Goal: Information Seeking & Learning: Learn about a topic

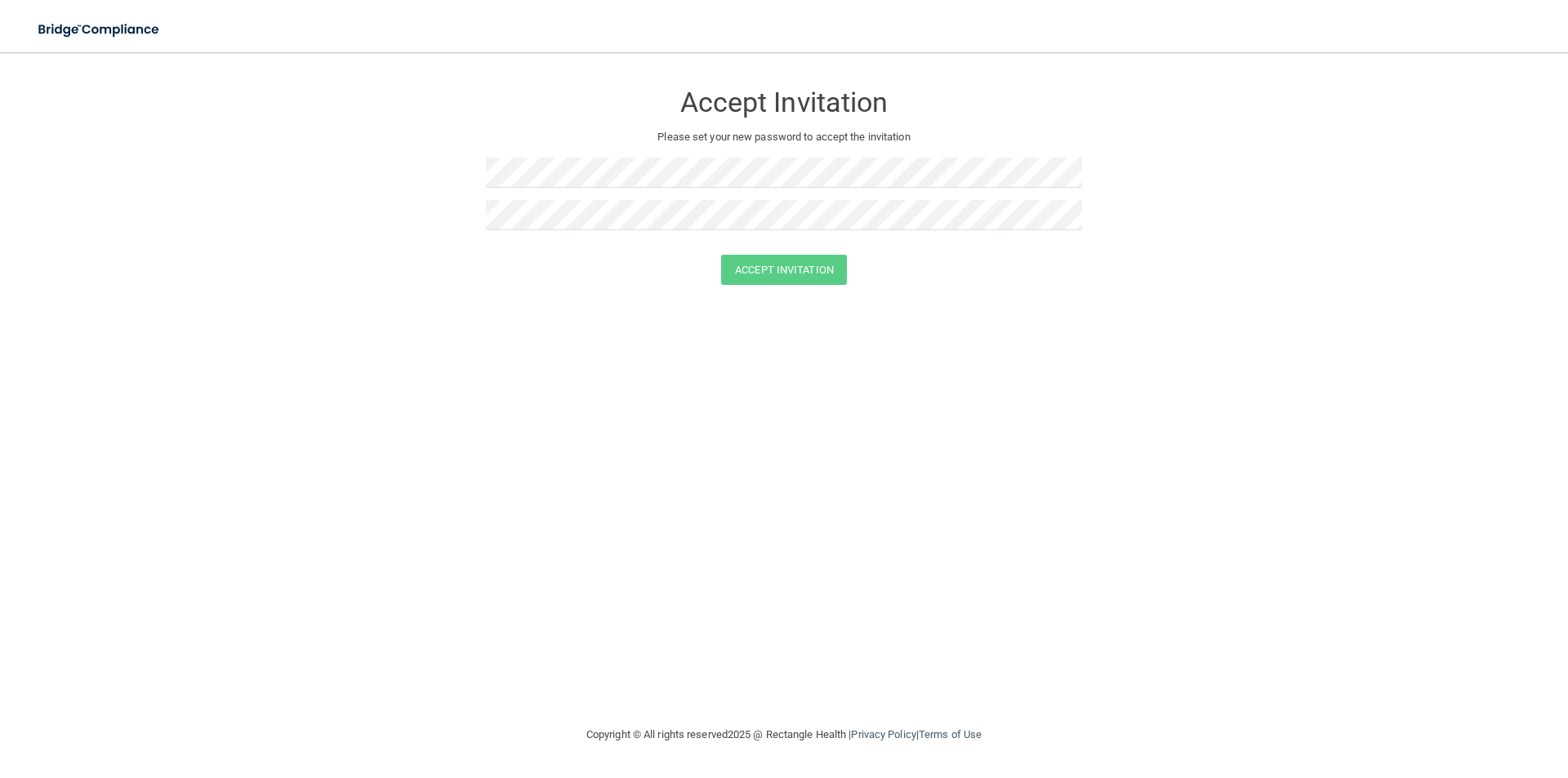
click at [602, 477] on div "Accept Invitation Please set your new password to accept the invitation Accept …" at bounding box center [783, 389] width 1502 height 640
click at [595, 153] on div "Accept Invitation Please set your new password to accept the invitation" at bounding box center [784, 162] width 596 height 187
click at [793, 271] on button "Accept Invitation" at bounding box center [783, 270] width 126 height 30
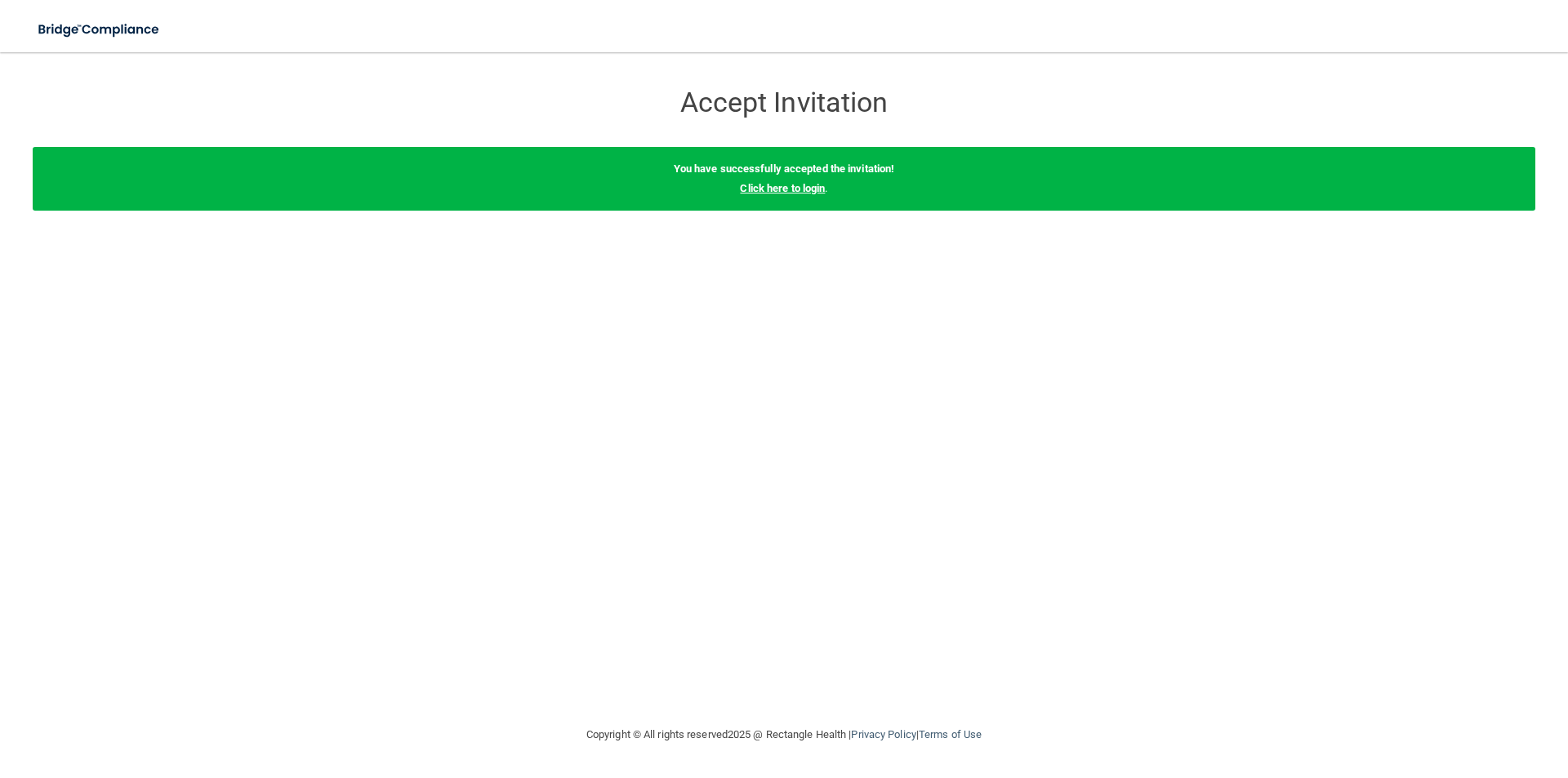
click at [799, 188] on link "Click here to login" at bounding box center [781, 188] width 85 height 12
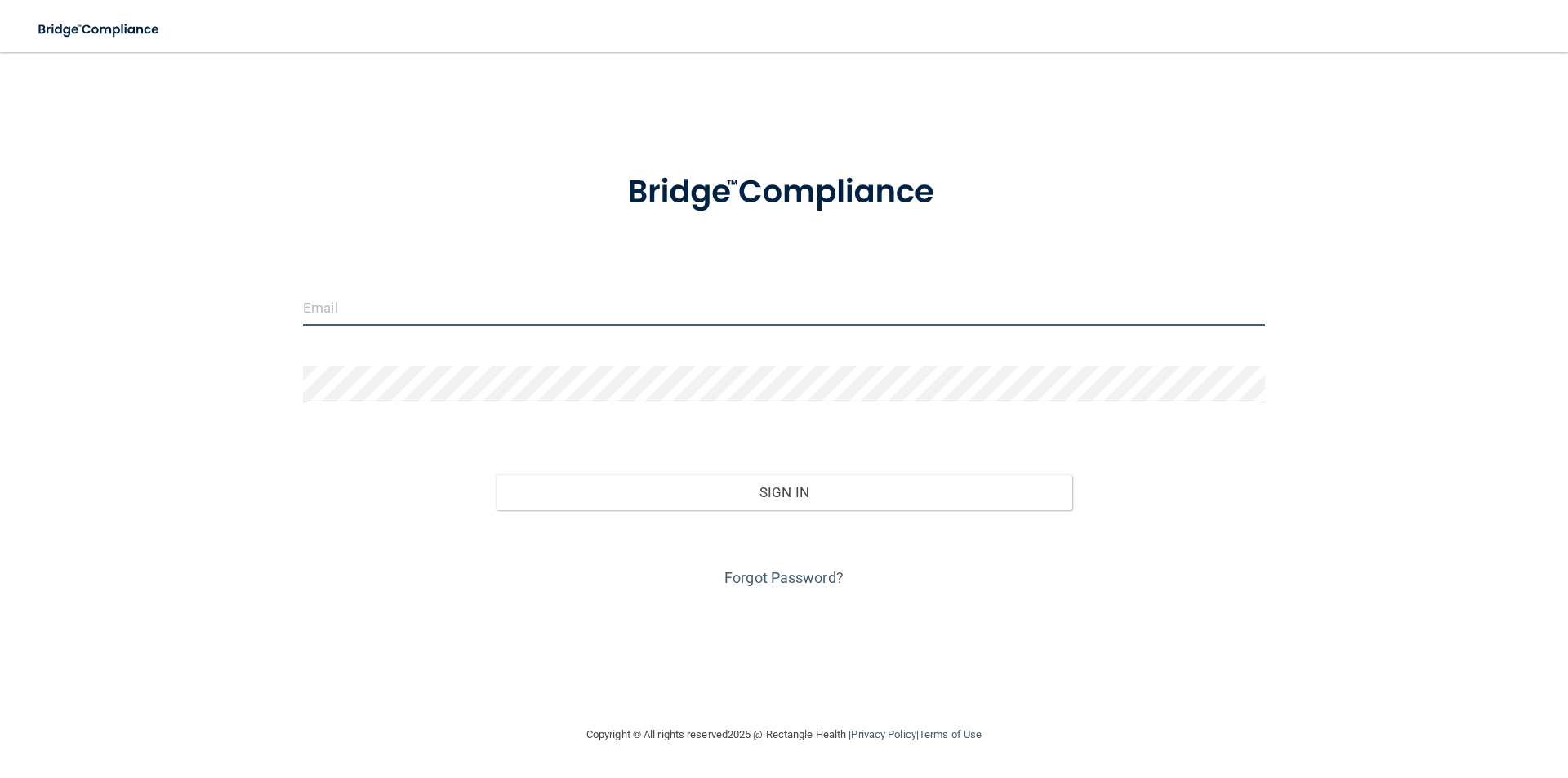
click at [541, 320] on input "email" at bounding box center [784, 307] width 962 height 37
type input "[EMAIL_ADDRESS][DOMAIN_NAME]"
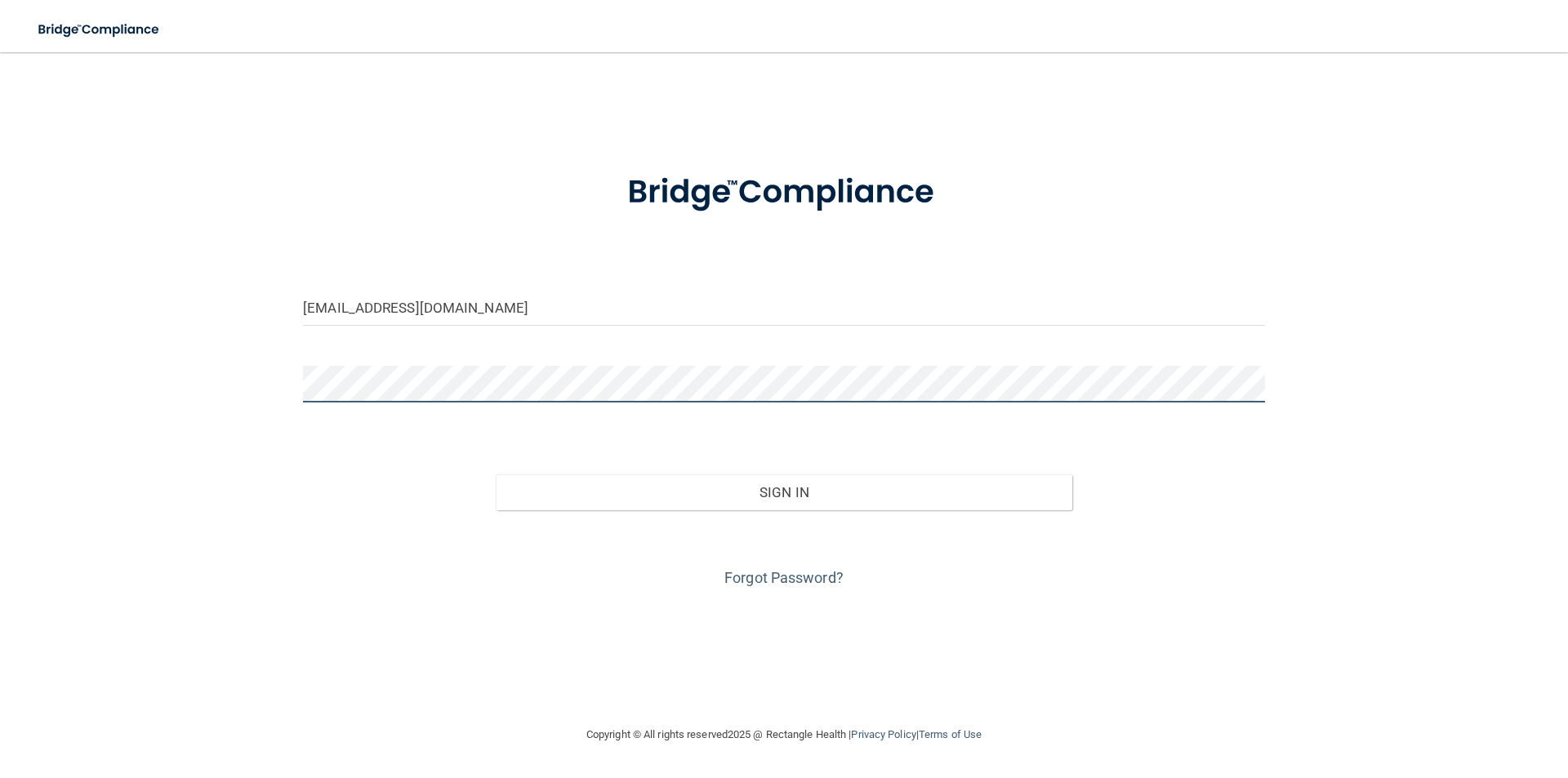
click at [496, 474] on button "Sign In" at bounding box center [784, 492] width 578 height 36
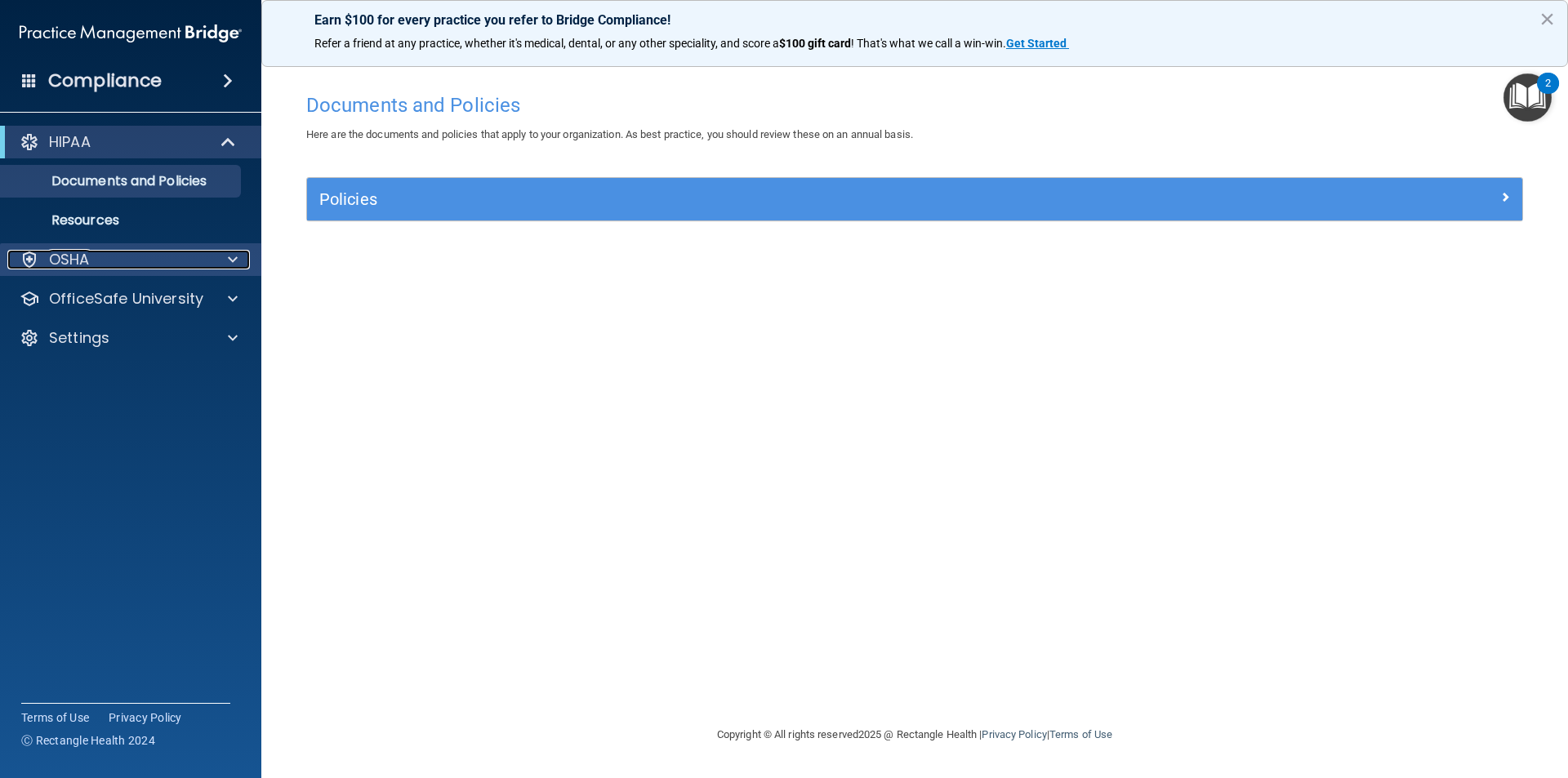
click at [235, 255] on span at bounding box center [232, 259] width 9 height 20
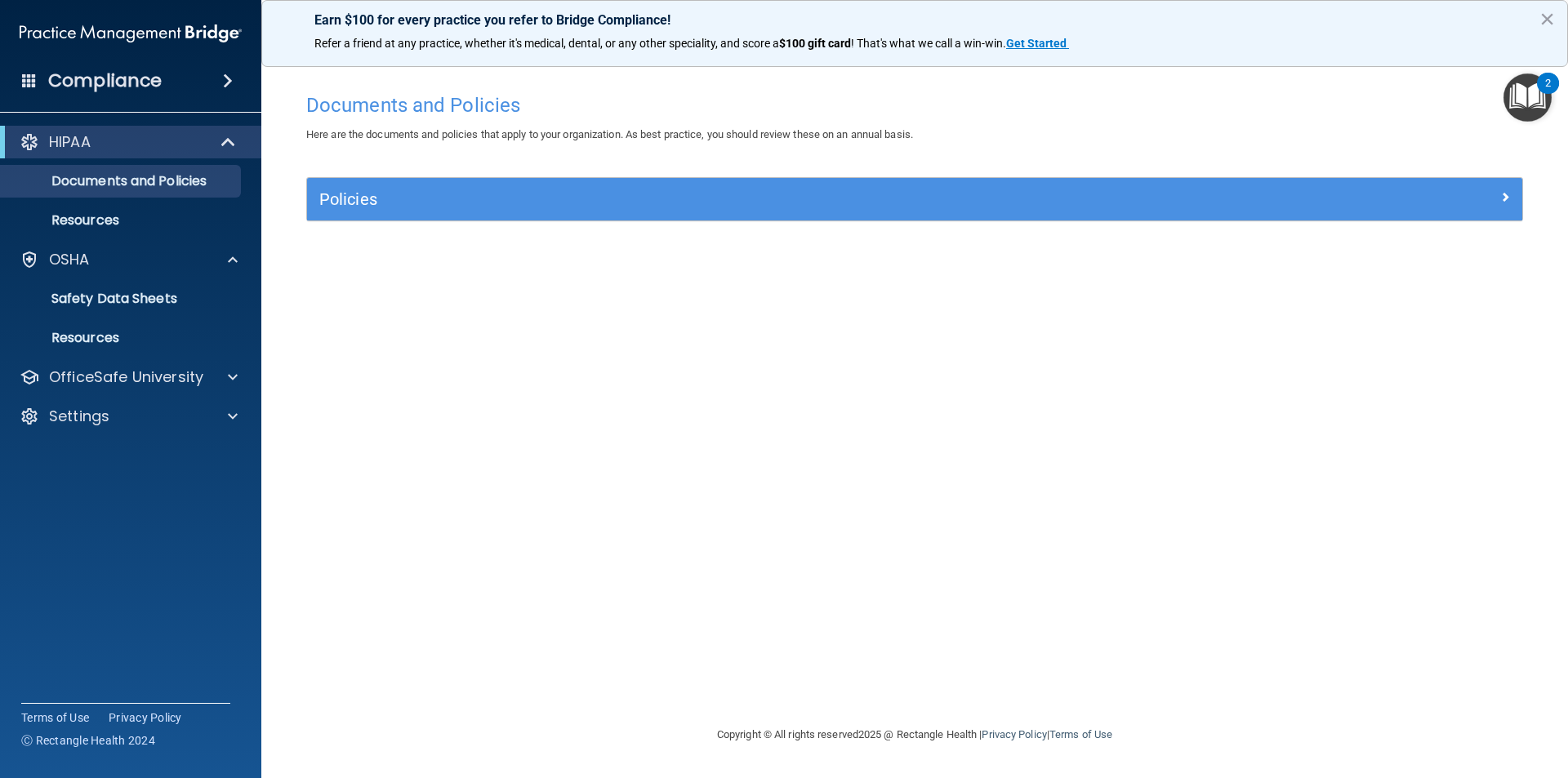
click at [484, 302] on div "Documents and Policies Here are the documents and policies that apply to your o…" at bounding box center [914, 405] width 1241 height 640
click at [153, 389] on div "OfficeSafe University" at bounding box center [131, 377] width 262 height 33
click at [223, 384] on div at bounding box center [230, 377] width 41 height 20
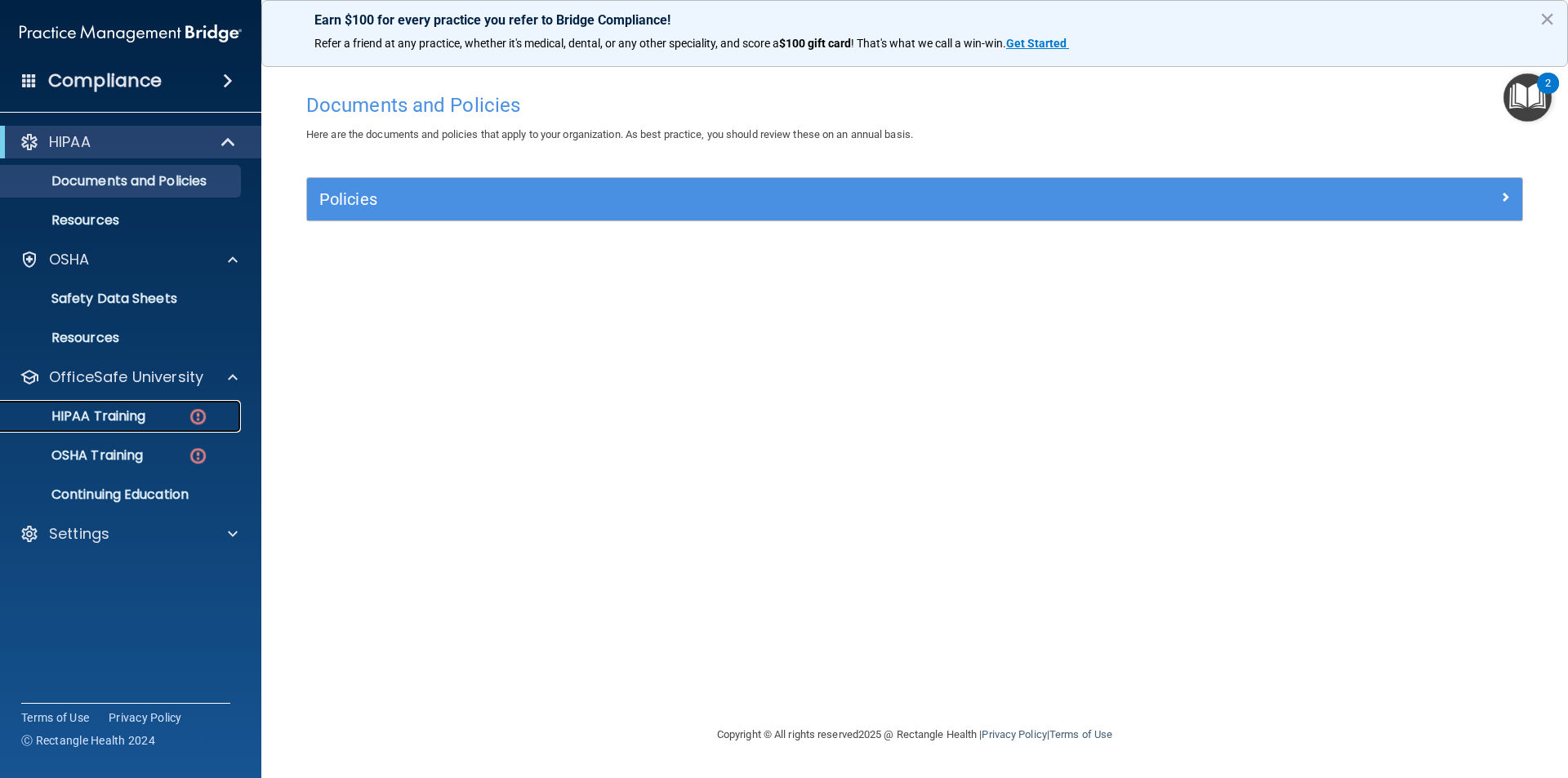
click at [105, 418] on p "HIPAA Training" at bounding box center [77, 416] width 134 height 16
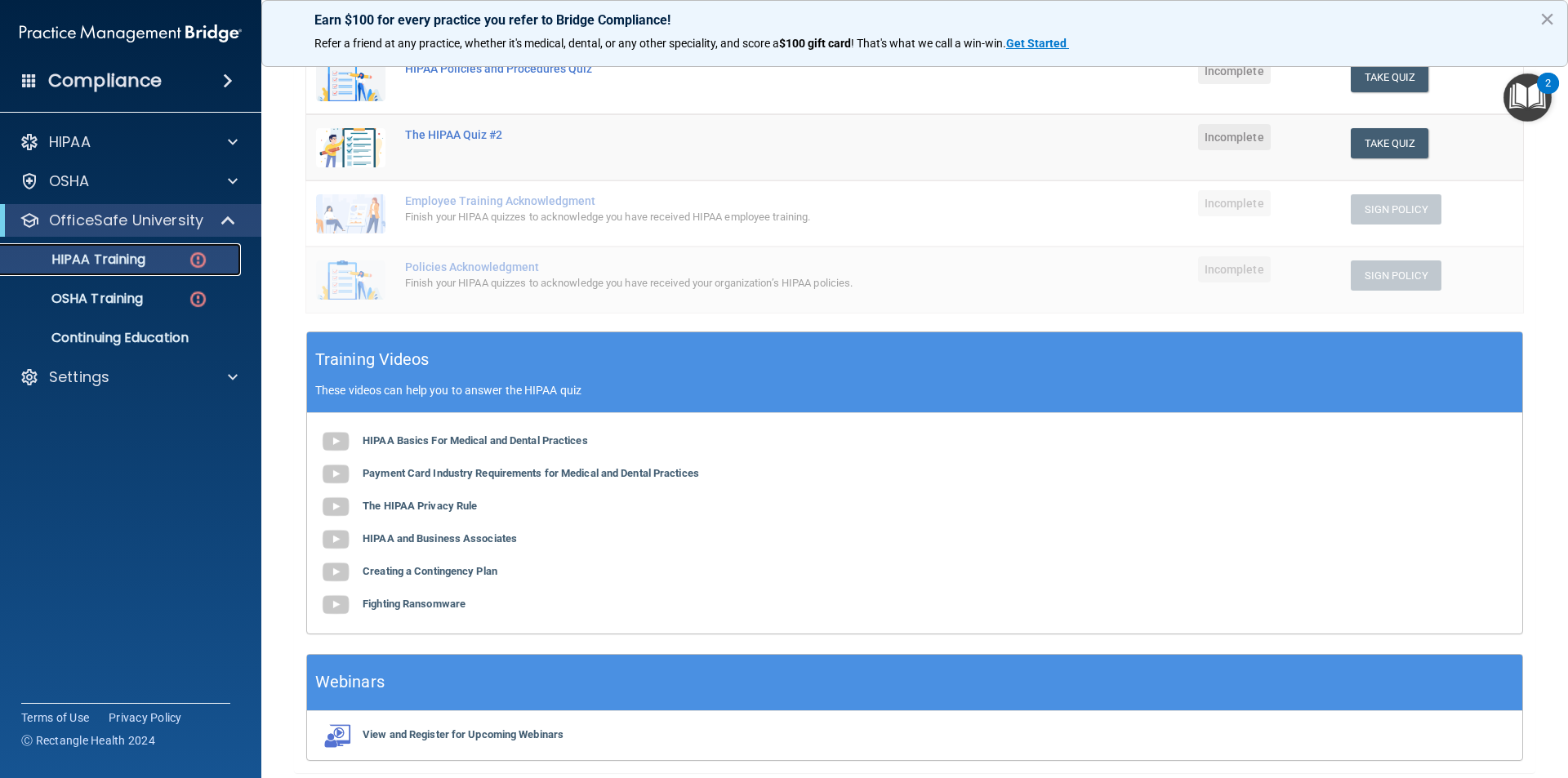
scroll to position [365, 0]
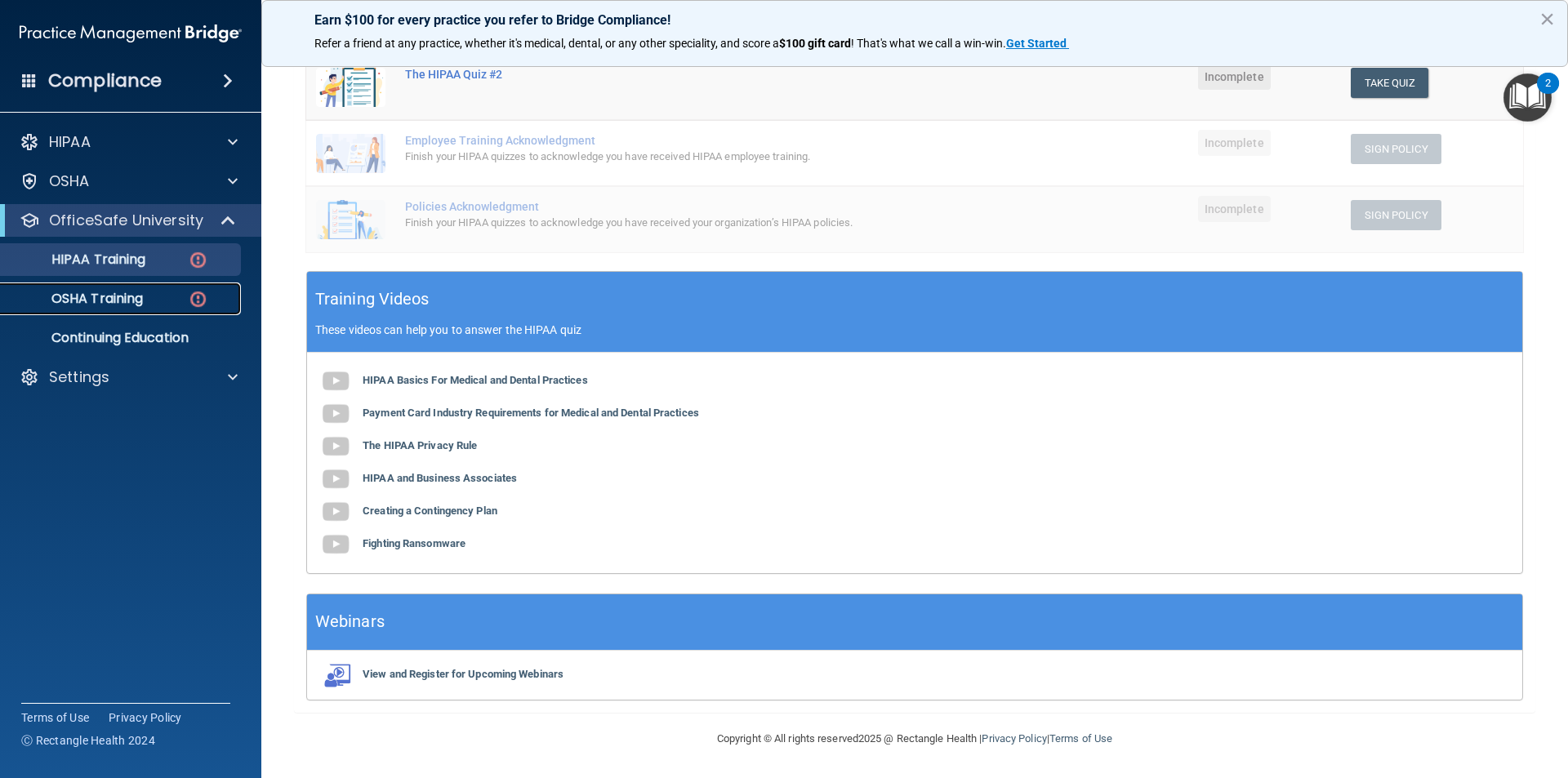
click at [134, 291] on p "OSHA Training" at bounding box center [76, 299] width 133 height 16
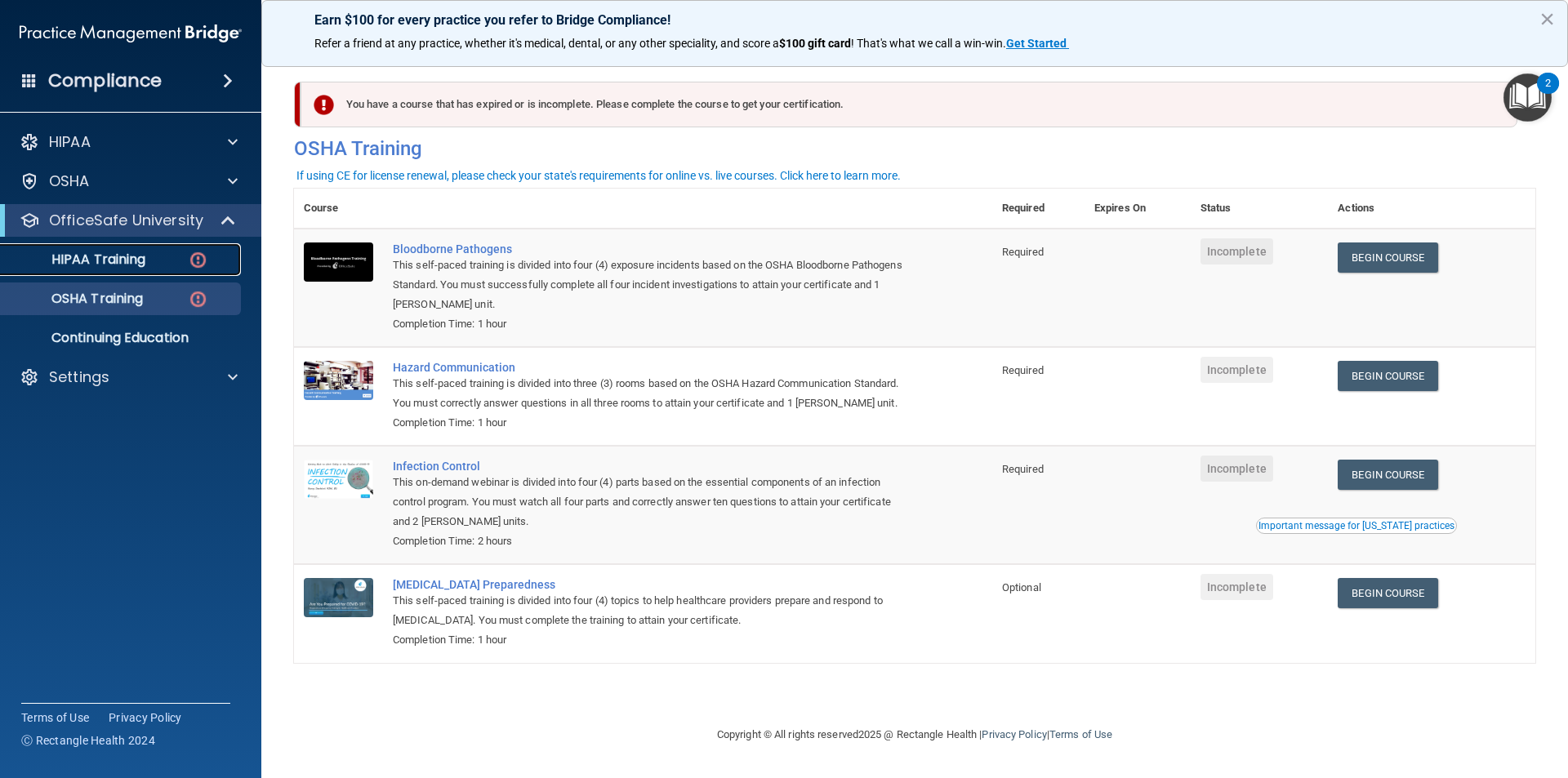
click at [133, 269] on link "HIPAA Training" at bounding box center [112, 259] width 258 height 33
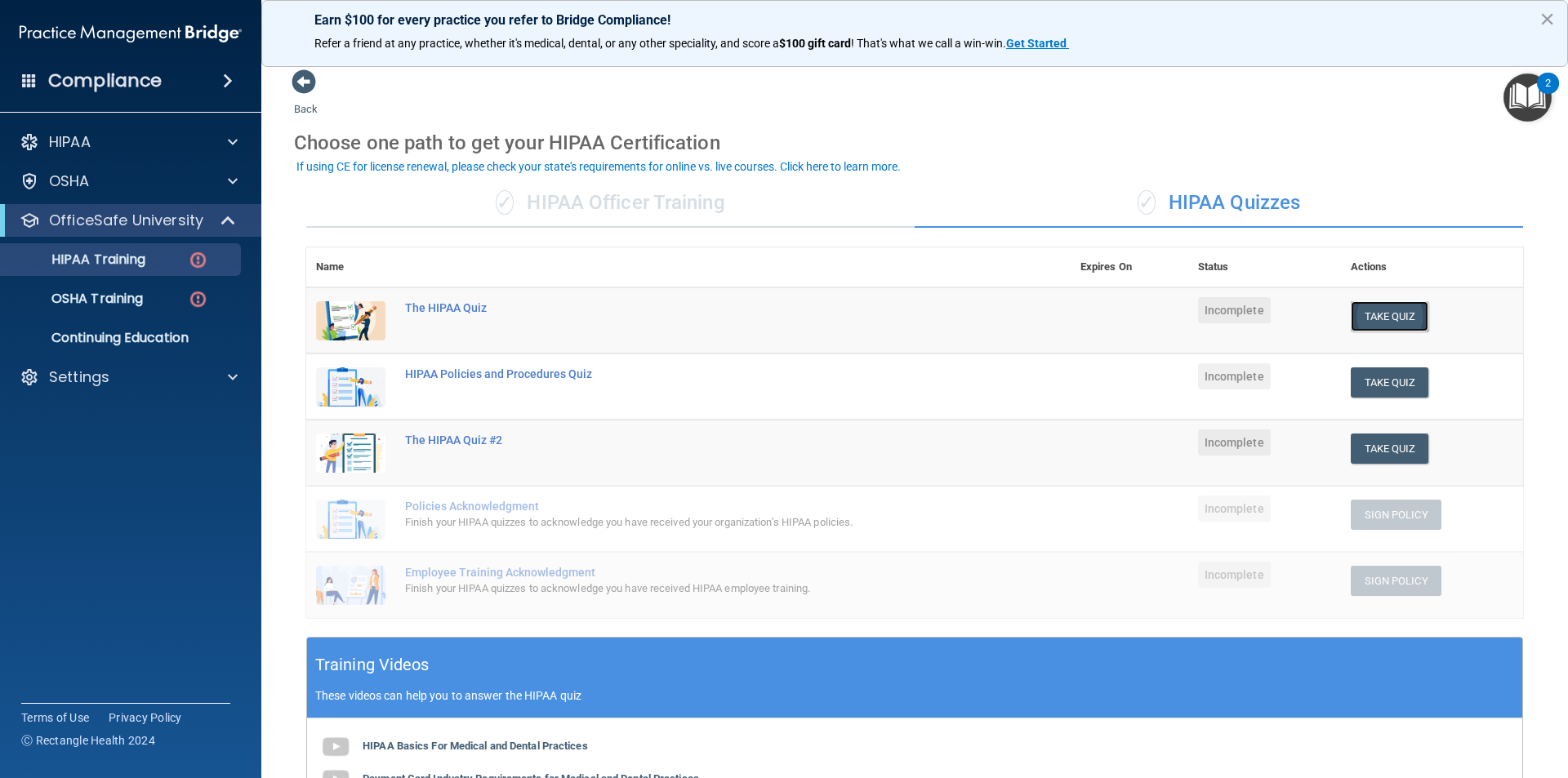
click at [1379, 317] on button "Take Quiz" at bounding box center [1390, 316] width 79 height 30
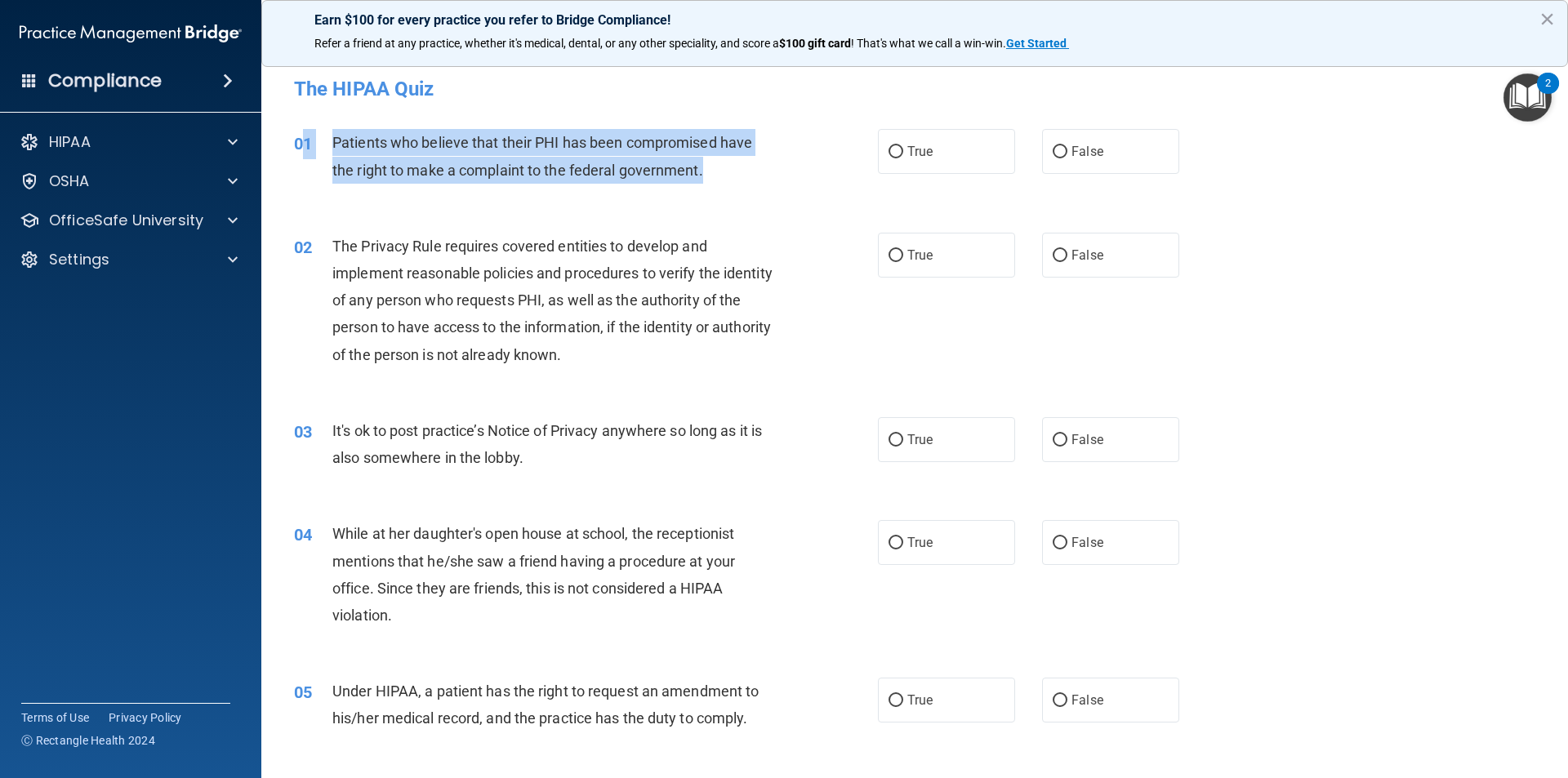
drag, startPoint x: 718, startPoint y: 178, endPoint x: 306, endPoint y: 144, distance: 413.4
click at [306, 144] on div "01 Patients who believe that their PHI has been compromised have the right to m…" at bounding box center [585, 160] width 633 height 62
click at [346, 141] on span "Patients who believe that their PHI has been compromised have the right to make…" at bounding box center [542, 156] width 419 height 45
drag, startPoint x: 333, startPoint y: 137, endPoint x: 722, endPoint y: 175, distance: 390.9
click at [722, 175] on div "Patients who believe that their PHI has been compromised have the right to make…" at bounding box center [560, 156] width 456 height 54
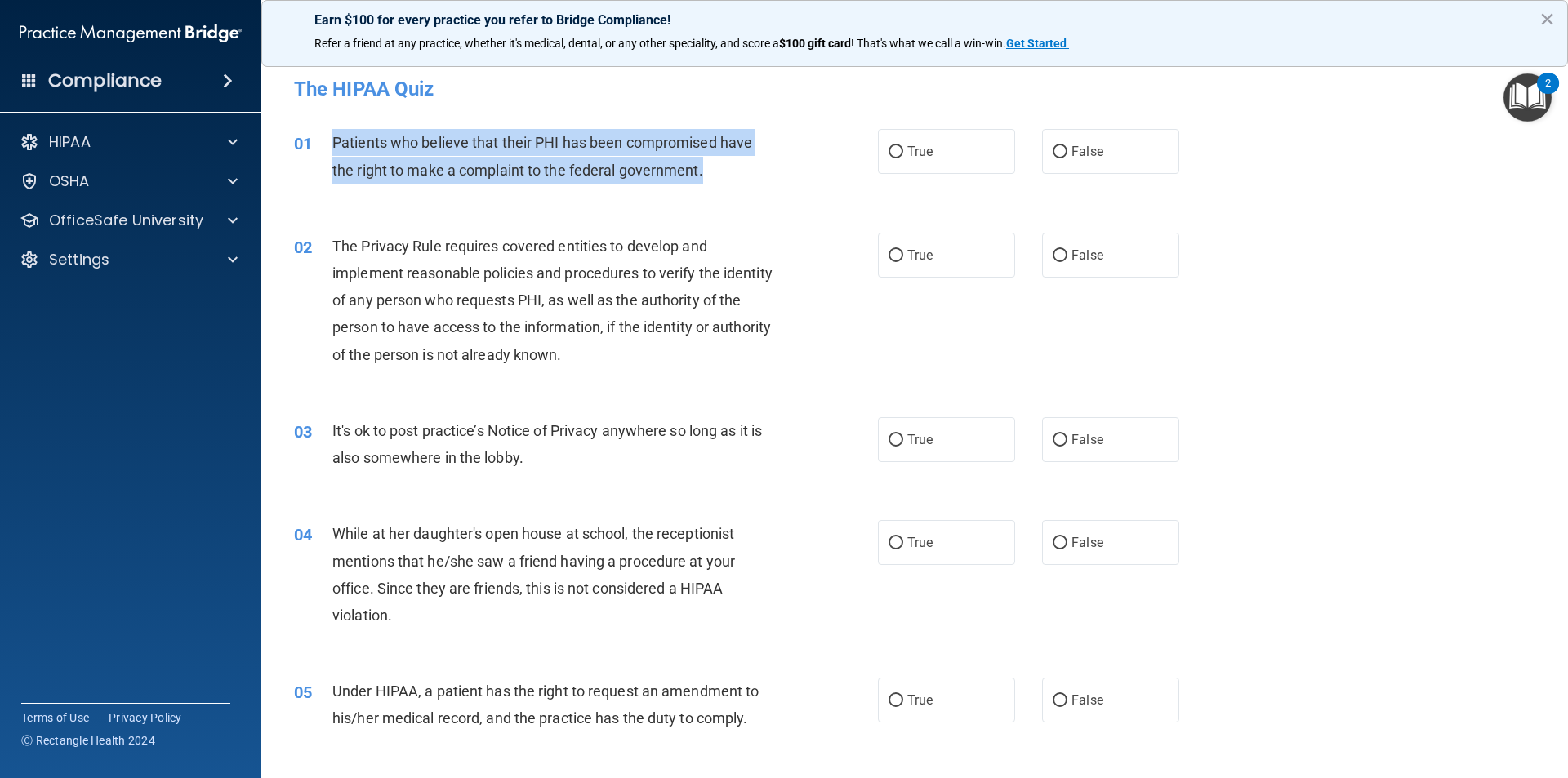
copy span "Patients who believe that their PHI has been compromised have the right to make…"
click at [894, 149] on input "True" at bounding box center [895, 152] width 15 height 12
radio input "true"
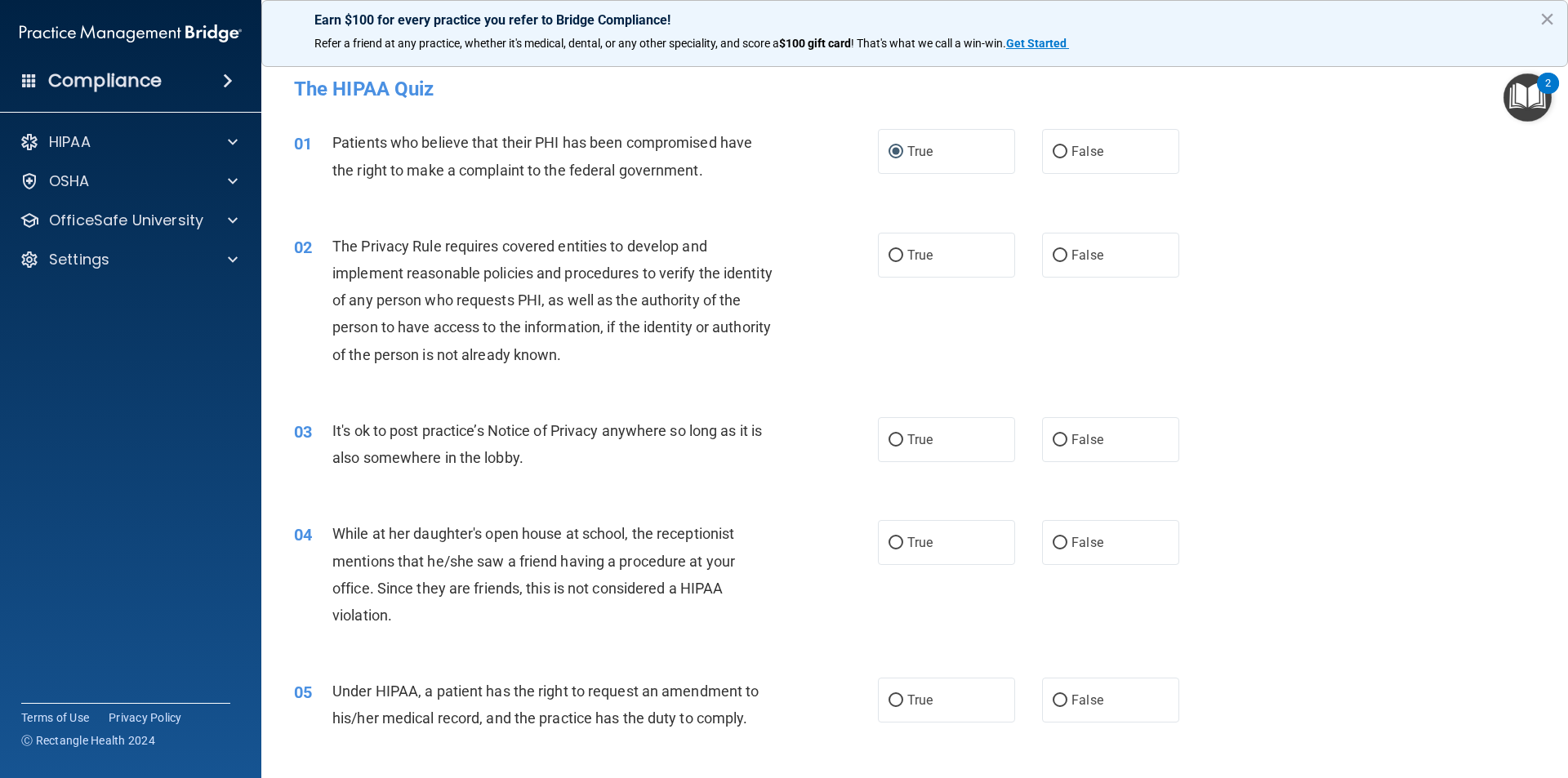
click at [824, 233] on div "02 The Privacy Rule requires covered entities to develop and implement reasonab…" at bounding box center [585, 305] width 633 height 144
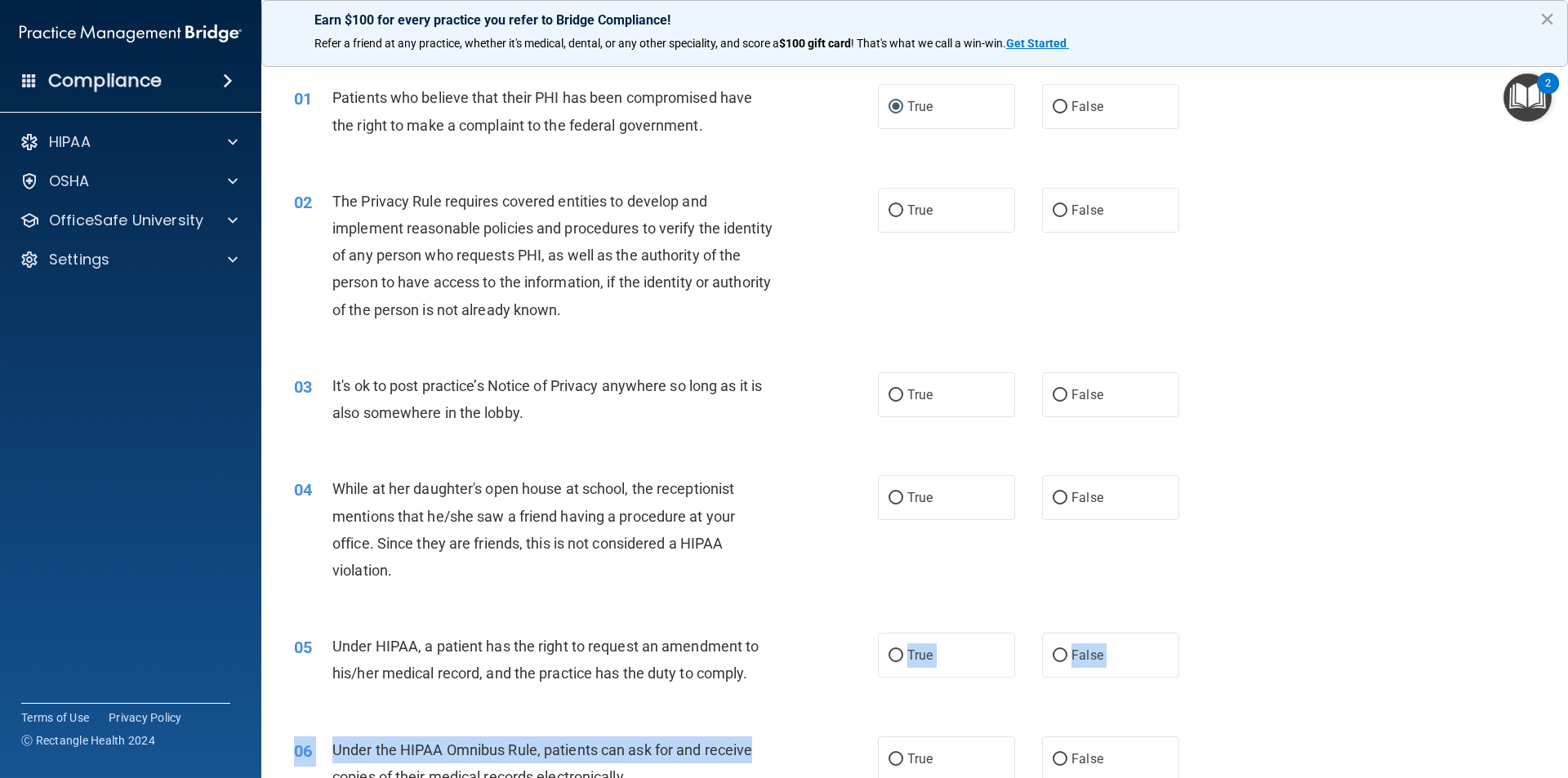
drag, startPoint x: 865, startPoint y: 726, endPoint x: 797, endPoint y: 759, distance: 75.6
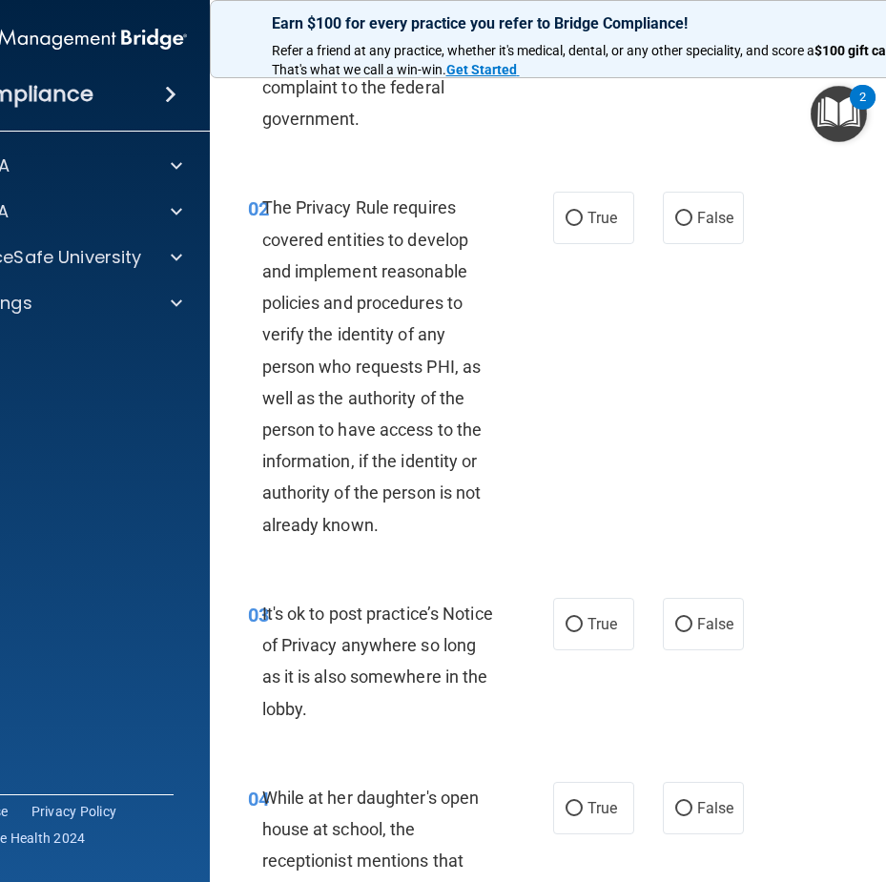
scroll to position [191, 0]
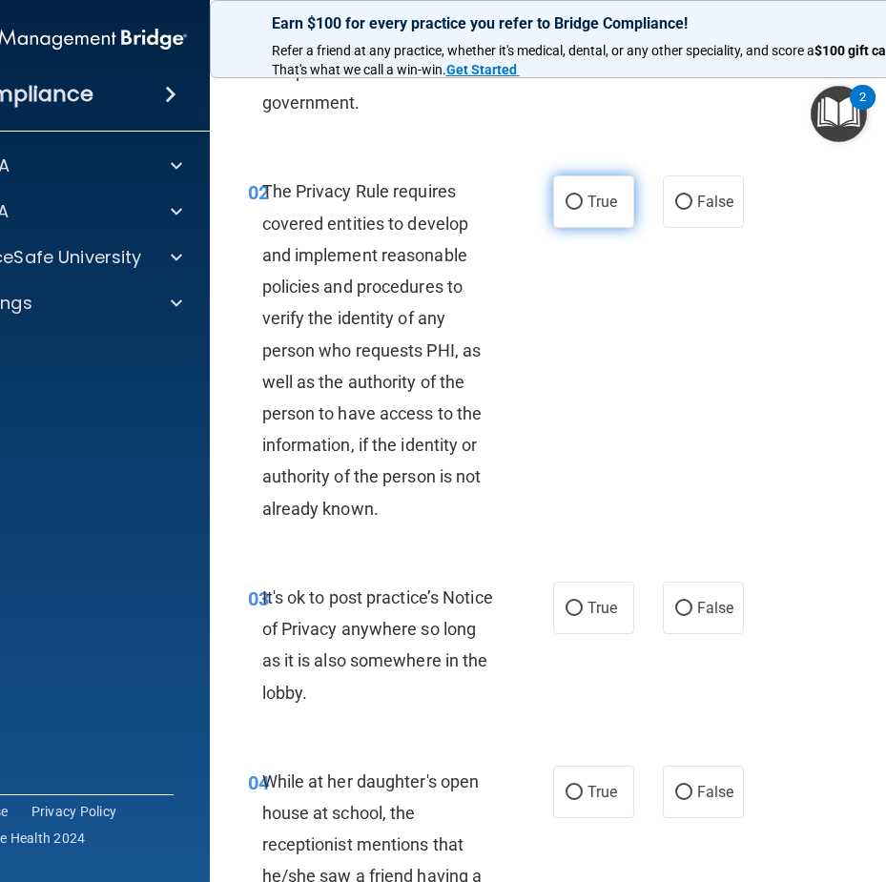
click at [553, 204] on label "True" at bounding box center [593, 202] width 81 height 52
click at [566, 204] on input "True" at bounding box center [574, 203] width 17 height 14
radio input "true"
click at [556, 204] on label "True" at bounding box center [593, 202] width 81 height 52
click at [566, 204] on input "True" at bounding box center [574, 203] width 17 height 14
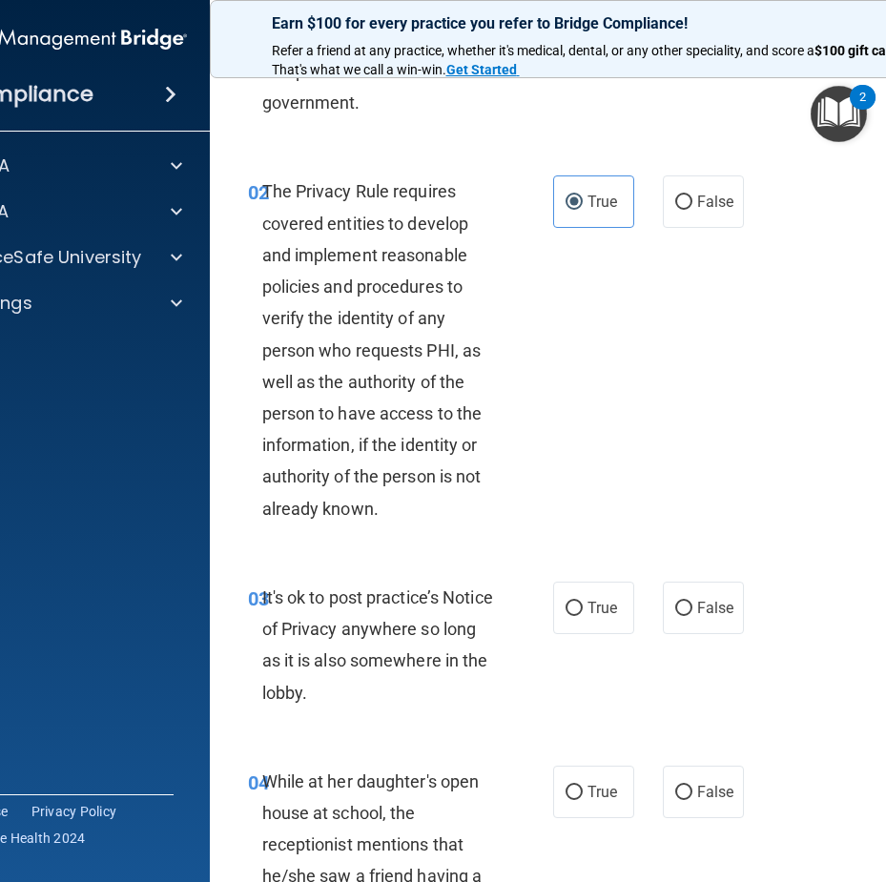
drag, startPoint x: 635, startPoint y: 361, endPoint x: 640, endPoint y: 396, distance: 35.6
click at [635, 368] on div "02 The Privacy Rule requires covered entities to develop and implement reasonab…" at bounding box center [596, 354] width 725 height 405
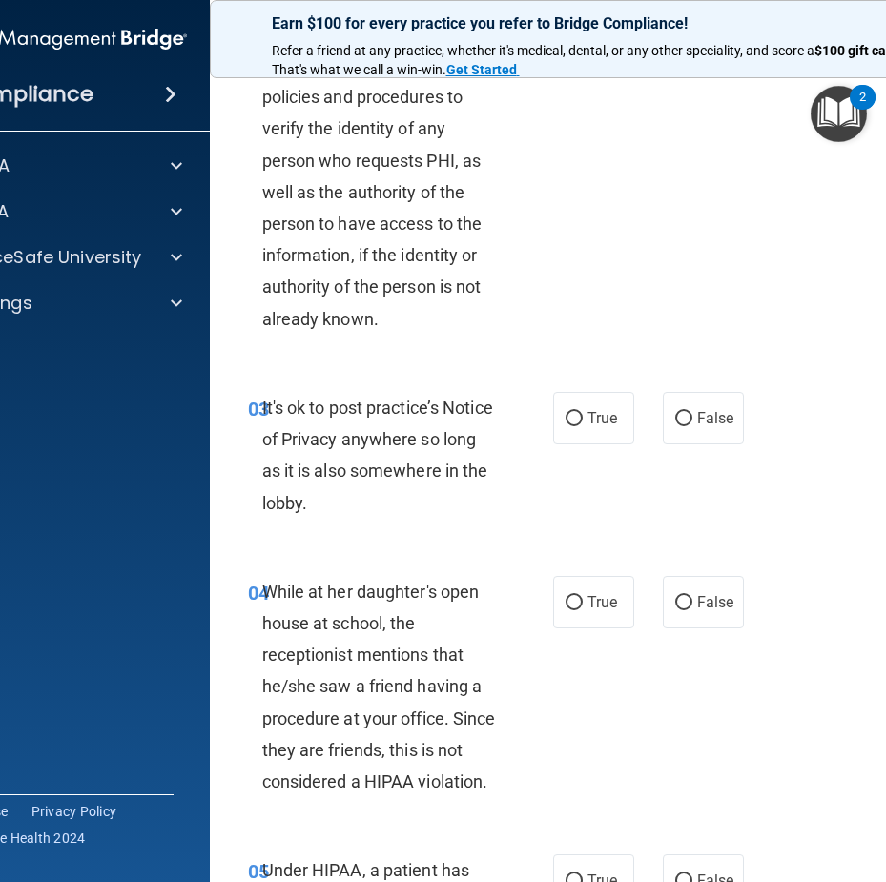
scroll to position [382, 0]
click at [735, 409] on label "False" at bounding box center [703, 417] width 81 height 52
click at [693, 411] on input "False" at bounding box center [683, 418] width 17 height 14
radio input "true"
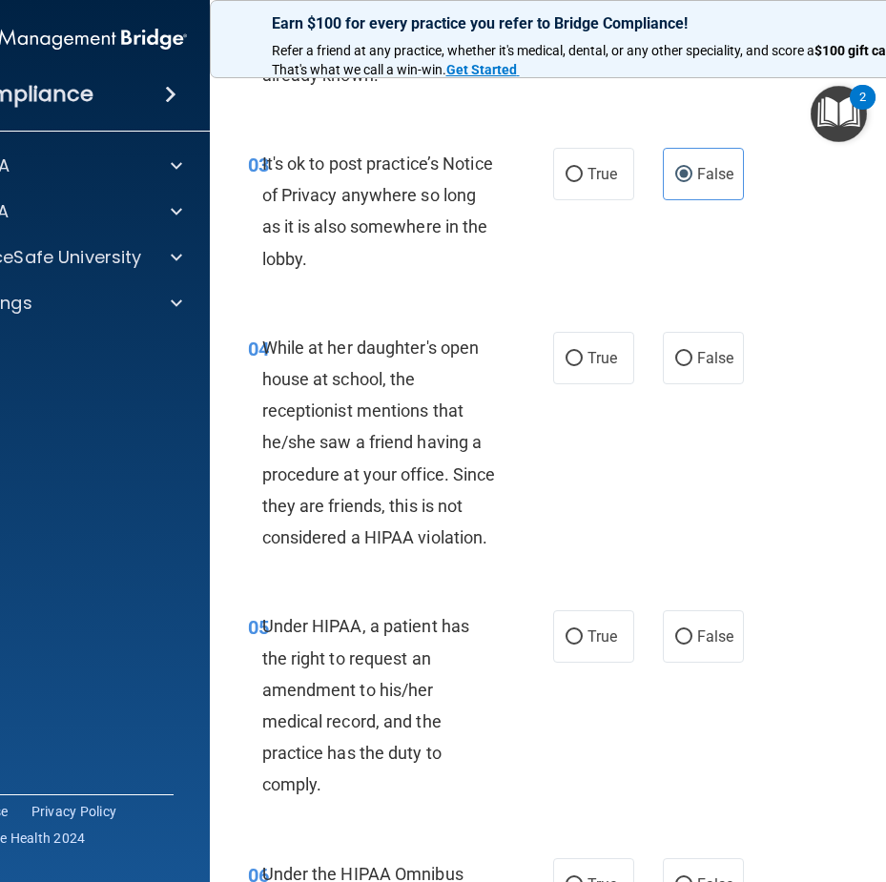
scroll to position [668, 0]
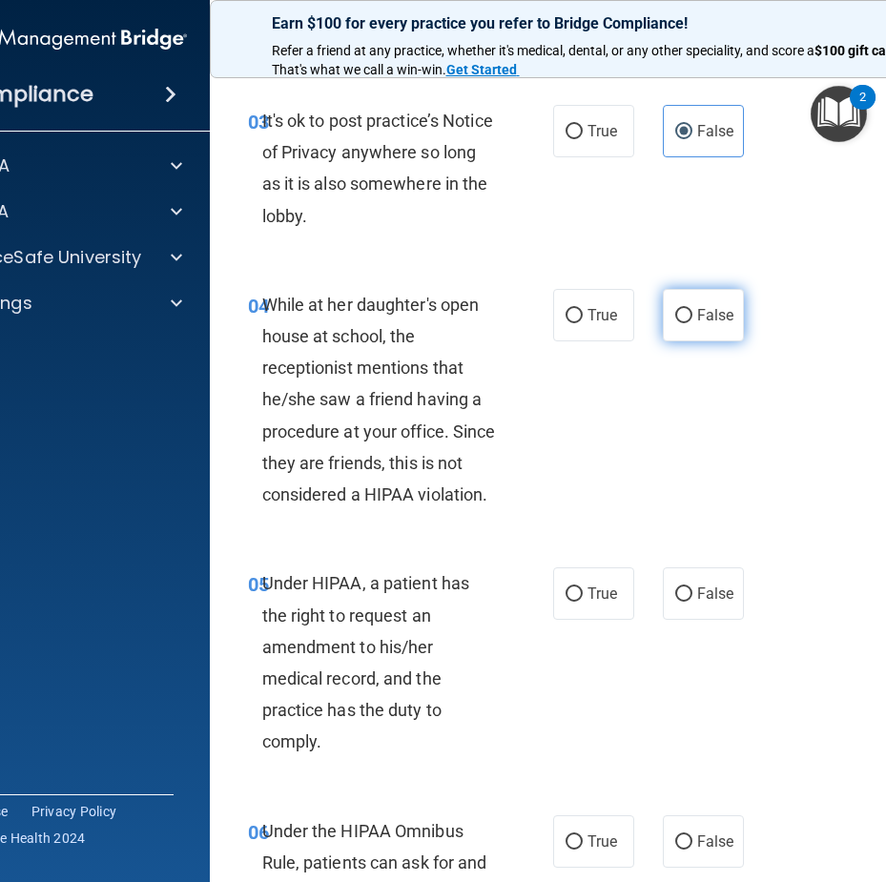
click at [725, 312] on span "False" at bounding box center [715, 315] width 37 height 18
click at [693, 312] on input "False" at bounding box center [683, 316] width 17 height 14
radio input "true"
click at [527, 309] on div "04 While at her daughter's open house at school, the receptionist mentions that…" at bounding box center [400, 405] width 363 height 232
click at [572, 307] on label "True" at bounding box center [593, 315] width 81 height 52
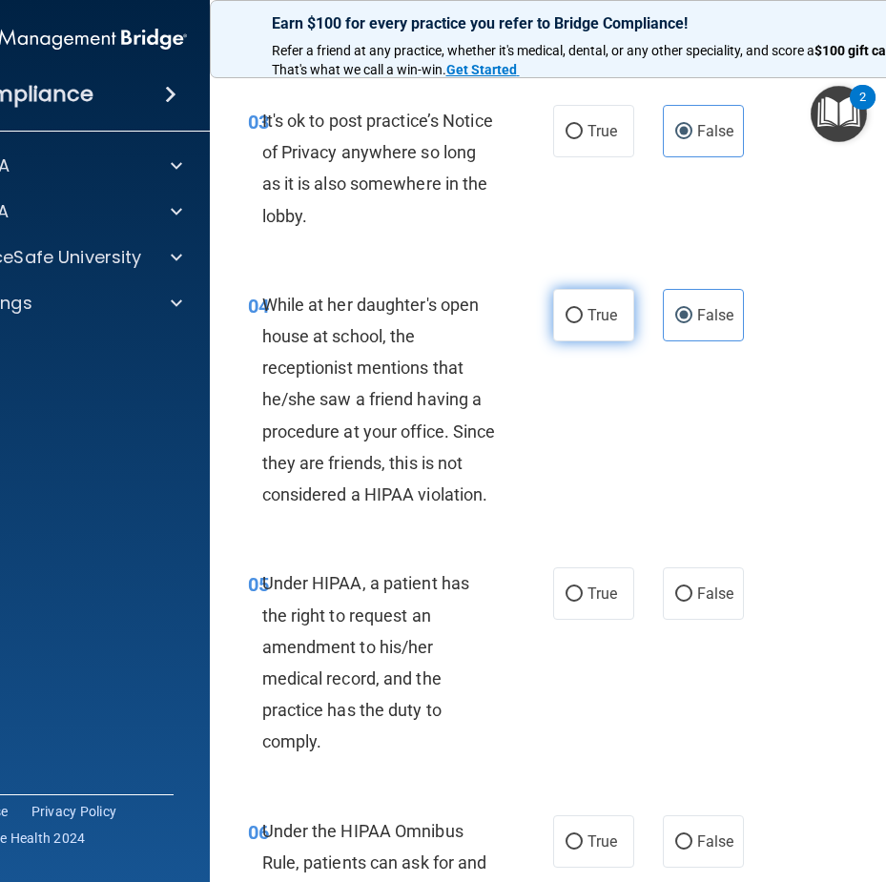
click at [572, 309] on input "True" at bounding box center [574, 316] width 17 height 14
radio input "true"
radio input "false"
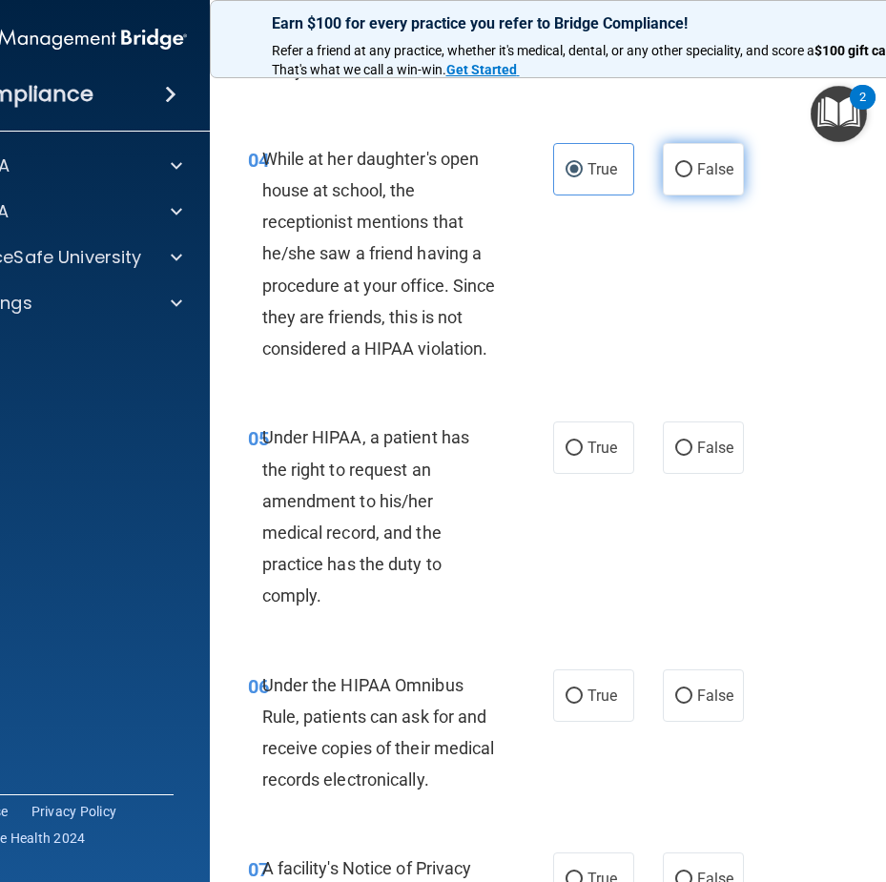
scroll to position [954, 0]
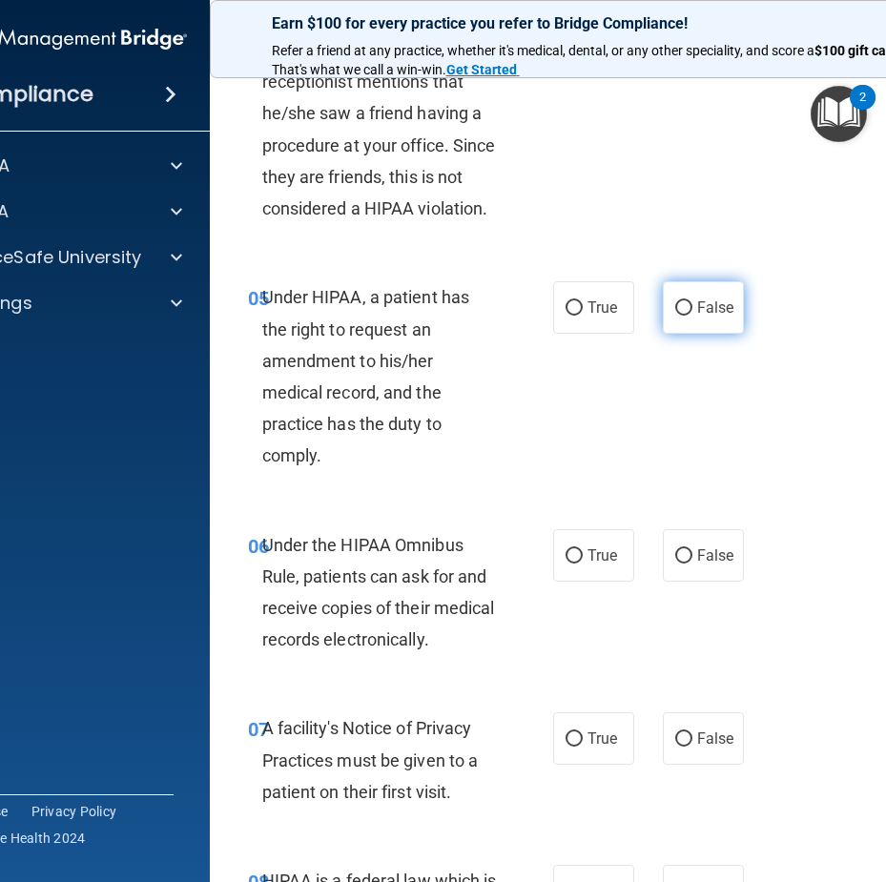
click at [670, 319] on label "False" at bounding box center [703, 307] width 81 height 52
click at [675, 316] on input "False" at bounding box center [683, 308] width 17 height 14
radio input "true"
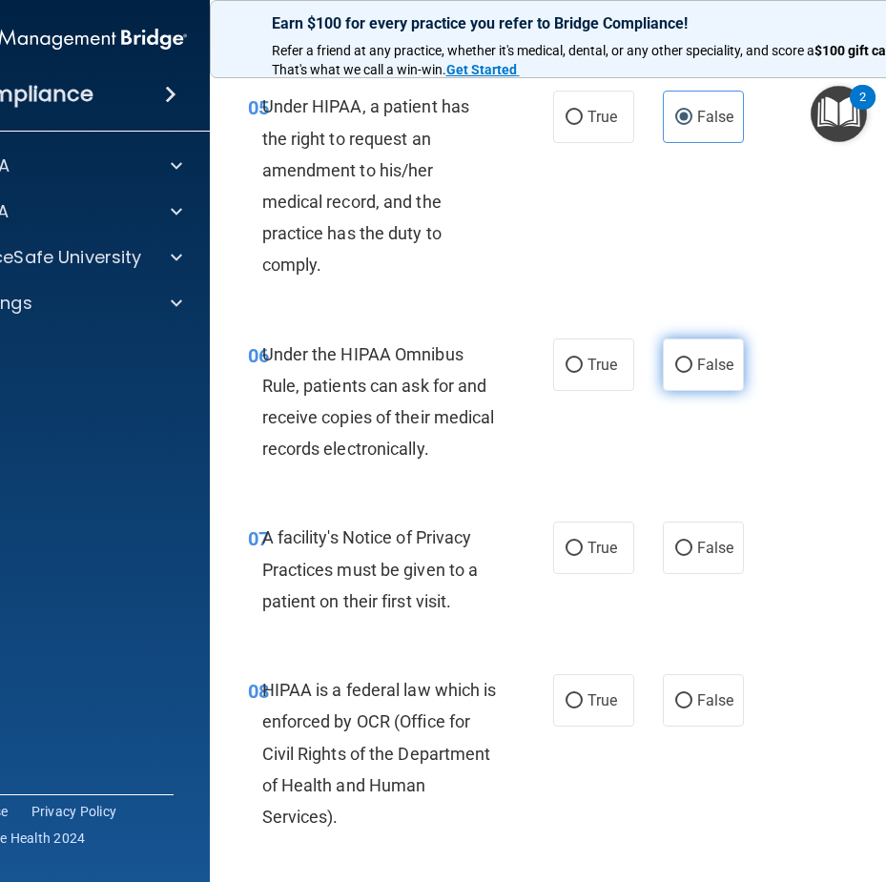
scroll to position [1336, 0]
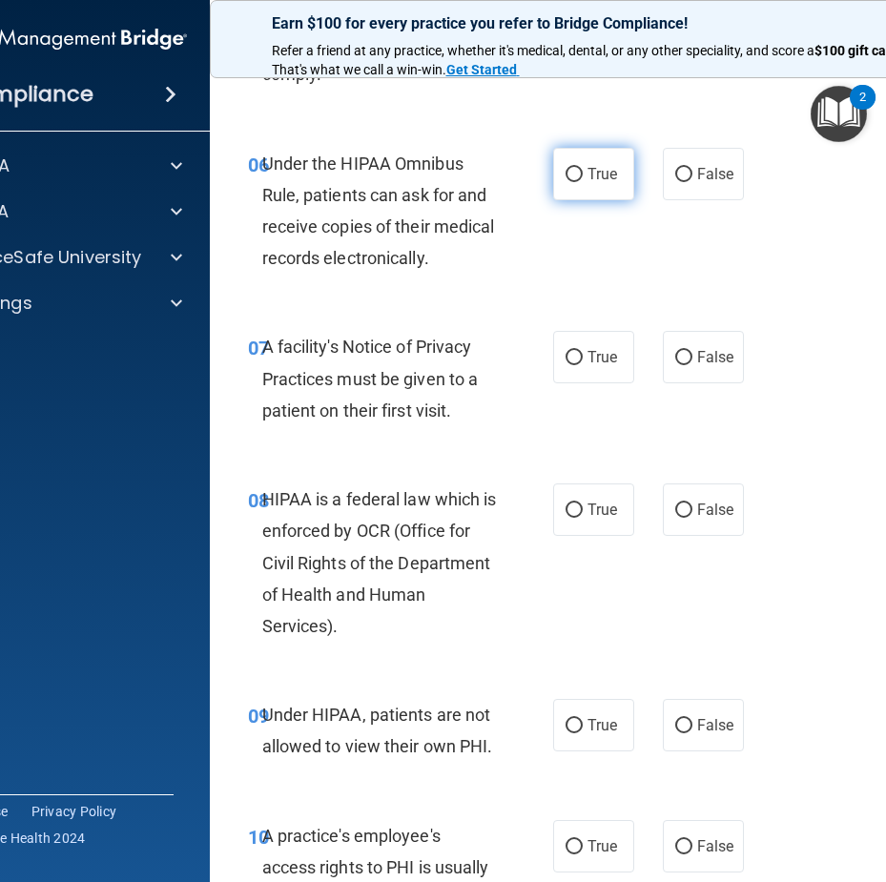
click at [593, 180] on span "True" at bounding box center [603, 174] width 30 height 18
click at [583, 180] on input "True" at bounding box center [574, 175] width 17 height 14
radio input "true"
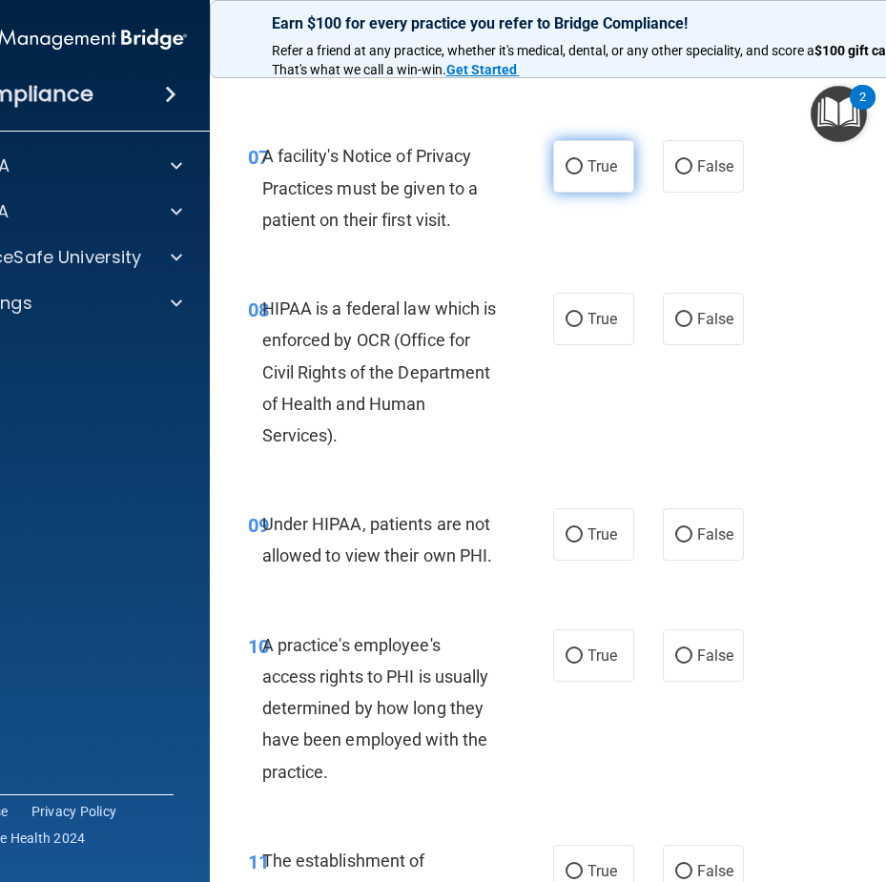
click at [566, 170] on input "True" at bounding box center [574, 167] width 17 height 14
radio input "true"
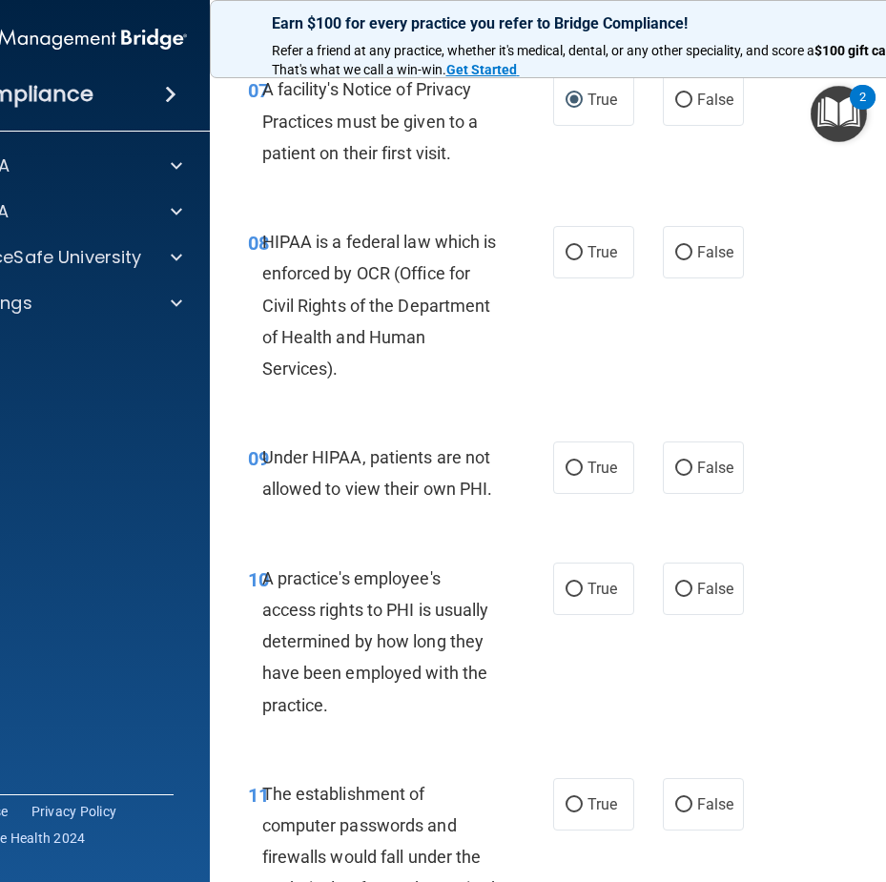
scroll to position [1717, 0]
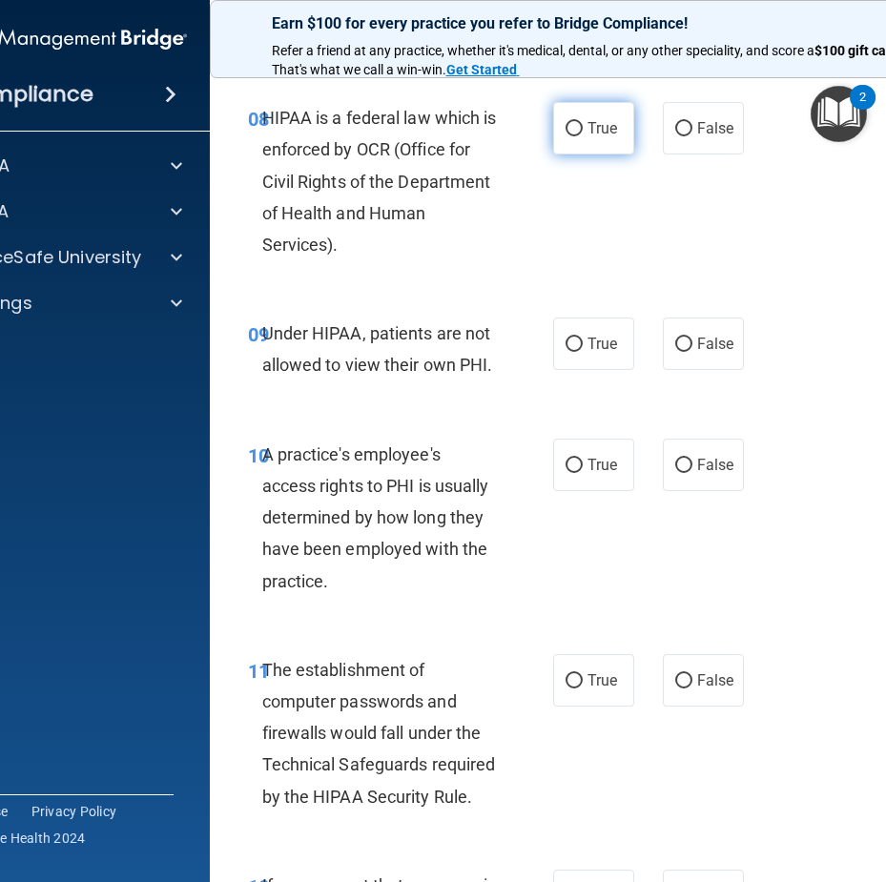
click at [571, 129] on input "True" at bounding box center [574, 129] width 17 height 14
radio input "true"
click at [653, 335] on div "True False" at bounding box center [651, 344] width 196 height 52
click at [686, 336] on label "False" at bounding box center [703, 344] width 81 height 52
click at [686, 338] on input "False" at bounding box center [683, 345] width 17 height 14
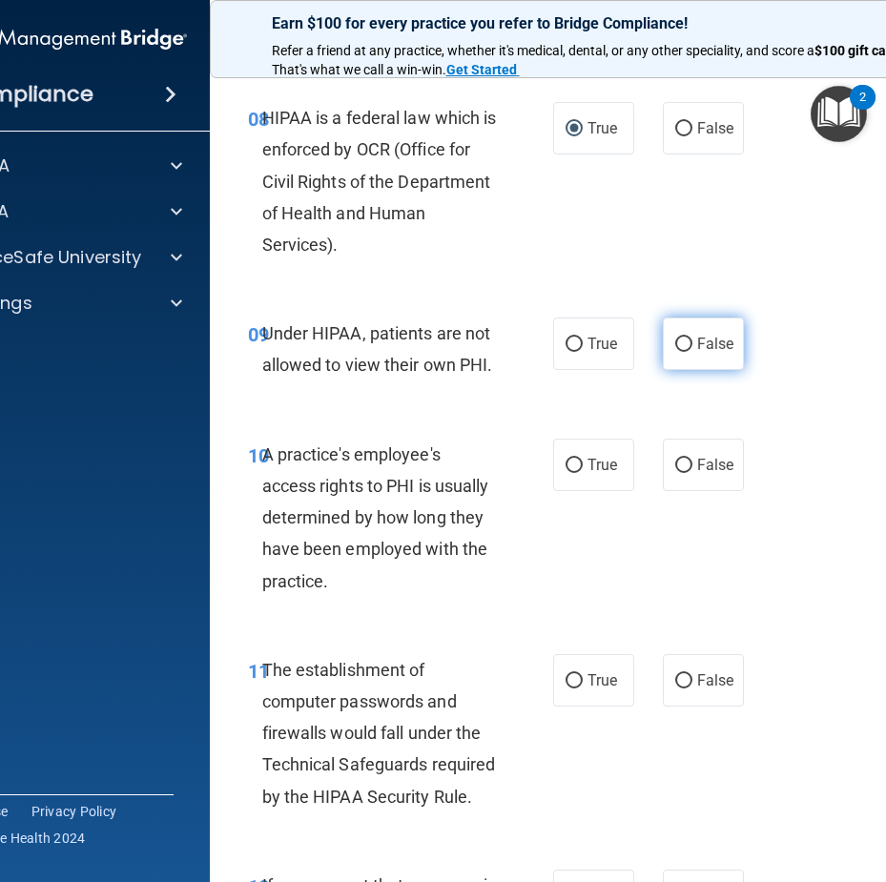
radio input "true"
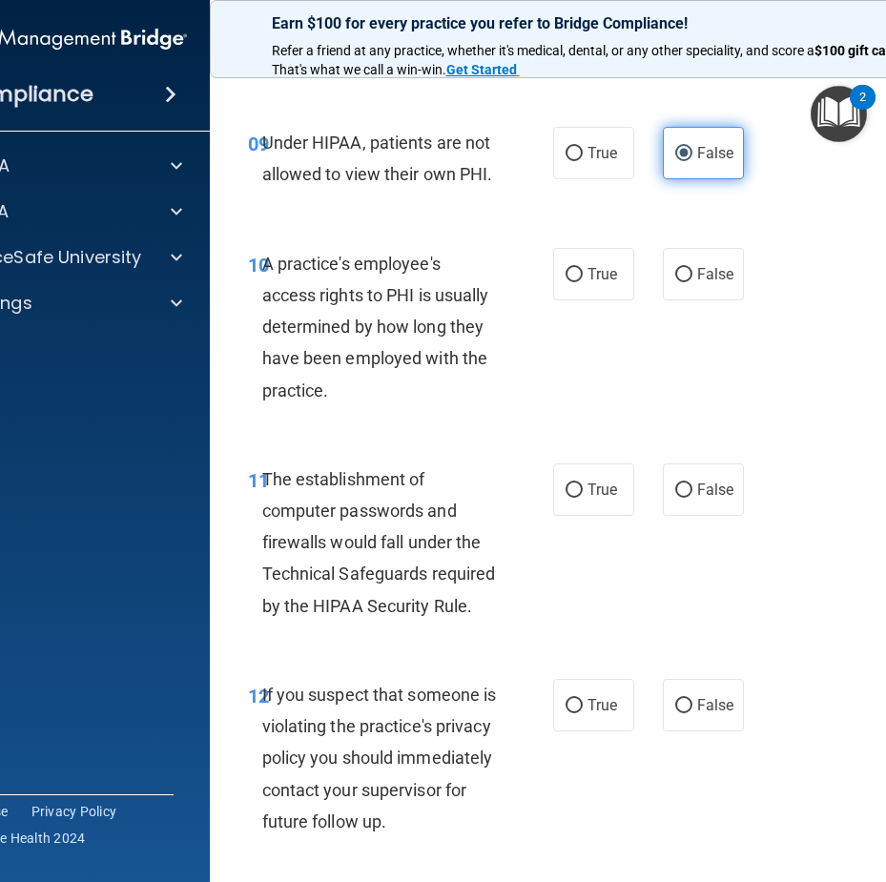
scroll to position [2004, 0]
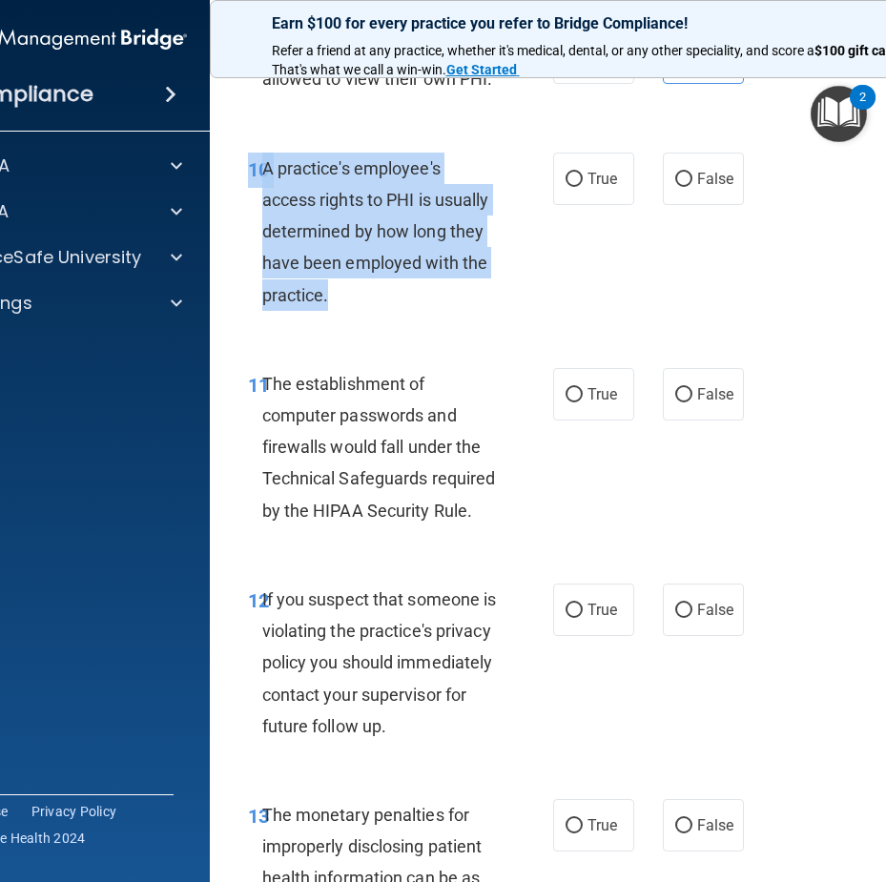
drag, startPoint x: 370, startPoint y: 297, endPoint x: 213, endPoint y: 176, distance: 198.1
click at [219, 176] on div "10 A practice's employee's access rights to PHI is usually determined by how lo…" at bounding box center [400, 237] width 363 height 168
copy div "10 A practice's employee's access rights to PHI is usually determined by how lo…"
click at [675, 175] on input "False" at bounding box center [683, 180] width 17 height 14
radio input "true"
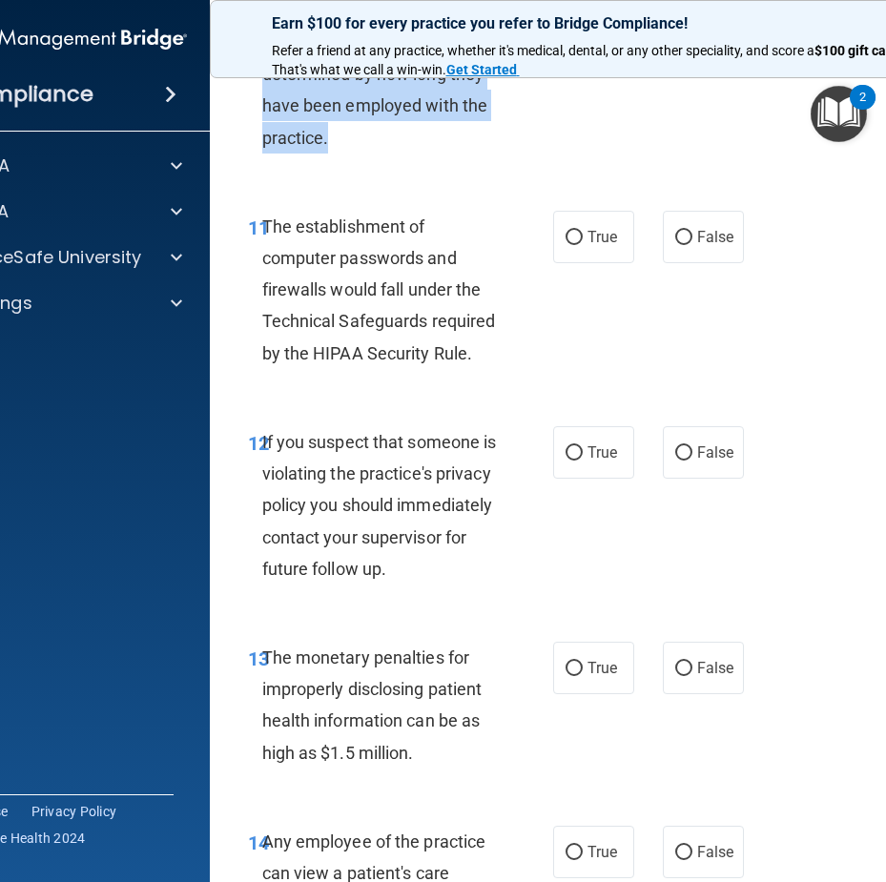
scroll to position [2194, 0]
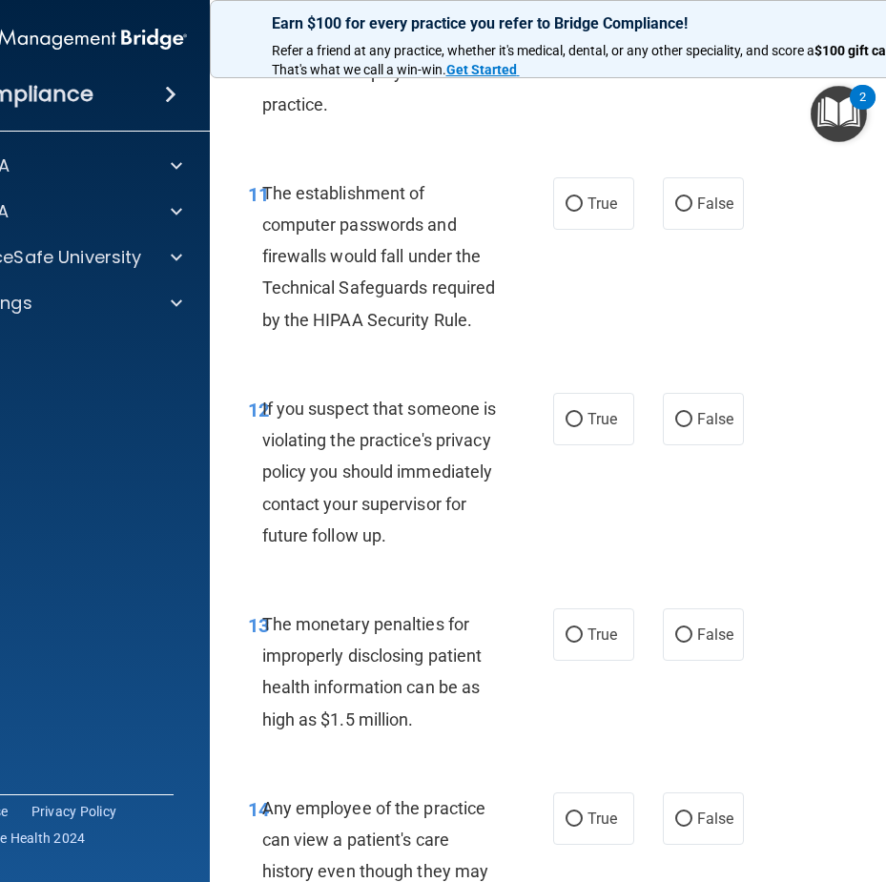
click at [505, 312] on div "The establishment of computer passwords and firewalls would fall under the Tech…" at bounding box center [387, 256] width 251 height 158
click at [561, 226] on label "True" at bounding box center [593, 203] width 81 height 52
click at [566, 212] on input "True" at bounding box center [574, 204] width 17 height 14
radio input "true"
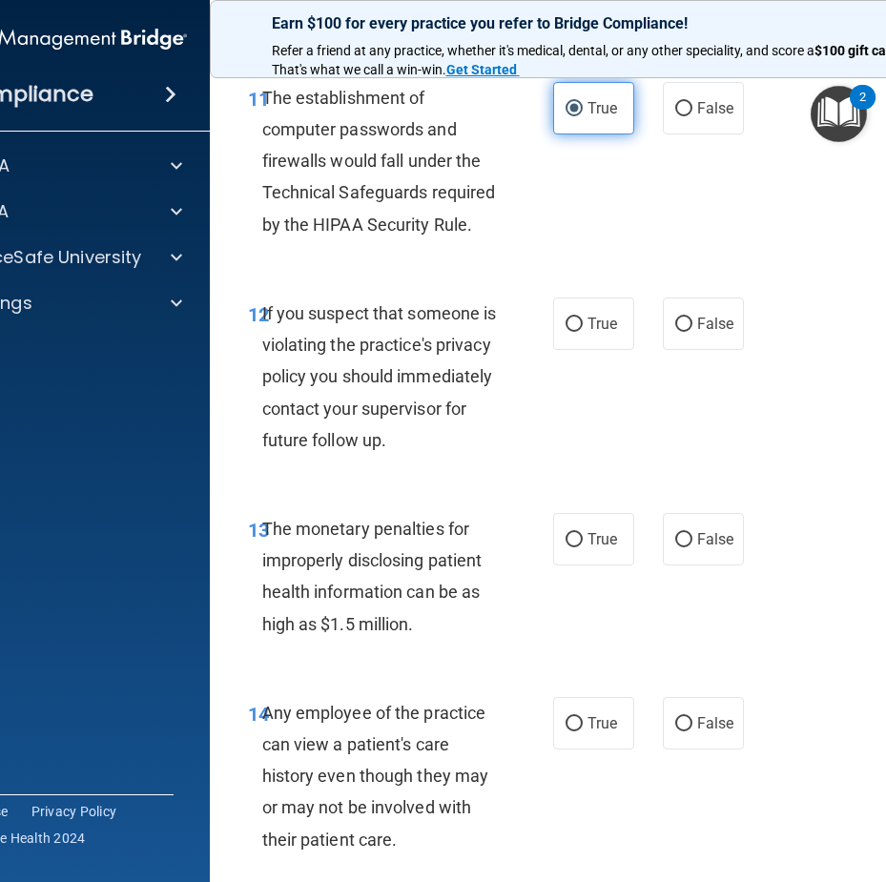
scroll to position [2385, 0]
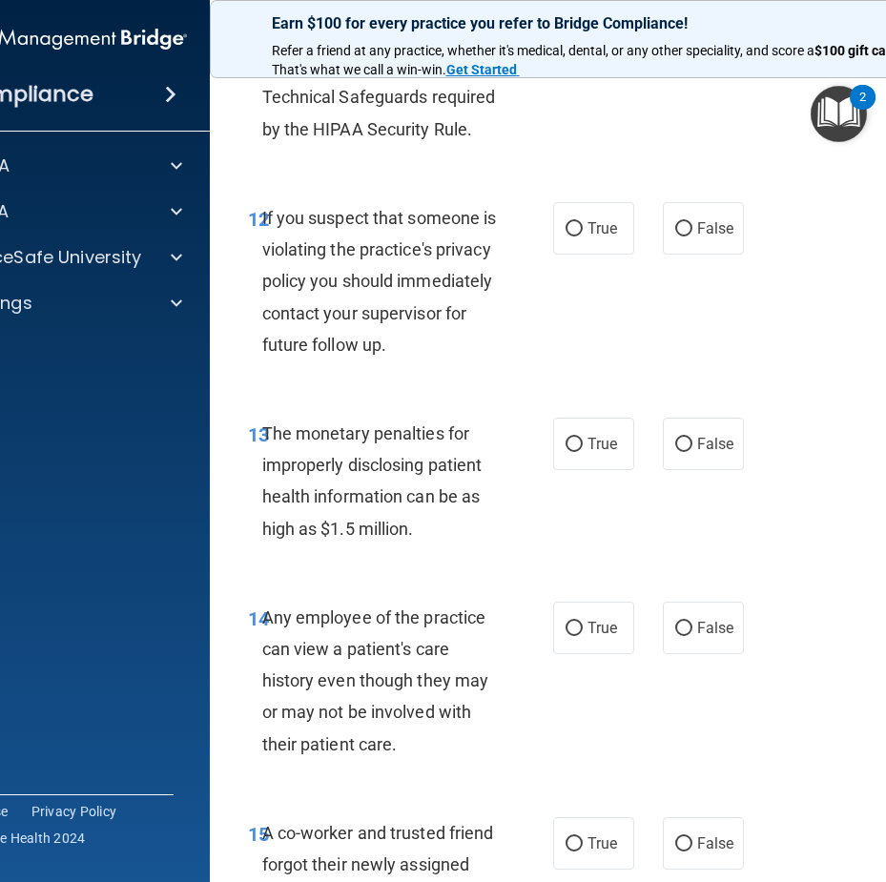
click at [585, 255] on div "12 If you suspect that someone is violating the practice's privacy policy you s…" at bounding box center [596, 286] width 725 height 216
click at [587, 238] on label "True" at bounding box center [593, 228] width 81 height 52
click at [583, 237] on input "True" at bounding box center [574, 229] width 17 height 14
radio input "true"
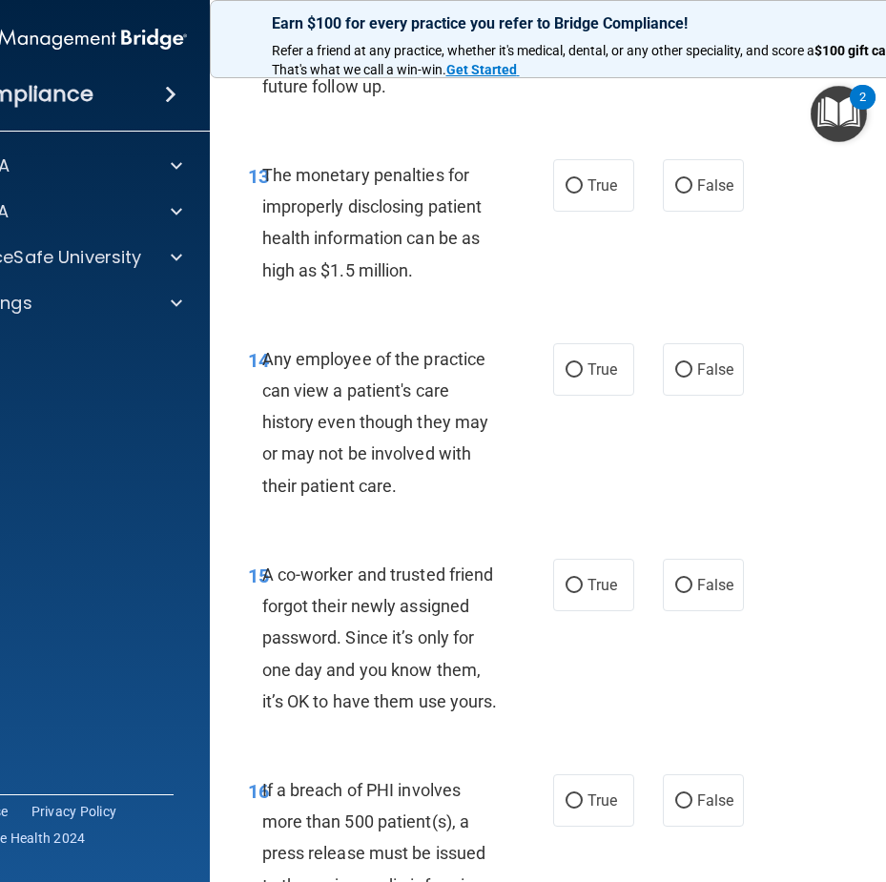
scroll to position [2671, 0]
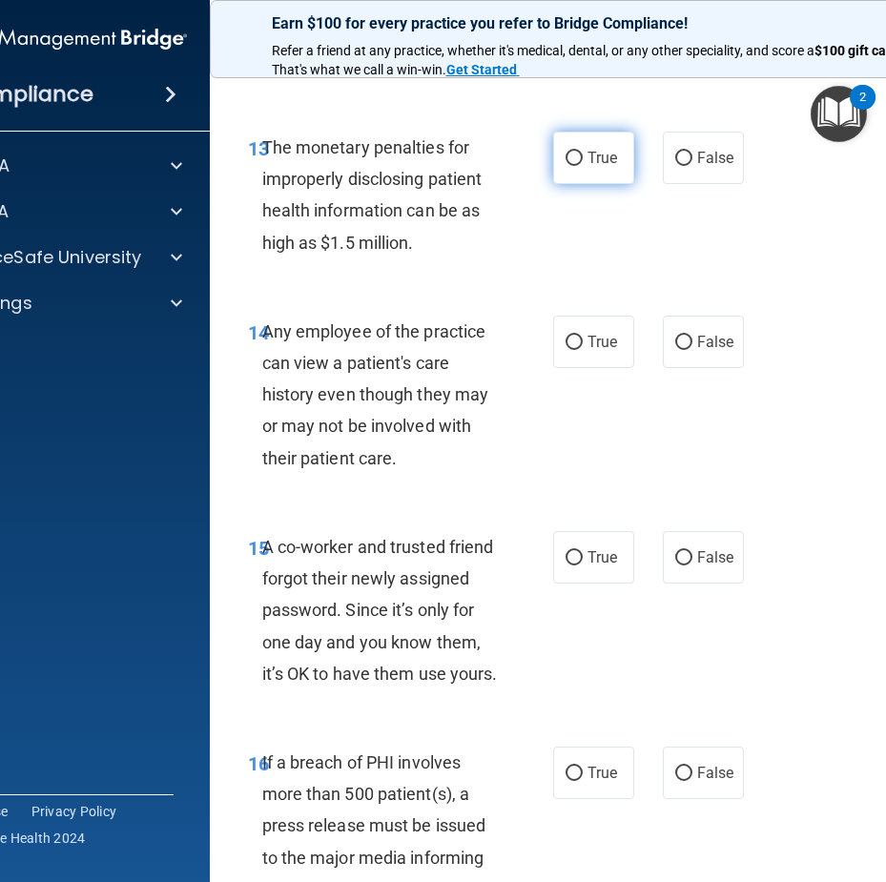
click at [588, 177] on label "True" at bounding box center [593, 158] width 81 height 52
click at [583, 166] on input "True" at bounding box center [574, 159] width 17 height 14
radio input "true"
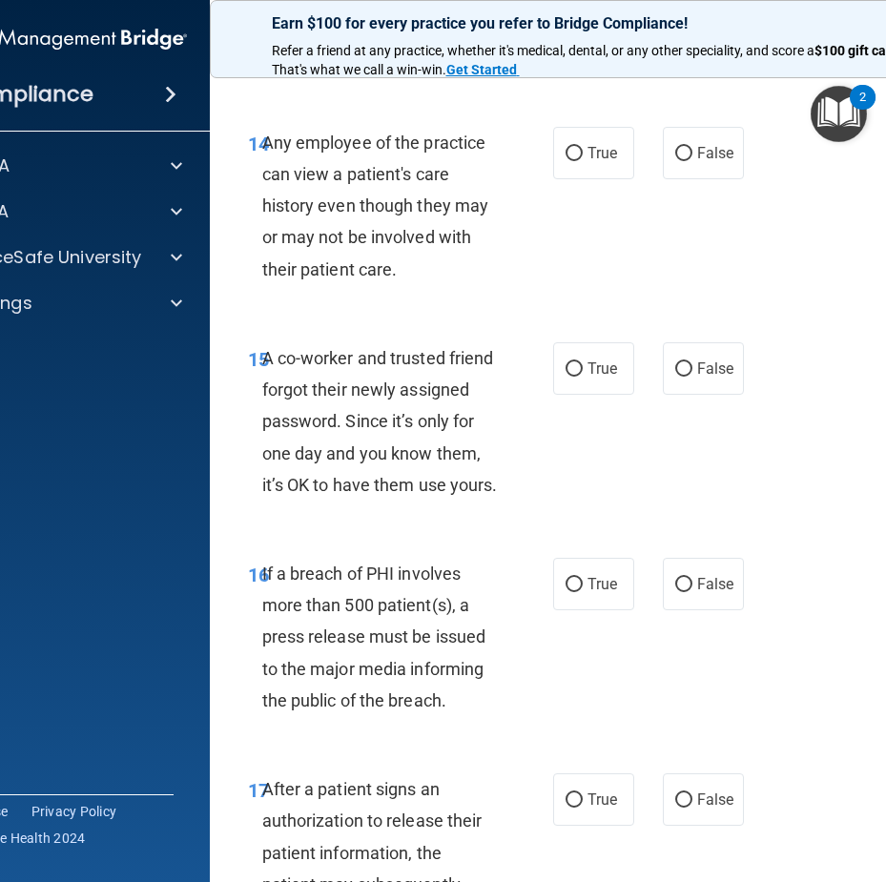
scroll to position [2862, 0]
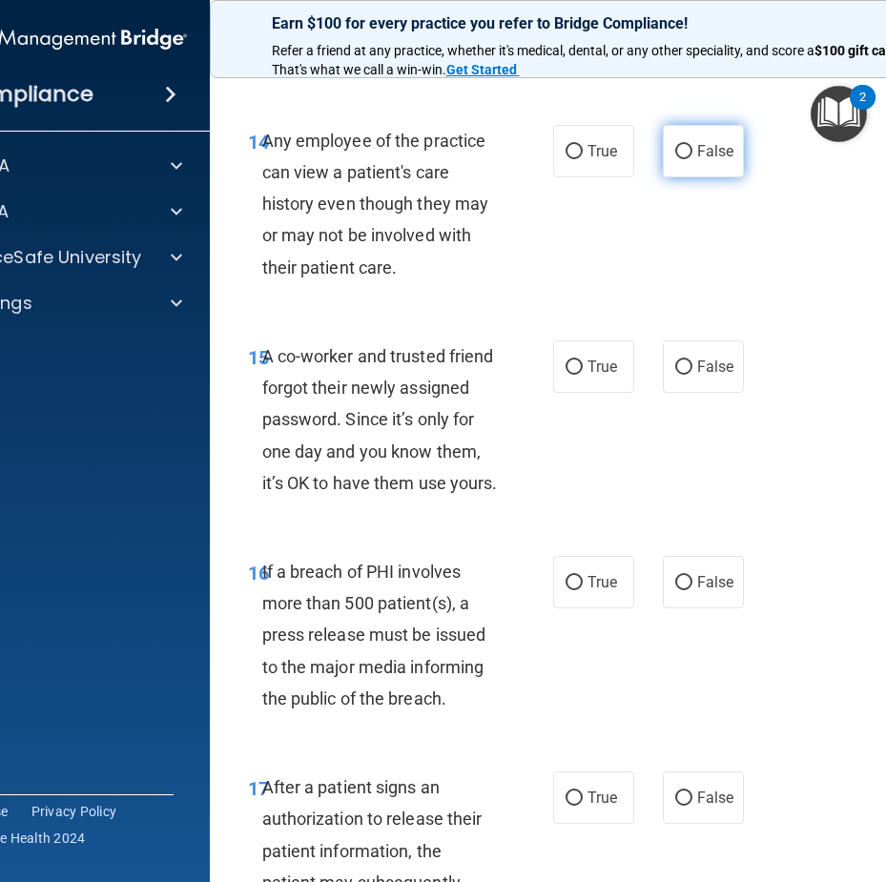
click at [688, 177] on label "False" at bounding box center [703, 151] width 81 height 52
click at [688, 159] on input "False" at bounding box center [683, 152] width 17 height 14
radio input "true"
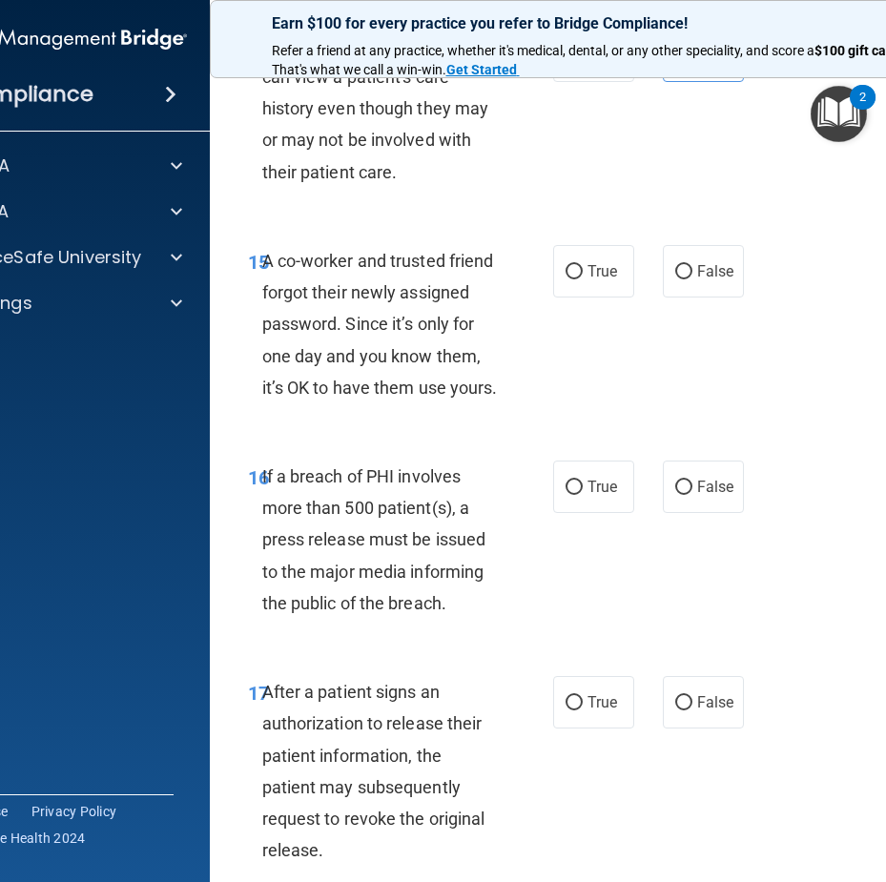
click at [672, 335] on div "15 A co-worker and trusted friend forgot their newly assigned password. Since i…" at bounding box center [596, 329] width 725 height 216
click at [680, 298] on label "False" at bounding box center [703, 271] width 81 height 52
click at [680, 280] on input "False" at bounding box center [683, 272] width 17 height 14
radio input "true"
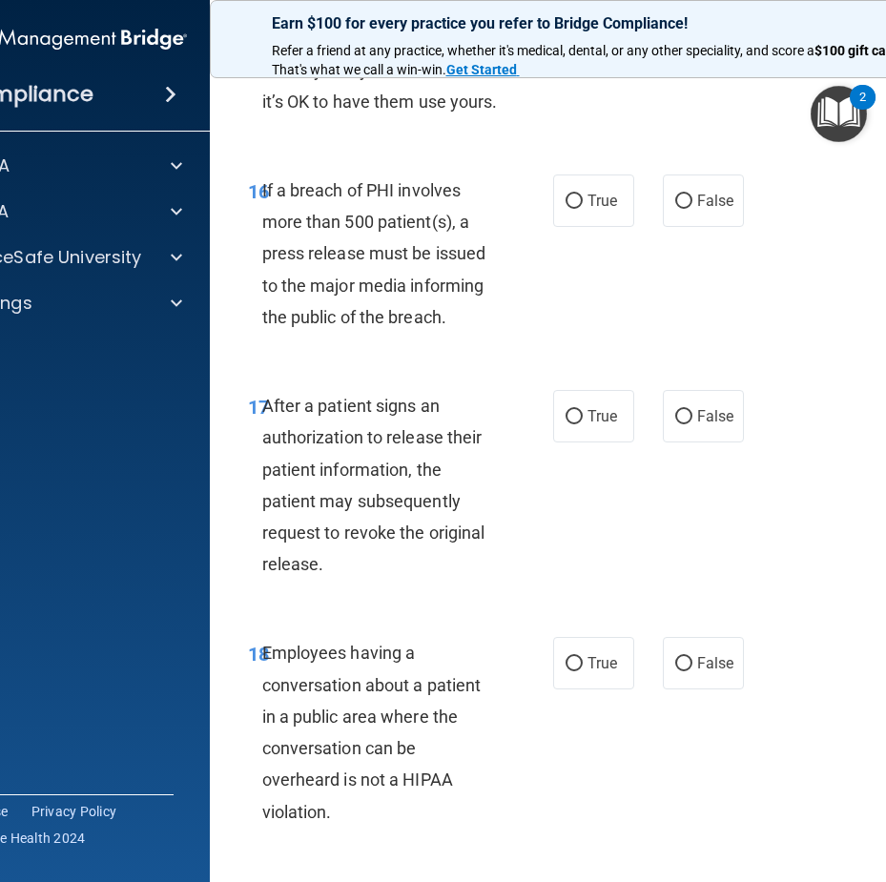
scroll to position [3339, 0]
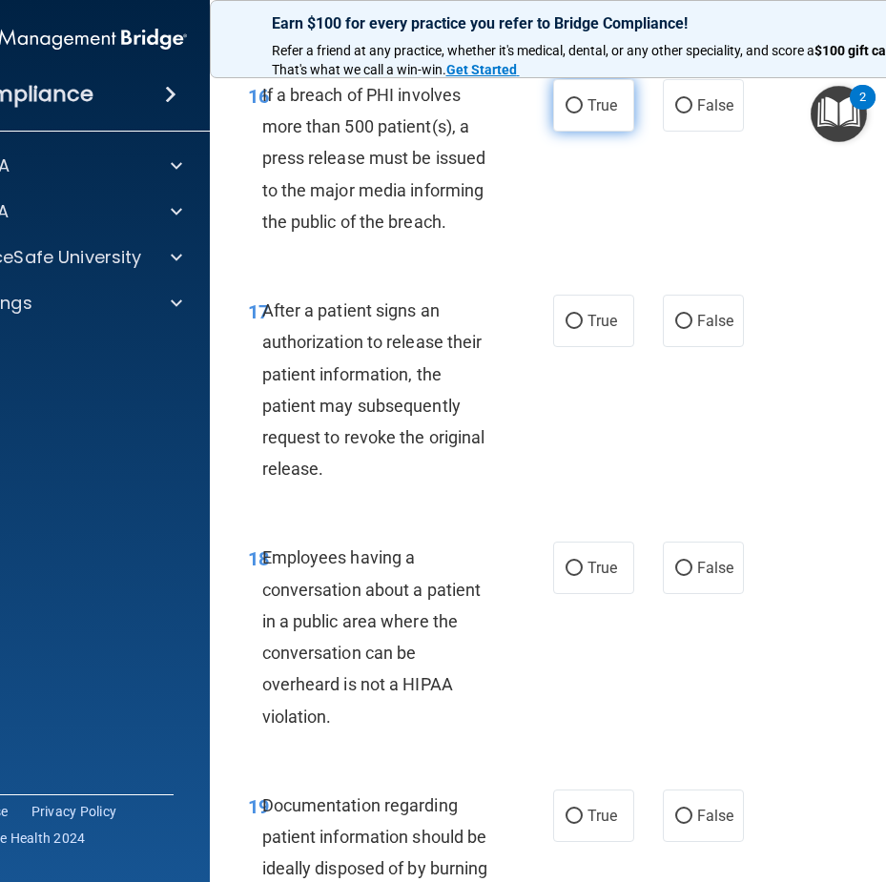
click at [590, 114] on span "True" at bounding box center [603, 105] width 30 height 18
click at [583, 114] on input "True" at bounding box center [574, 106] width 17 height 14
radio input "true"
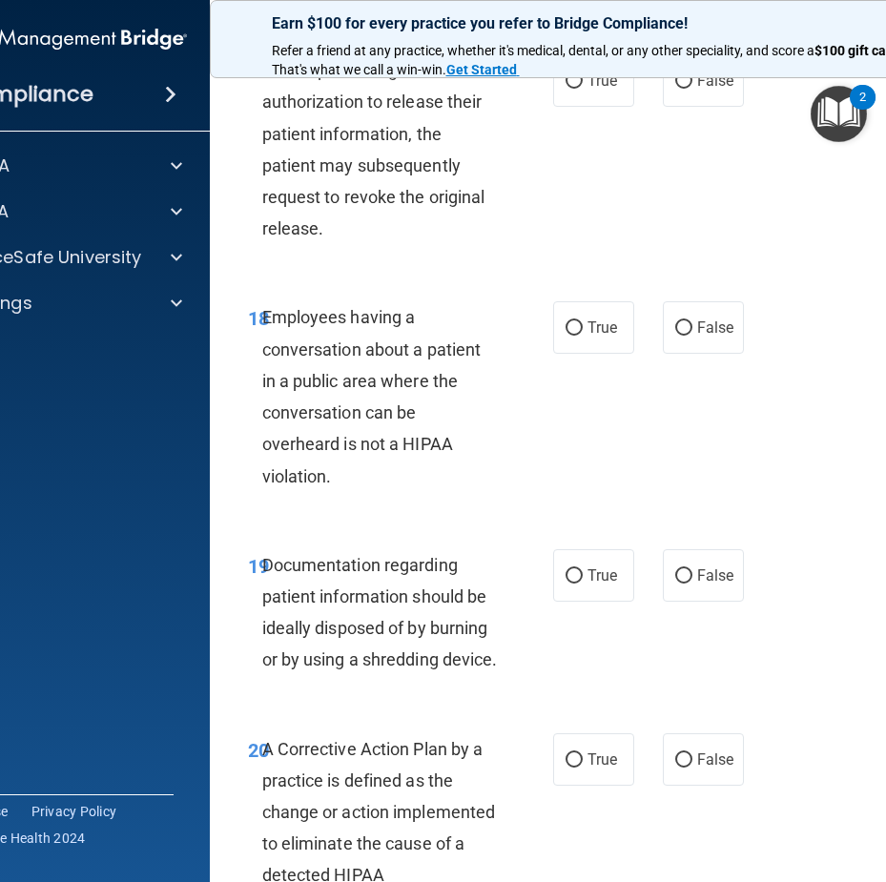
scroll to position [3581, 0]
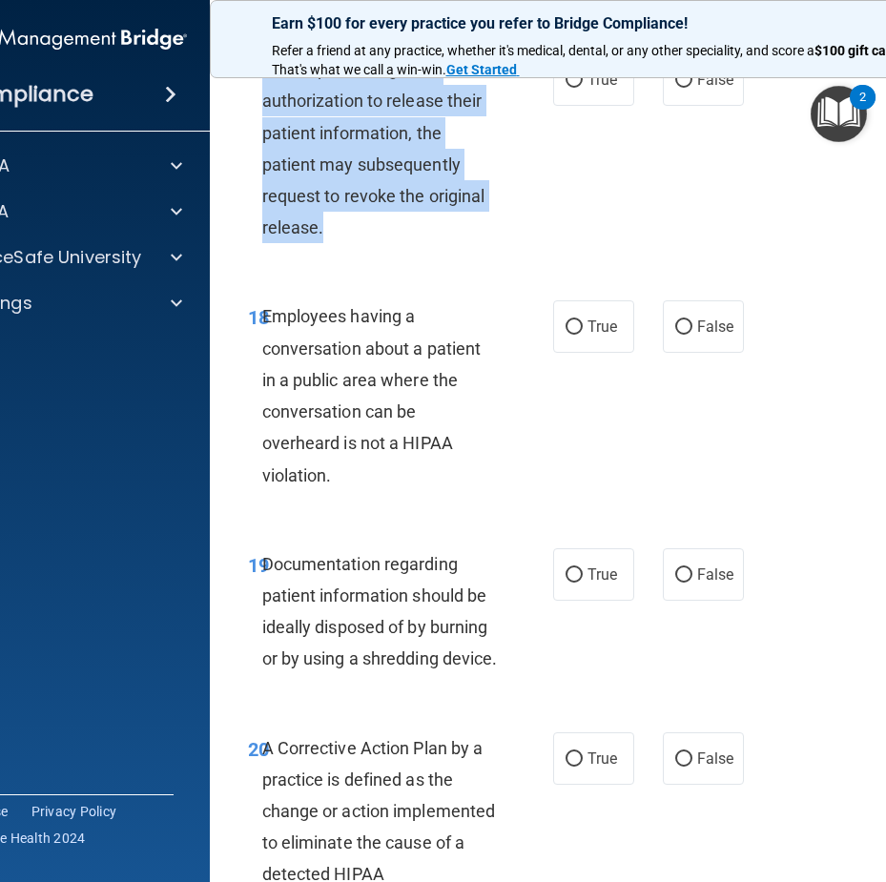
drag, startPoint x: 338, startPoint y: 309, endPoint x: 259, endPoint y: 132, distance: 194.3
click at [259, 132] on div "17 After a patient signs an authorization to release their patient information,…" at bounding box center [400, 152] width 363 height 199
copy span "After a patient signs an authorization to release their patient information, th…"
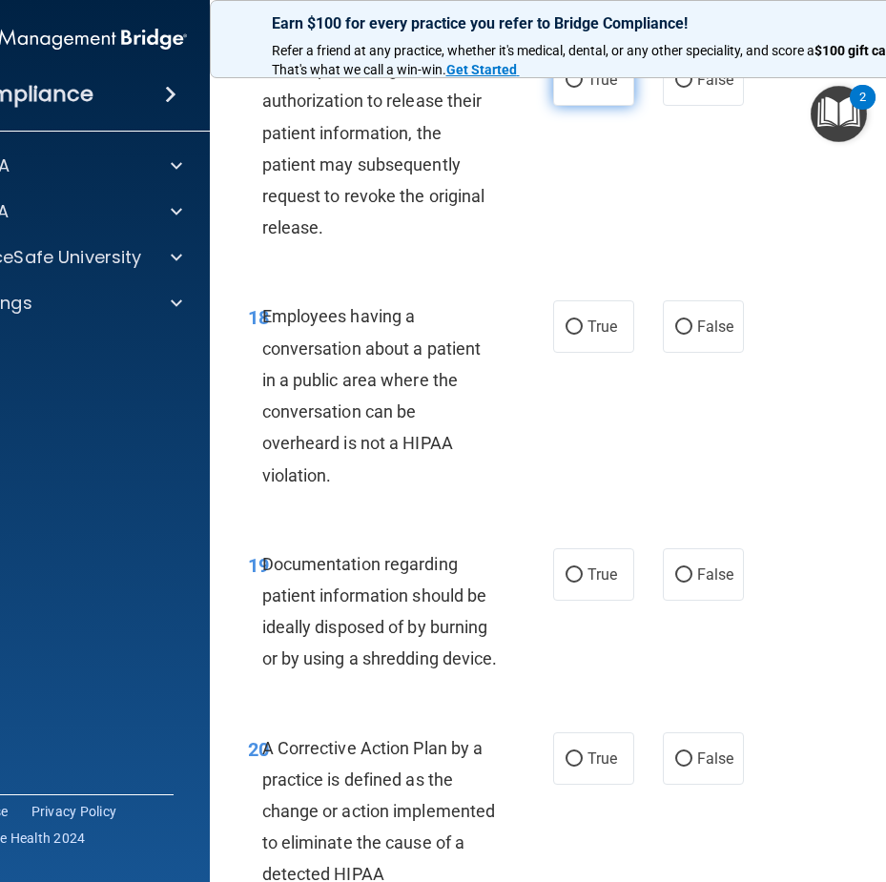
drag, startPoint x: 609, startPoint y: 176, endPoint x: 592, endPoint y: 166, distance: 19.6
click at [608, 176] on div "17 After a patient signs an authorization to release their patient information,…" at bounding box center [596, 153] width 725 height 247
click at [592, 106] on label "True" at bounding box center [593, 79] width 81 height 52
click at [583, 88] on input "True" at bounding box center [574, 80] width 17 height 14
radio input "true"
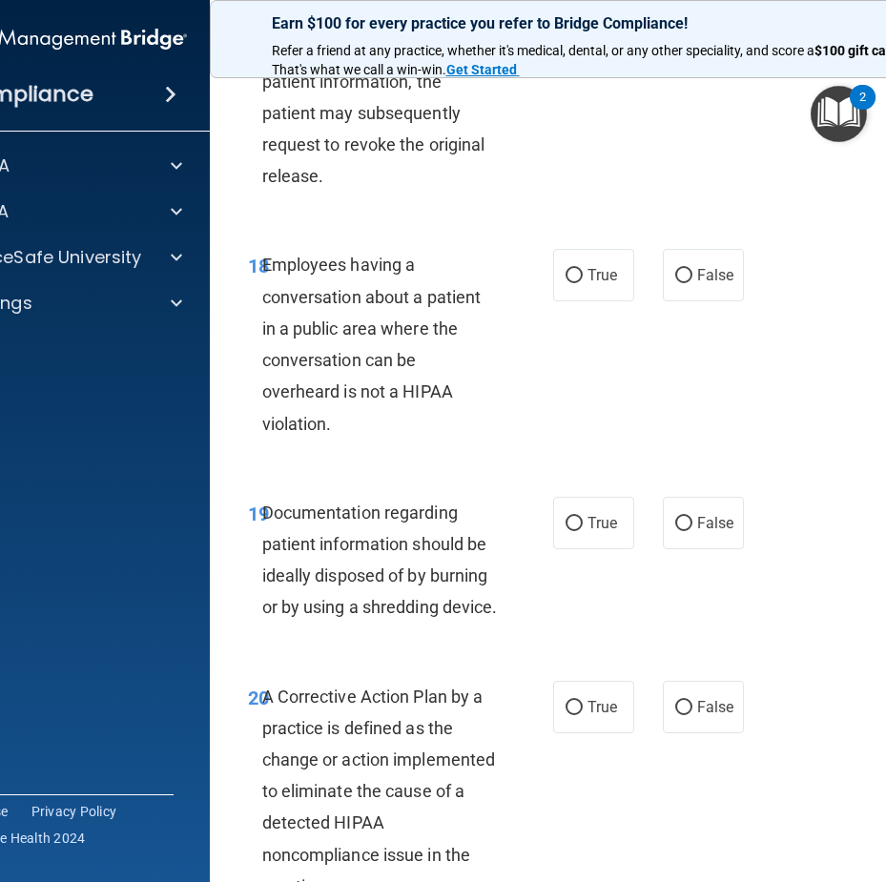
scroll to position [3676, 0]
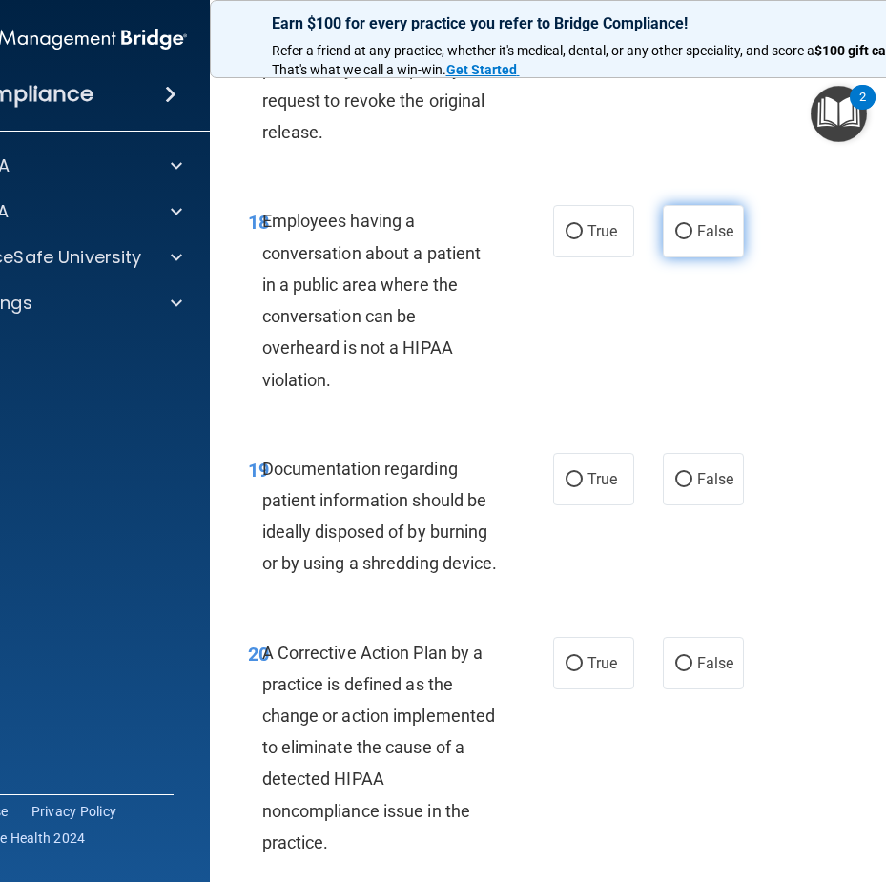
click at [693, 258] on label "False" at bounding box center [703, 231] width 81 height 52
click at [693, 239] on input "False" at bounding box center [683, 232] width 17 height 14
radio input "true"
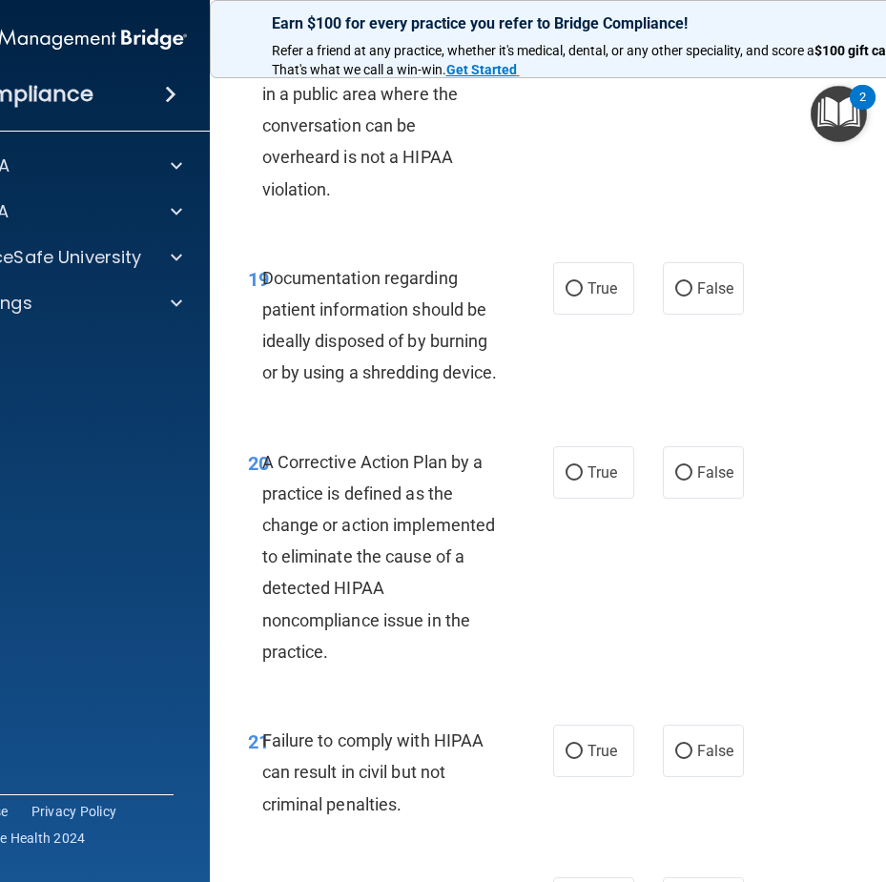
scroll to position [3962, 0]
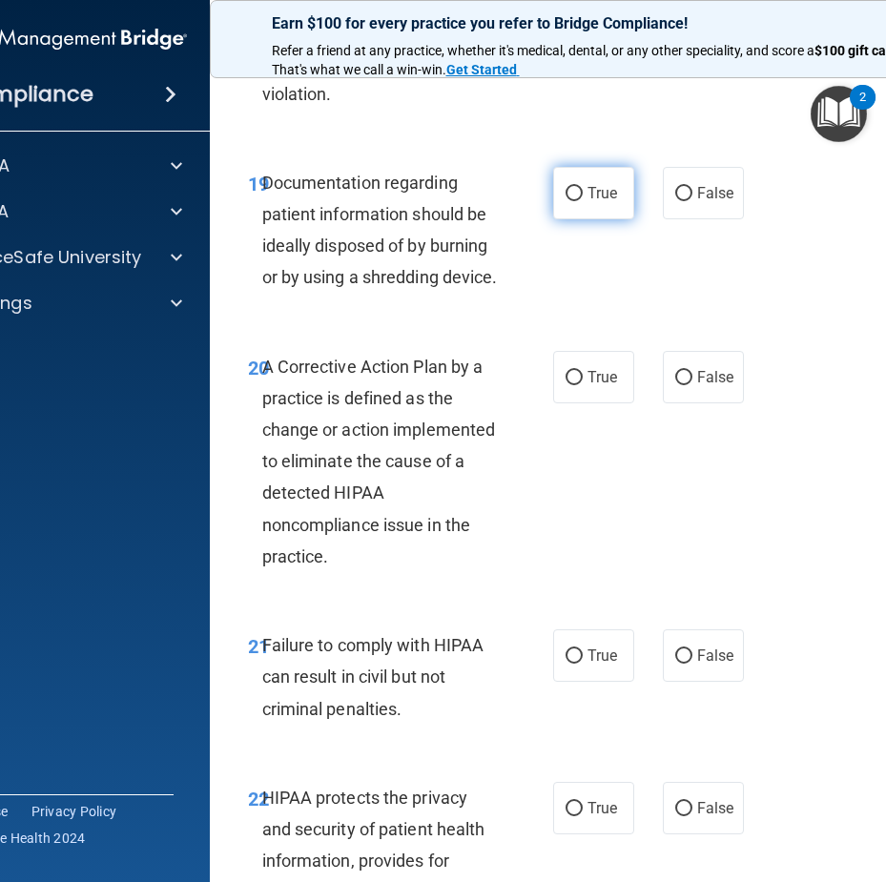
click at [580, 219] on label "True" at bounding box center [593, 193] width 81 height 52
click at [580, 201] on input "True" at bounding box center [574, 194] width 17 height 14
radio input "true"
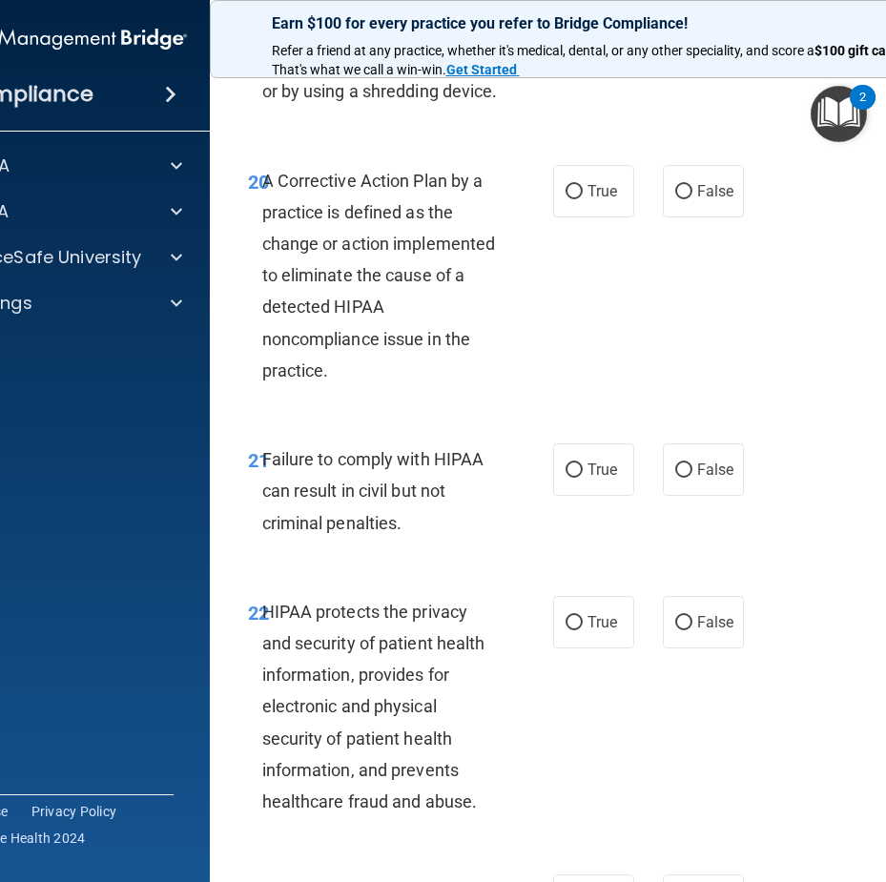
scroll to position [4153, 0]
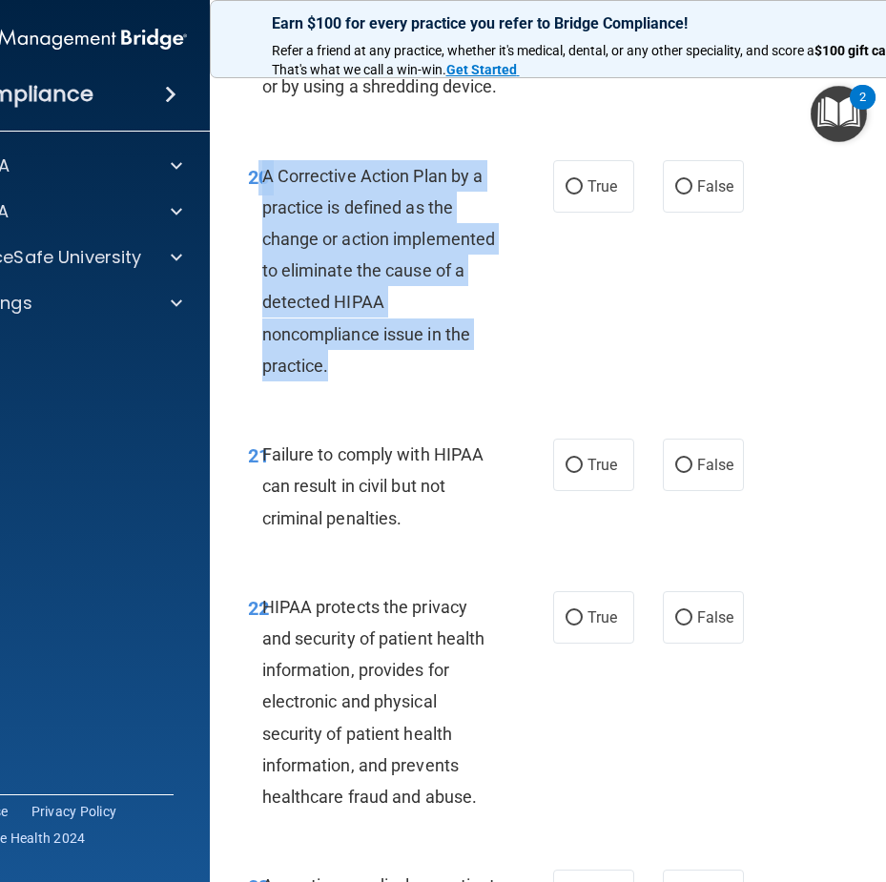
drag, startPoint x: 365, startPoint y: 459, endPoint x: 256, endPoint y: 276, distance: 213.5
click at [250, 280] on div "20 A Corrective Action Plan by a practice is defined as the change or action im…" at bounding box center [400, 276] width 363 height 232
drag, startPoint x: 266, startPoint y: 274, endPoint x: 312, endPoint y: 292, distance: 49.3
click at [313, 284] on div "A Corrective Action Plan by a practice is defined as the change or action imple…" at bounding box center [387, 271] width 251 height 222
drag, startPoint x: 259, startPoint y: 265, endPoint x: 363, endPoint y: 471, distance: 231.3
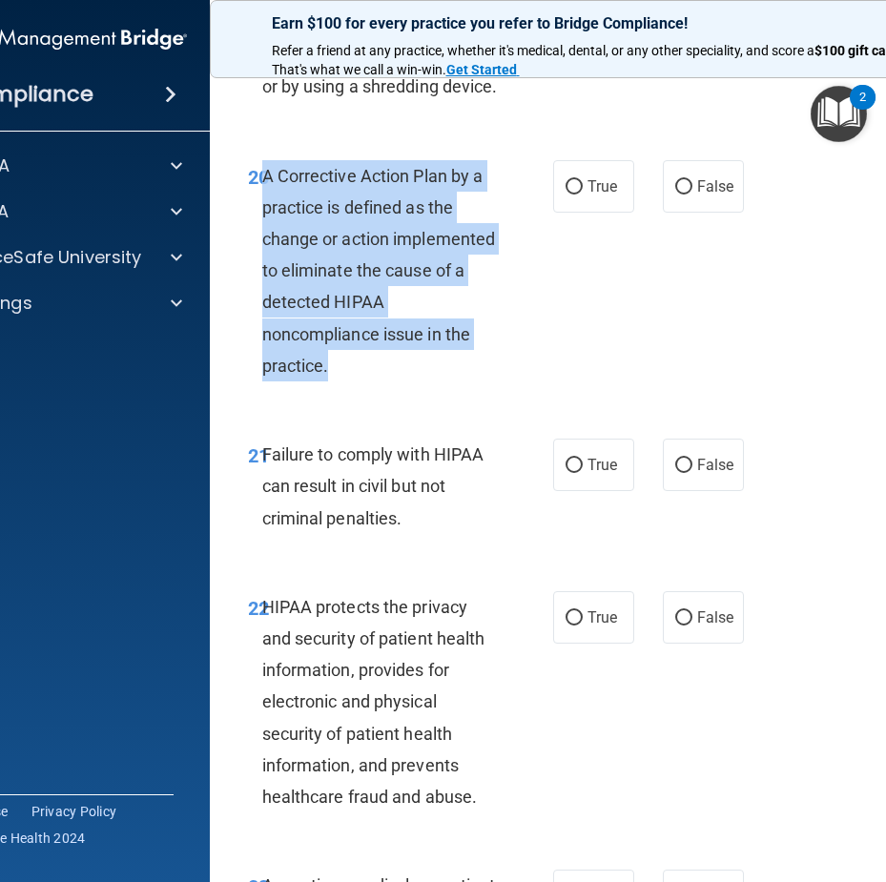
click at [363, 383] on div "A Corrective Action Plan by a practice is defined as the change or action imple…" at bounding box center [387, 271] width 251 height 222
copy span "A Corrective Action Plan by a practice is defined as the change or action imple…"
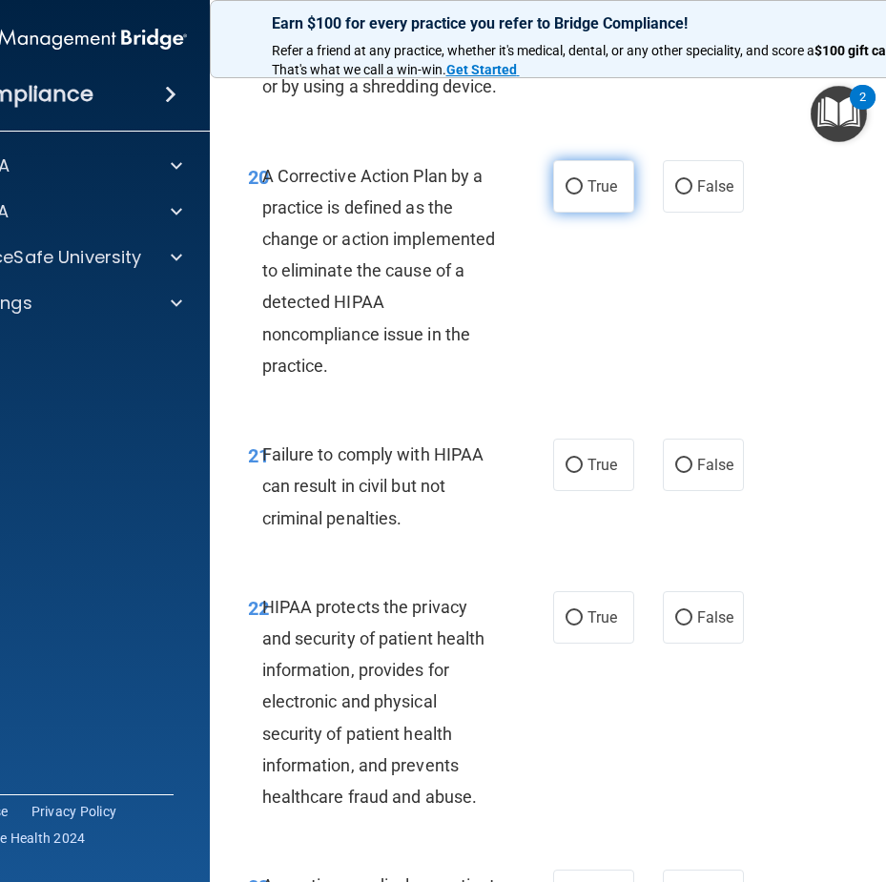
click at [554, 213] on label "True" at bounding box center [593, 186] width 81 height 52
click at [566, 195] on input "True" at bounding box center [574, 187] width 17 height 14
radio input "true"
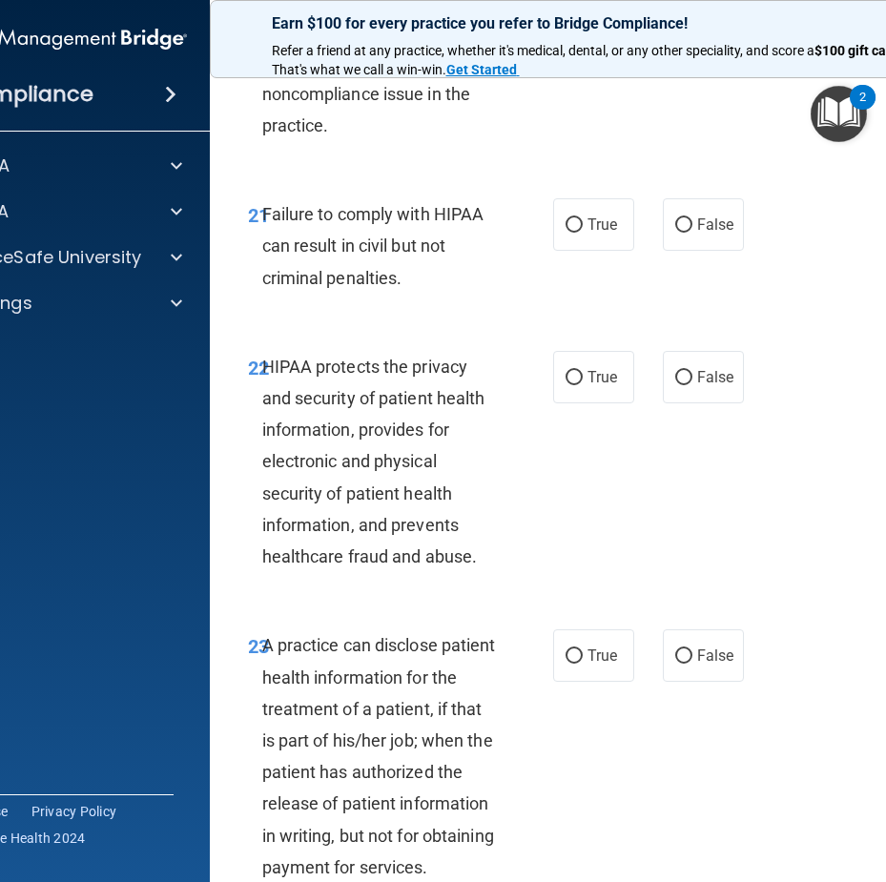
scroll to position [4439, 0]
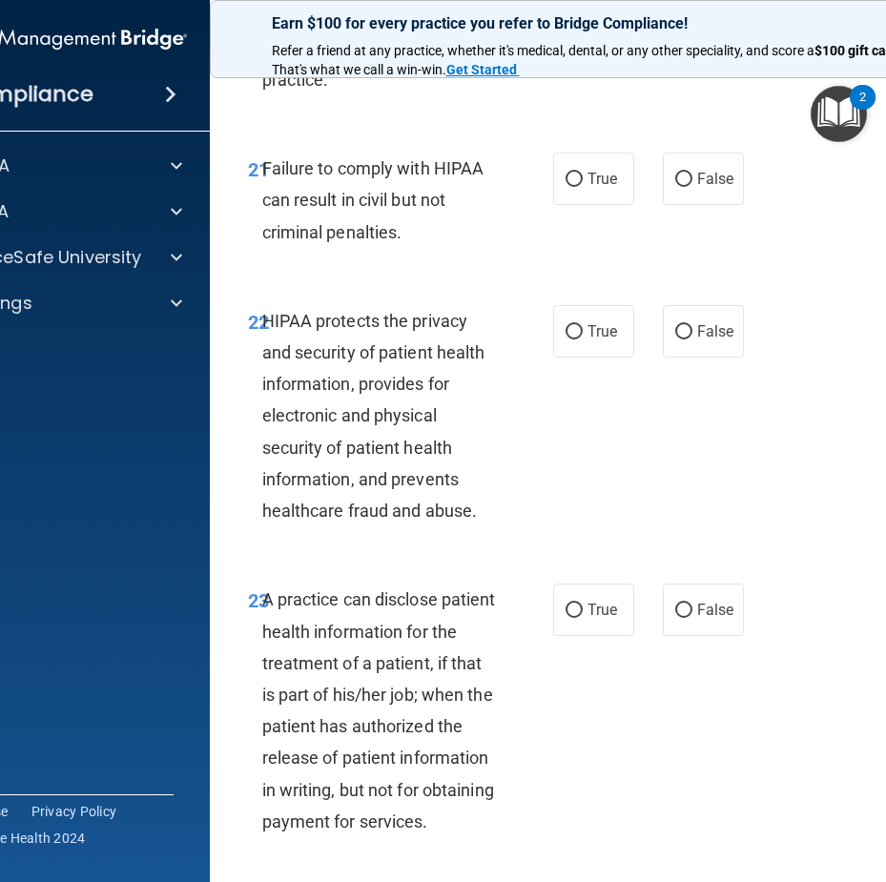
click at [608, 281] on div "21 Failure to comply with HIPAA can result in civil but not criminal penalties.…" at bounding box center [596, 205] width 725 height 153
click at [604, 205] on label "True" at bounding box center [593, 179] width 81 height 52
click at [583, 187] on input "True" at bounding box center [574, 180] width 17 height 14
radio input "true"
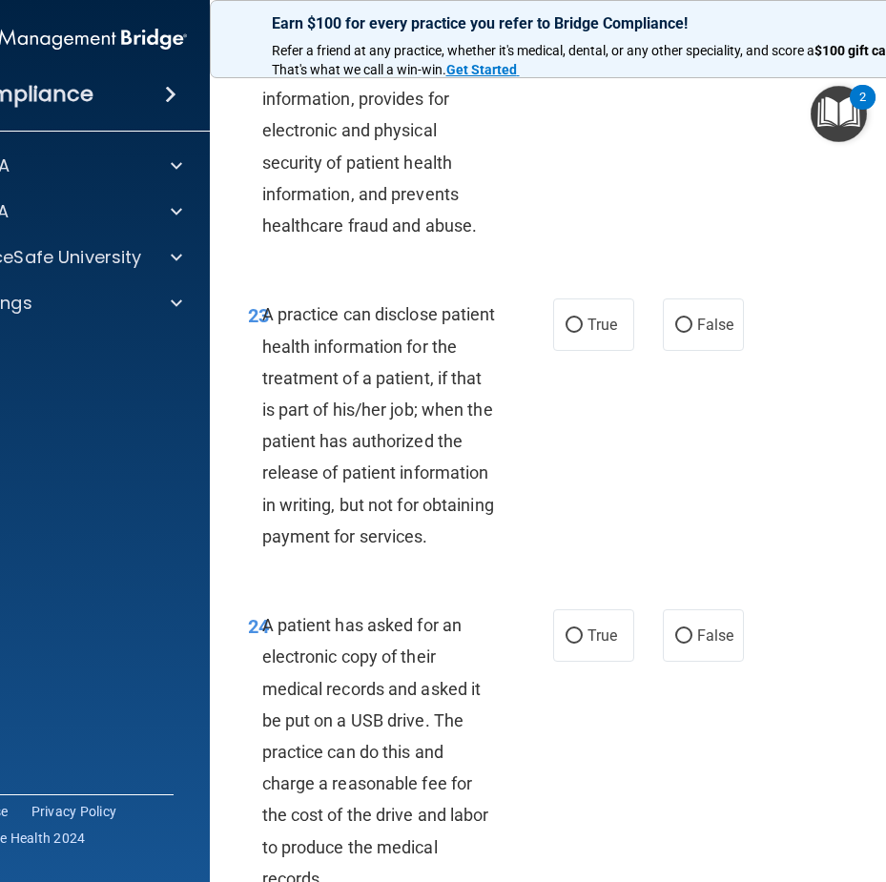
scroll to position [4725, 0]
click at [596, 72] on label "True" at bounding box center [593, 45] width 81 height 52
click at [583, 53] on input "True" at bounding box center [574, 46] width 17 height 14
radio input "true"
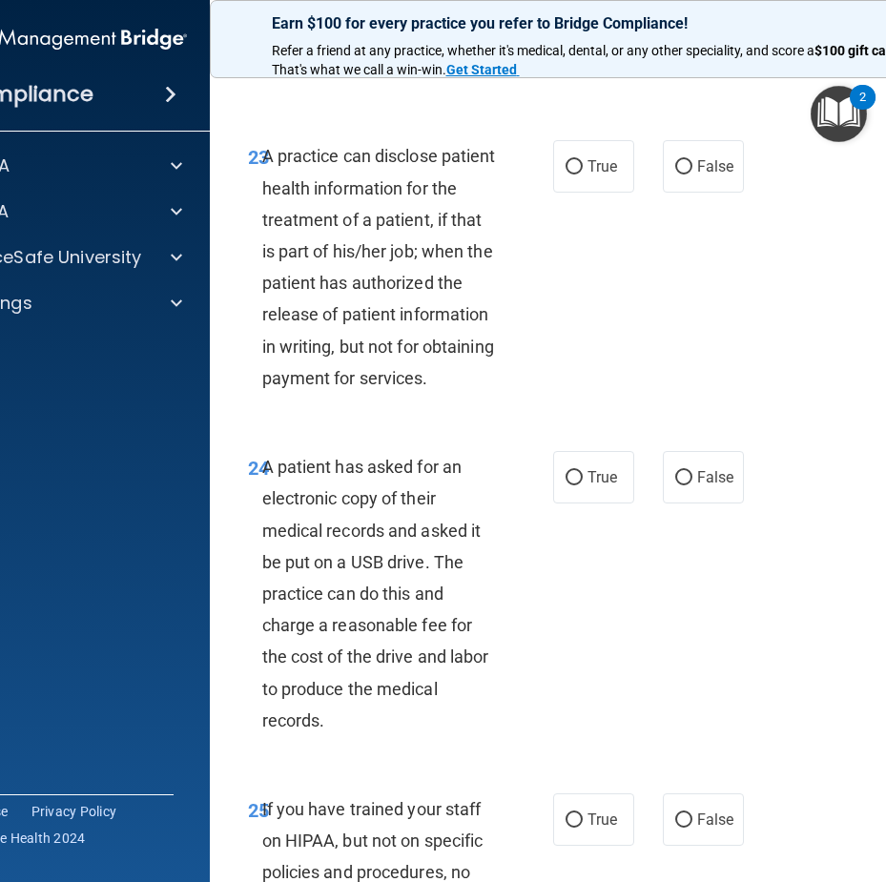
scroll to position [4916, 0]
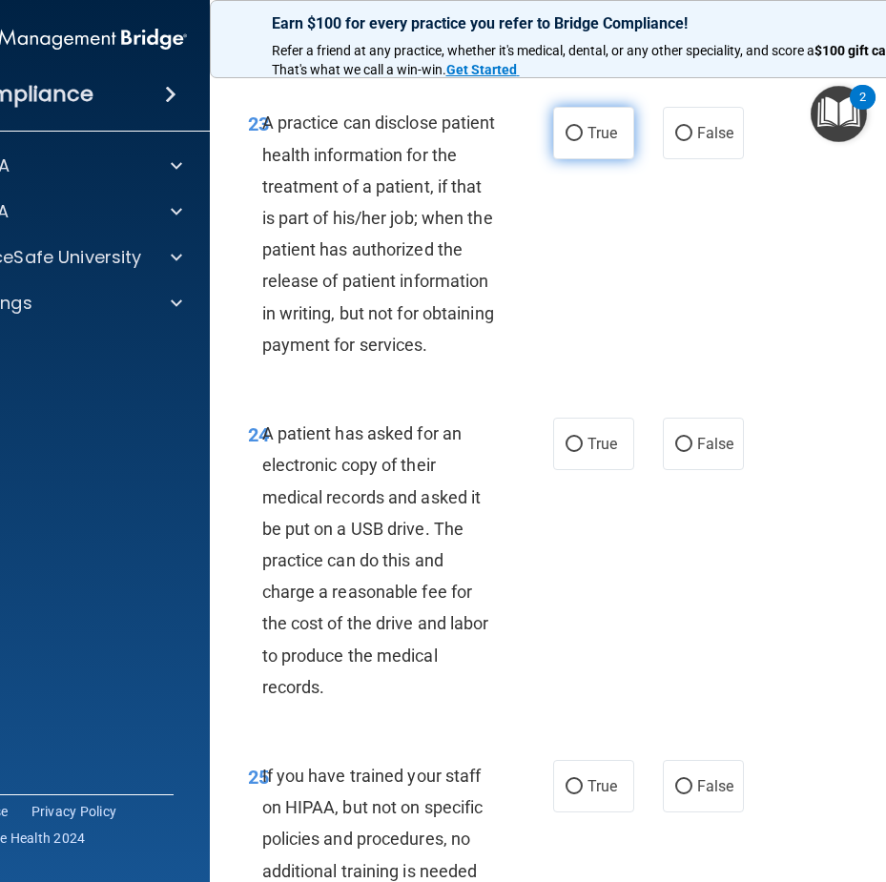
click at [588, 142] on span "True" at bounding box center [603, 133] width 30 height 18
click at [583, 141] on input "True" at bounding box center [574, 134] width 17 height 14
radio input "true"
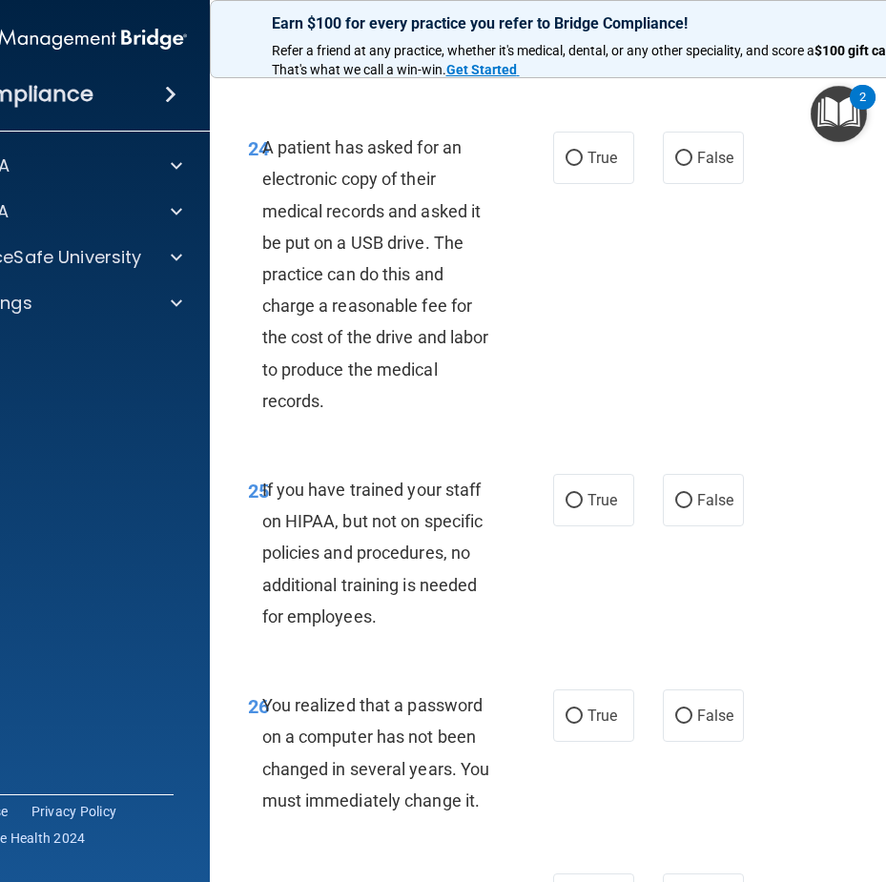
scroll to position [5298, 0]
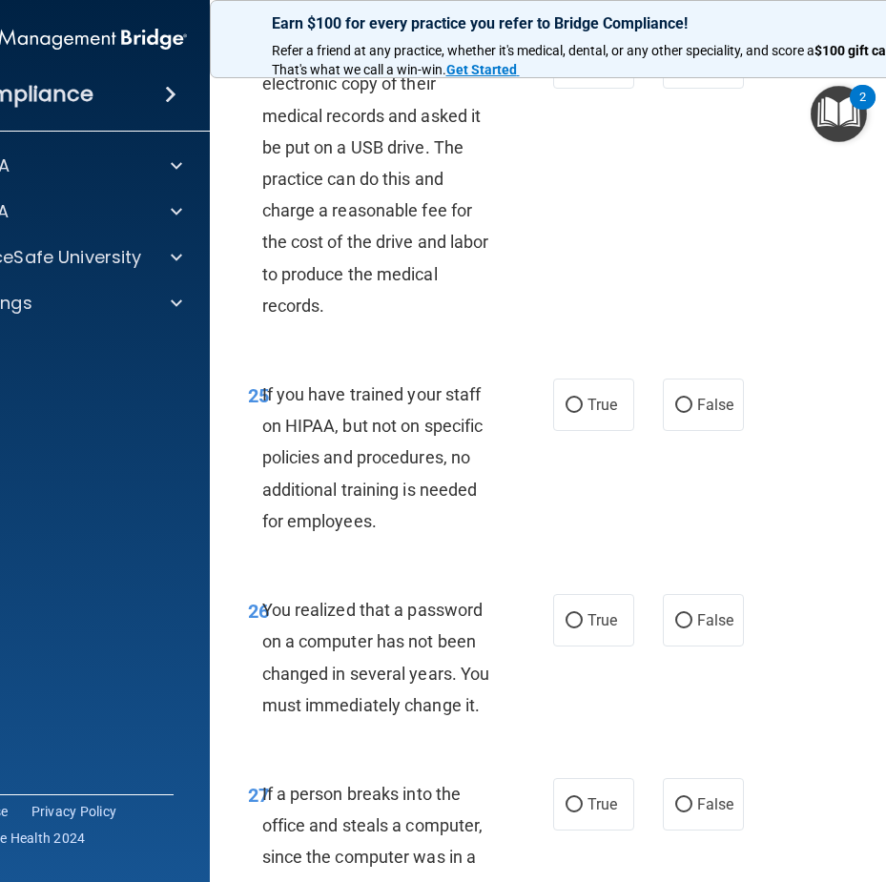
click at [335, 322] on div "A patient has asked for an electronic copy of their medical records and asked i…" at bounding box center [387, 178] width 251 height 285
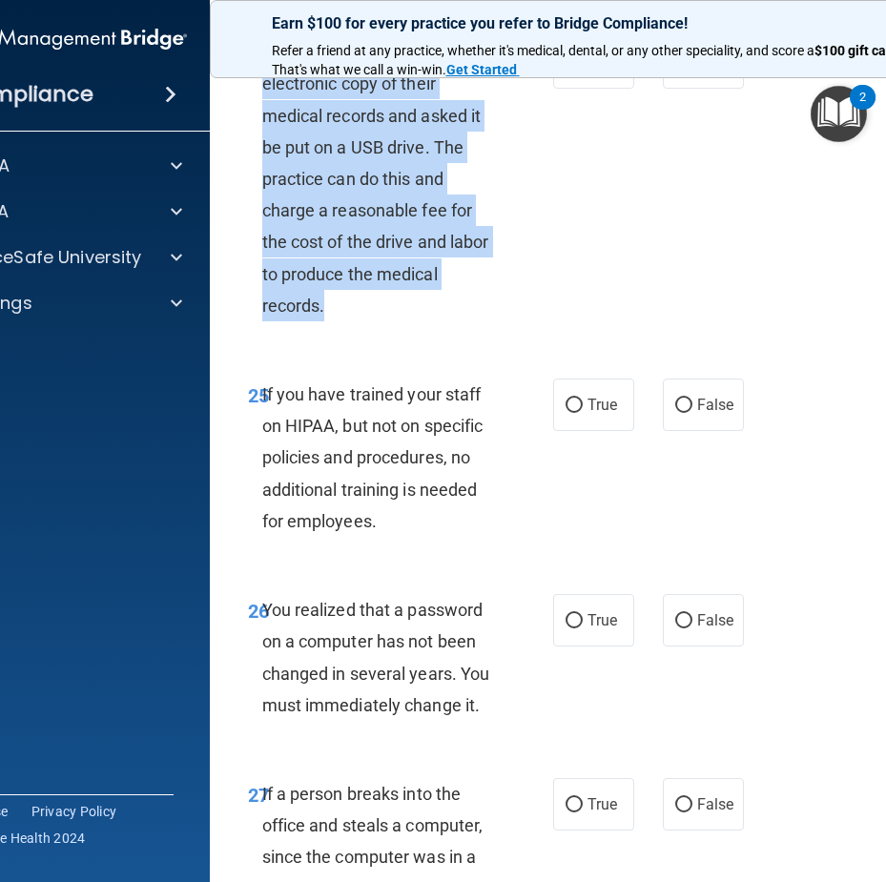
drag, startPoint x: 335, startPoint y: 440, endPoint x: 259, endPoint y: 170, distance: 280.6
click at [262, 170] on div "A patient has asked for an electronic copy of their medical records and asked i…" at bounding box center [387, 178] width 251 height 285
copy span "A patient has asked for an electronic copy of their medical records and asked i…"
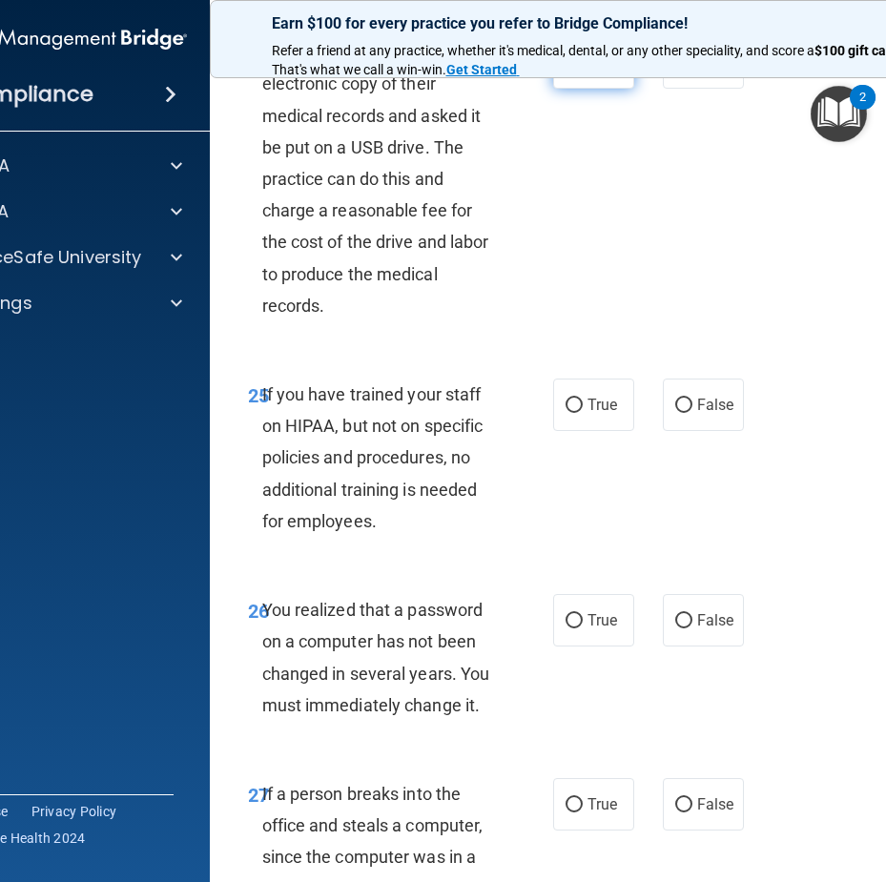
click at [623, 89] on label "True" at bounding box center [593, 62] width 81 height 52
click at [583, 71] on input "True" at bounding box center [574, 63] width 17 height 14
radio input "true"
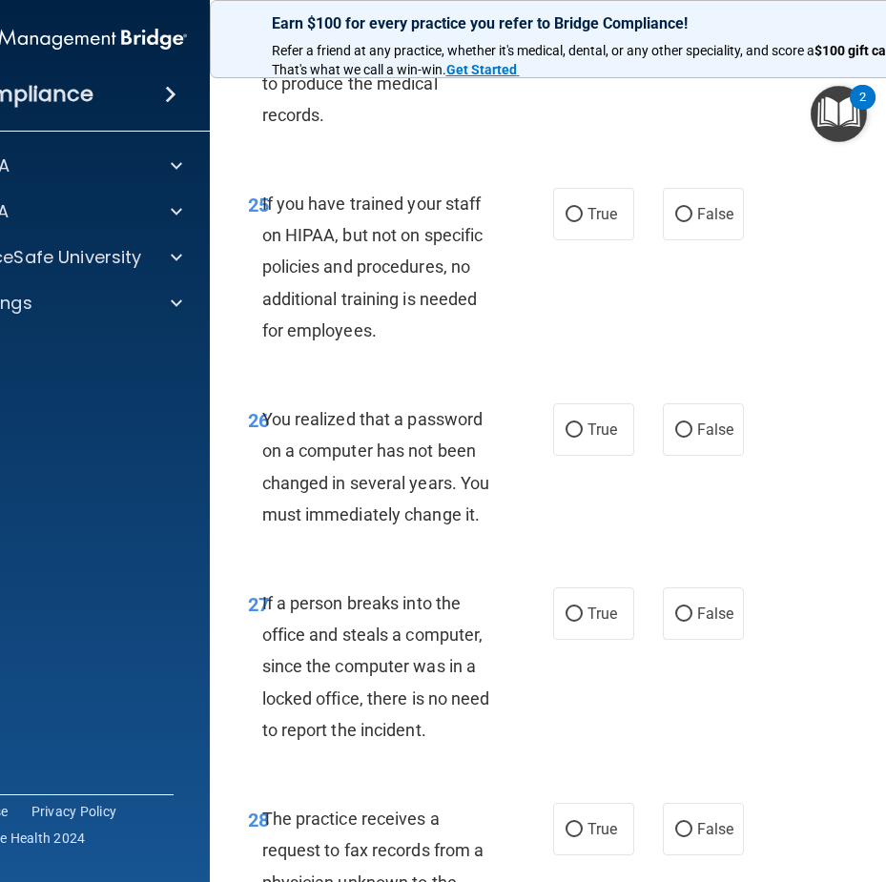
scroll to position [5584, 0]
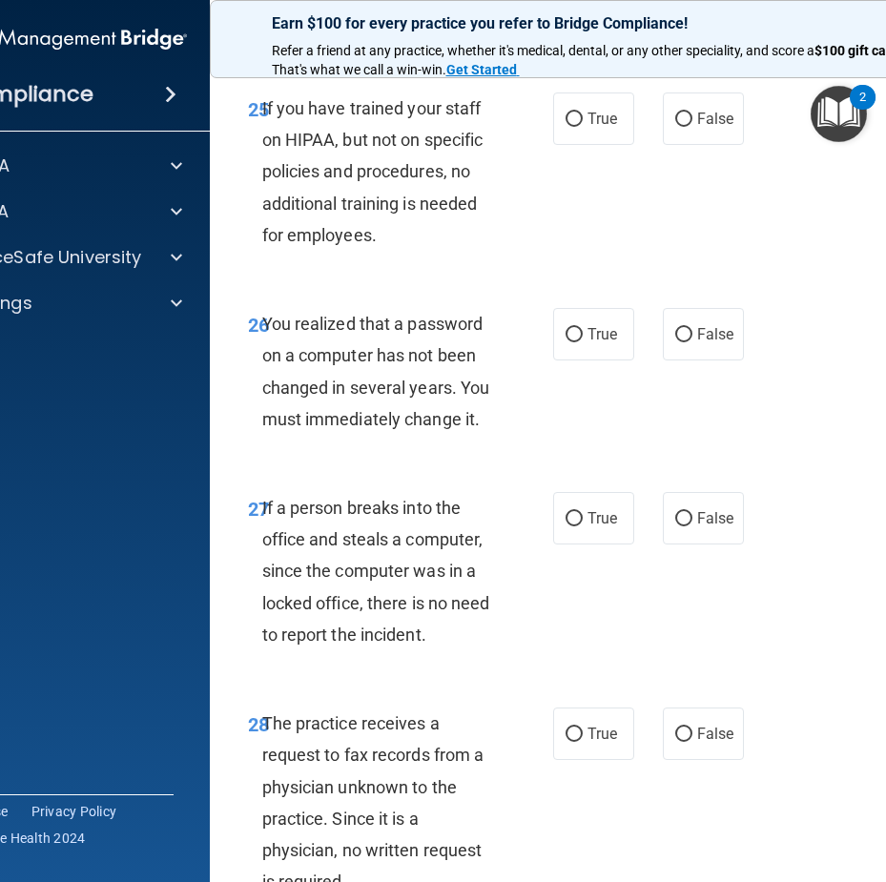
click at [425, 251] on div "If you have trained your staff on HIPAA, but not on specific policies and proce…" at bounding box center [387, 172] width 251 height 158
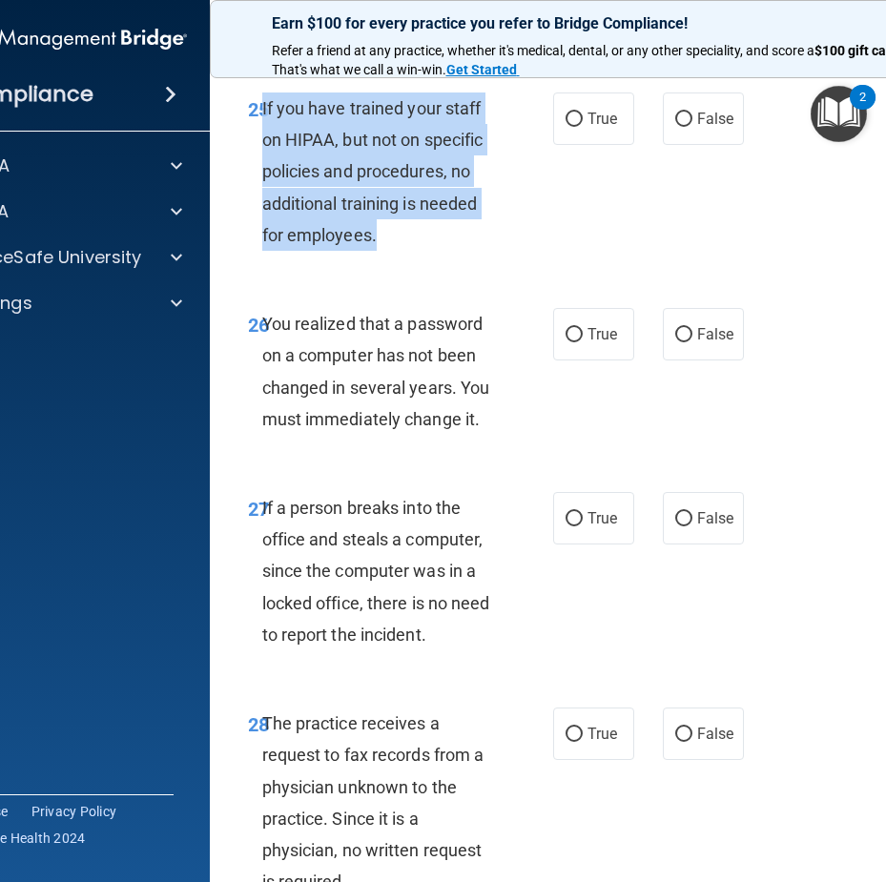
drag, startPoint x: 379, startPoint y: 353, endPoint x: 257, endPoint y: 242, distance: 164.8
click at [262, 242] on div "If you have trained your staff on HIPAA, but not on specific policies and proce…" at bounding box center [387, 172] width 251 height 158
copy span "If you have trained your staff on HIPAA, but not on specific policies and proce…"
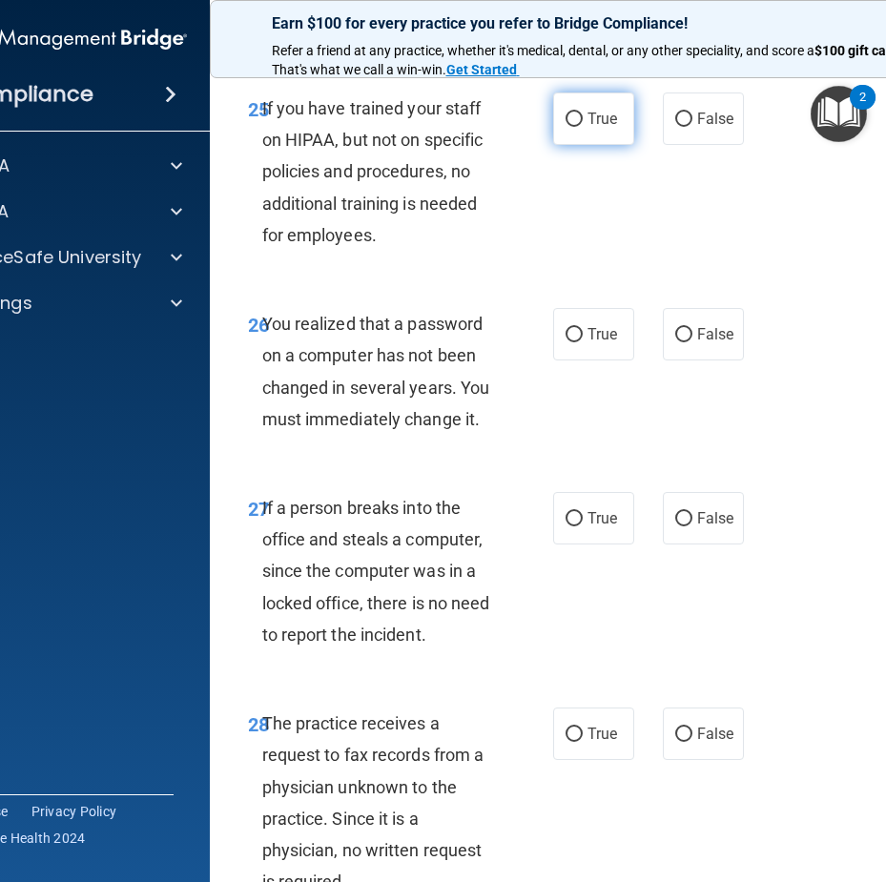
click at [622, 145] on label "True" at bounding box center [593, 119] width 81 height 52
click at [583, 127] on input "True" at bounding box center [574, 120] width 17 height 14
radio input "true"
click at [675, 127] on input "False" at bounding box center [683, 120] width 17 height 14
radio input "true"
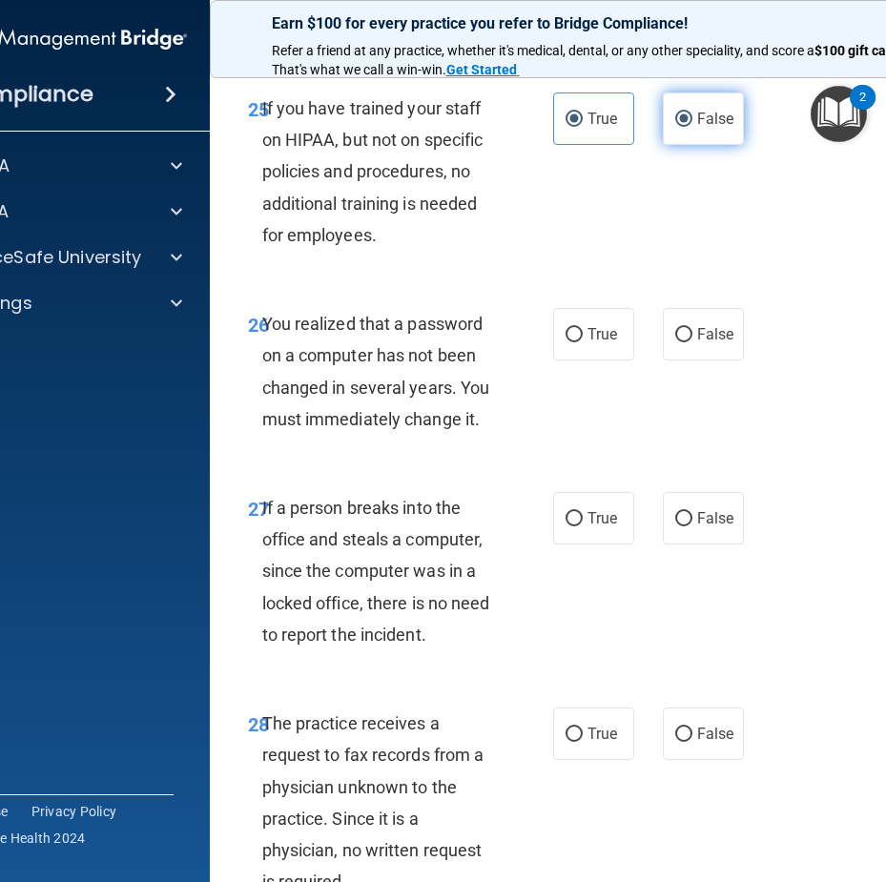
radio input "false"
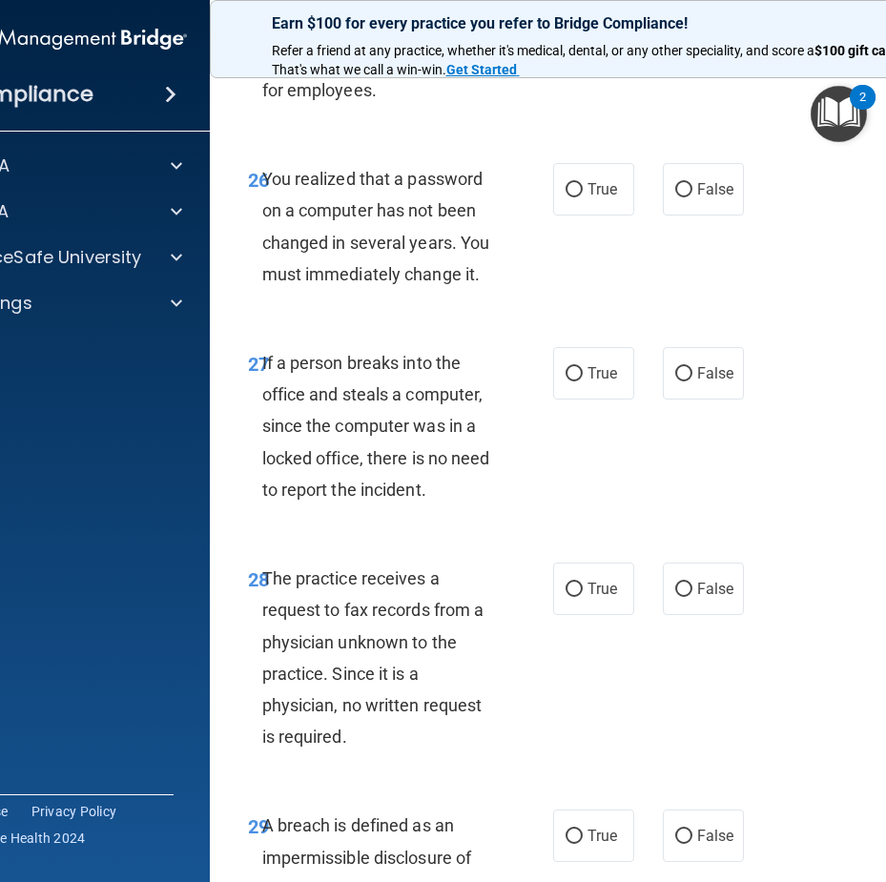
scroll to position [5775, 0]
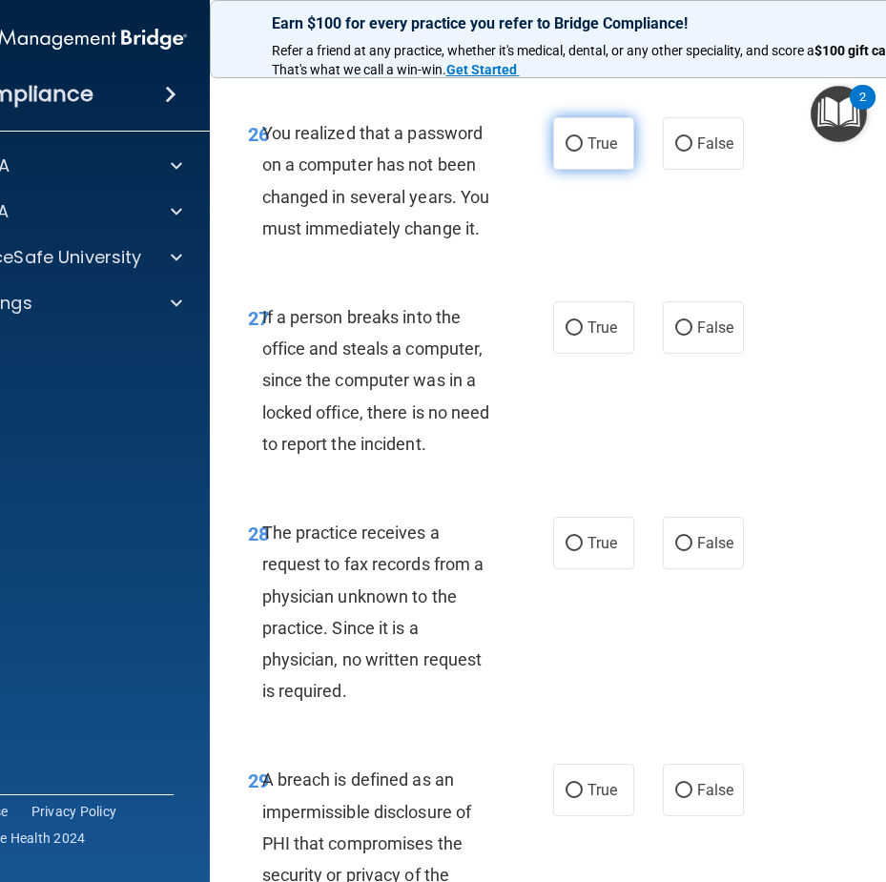
click at [558, 170] on label "True" at bounding box center [593, 143] width 81 height 52
click at [566, 152] on input "True" at bounding box center [574, 144] width 17 height 14
radio input "true"
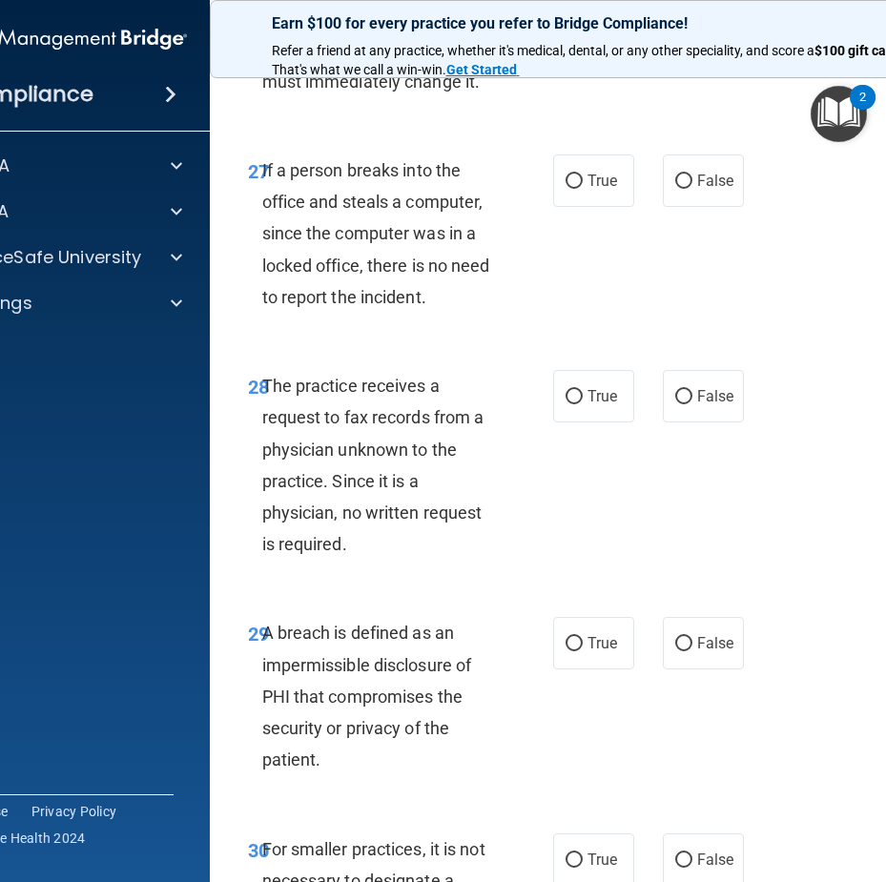
scroll to position [5966, 0]
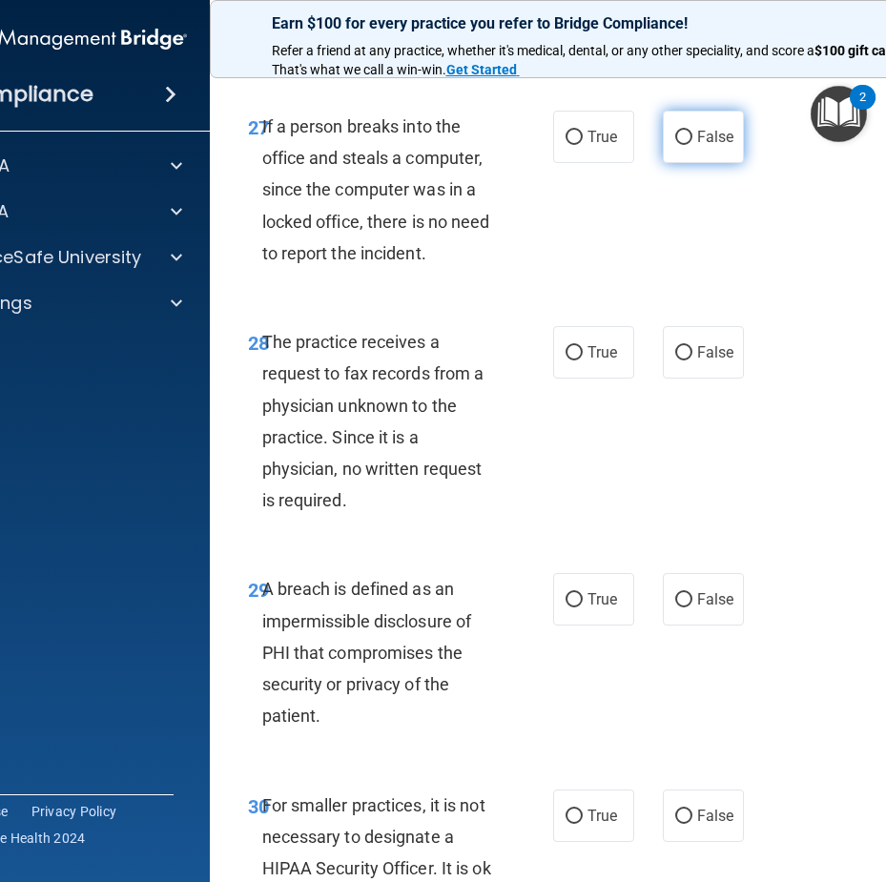
click at [663, 163] on label "False" at bounding box center [703, 137] width 81 height 52
click at [675, 145] on input "False" at bounding box center [683, 138] width 17 height 14
radio input "true"
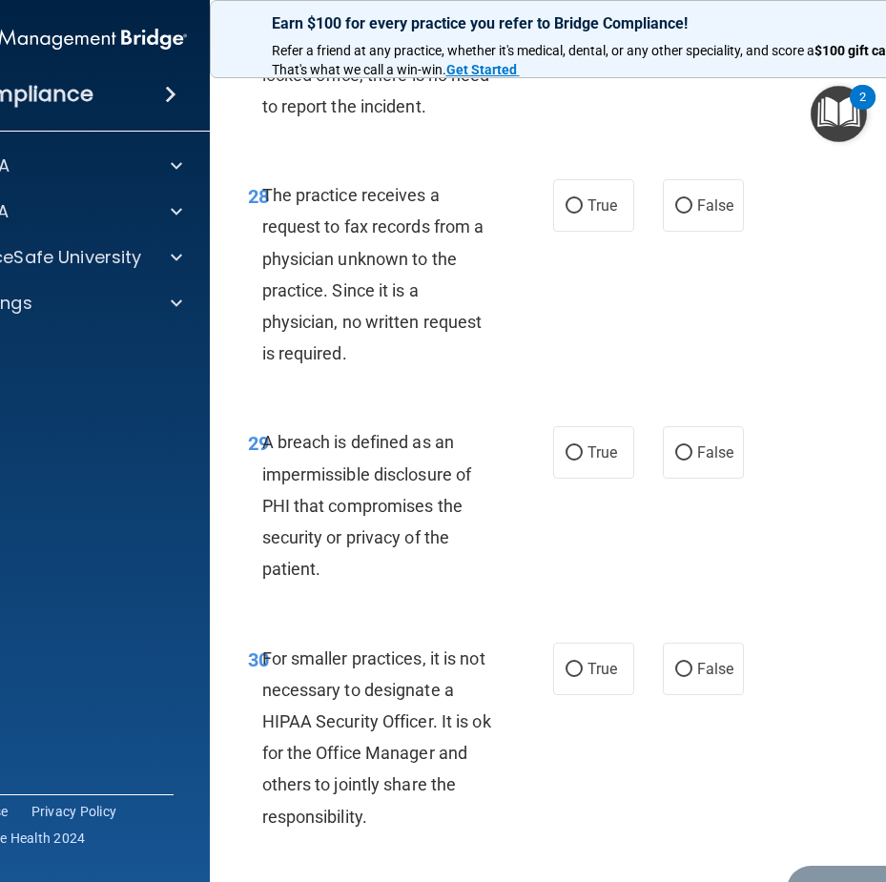
scroll to position [6157, 0]
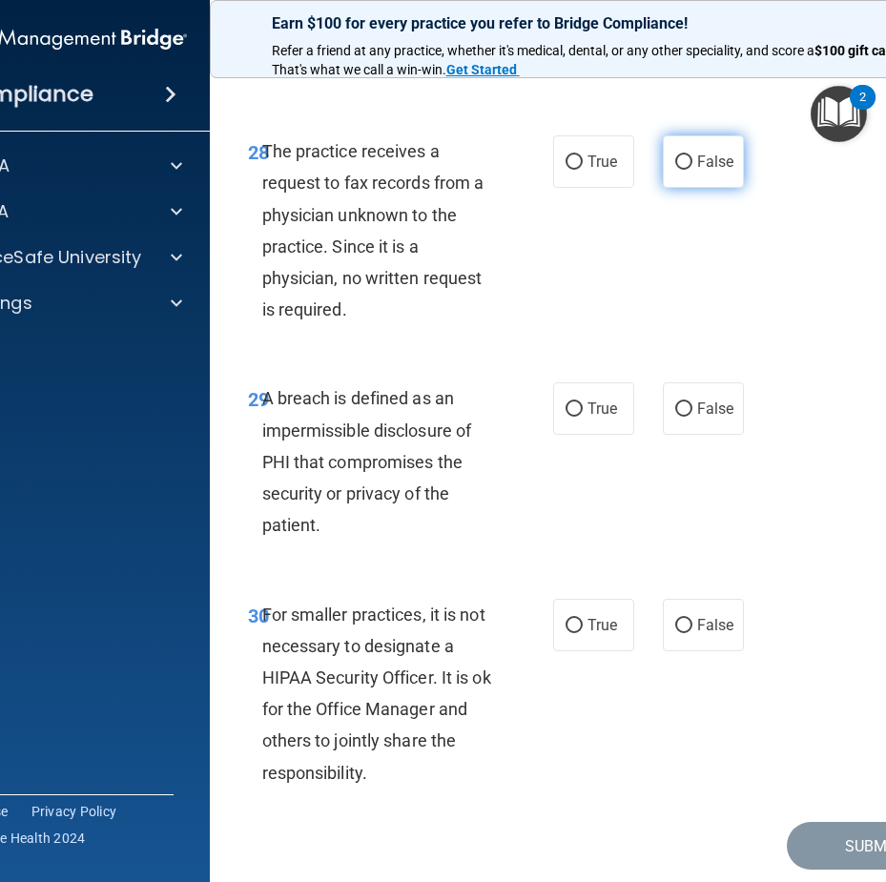
click at [734, 188] on label "False" at bounding box center [703, 161] width 81 height 52
click at [693, 170] on input "False" at bounding box center [683, 163] width 17 height 14
radio input "true"
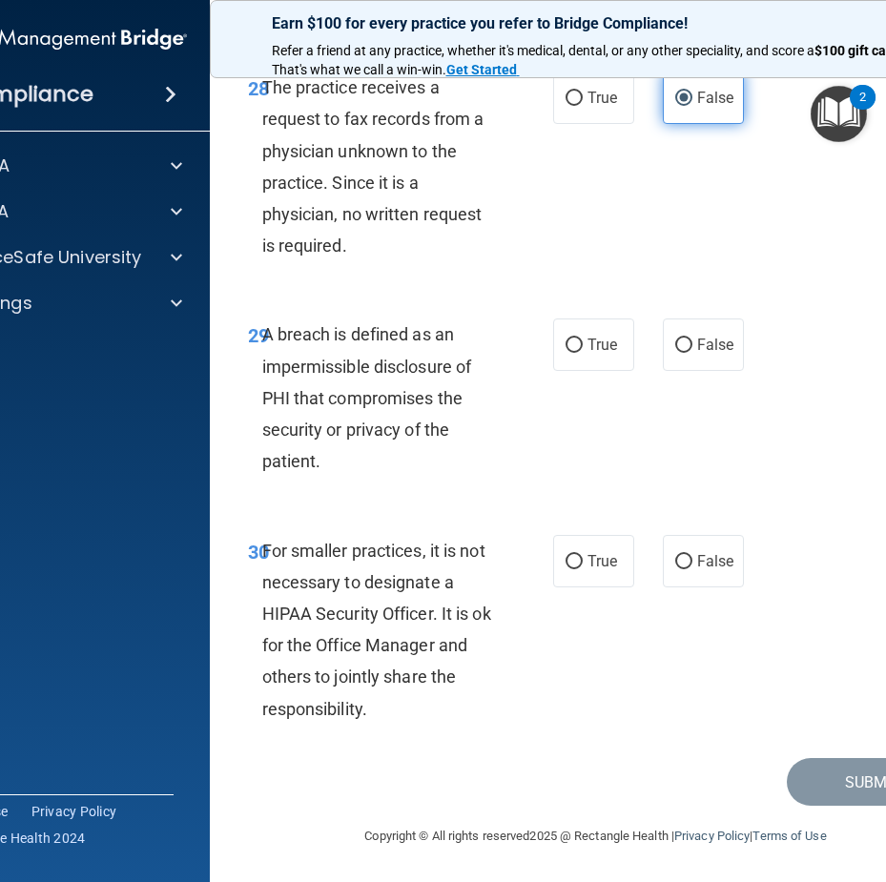
scroll to position [6347, 0]
click at [585, 365] on label "True" at bounding box center [593, 345] width 81 height 52
click at [583, 353] on input "True" at bounding box center [574, 346] width 17 height 14
radio input "true"
click at [666, 550] on label "False" at bounding box center [703, 561] width 81 height 52
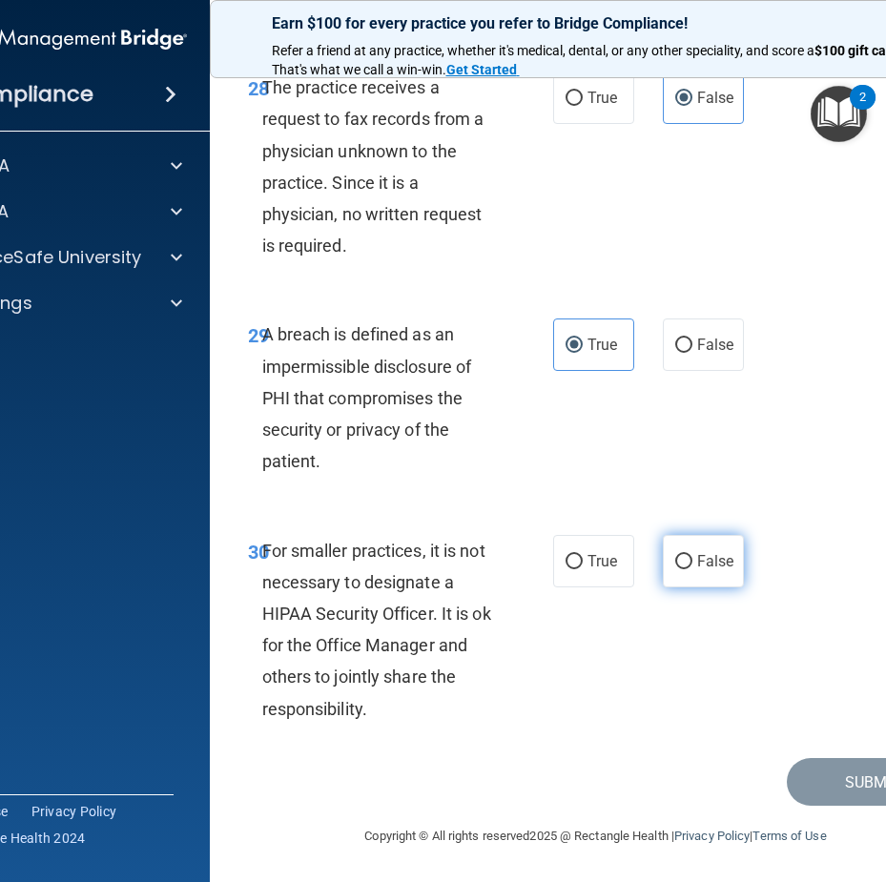
click at [675, 555] on input "False" at bounding box center [683, 562] width 17 height 14
radio input "true"
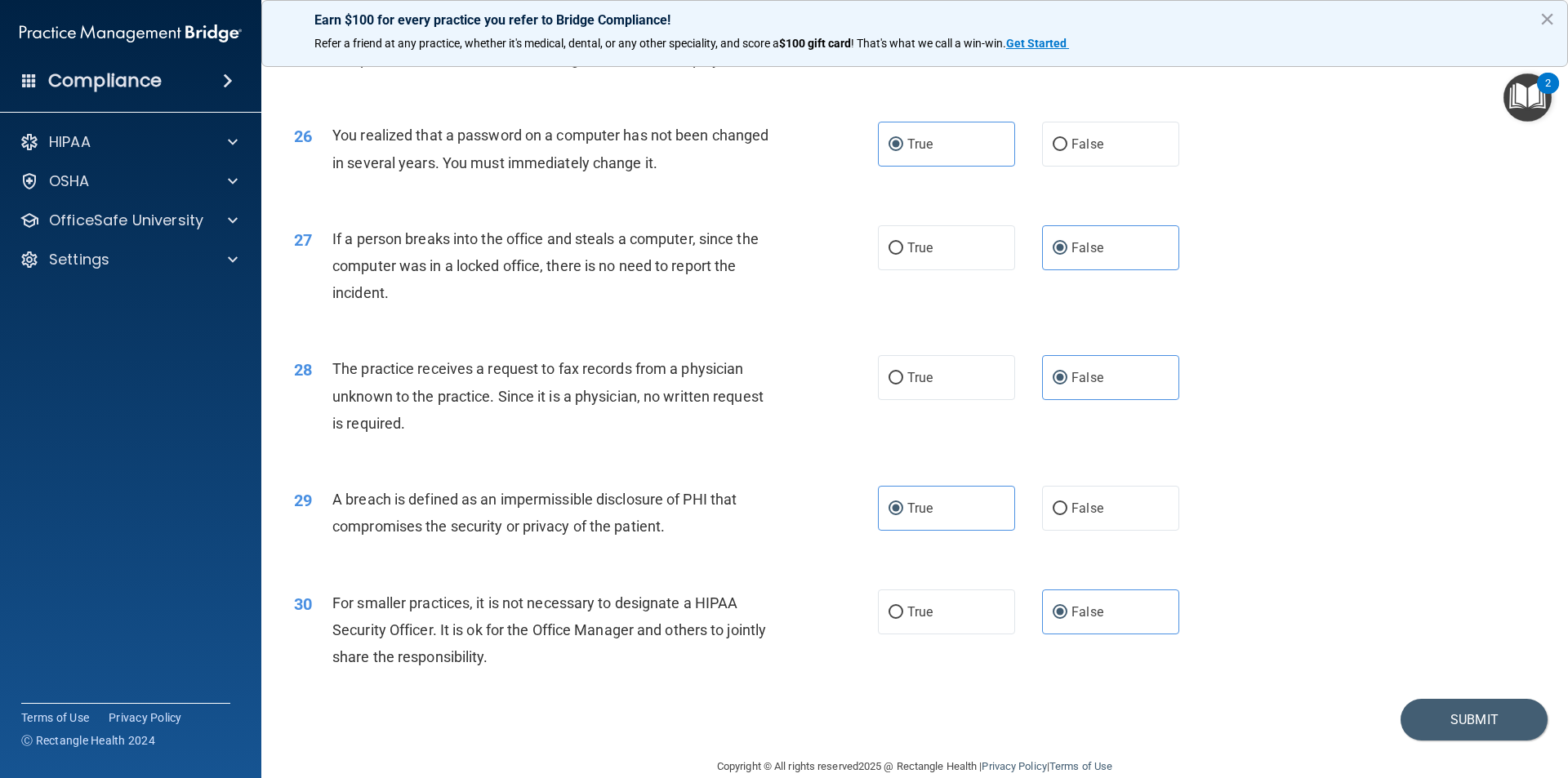
scroll to position [3086, 0]
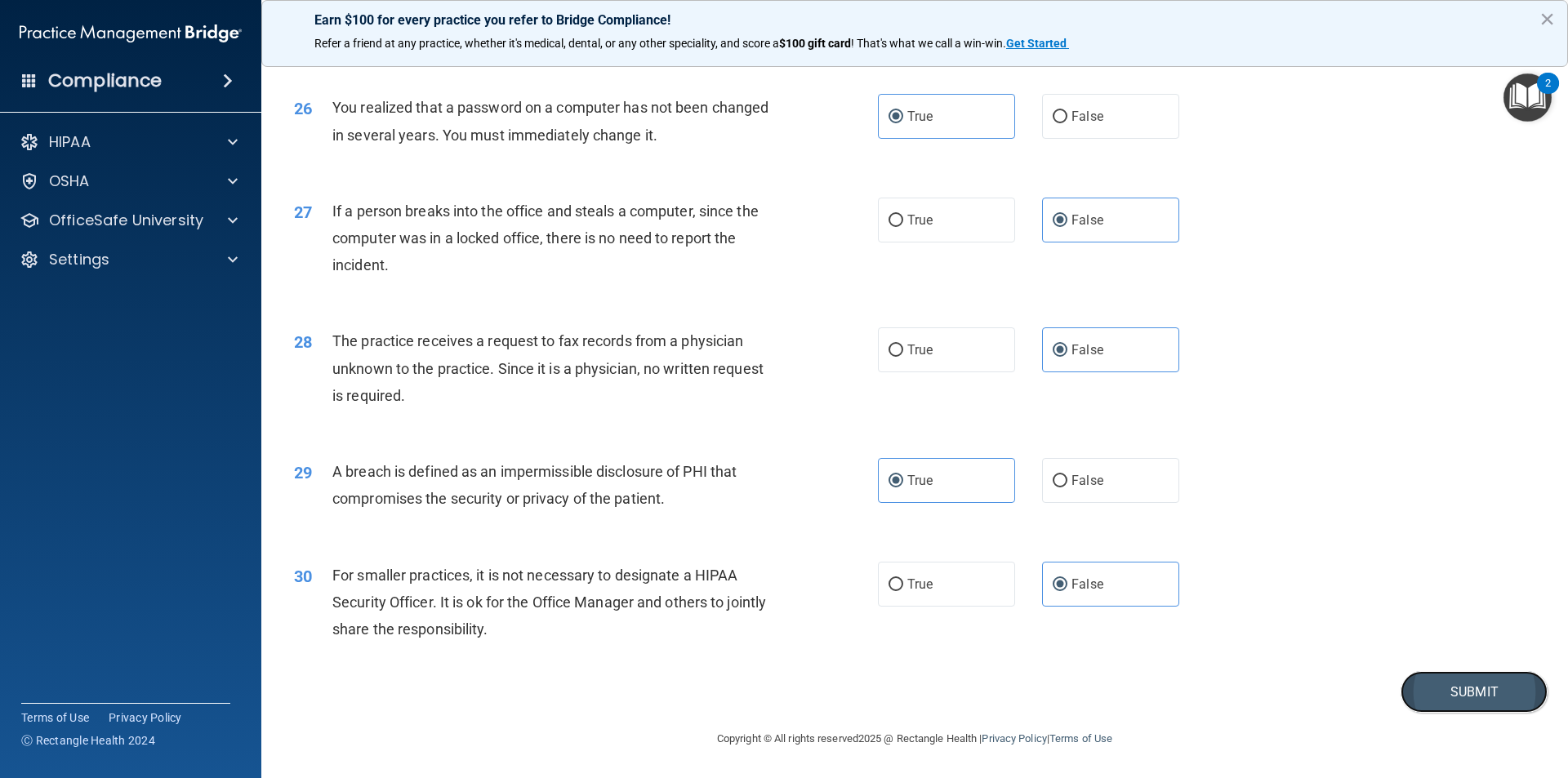
click at [1412, 684] on button "Submit" at bounding box center [1474, 692] width 147 height 42
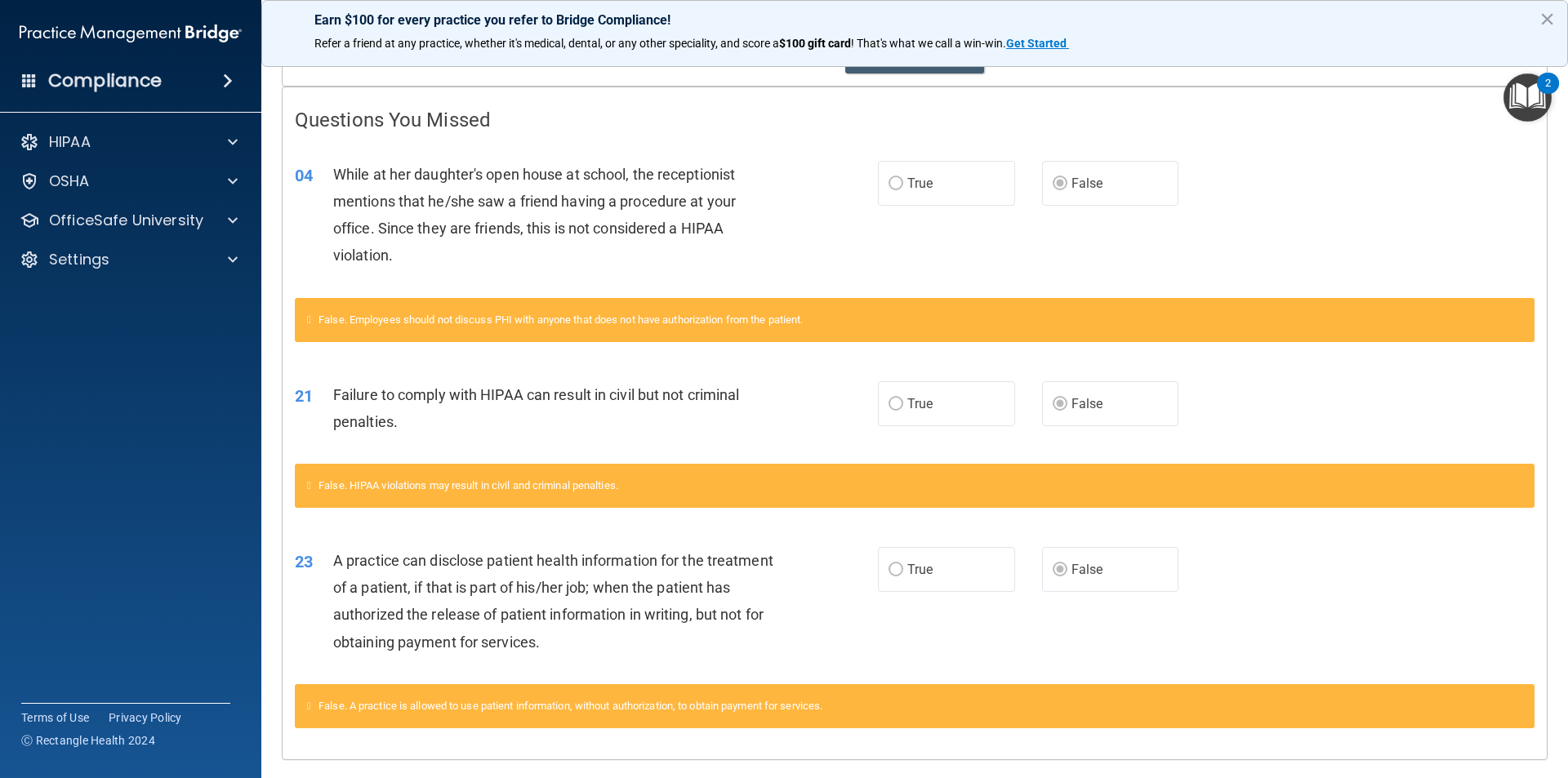
scroll to position [327, 0]
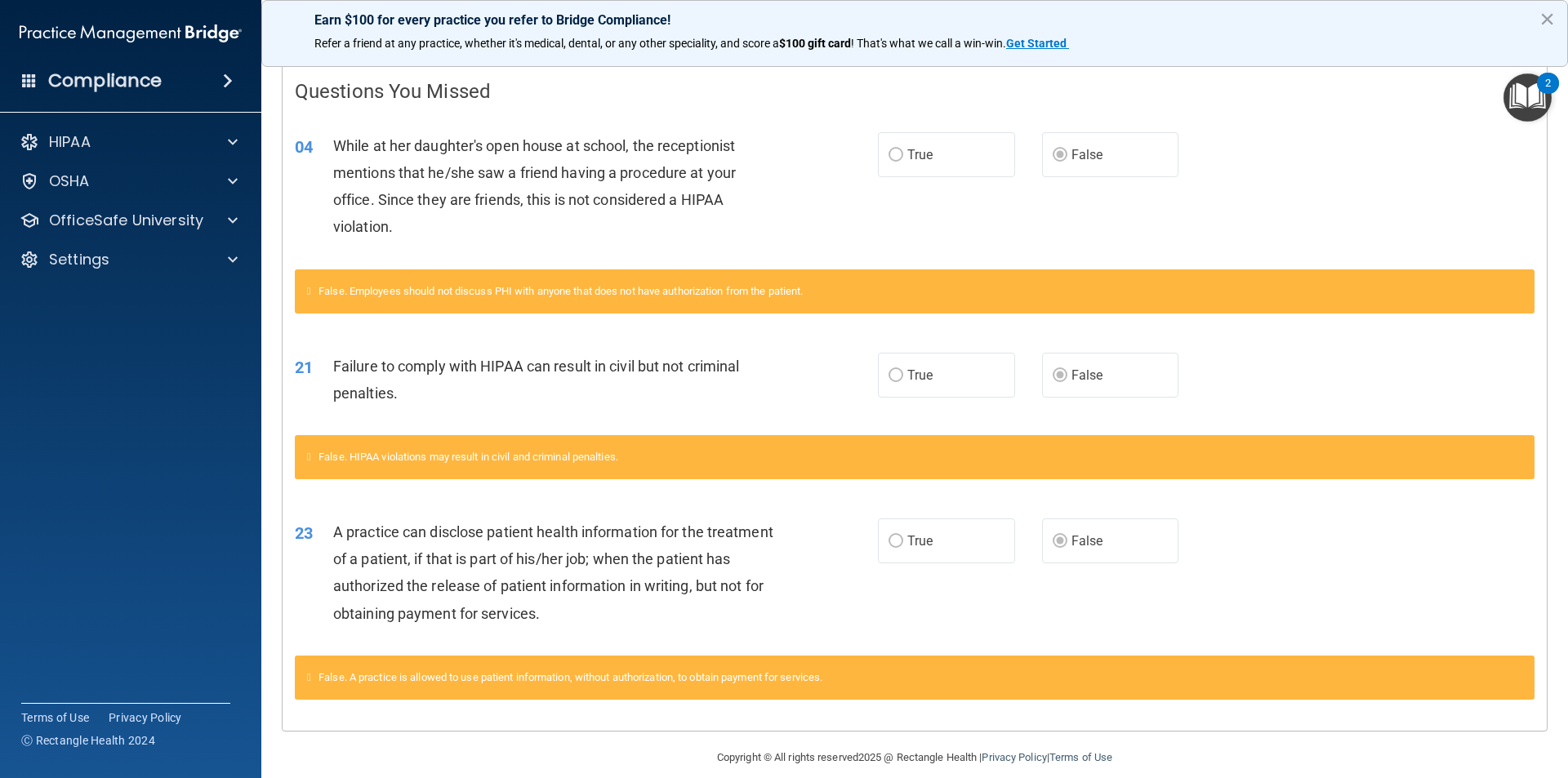
click at [1279, 237] on div "04 While at her daughter's open house at school, the receptionist mentions that…" at bounding box center [914, 191] width 1264 height 157
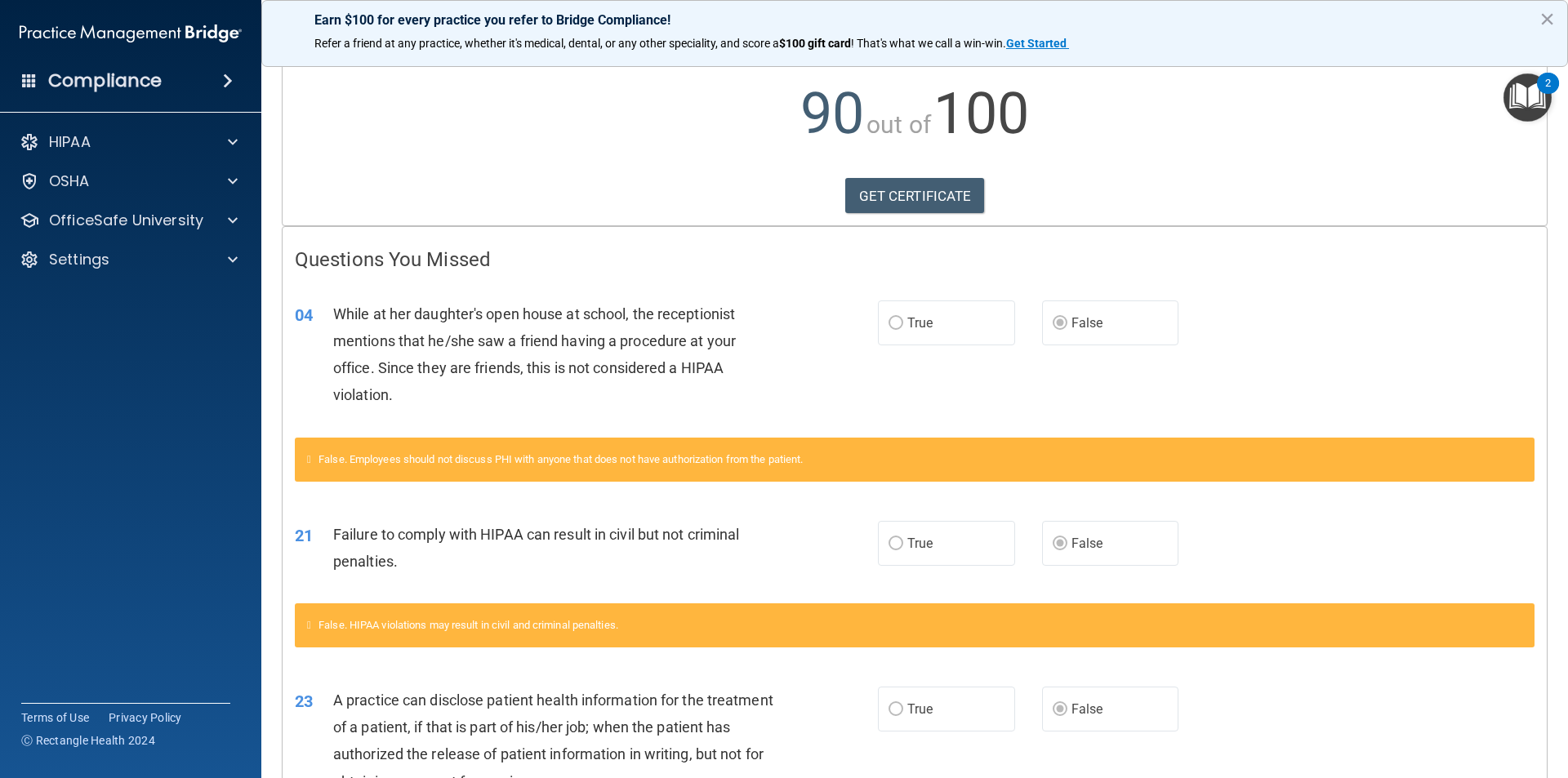
scroll to position [0, 0]
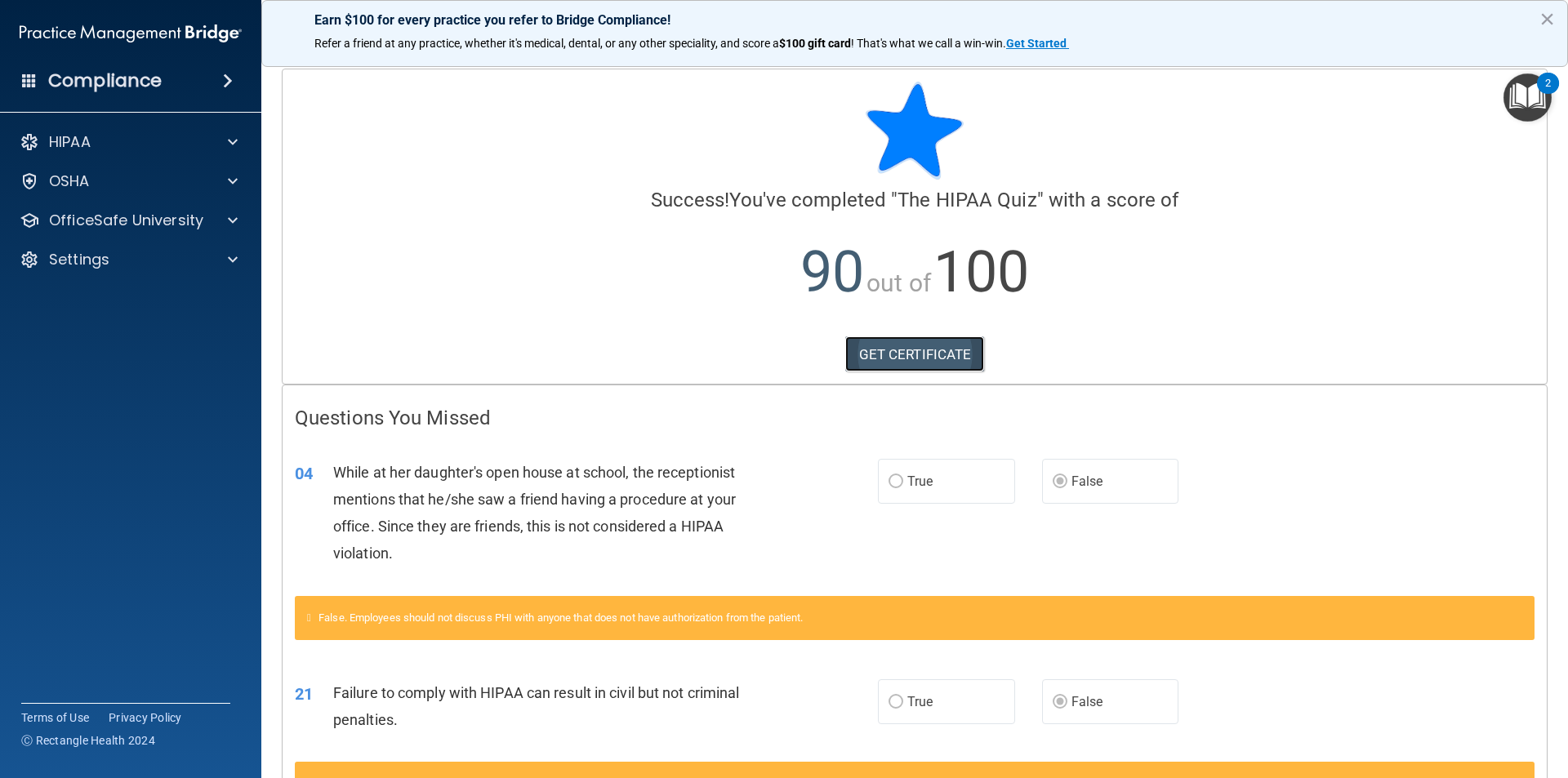
click at [907, 369] on link "GET CERTIFICATE" at bounding box center [914, 354] width 140 height 36
click at [235, 210] on div "OfficeSafe University" at bounding box center [131, 221] width 262 height 33
click at [236, 221] on span at bounding box center [232, 220] width 9 height 20
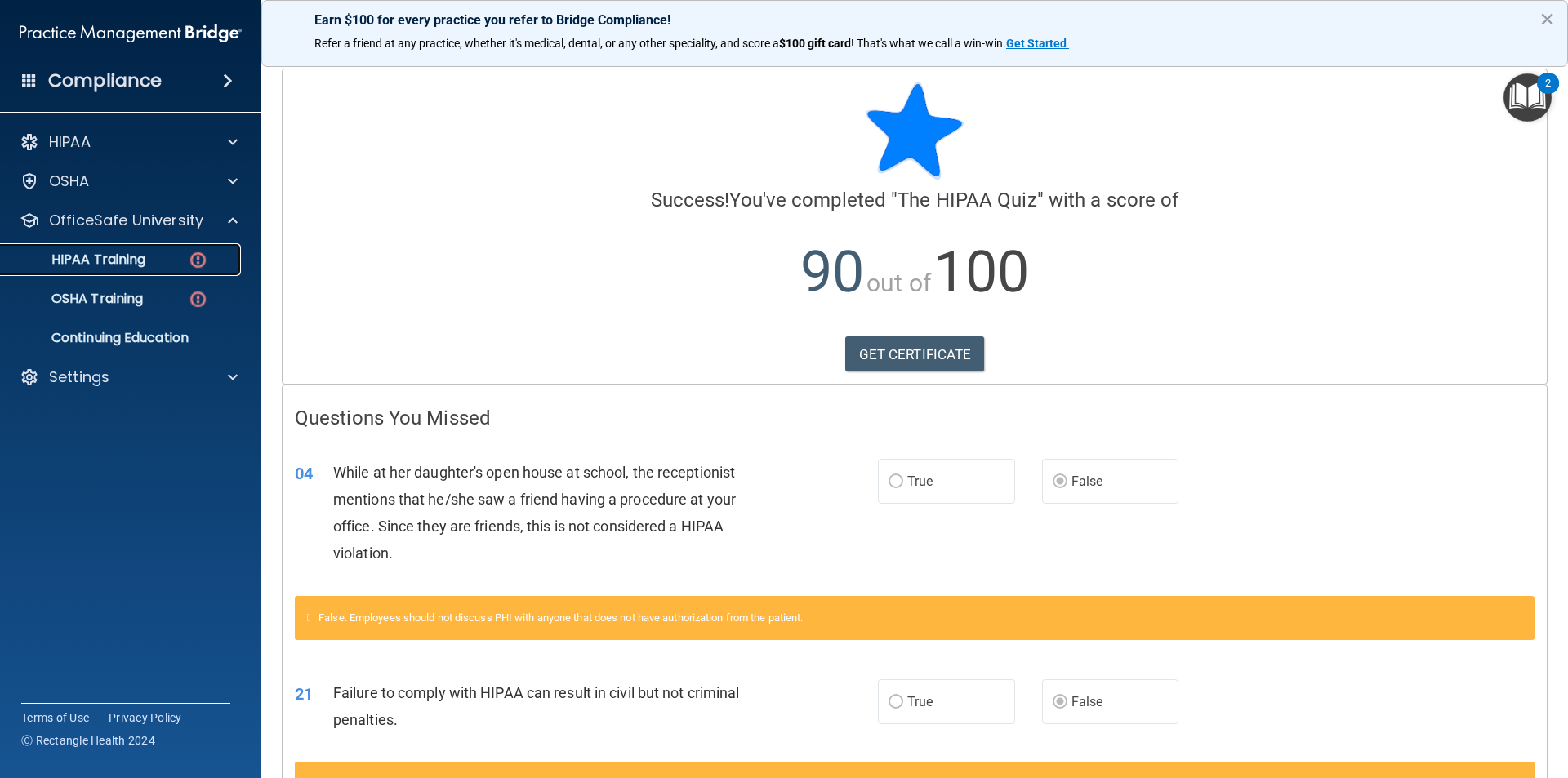
click at [150, 261] on div "HIPAA Training" at bounding box center [122, 259] width 223 height 16
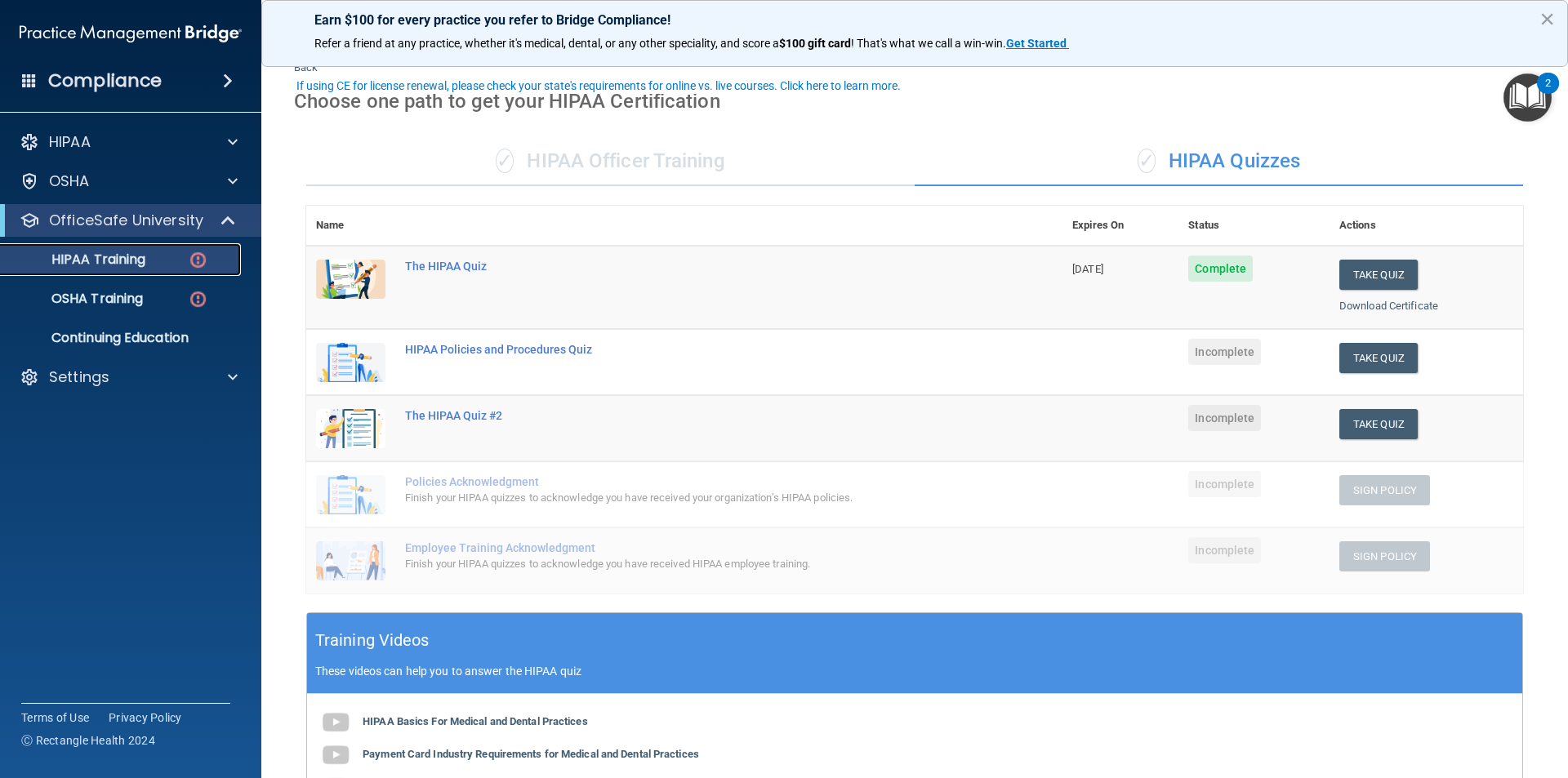
scroll to position [81, 0]
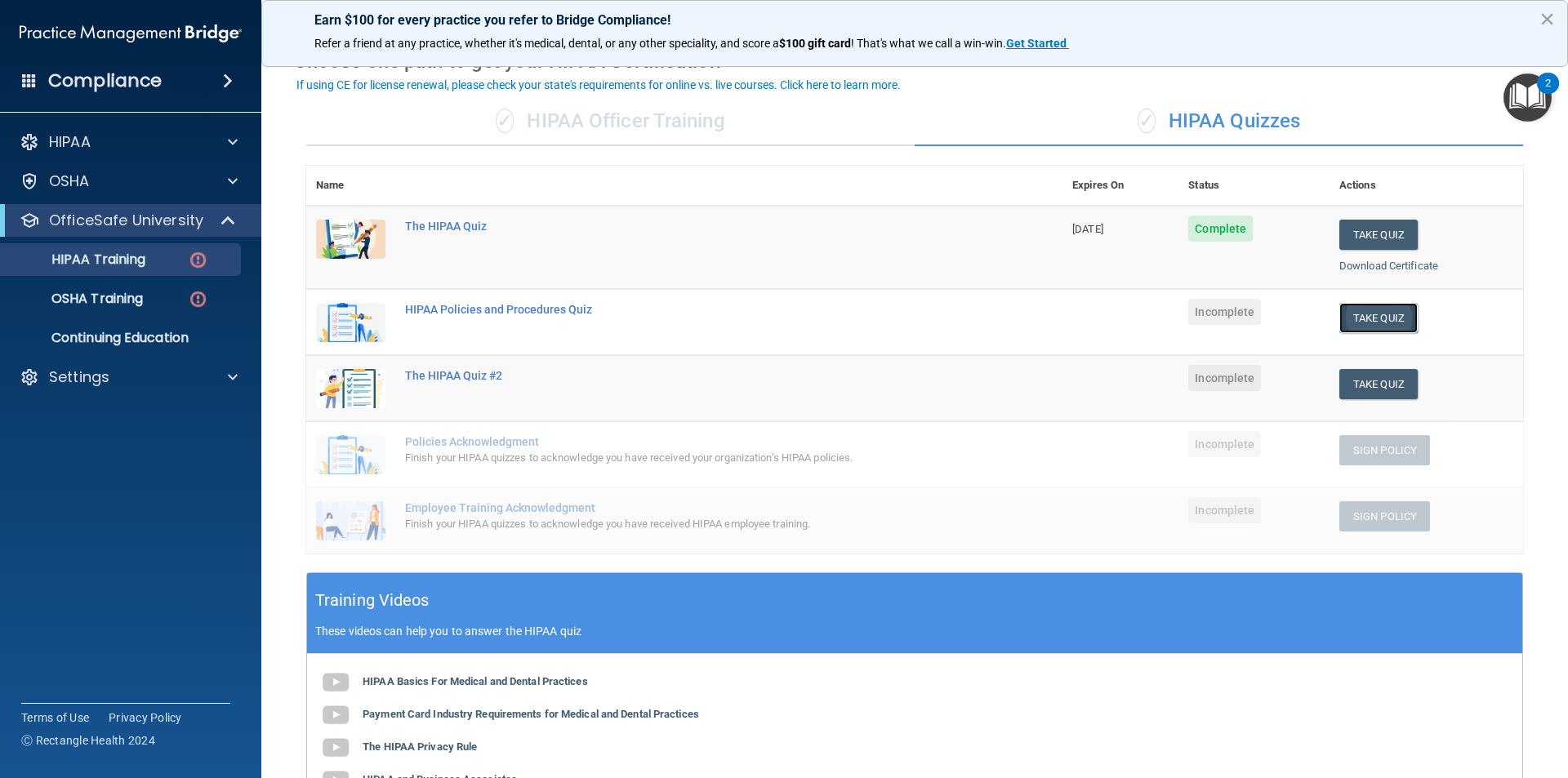
click at [1344, 332] on button "Take Quiz" at bounding box center [1379, 318] width 79 height 30
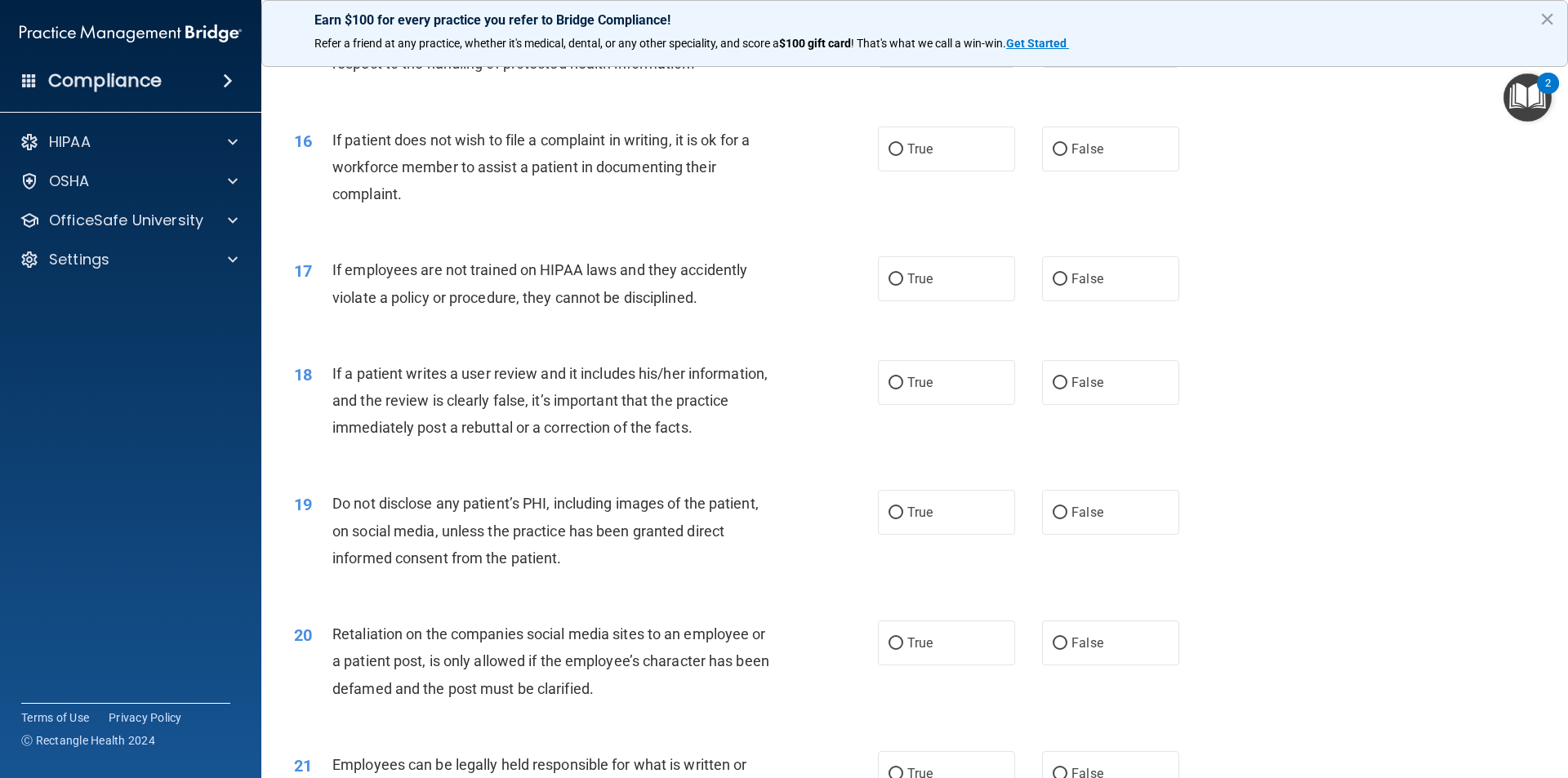
scroll to position [1182, 0]
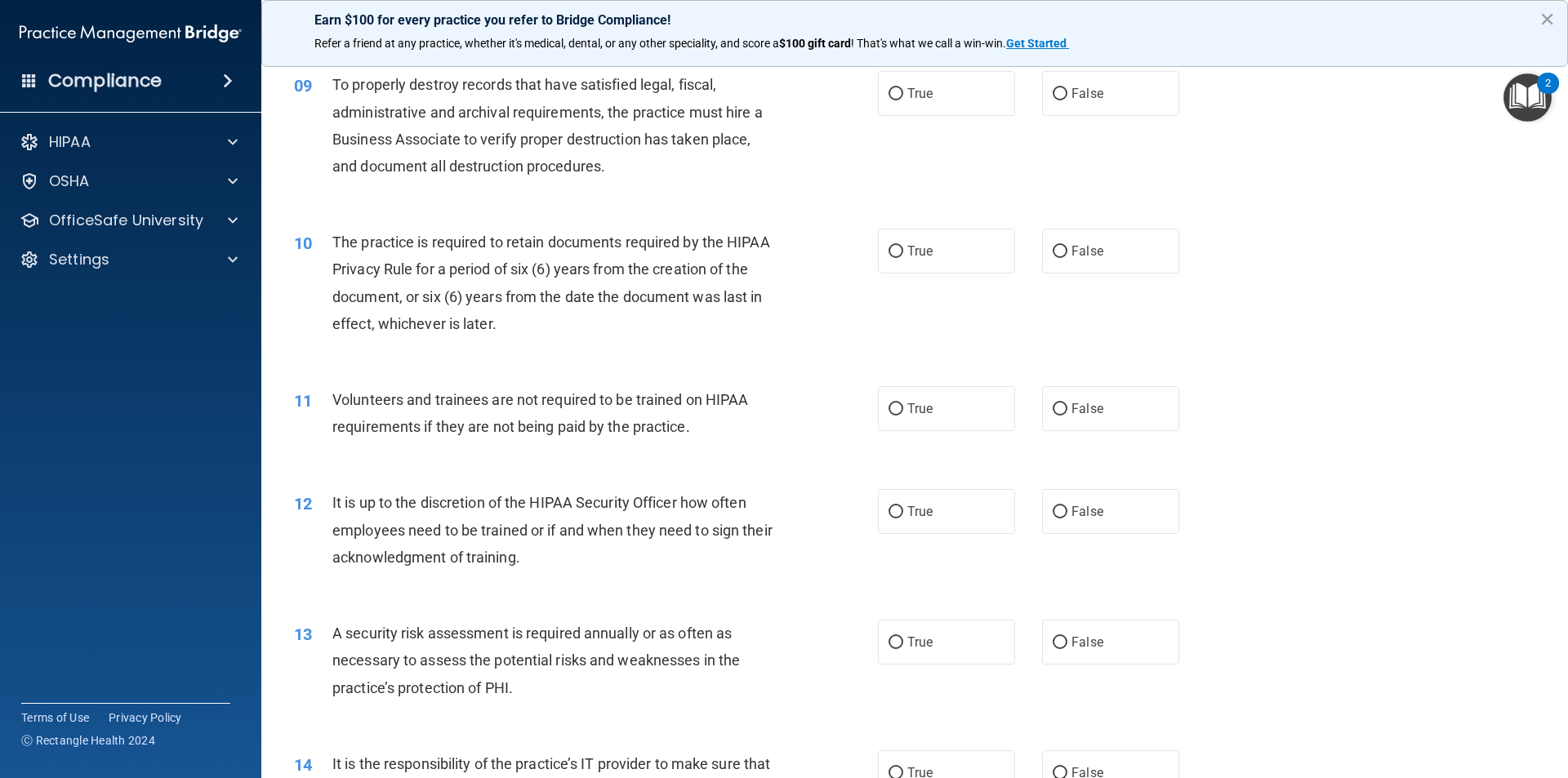
click at [1522, 225] on div "10 The practice is required to retain documents required by the HIPAA Privacy R…" at bounding box center [914, 287] width 1266 height 157
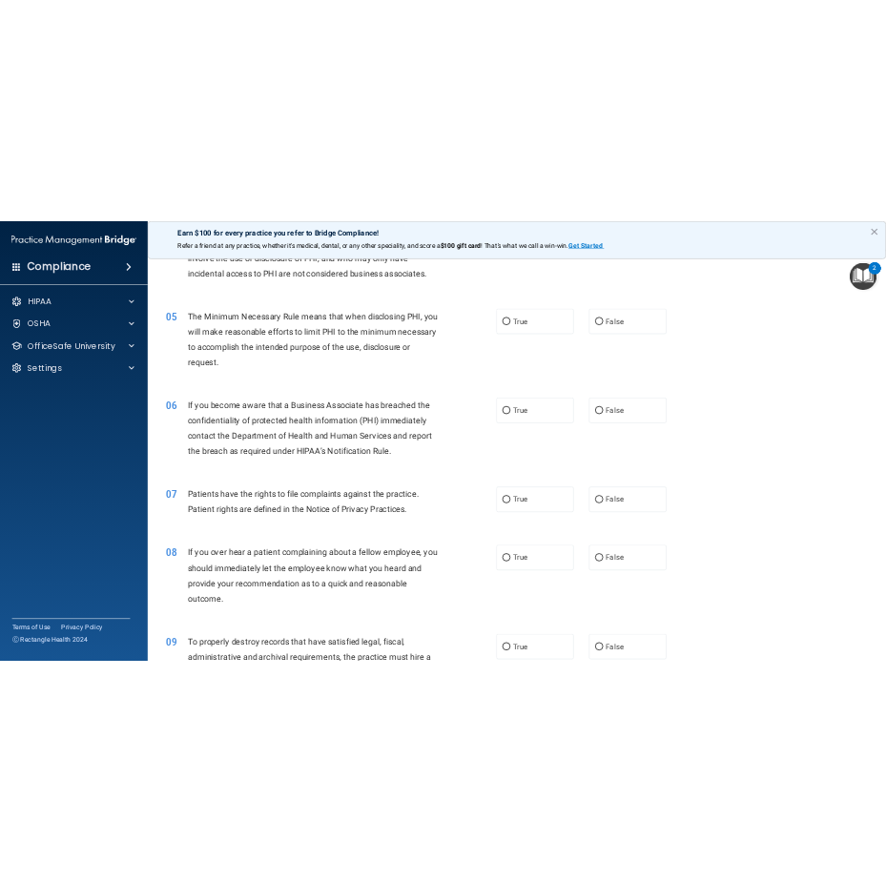
scroll to position [0, 0]
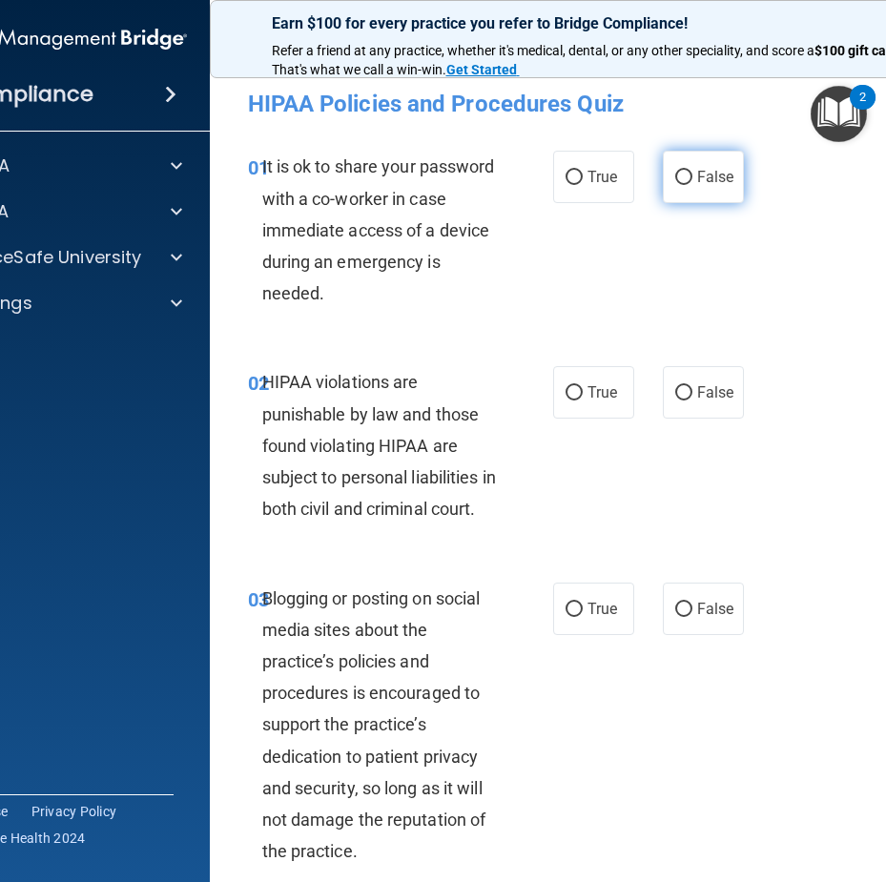
click at [701, 174] on span "False" at bounding box center [715, 177] width 37 height 18
click at [693, 174] on input "False" at bounding box center [683, 178] width 17 height 14
radio input "true"
click at [350, 292] on div "It is ok to share your password with a co-worker in case immediate access of a …" at bounding box center [387, 230] width 251 height 158
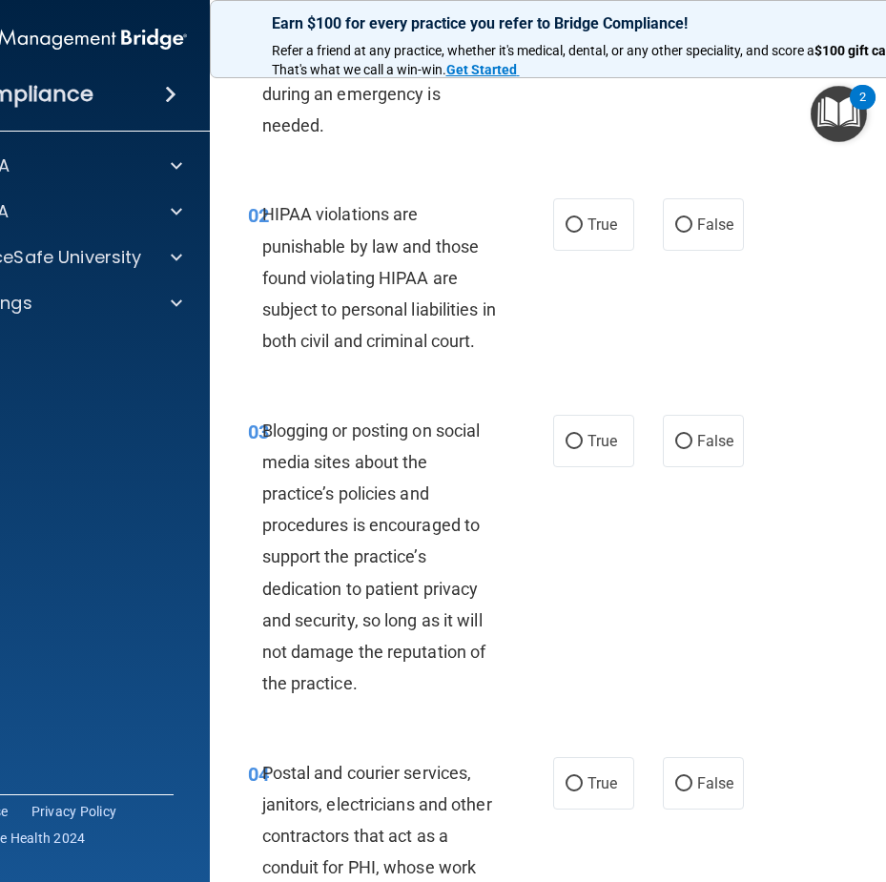
scroll to position [191, 0]
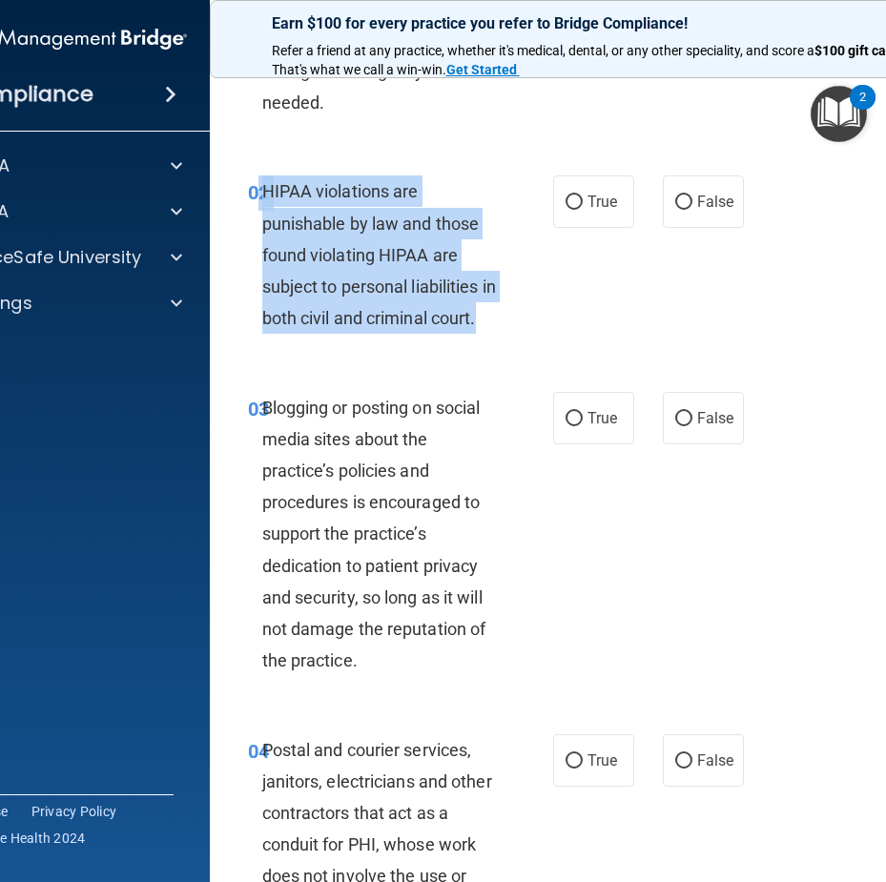
drag, startPoint x: 327, startPoint y: 345, endPoint x: 251, endPoint y: 193, distance: 170.7
click at [251, 193] on div "02 HIPAA violations are punishable by law and those found violating HIPAA are s…" at bounding box center [400, 260] width 363 height 168
copy div "2 HIPAA violations are punishable by law and those found violating HIPAA are su…"
click at [543, 205] on div "02 HIPAA violations are punishable by law and those found violating HIPAA are s…" at bounding box center [400, 260] width 363 height 168
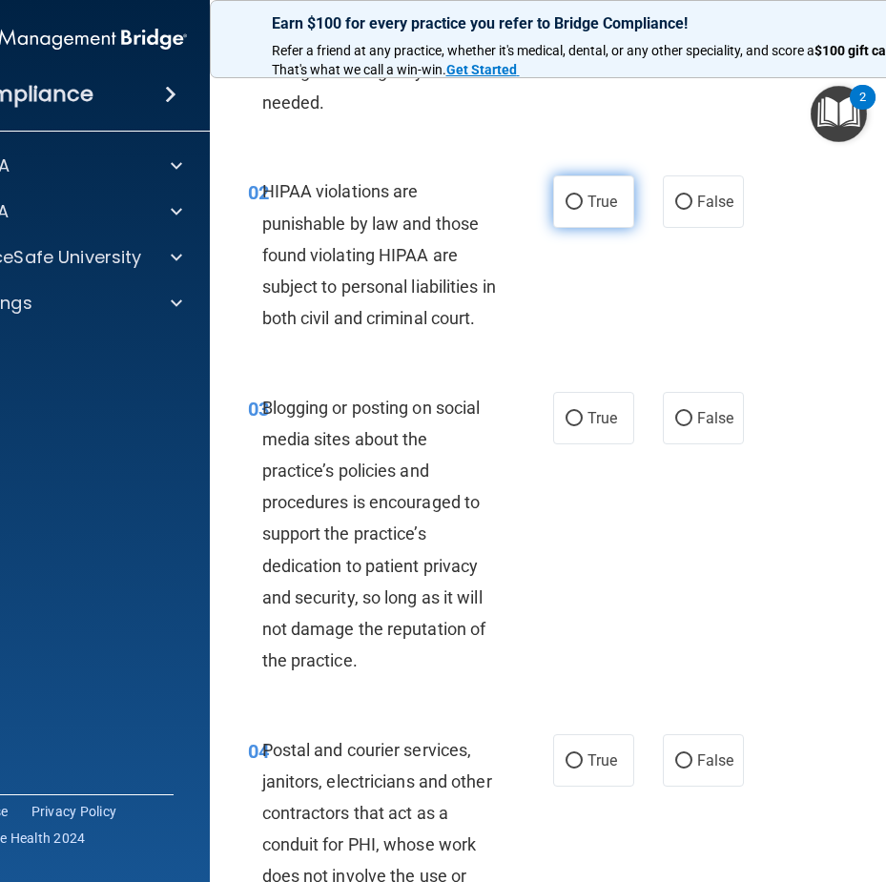
click at [553, 203] on label "True" at bounding box center [593, 202] width 81 height 52
click at [566, 203] on input "True" at bounding box center [574, 203] width 17 height 14
radio input "true"
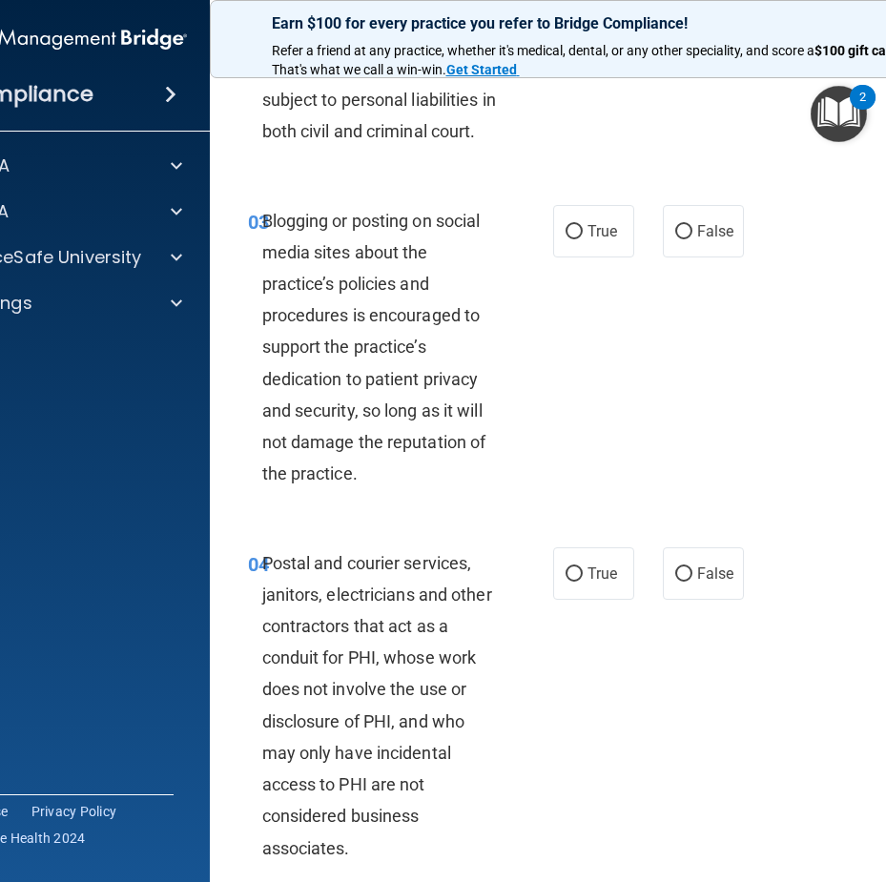
scroll to position [382, 0]
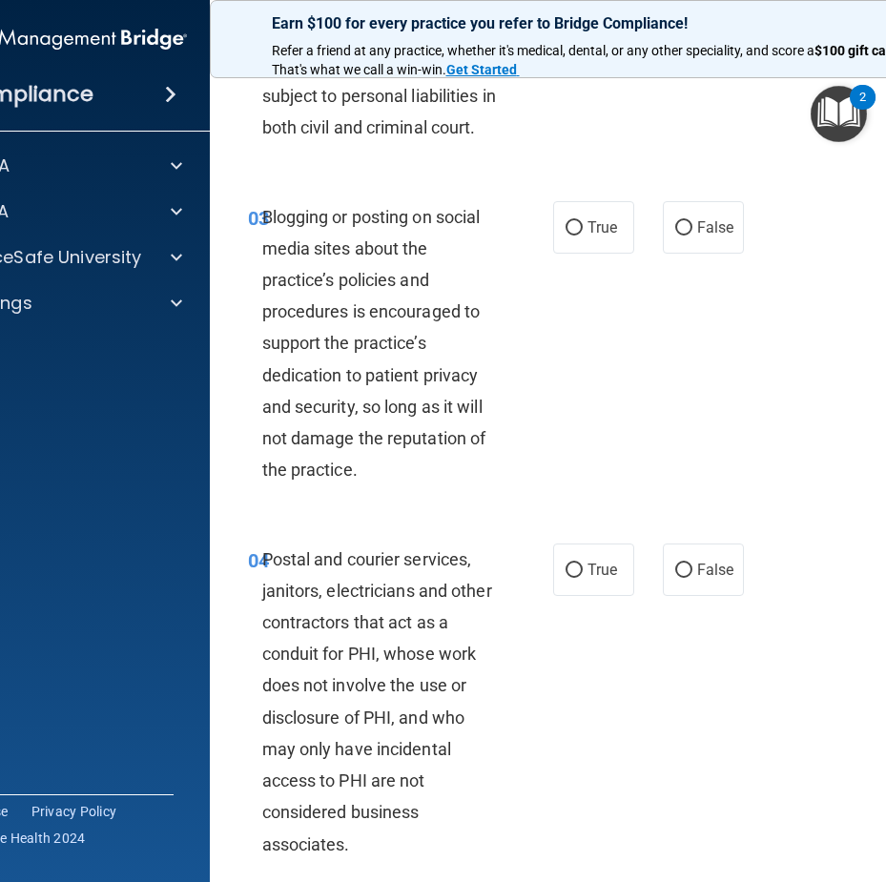
click at [388, 487] on div "Blogging or posting on social media sites about the practice’s policies and pro…" at bounding box center [387, 343] width 251 height 285
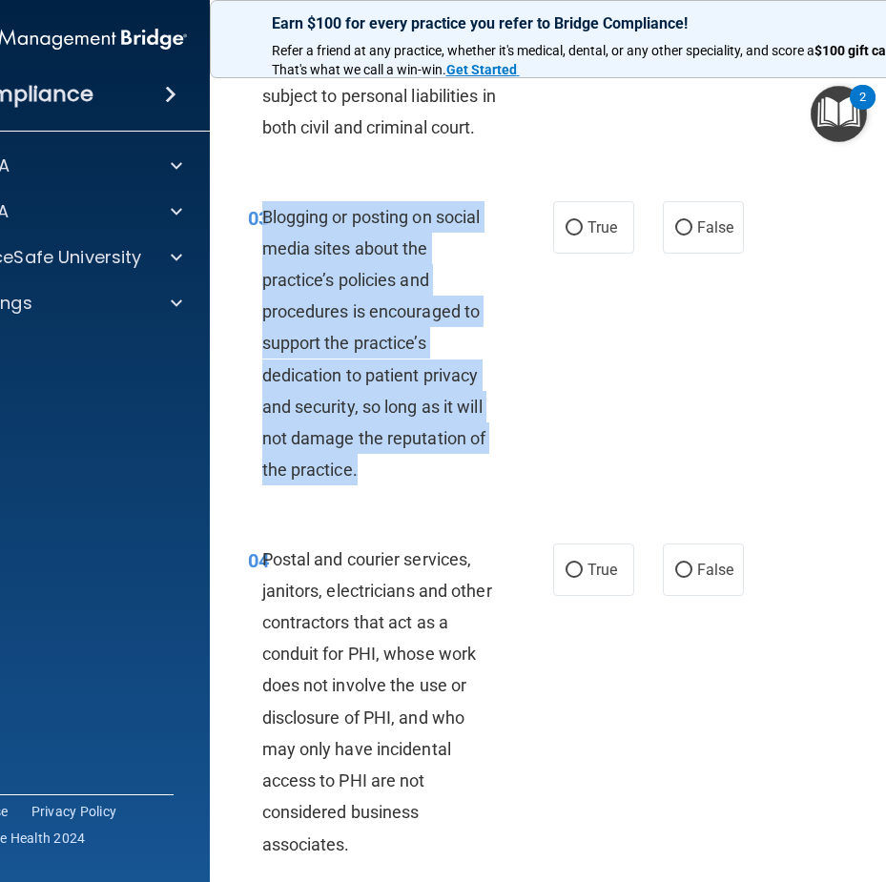
drag, startPoint x: 366, startPoint y: 520, endPoint x: 255, endPoint y: 260, distance: 283.4
click at [255, 260] on div "03 Blogging or posting on social media sites about the practice’s policies and …" at bounding box center [400, 348] width 363 height 295
copy span "Blogging or posting on social media sites about the practice’s policies and pro…"
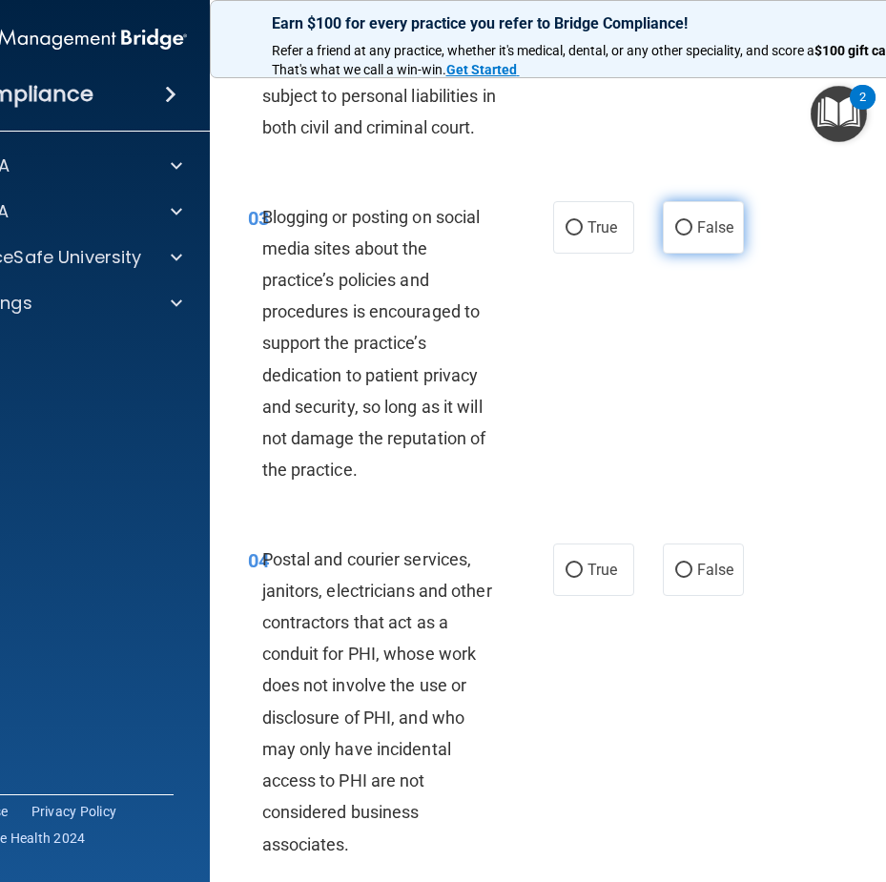
click at [697, 237] on span "False" at bounding box center [715, 227] width 37 height 18
click at [693, 236] on input "False" at bounding box center [683, 228] width 17 height 14
radio input "true"
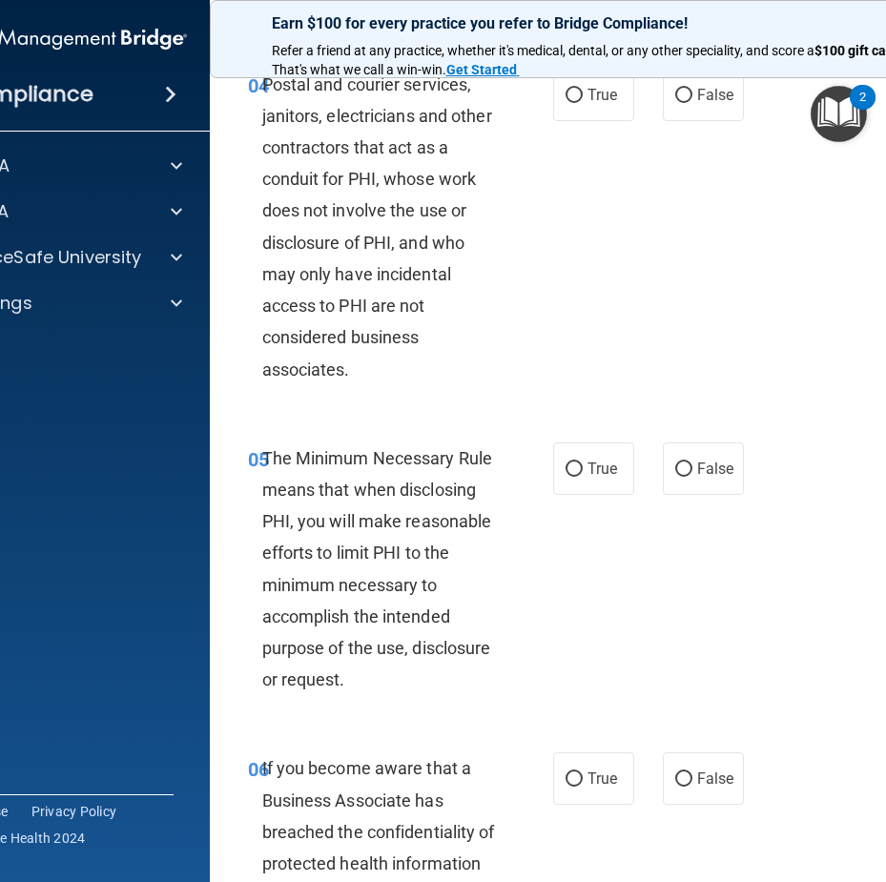
scroll to position [859, 0]
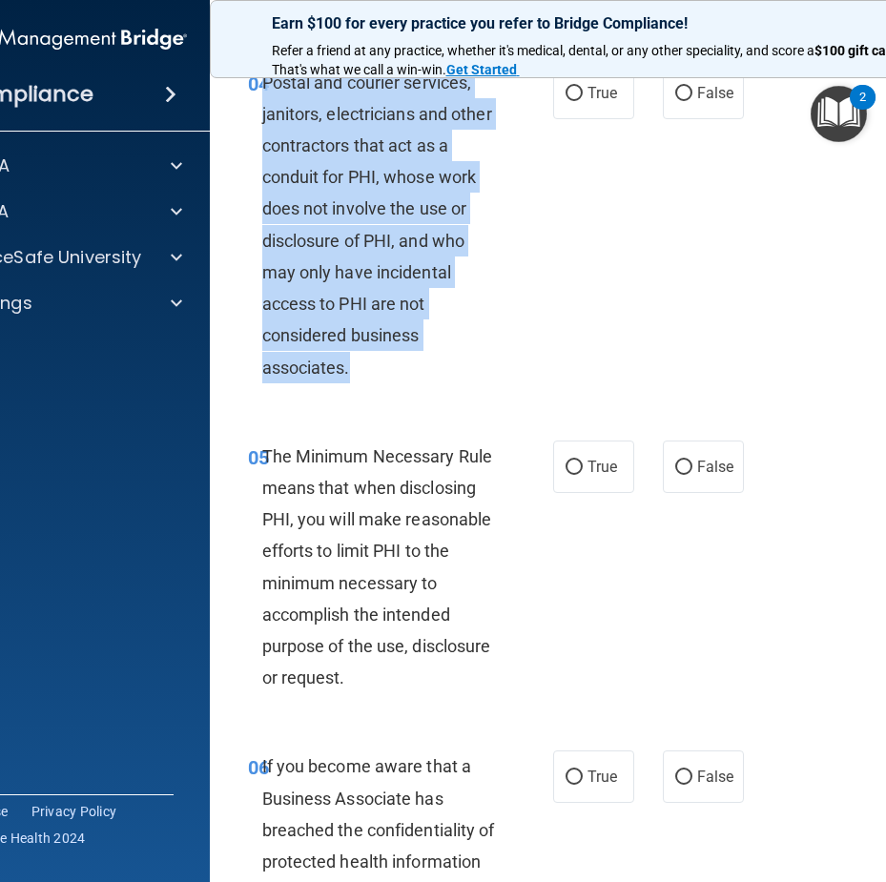
drag, startPoint x: 364, startPoint y: 415, endPoint x: 256, endPoint y: 124, distance: 310.6
click at [256, 124] on div "04 Postal and courier services, janitors, electricians and other contractors th…" at bounding box center [400, 230] width 363 height 326
copy span "Postal and courier services, janitors, electricians and other contractors that …"
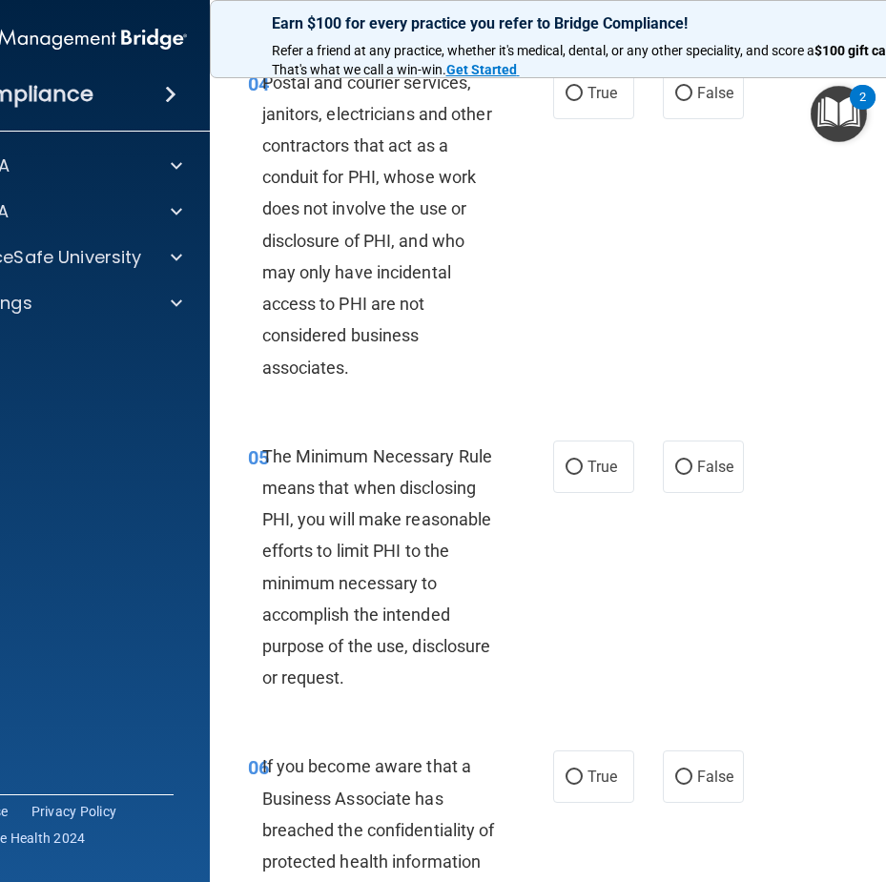
click at [599, 154] on div "04 Postal and courier services, janitors, electricians and other contractors th…" at bounding box center [596, 230] width 725 height 374
click at [598, 119] on label "True" at bounding box center [593, 93] width 81 height 52
click at [583, 101] on input "True" at bounding box center [574, 94] width 17 height 14
radio input "true"
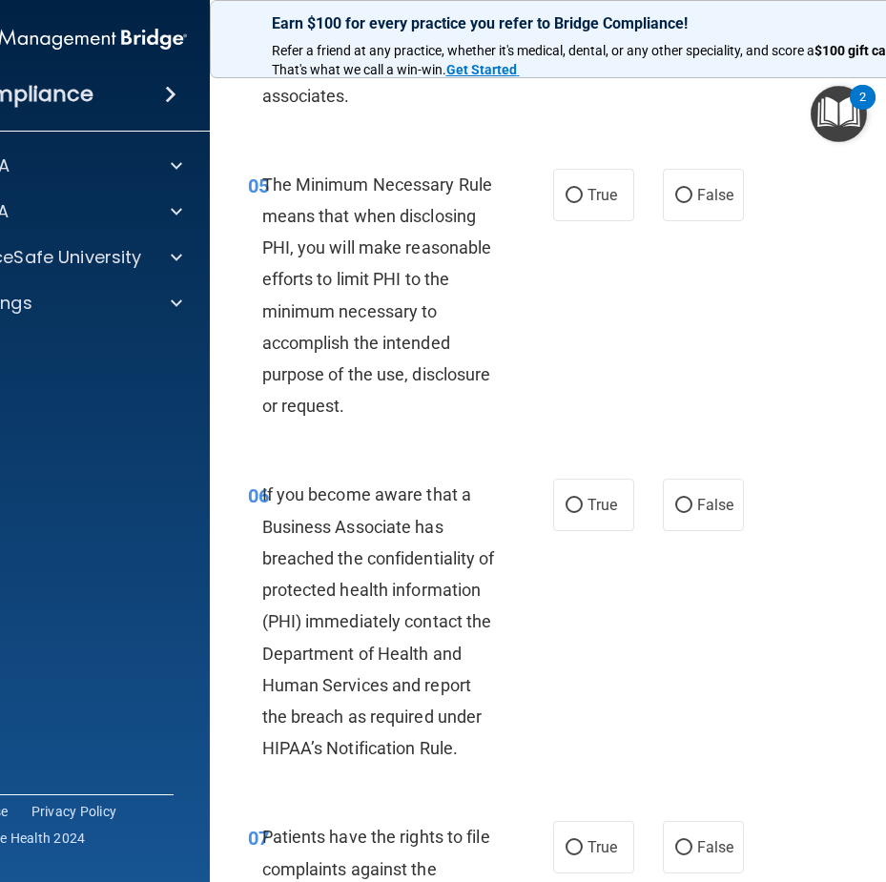
scroll to position [1145, 0]
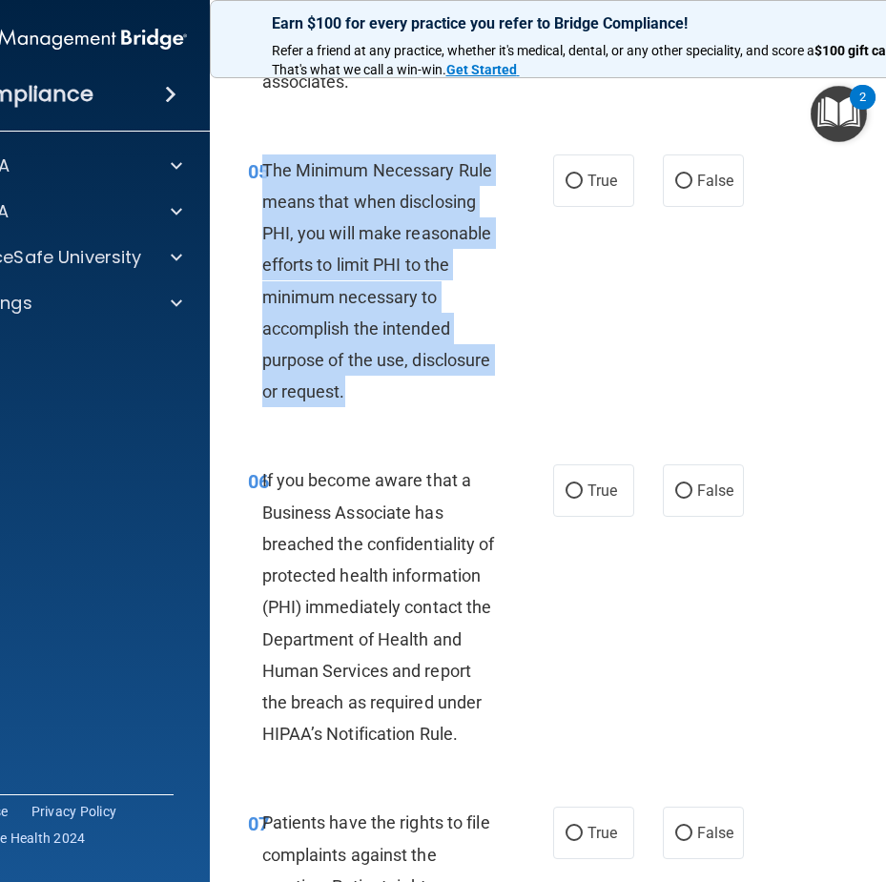
drag, startPoint x: 349, startPoint y: 416, endPoint x: 255, endPoint y: 217, distance: 220.6
click at [262, 217] on div "The Minimum Necessary Rule means that when disclosing PHI, you will make reason…" at bounding box center [387, 282] width 251 height 254
copy span "The Minimum Necessary Rule means that when disclosing PHI, you will make reason…"
click at [566, 189] on input "True" at bounding box center [574, 182] width 17 height 14
radio input "true"
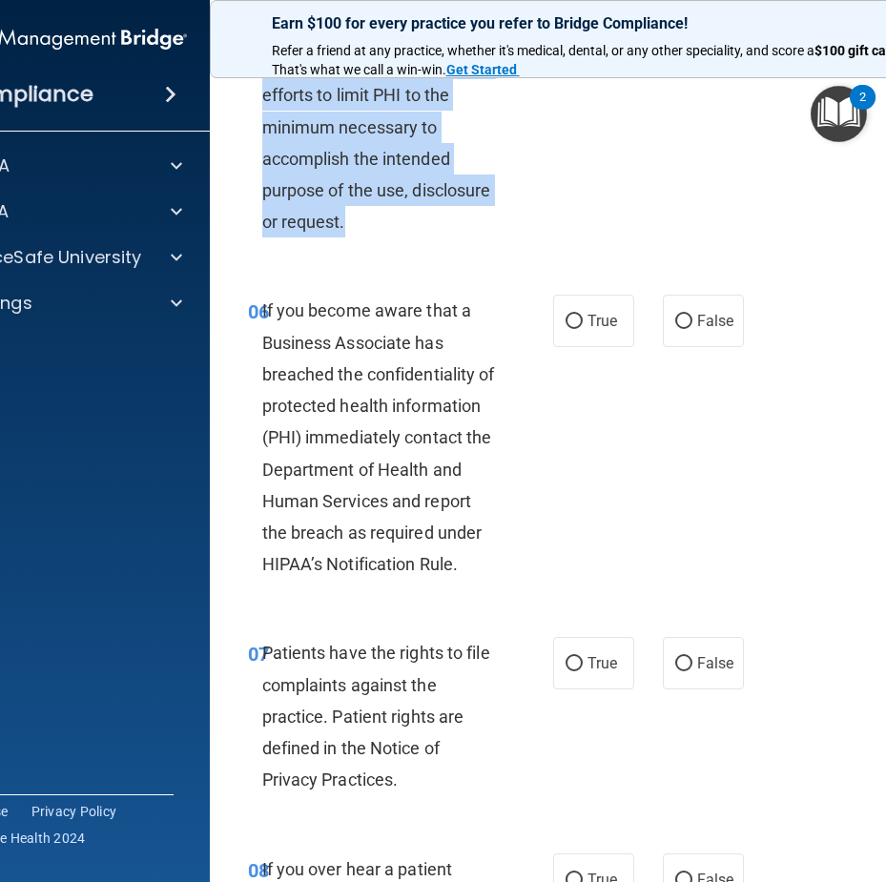
scroll to position [1431, 0]
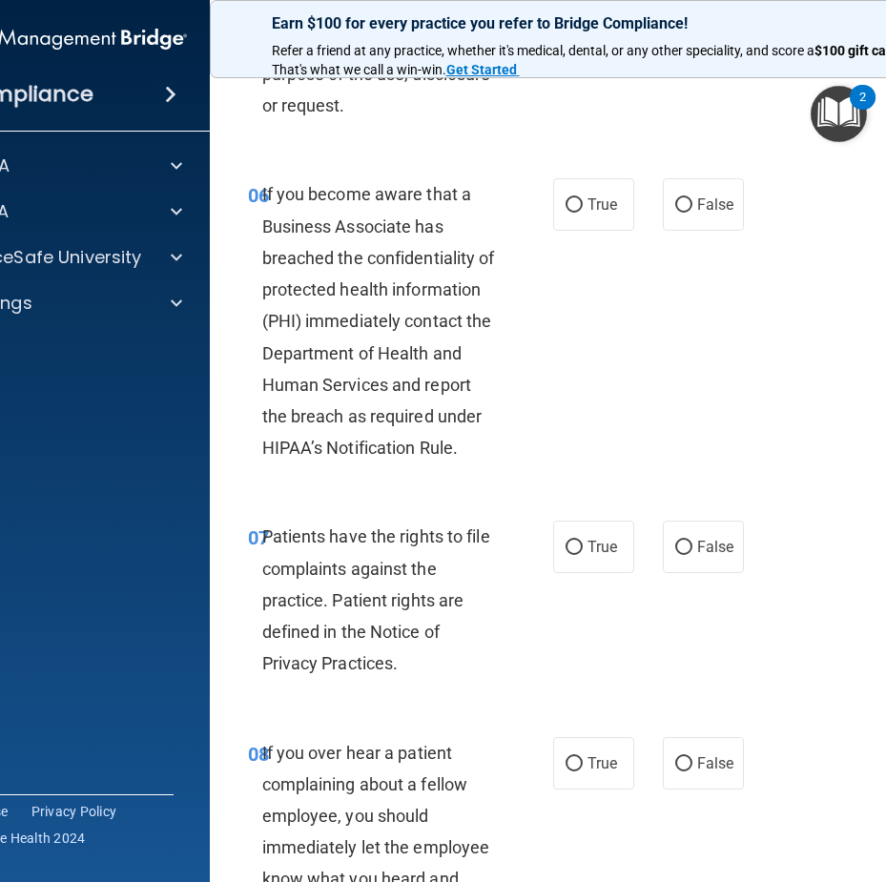
click at [569, 201] on div "06 If you become aware that a Business Associate has breached the confidentiali…" at bounding box center [596, 326] width 725 height 343
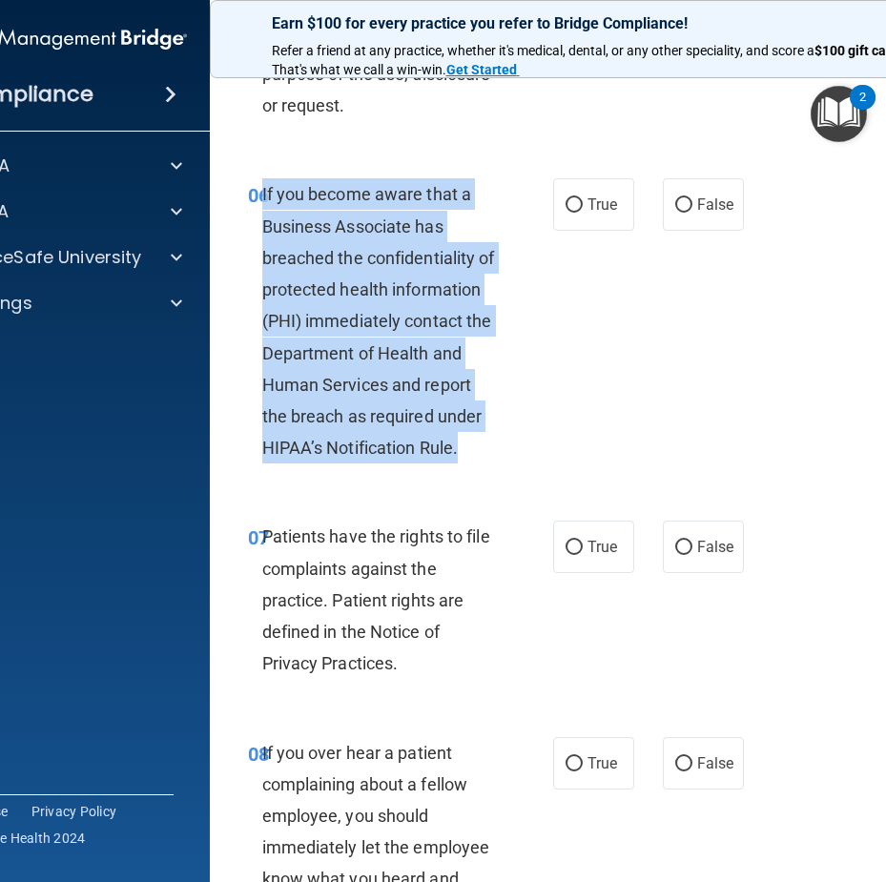
drag, startPoint x: 460, startPoint y: 469, endPoint x: 255, endPoint y: 231, distance: 314.6
click at [255, 231] on div "06 If you become aware that a Business Associate has breached the confidentiali…" at bounding box center [400, 325] width 363 height 295
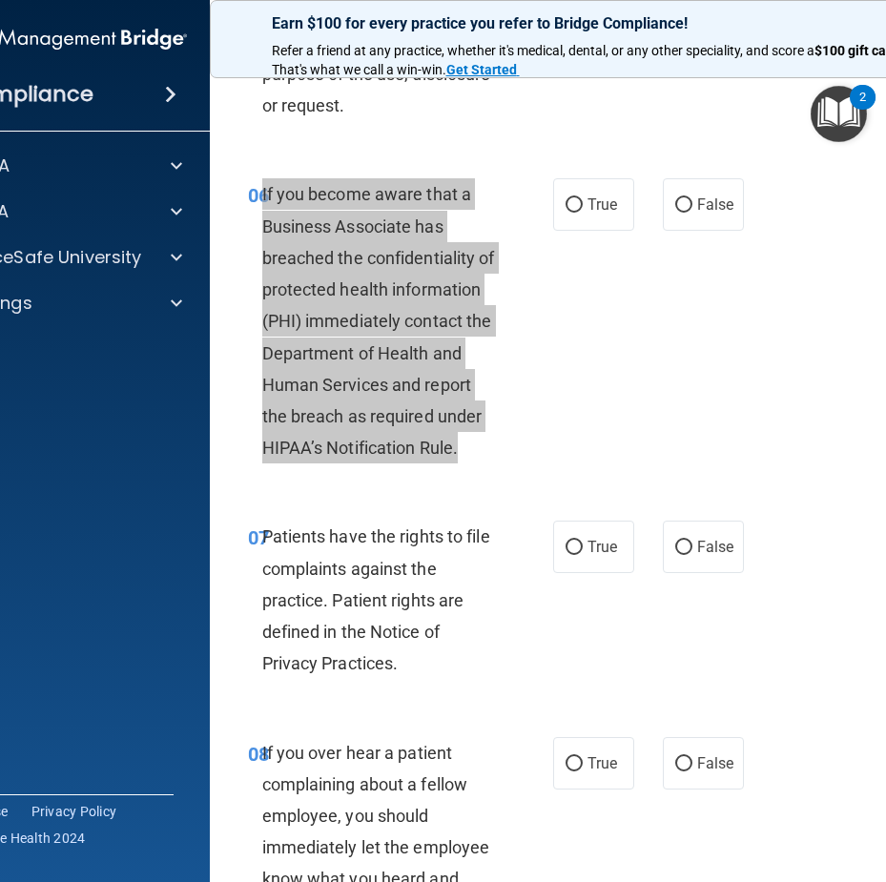
scroll to position [1526, 0]
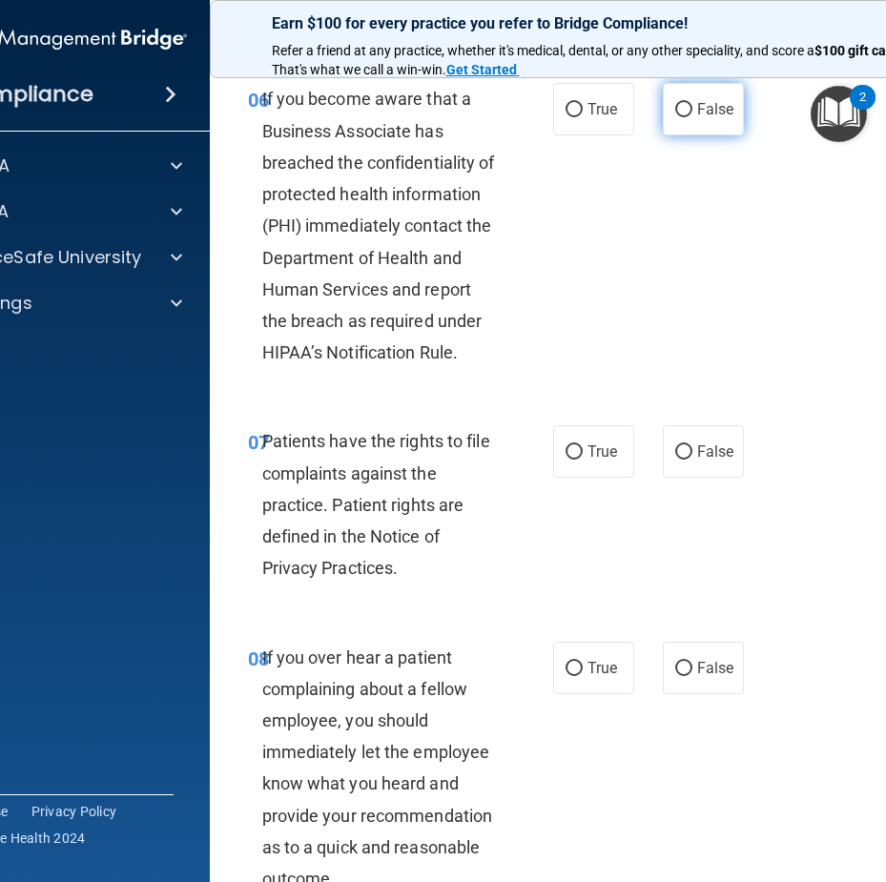
click at [711, 118] on span "False" at bounding box center [715, 109] width 37 height 18
click at [693, 117] on input "False" at bounding box center [683, 110] width 17 height 14
radio input "true"
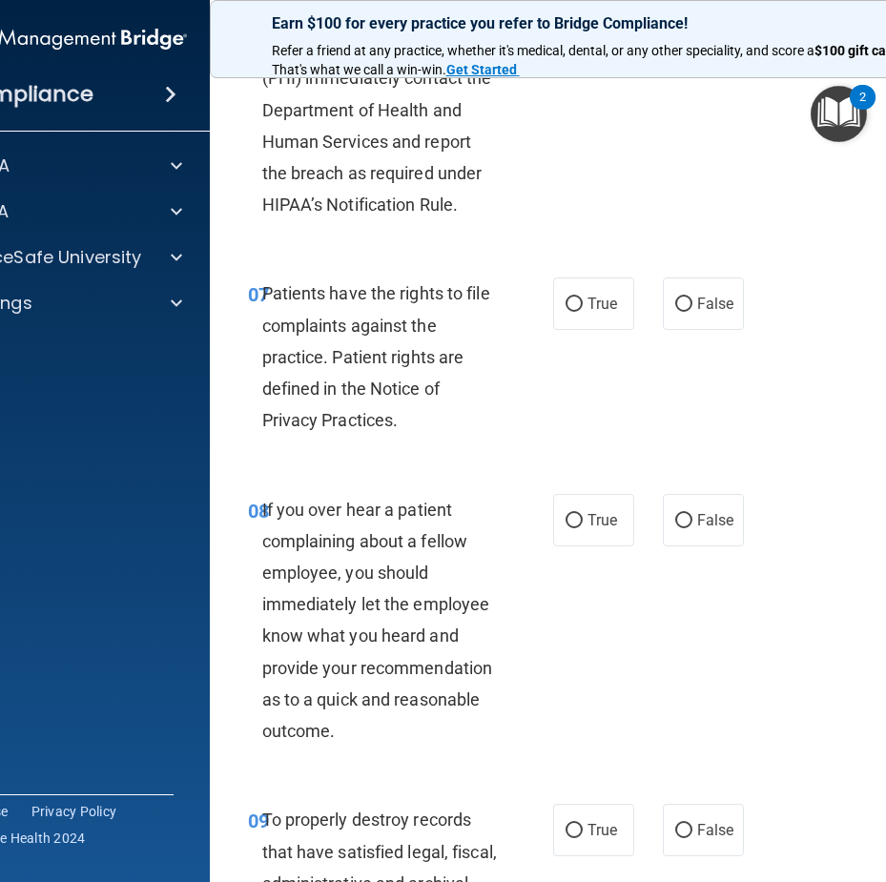
scroll to position [1717, 0]
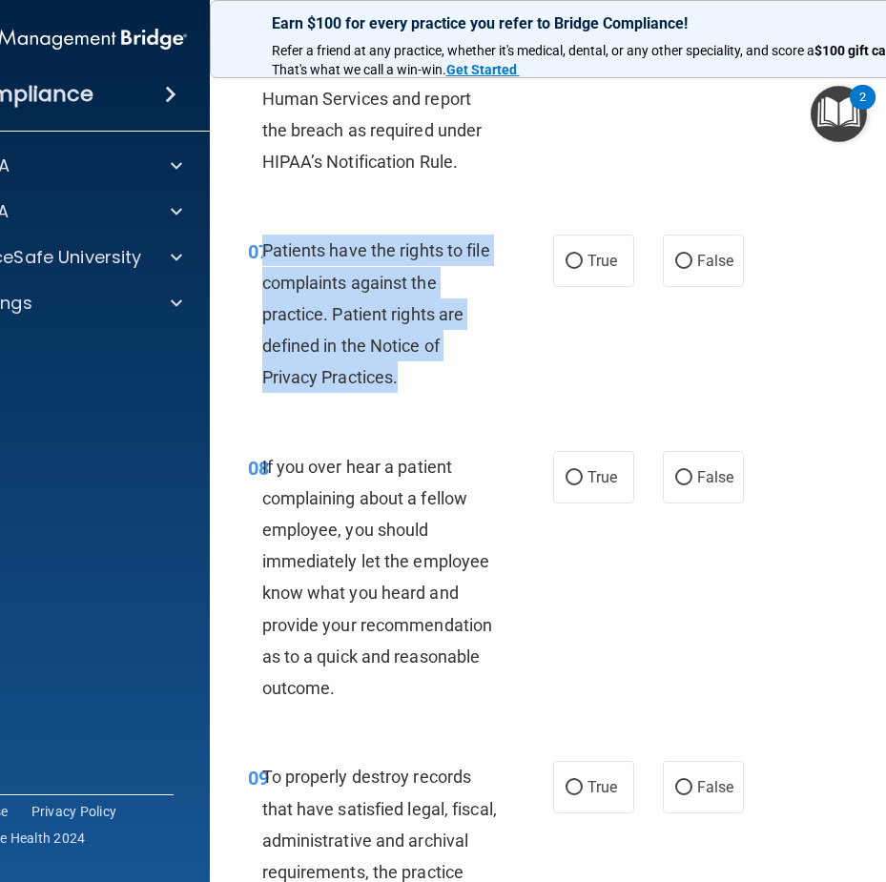
drag, startPoint x: 394, startPoint y: 413, endPoint x: 260, endPoint y: 281, distance: 188.2
click at [262, 281] on div "Patients have the rights to file complaints against the practice. Patient right…" at bounding box center [387, 314] width 251 height 158
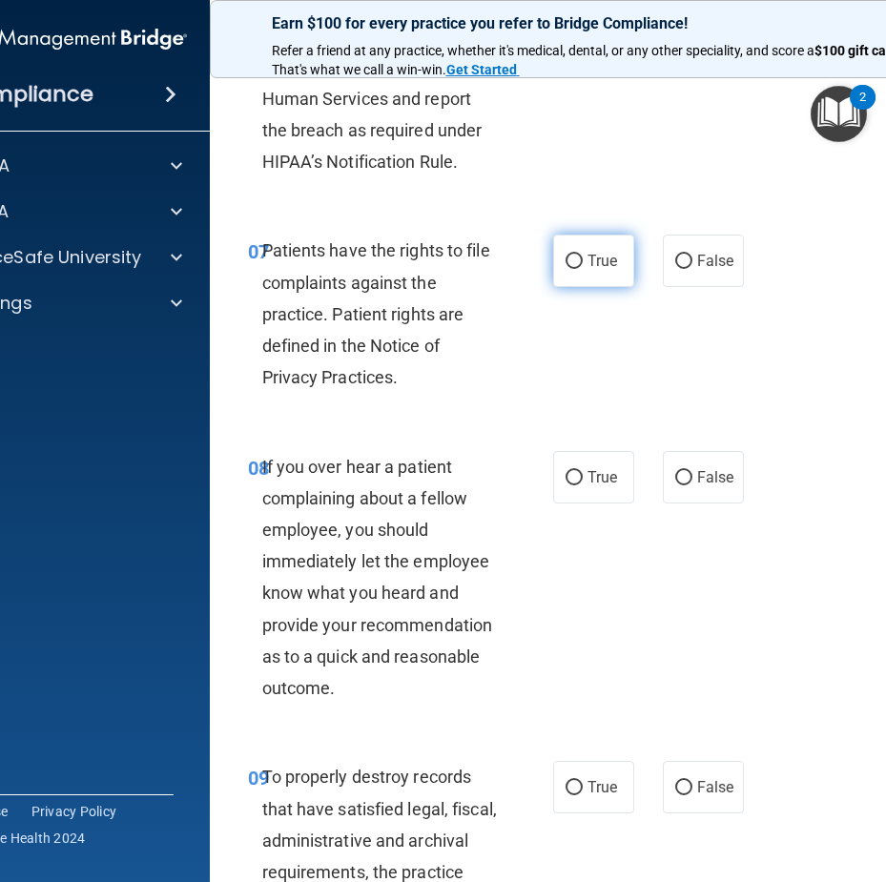
click at [553, 287] on label "True" at bounding box center [593, 261] width 81 height 52
click at [566, 269] on input "True" at bounding box center [574, 262] width 17 height 14
radio input "true"
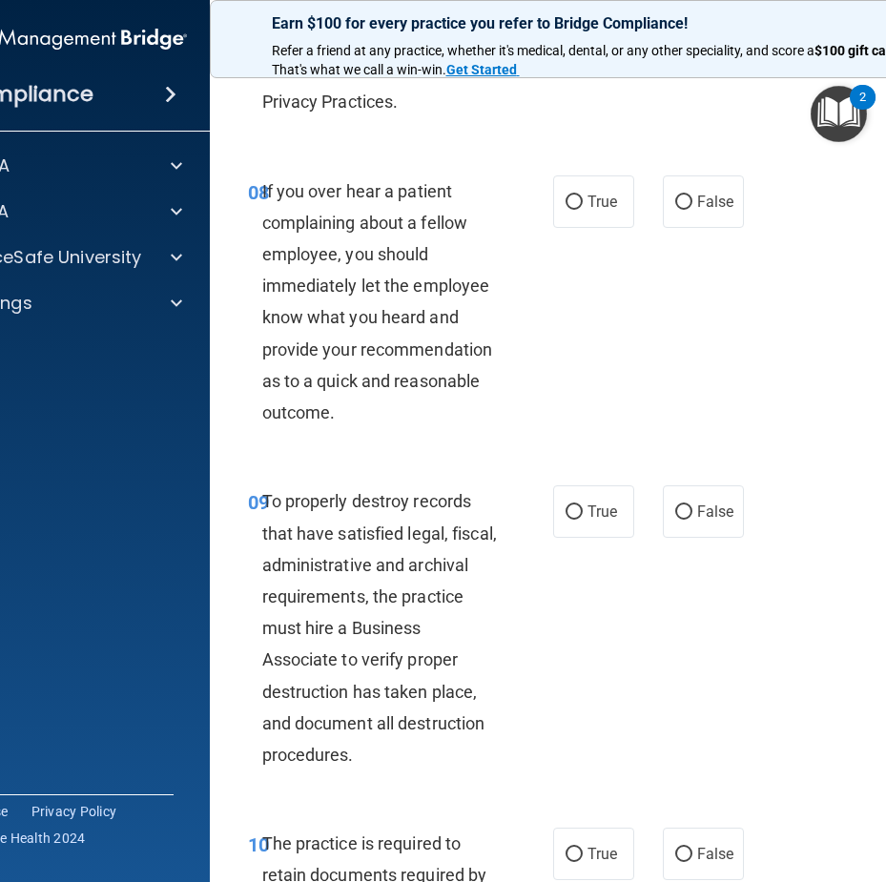
scroll to position [2004, 0]
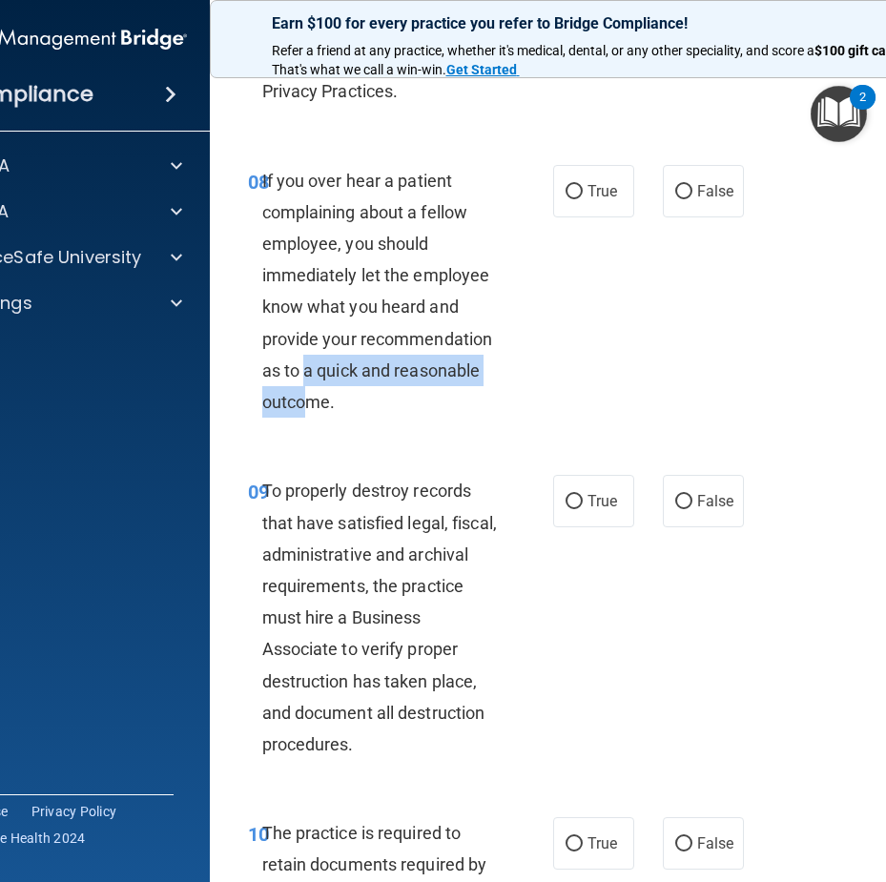
drag, startPoint x: 303, startPoint y: 459, endPoint x: 315, endPoint y: 411, distance: 49.1
click at [303, 410] on div "08 If you over hear a patient complaining about a fellow employee, you should i…" at bounding box center [400, 296] width 363 height 263
click at [365, 419] on div "If you over hear a patient complaining about a fellow employee, you should imme…" at bounding box center [387, 292] width 251 height 254
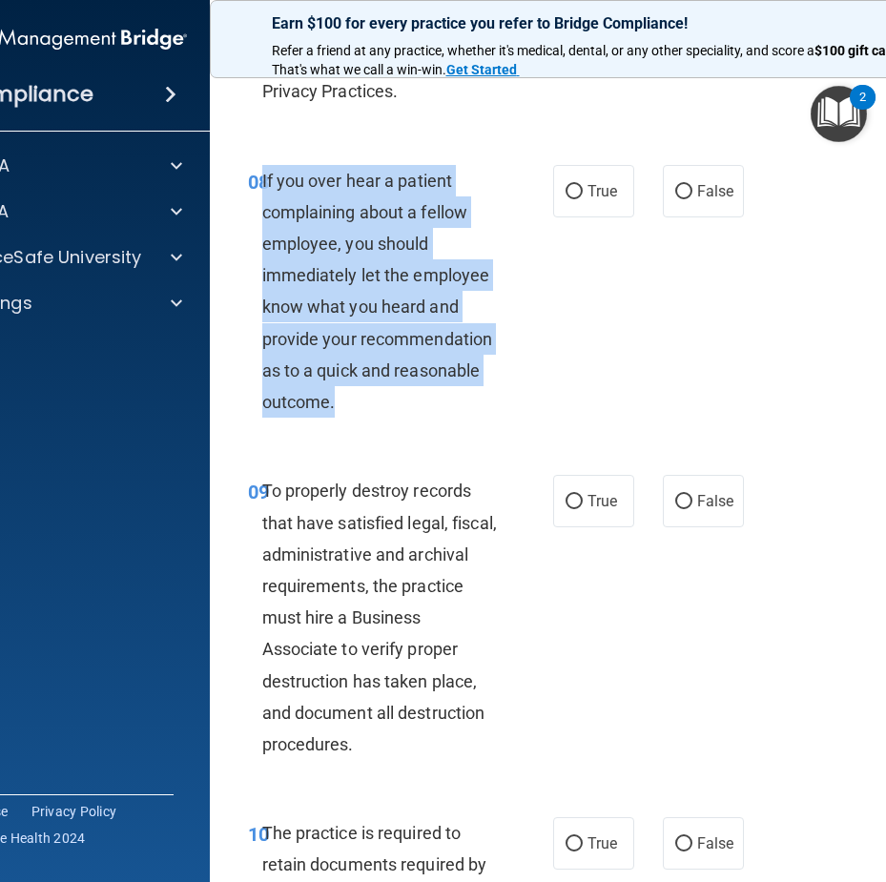
drag, startPoint x: 383, startPoint y: 440, endPoint x: 257, endPoint y: 212, distance: 260.5
click at [262, 212] on div "If you over hear a patient complaining about a fellow employee, you should imme…" at bounding box center [387, 292] width 251 height 254
click at [675, 199] on input "False" at bounding box center [683, 192] width 17 height 14
radio input "true"
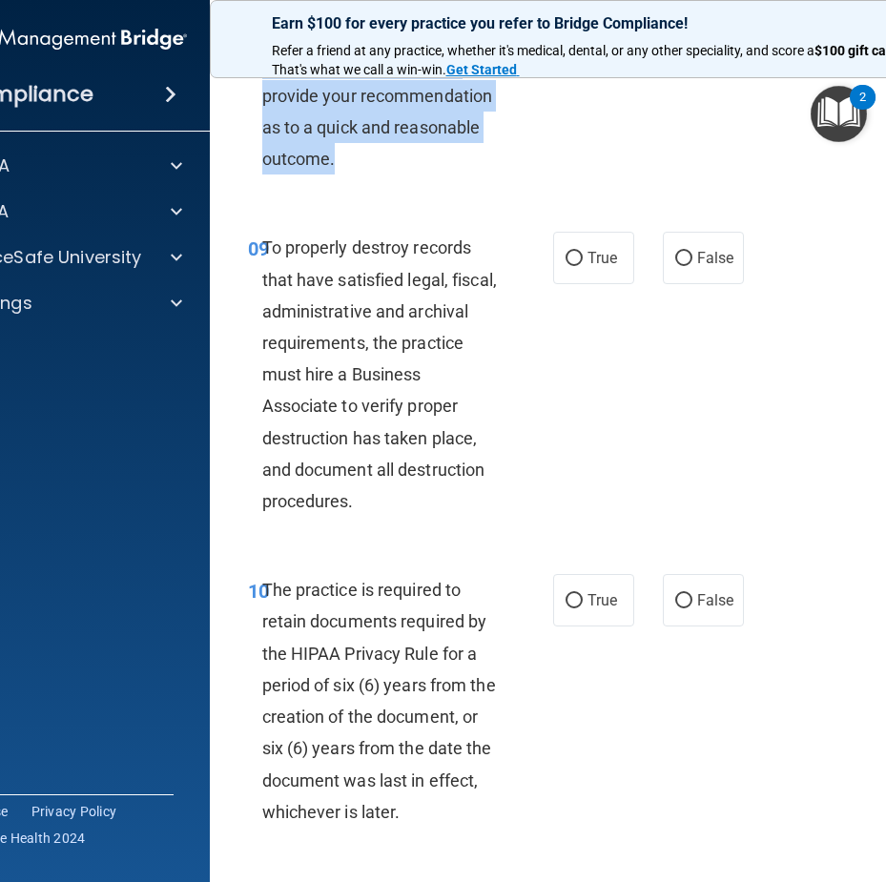
scroll to position [2290, 0]
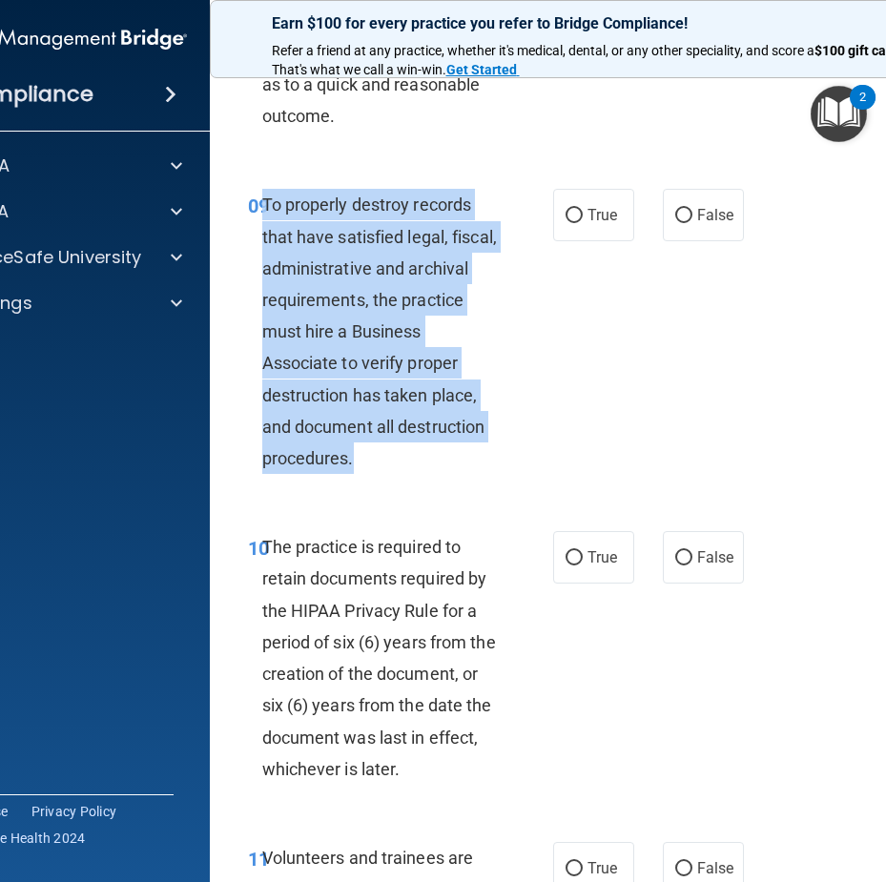
drag, startPoint x: 412, startPoint y: 497, endPoint x: 258, endPoint y: 228, distance: 310.3
click at [262, 228] on div "To properly destroy records that have satisfied legal, fiscal, administrative a…" at bounding box center [387, 331] width 251 height 285
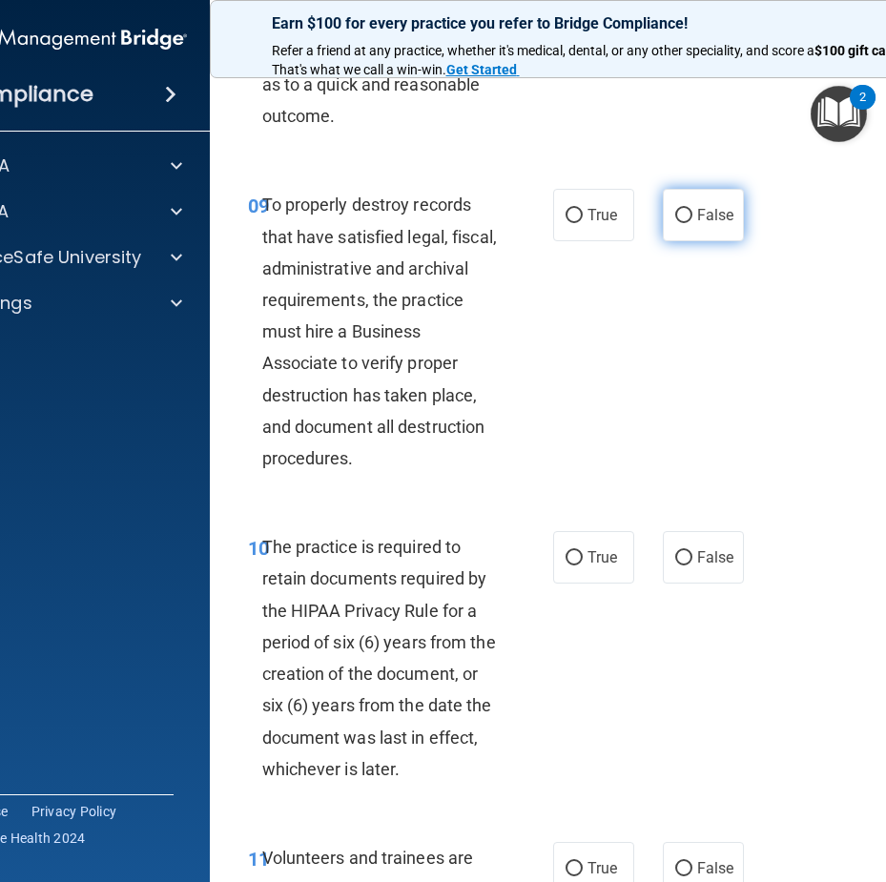
click at [701, 224] on span "False" at bounding box center [715, 215] width 37 height 18
click at [693, 223] on input "False" at bounding box center [683, 216] width 17 height 14
radio input "true"
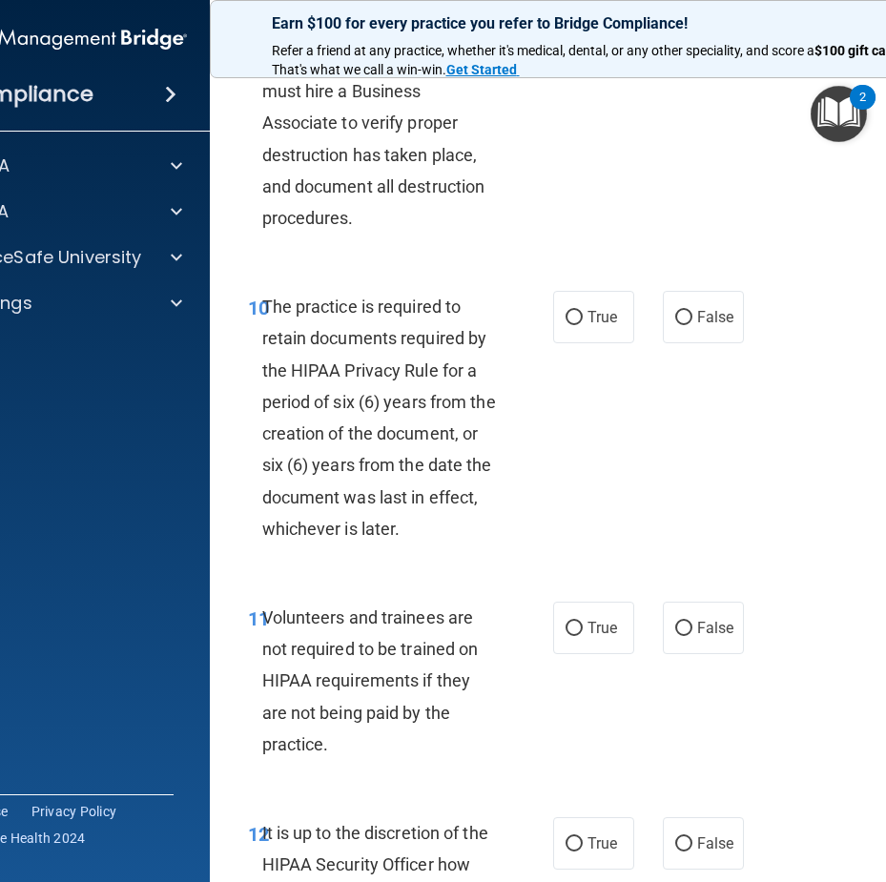
scroll to position [2576, 0]
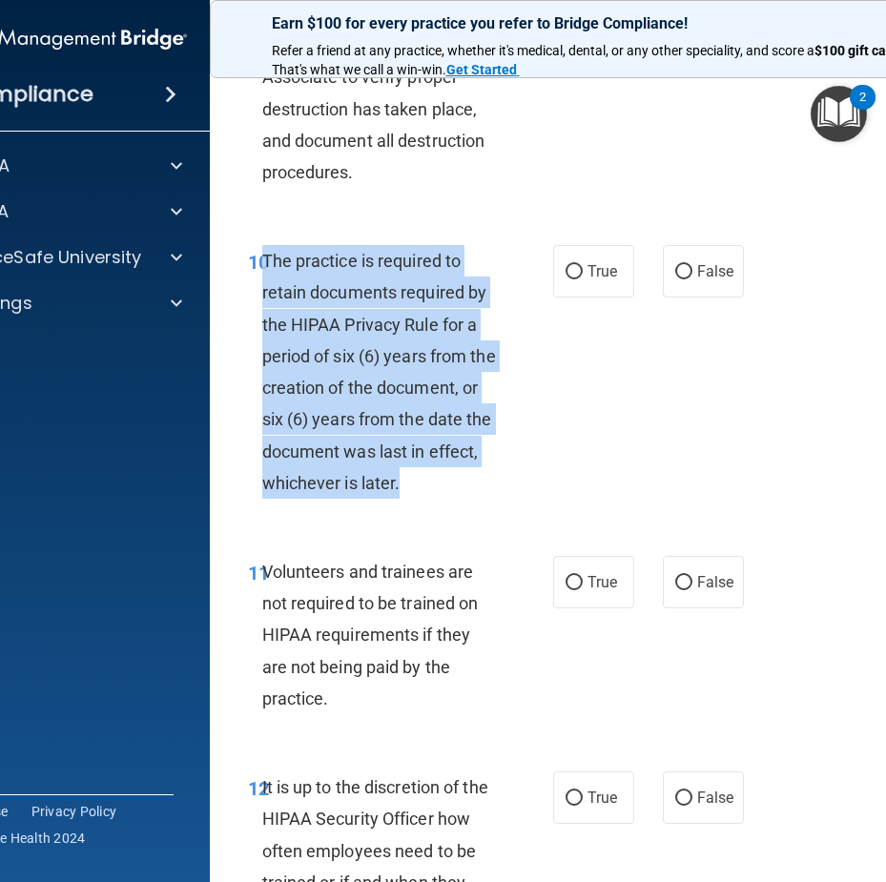
drag, startPoint x: 454, startPoint y: 526, endPoint x: 257, endPoint y: 280, distance: 314.8
click at [262, 280] on div "The practice is required to retain documents required by the HIPAA Privacy Rule…" at bounding box center [387, 372] width 251 height 254
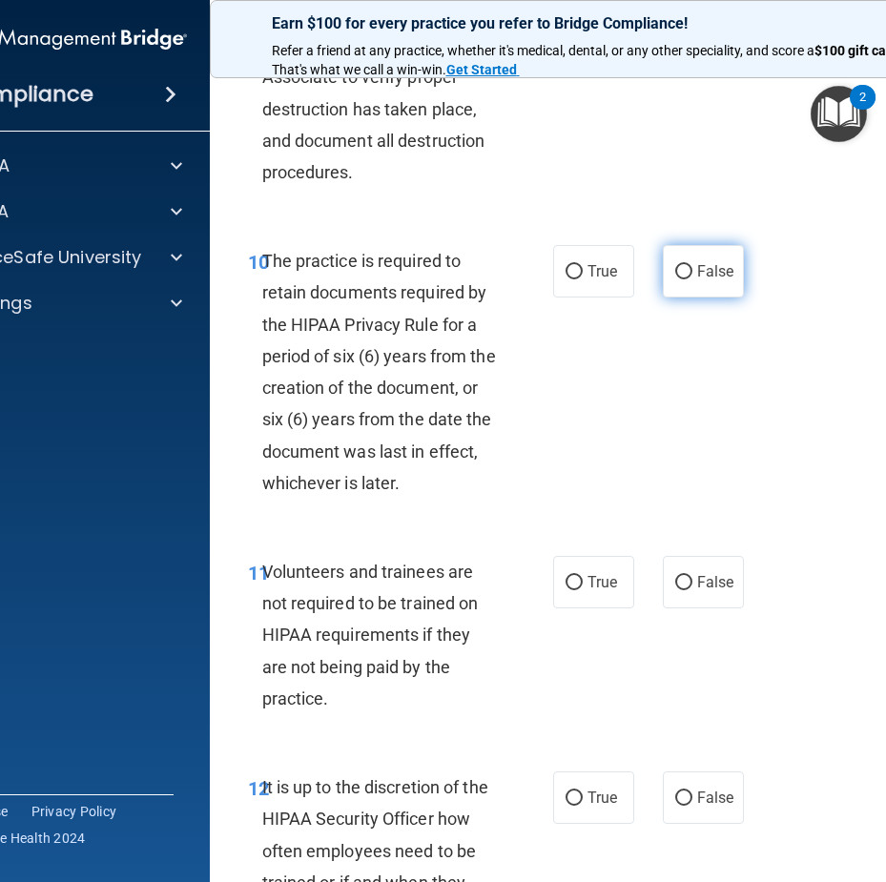
click at [723, 280] on span "False" at bounding box center [715, 271] width 37 height 18
click at [693, 280] on input "False" at bounding box center [683, 272] width 17 height 14
radio input "true"
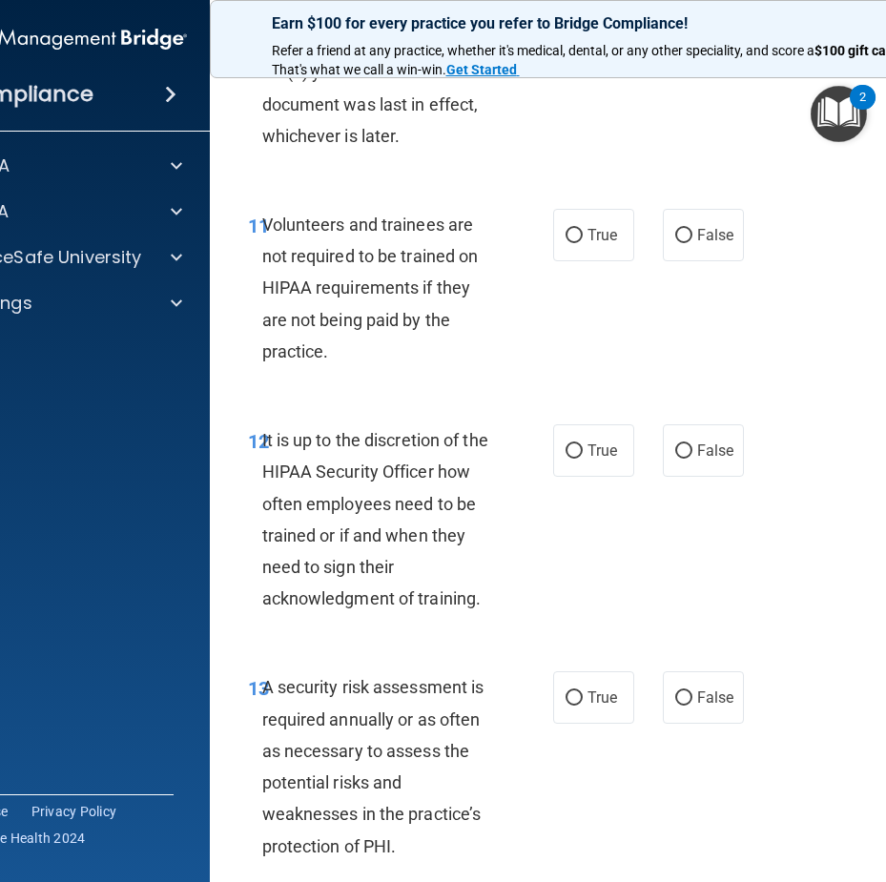
scroll to position [2958, 0]
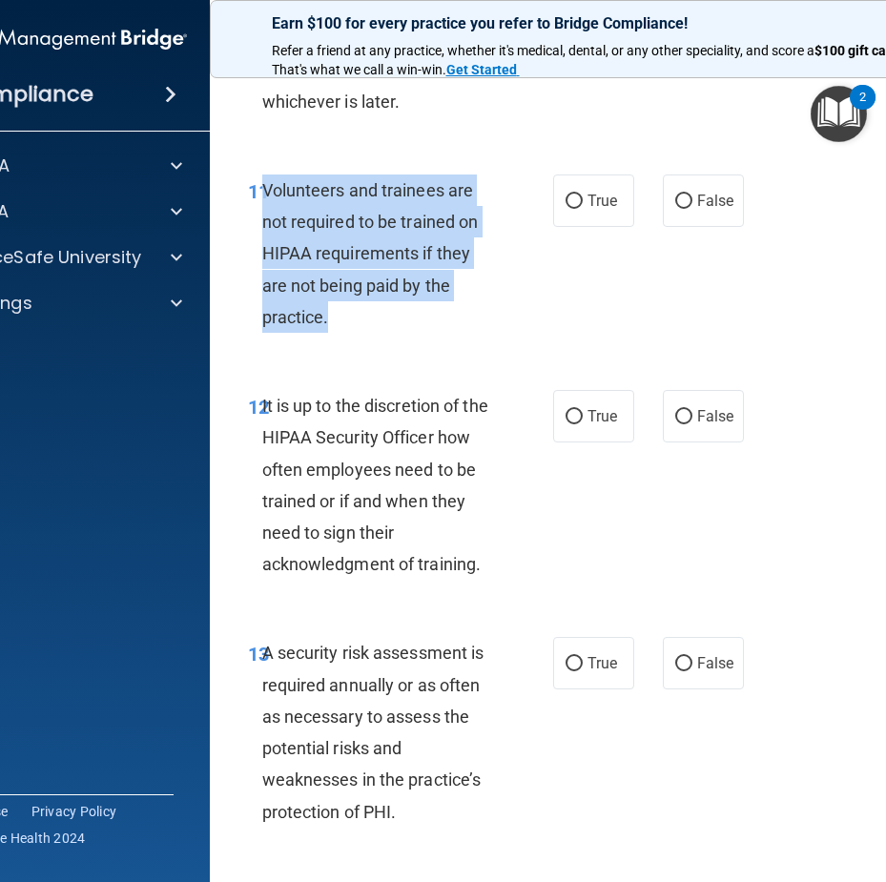
drag, startPoint x: 321, startPoint y: 346, endPoint x: 259, endPoint y: 212, distance: 148.1
click at [262, 212] on div "Volunteers and trainees are not required to be trained on HIPAA requirements if…" at bounding box center [387, 254] width 251 height 158
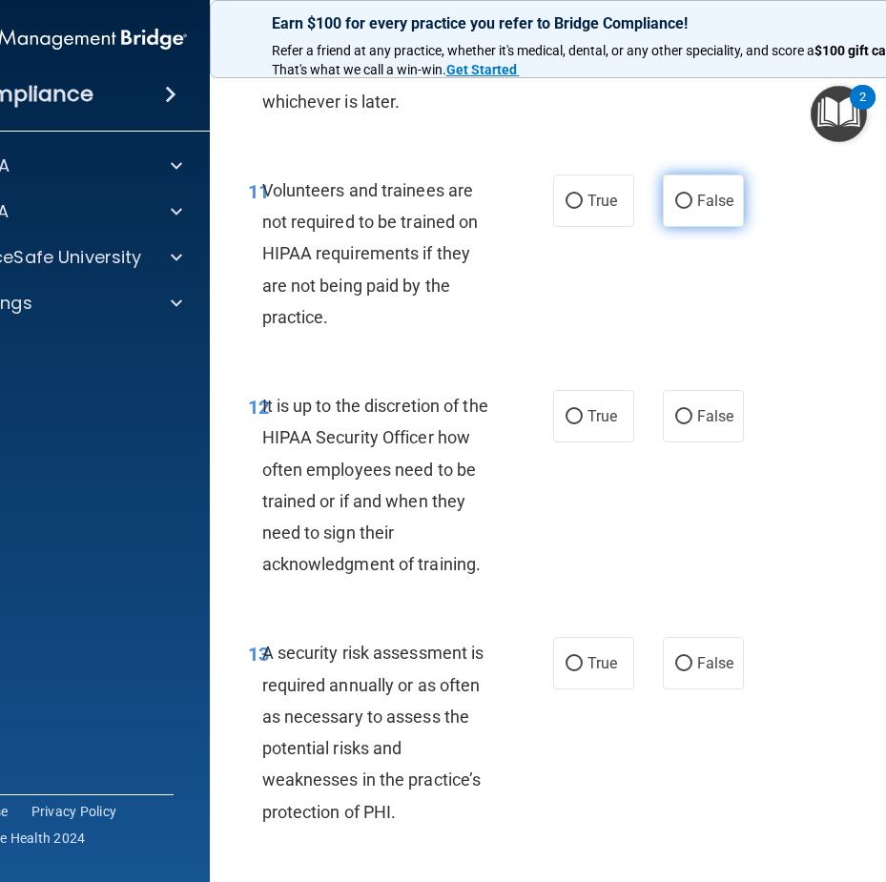
click at [724, 210] on span "False" at bounding box center [715, 201] width 37 height 18
click at [693, 209] on input "False" at bounding box center [683, 202] width 17 height 14
radio input "true"
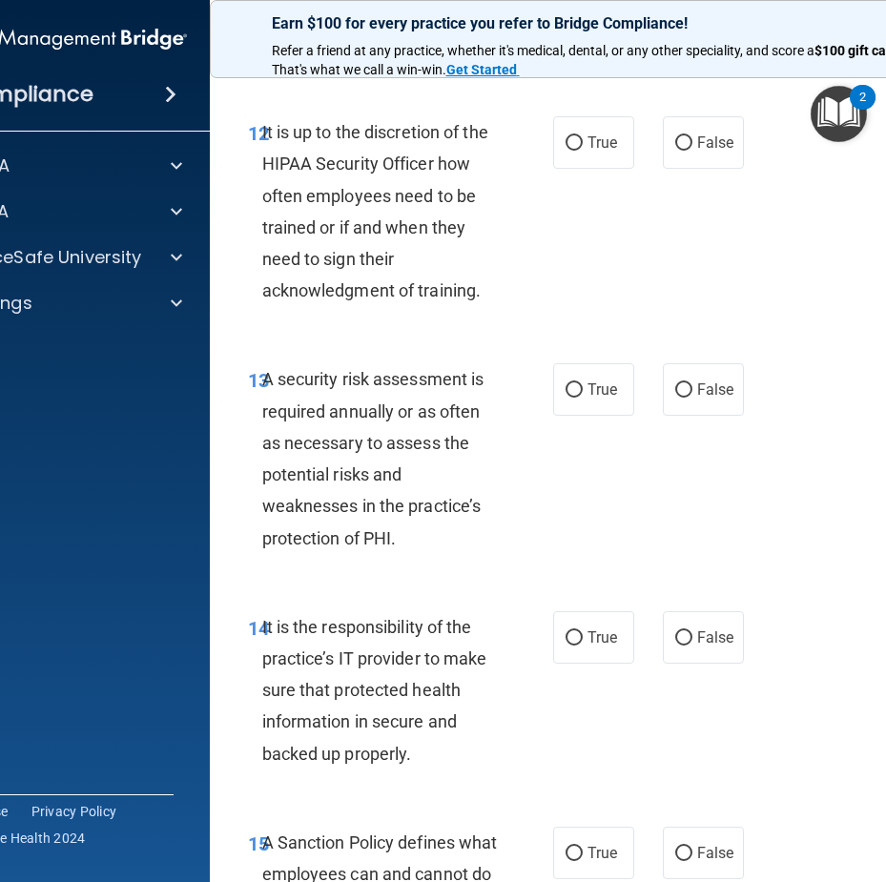
scroll to position [3244, 0]
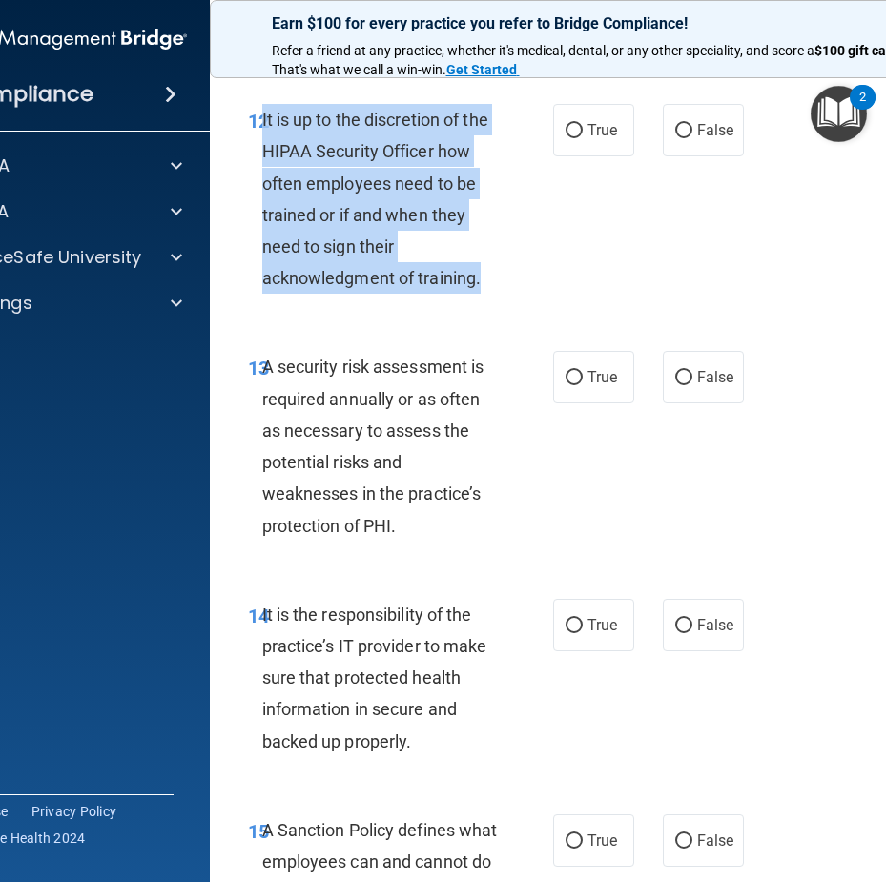
drag, startPoint x: 480, startPoint y: 317, endPoint x: 257, endPoint y: 145, distance: 281.7
click at [262, 145] on div "It is up to the discretion of the HIPAA Security Officer how often employees ne…" at bounding box center [387, 199] width 251 height 190
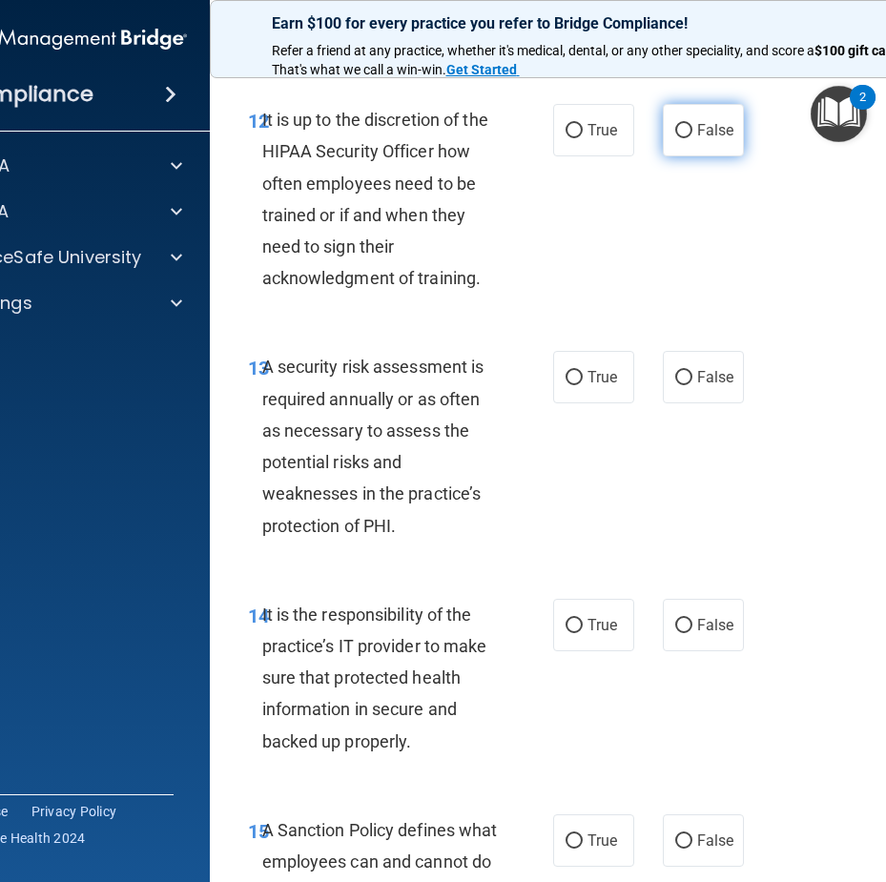
click at [716, 139] on span "False" at bounding box center [715, 130] width 37 height 18
click at [693, 138] on input "False" at bounding box center [683, 131] width 17 height 14
radio input "true"
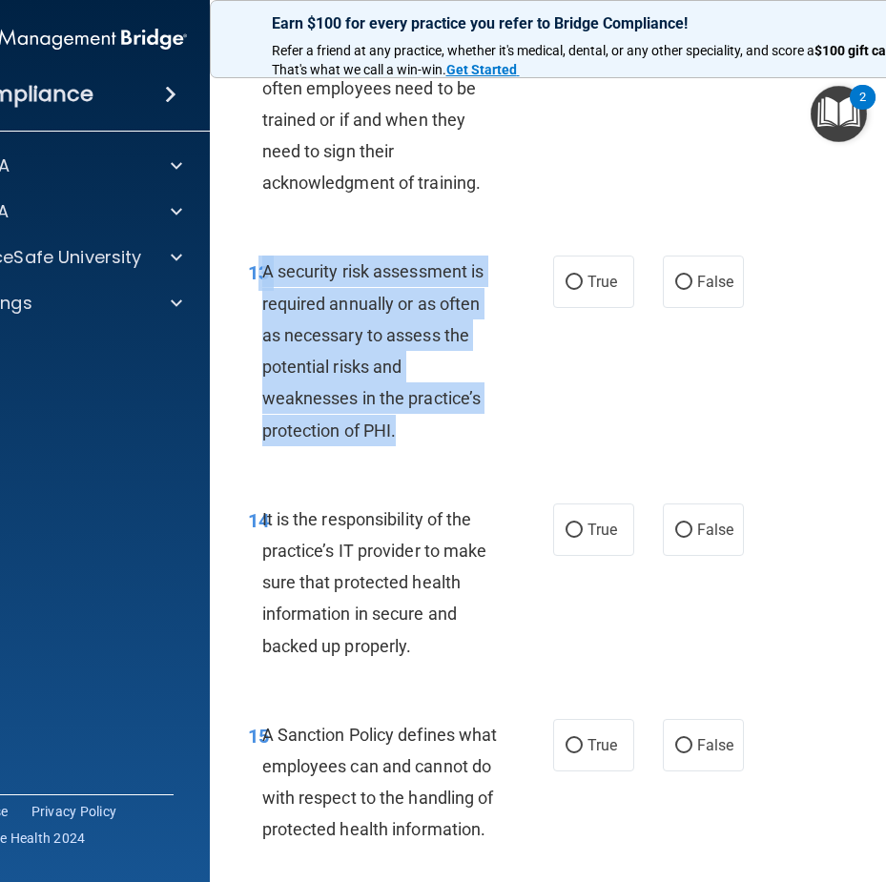
drag, startPoint x: 405, startPoint y: 453, endPoint x: 250, endPoint y: 321, distance: 203.7
click at [250, 321] on div "13 A security risk assessment is required annually or as often as necessary to …" at bounding box center [400, 355] width 363 height 199
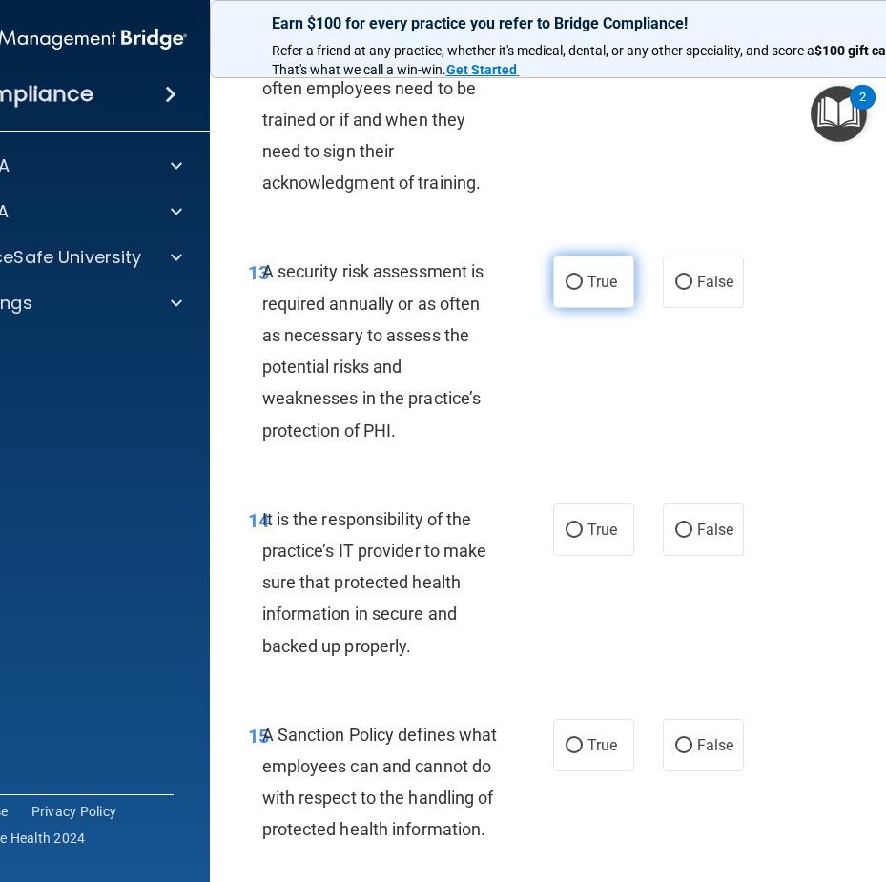
click at [606, 291] on span "True" at bounding box center [603, 282] width 30 height 18
click at [583, 290] on input "True" at bounding box center [574, 283] width 17 height 14
radio input "true"
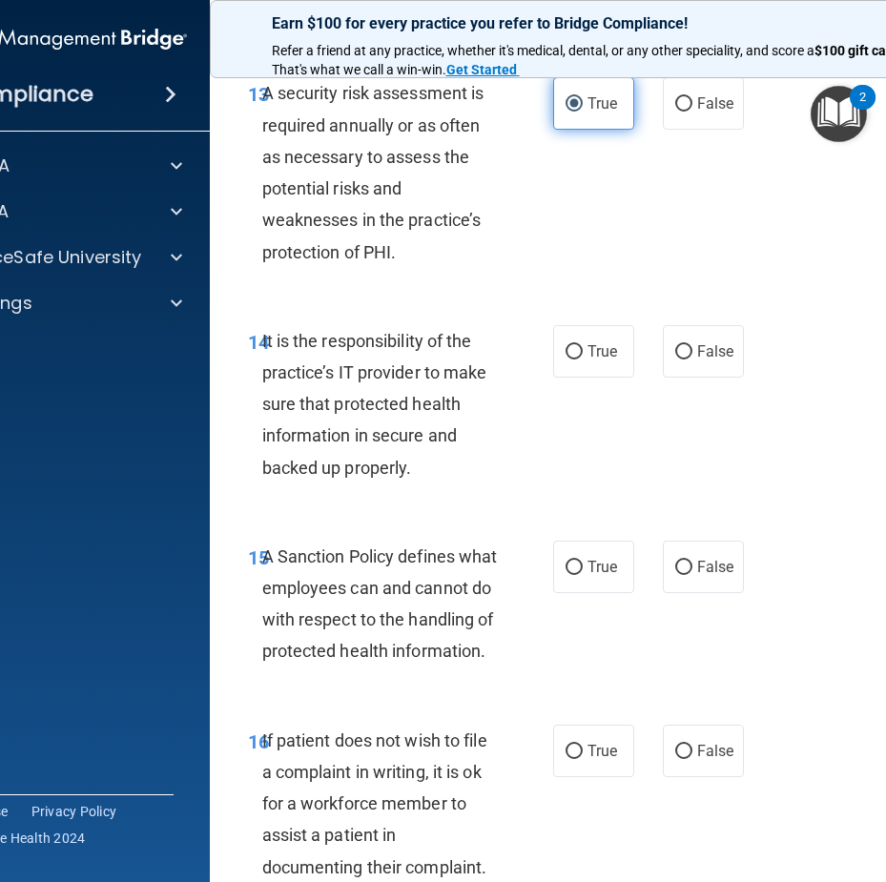
scroll to position [3530, 0]
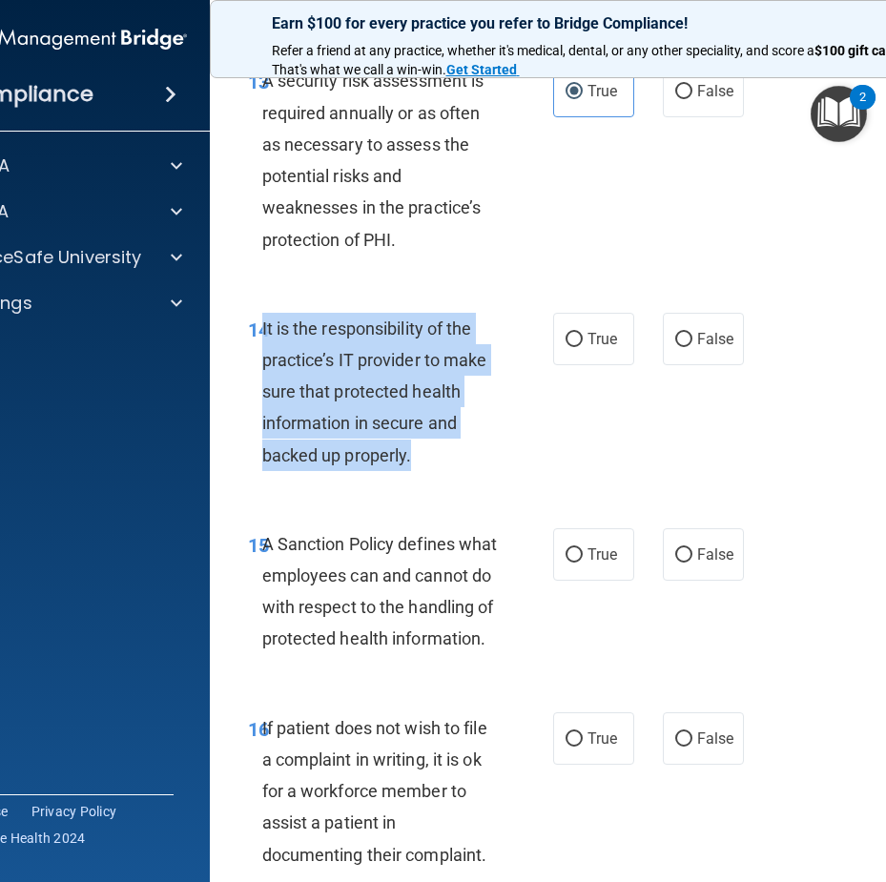
drag, startPoint x: 417, startPoint y: 482, endPoint x: 256, endPoint y: 354, distance: 205.8
click at [262, 354] on div "It is the responsibility of the practice’s IT provider to make sure that protec…" at bounding box center [387, 392] width 251 height 158
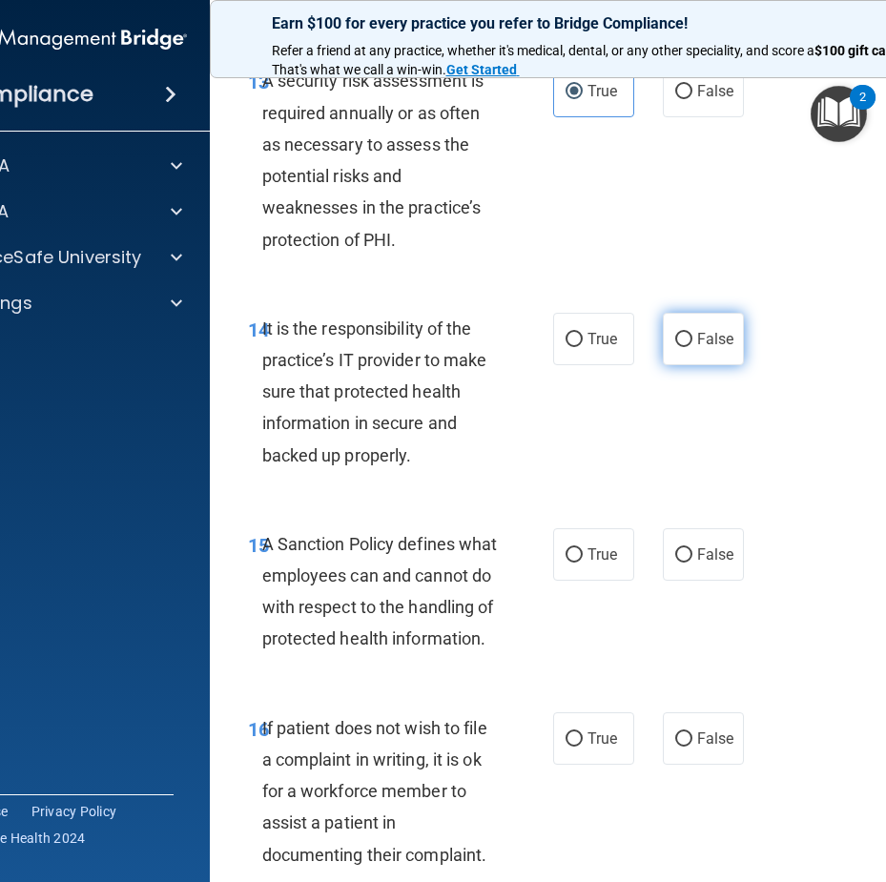
click at [680, 359] on label "False" at bounding box center [703, 339] width 81 height 52
click at [680, 347] on input "False" at bounding box center [683, 340] width 17 height 14
radio input "true"
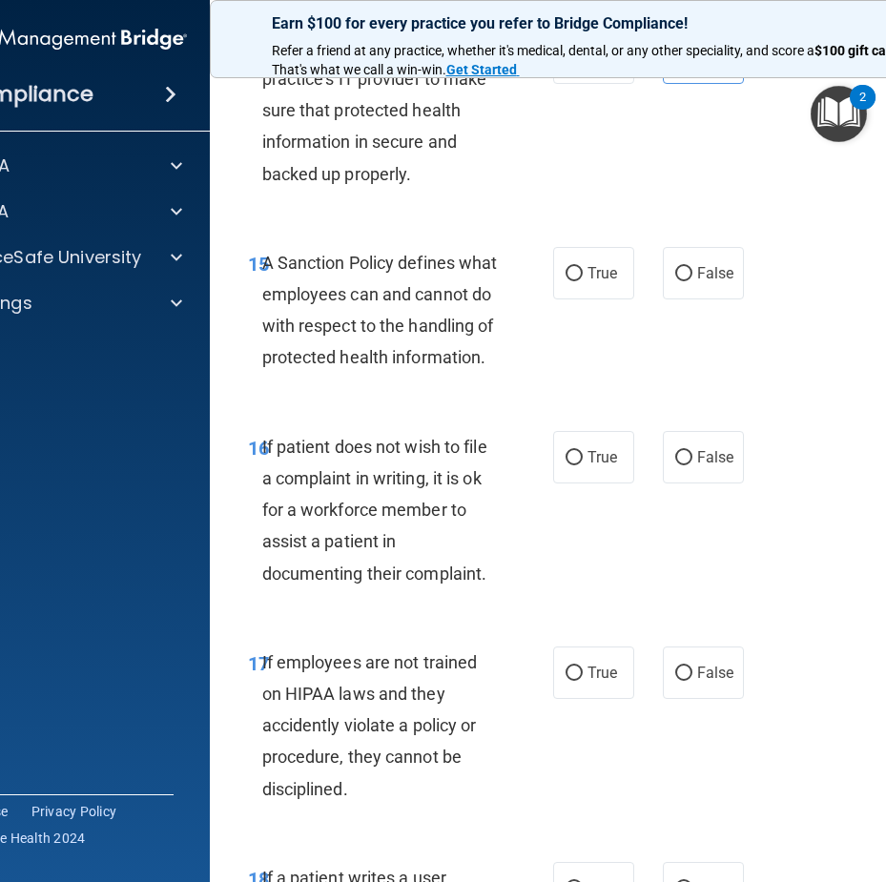
scroll to position [3816, 0]
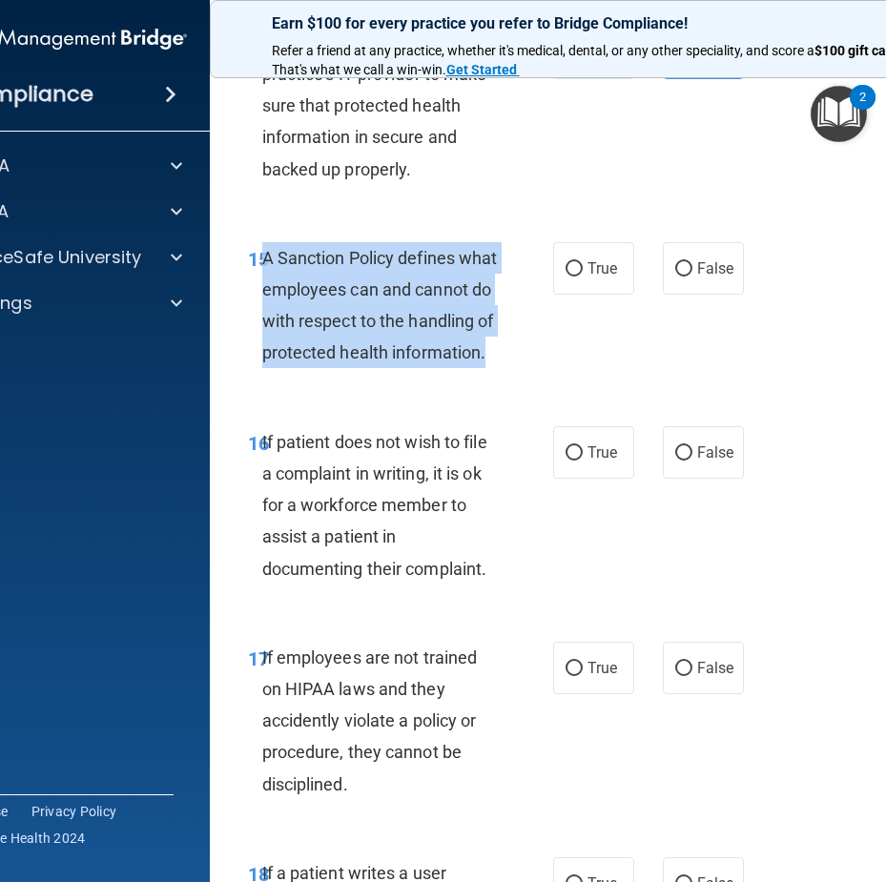
drag, startPoint x: 380, startPoint y: 425, endPoint x: 255, endPoint y: 288, distance: 185.0
click at [262, 288] on div "A Sanction Policy defines what employees can and cannot do with respect to the …" at bounding box center [387, 305] width 251 height 127
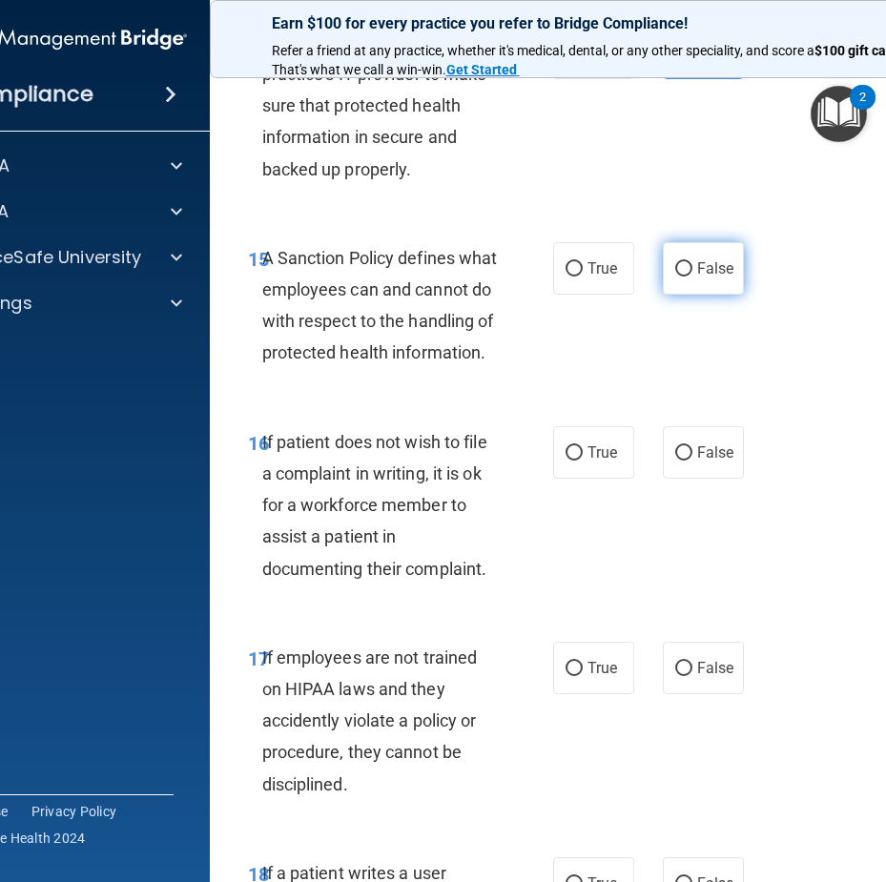
click at [706, 278] on span "False" at bounding box center [715, 269] width 37 height 18
click at [693, 277] on input "False" at bounding box center [683, 269] width 17 height 14
radio input "true"
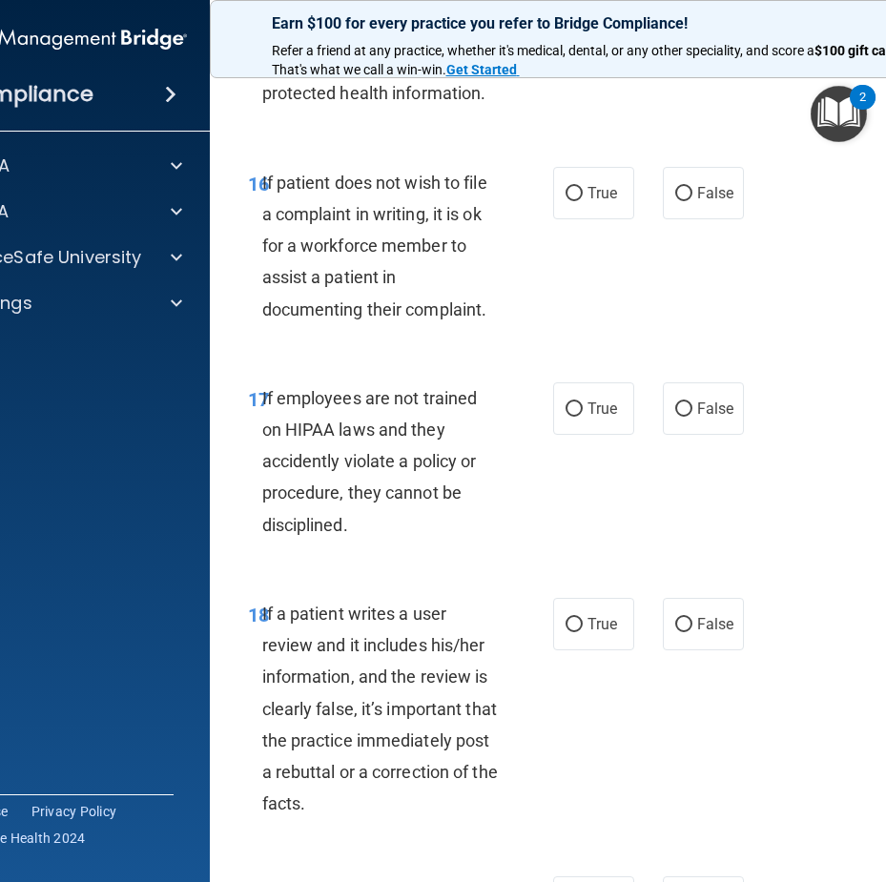
scroll to position [4102, 0]
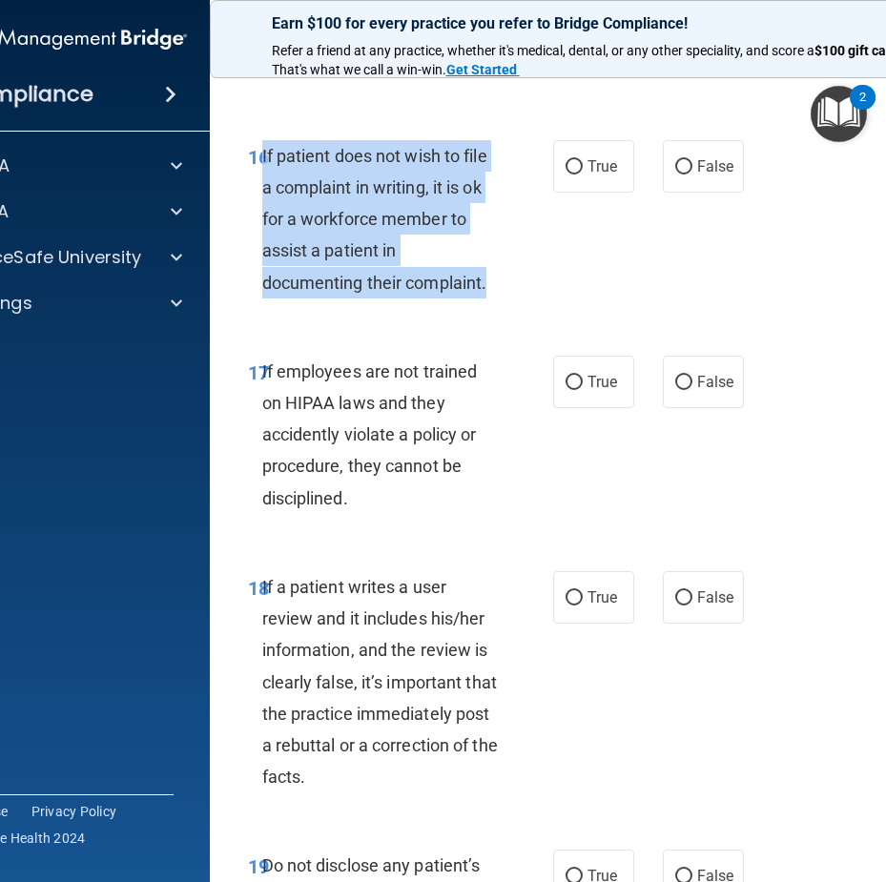
drag, startPoint x: 478, startPoint y: 337, endPoint x: 255, endPoint y: 210, distance: 256.8
click at [262, 210] on div "If patient does not wish to file a complaint in writing, it is ok for a workfor…" at bounding box center [387, 219] width 251 height 158
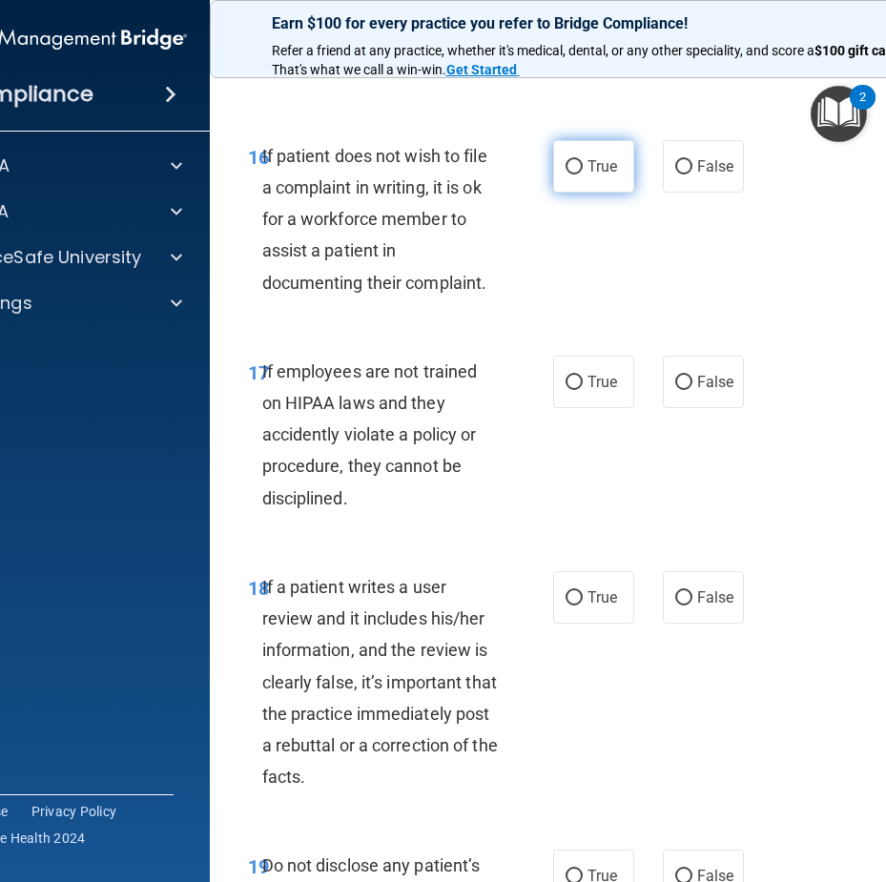
click at [607, 176] on span "True" at bounding box center [603, 166] width 30 height 18
click at [583, 175] on input "True" at bounding box center [574, 167] width 17 height 14
radio input "true"
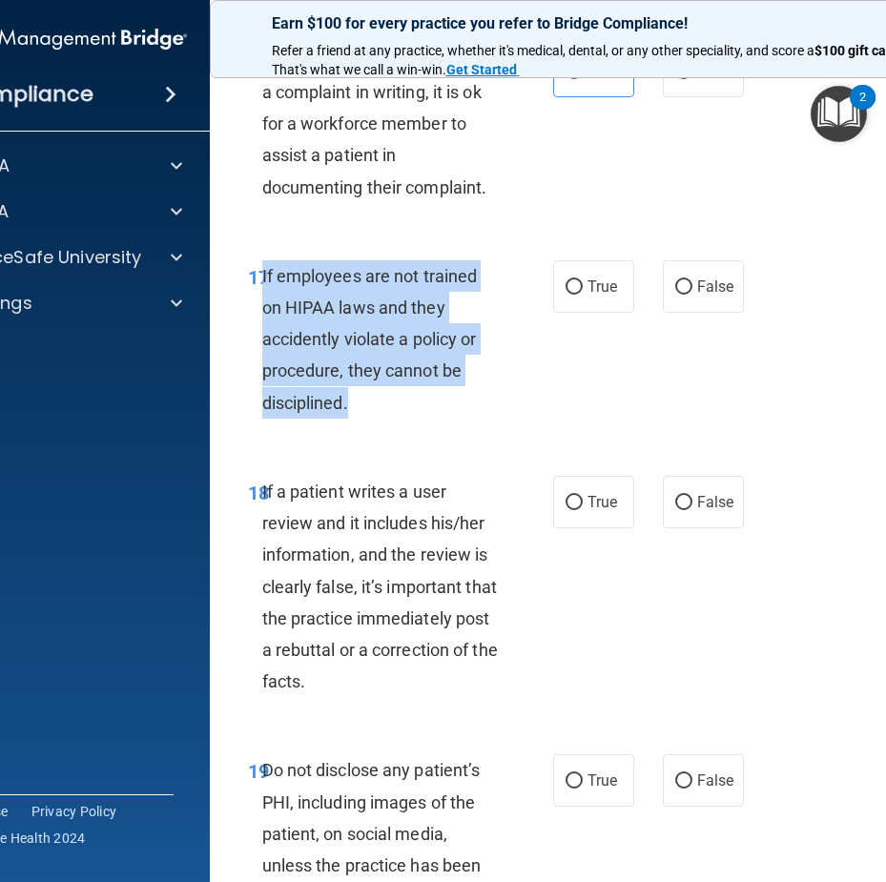
drag, startPoint x: 400, startPoint y: 461, endPoint x: 257, endPoint y: 329, distance: 194.5
click at [262, 329] on div "If employees are not trained on HIPAA laws and they accidently violate a policy…" at bounding box center [387, 339] width 251 height 158
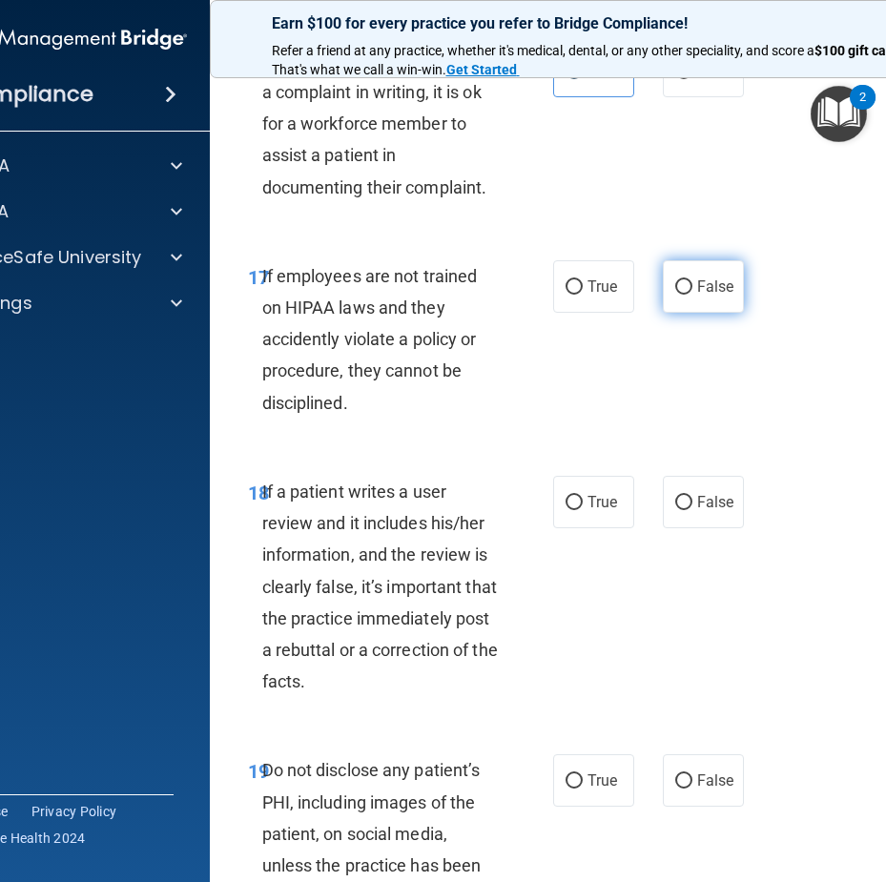
click at [702, 313] on label "False" at bounding box center [703, 286] width 81 height 52
click at [693, 295] on input "False" at bounding box center [683, 287] width 17 height 14
radio input "true"
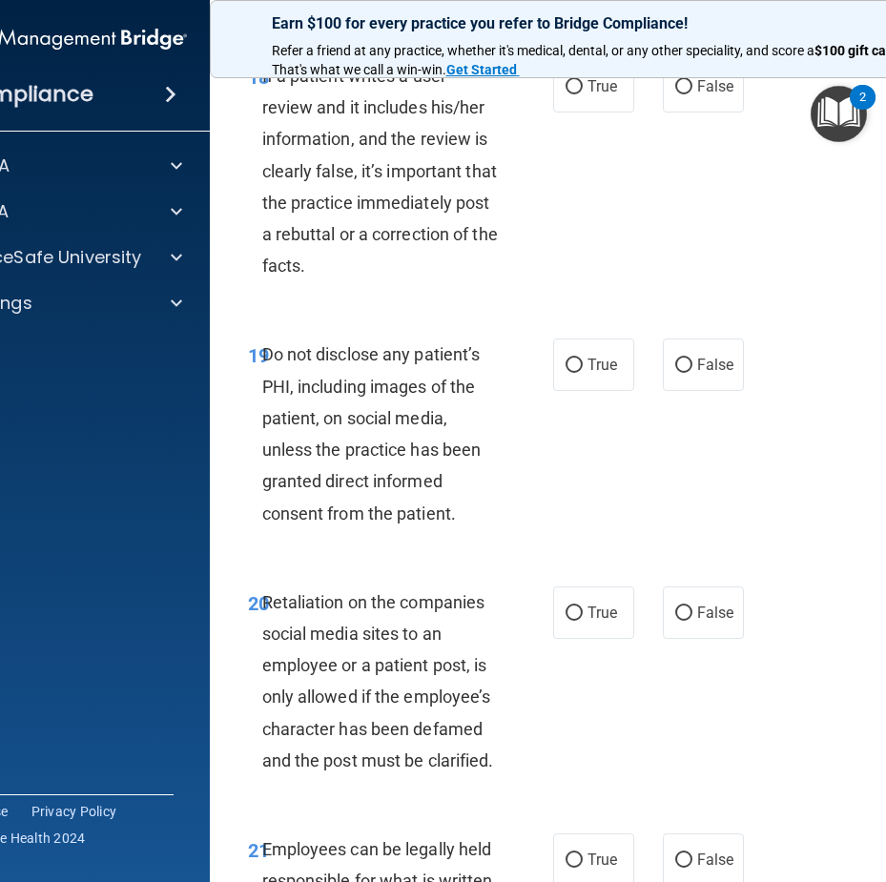
scroll to position [4579, 0]
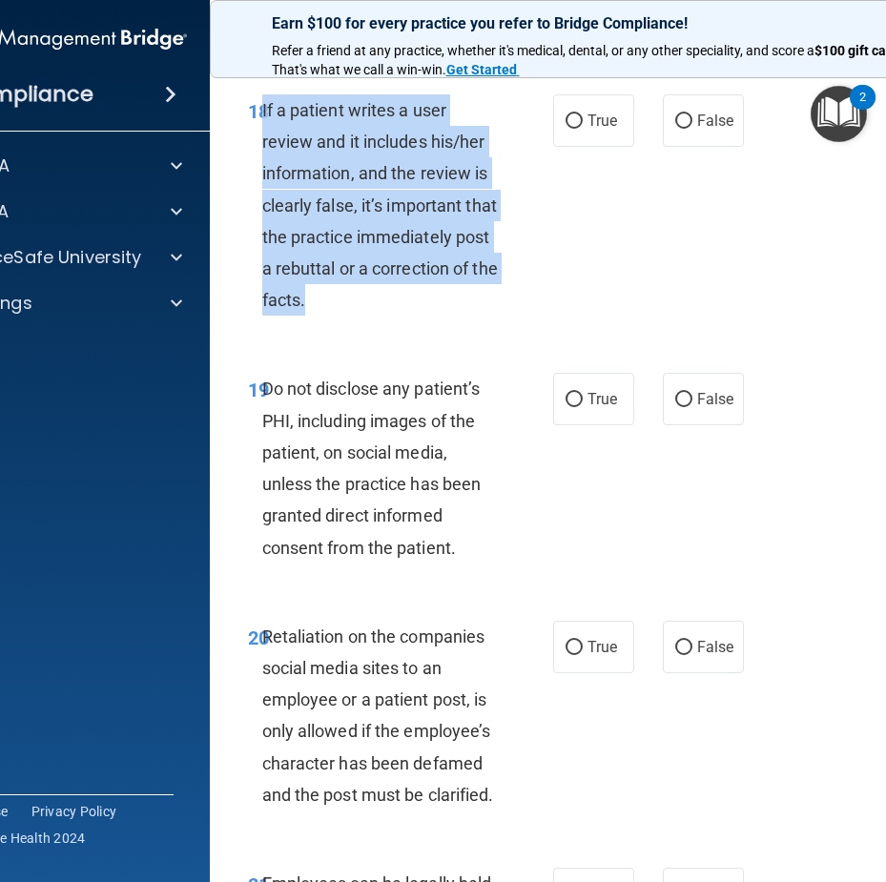
drag, startPoint x: 314, startPoint y: 337, endPoint x: 255, endPoint y: 158, distance: 188.0
click at [262, 158] on div "If a patient writes a user review and it includes his/her information, and the …" at bounding box center [387, 205] width 251 height 222
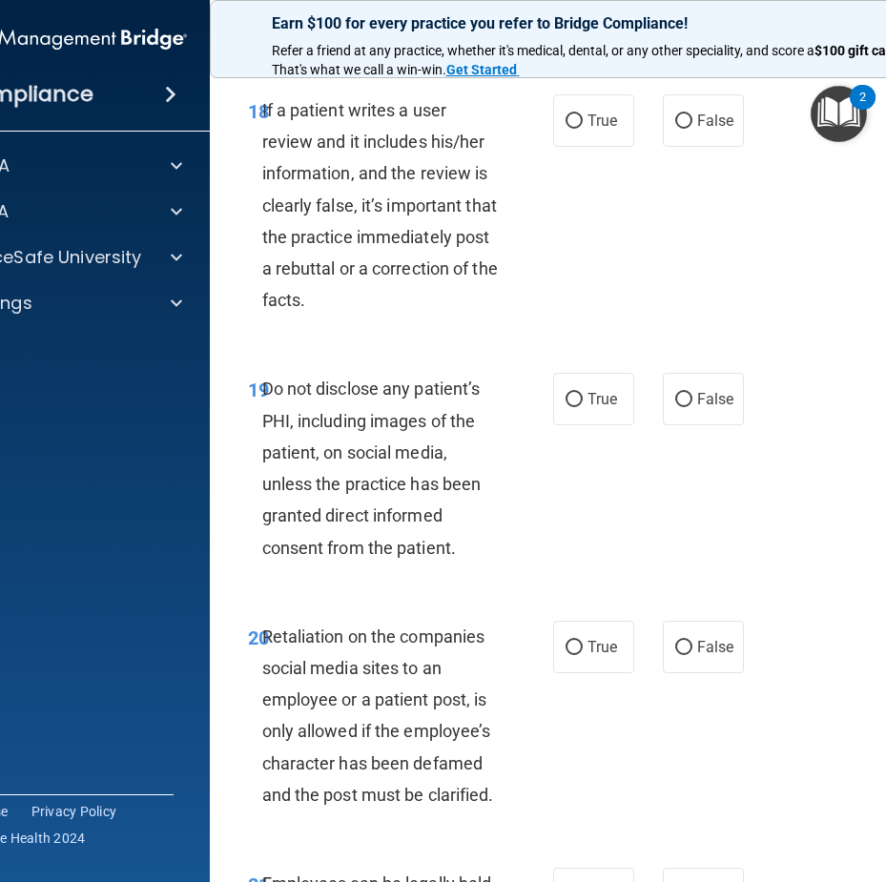
click at [786, 174] on div "18 If a patient writes a user review and it includes his/her information, and t…" at bounding box center [596, 211] width 725 height 280
click at [742, 178] on div "18 If a patient writes a user review and it includes his/her information, and t…" at bounding box center [596, 211] width 725 height 280
click at [737, 147] on div "True False" at bounding box center [651, 120] width 196 height 52
click at [713, 130] on span "False" at bounding box center [715, 121] width 37 height 18
click at [693, 129] on input "False" at bounding box center [683, 121] width 17 height 14
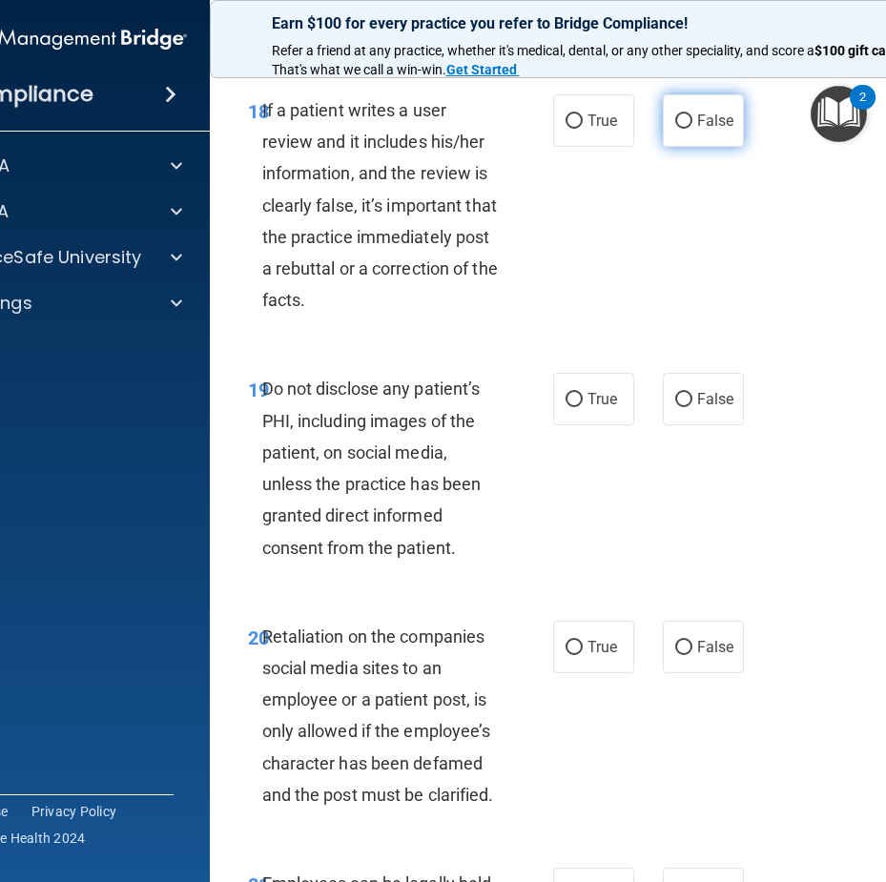
radio input "true"
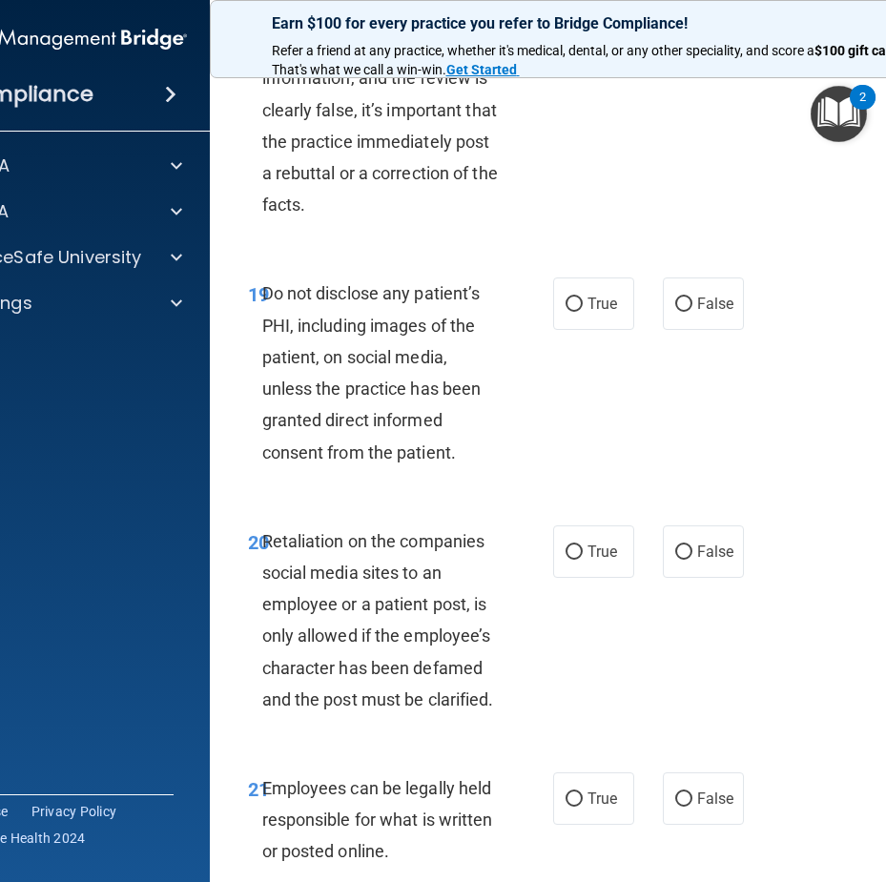
scroll to position [4770, 0]
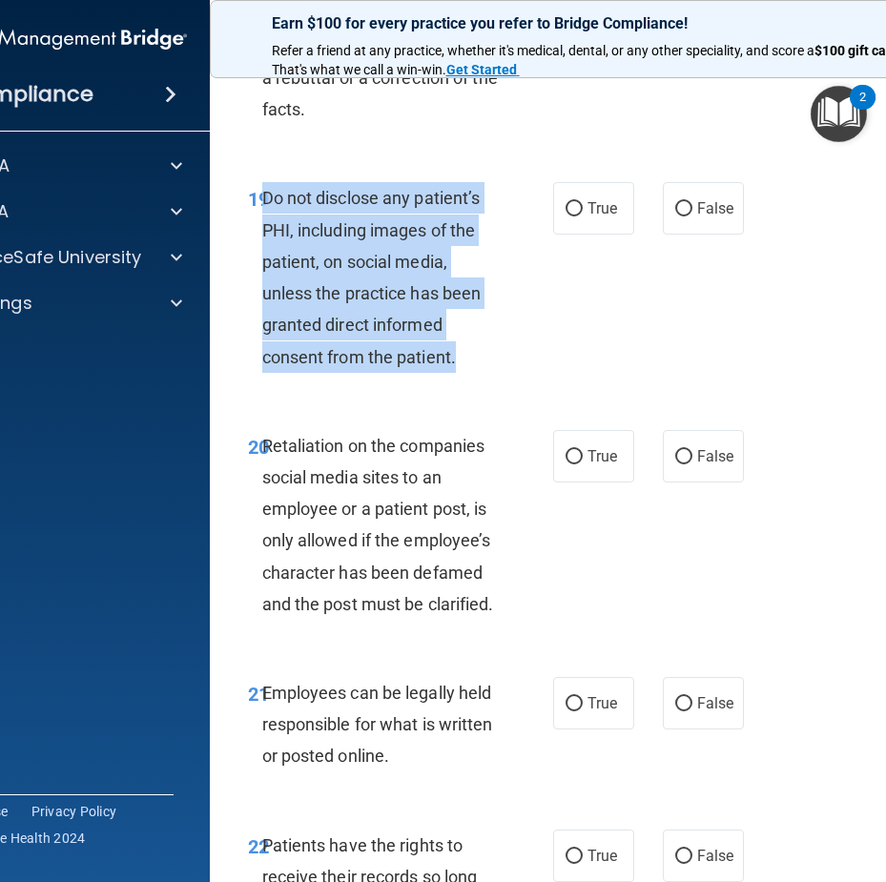
drag, startPoint x: 454, startPoint y: 422, endPoint x: 260, endPoint y: 259, distance: 254.0
click at [262, 259] on div "Do not disclose any patient’s PHI, including images of the patient, on social m…" at bounding box center [387, 277] width 251 height 190
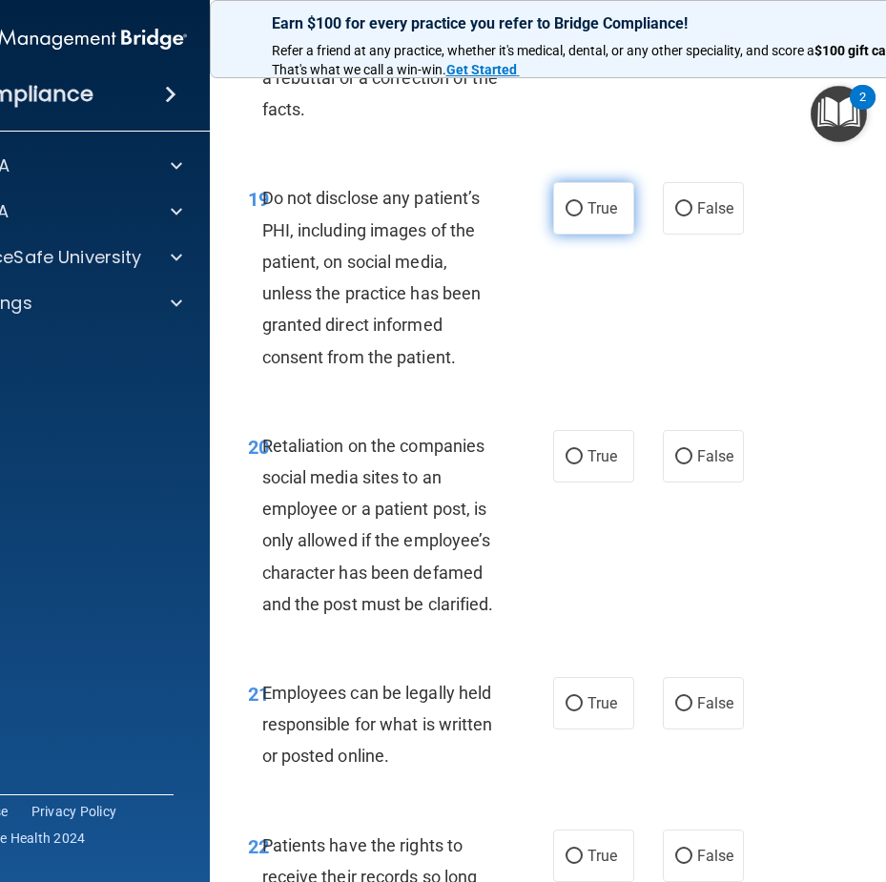
click at [553, 235] on label "True" at bounding box center [593, 208] width 81 height 52
click at [566, 217] on input "True" at bounding box center [574, 209] width 17 height 14
radio input "true"
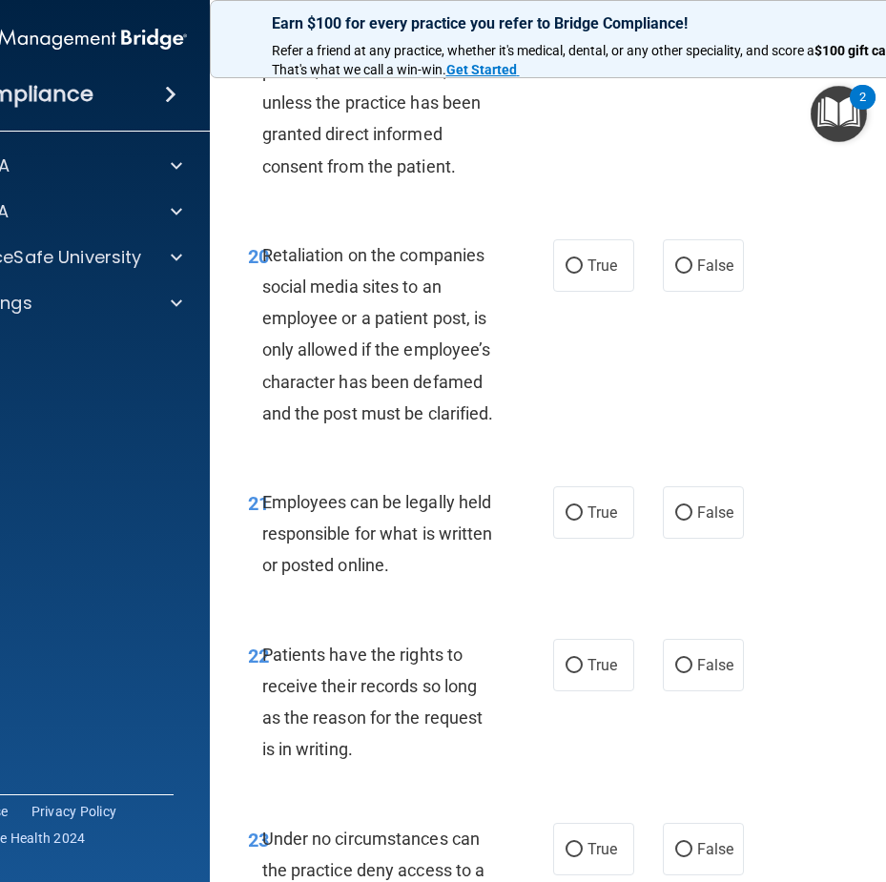
scroll to position [5056, 0]
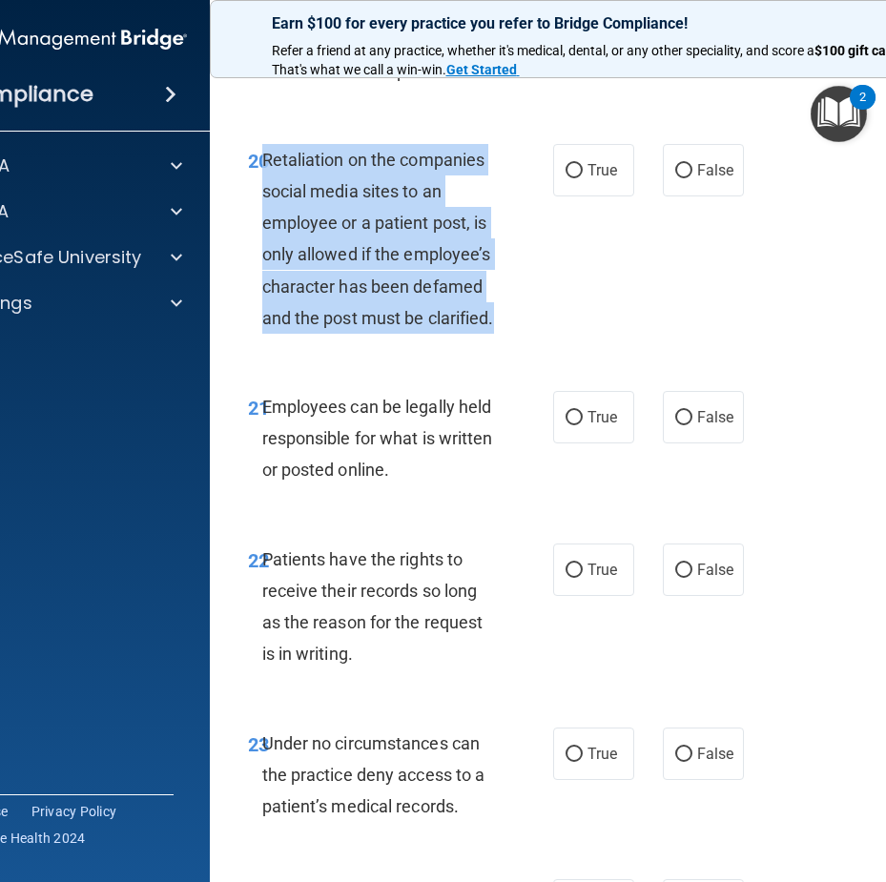
drag, startPoint x: 541, startPoint y: 381, endPoint x: 258, endPoint y: 219, distance: 326.0
click at [258, 219] on div "20 Retaliation on the companies social media sites to an employee or a patient …" at bounding box center [400, 243] width 363 height 199
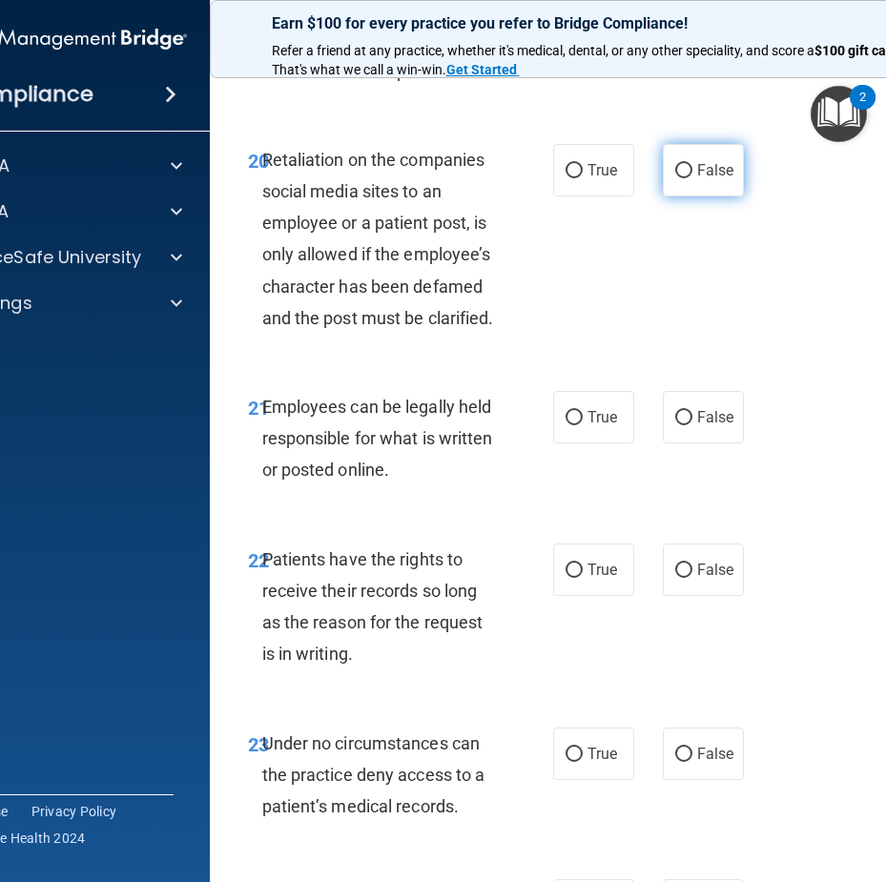
click at [664, 197] on label "False" at bounding box center [703, 170] width 81 height 52
click at [675, 178] on input "False" at bounding box center [683, 171] width 17 height 14
radio input "true"
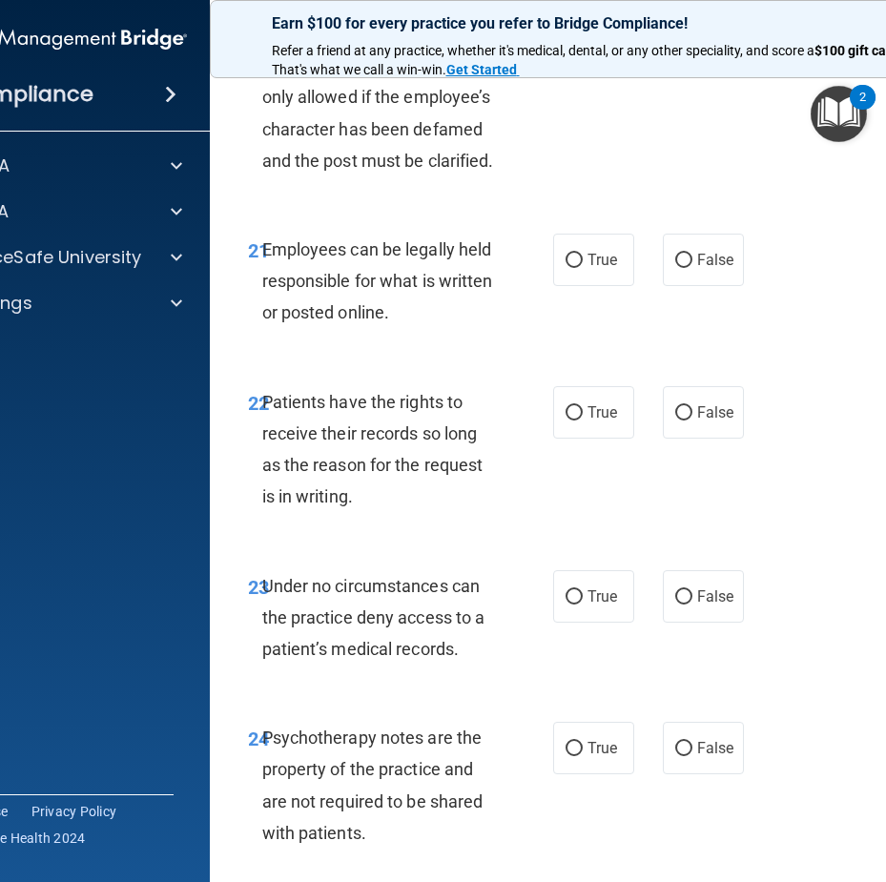
scroll to position [5247, 0]
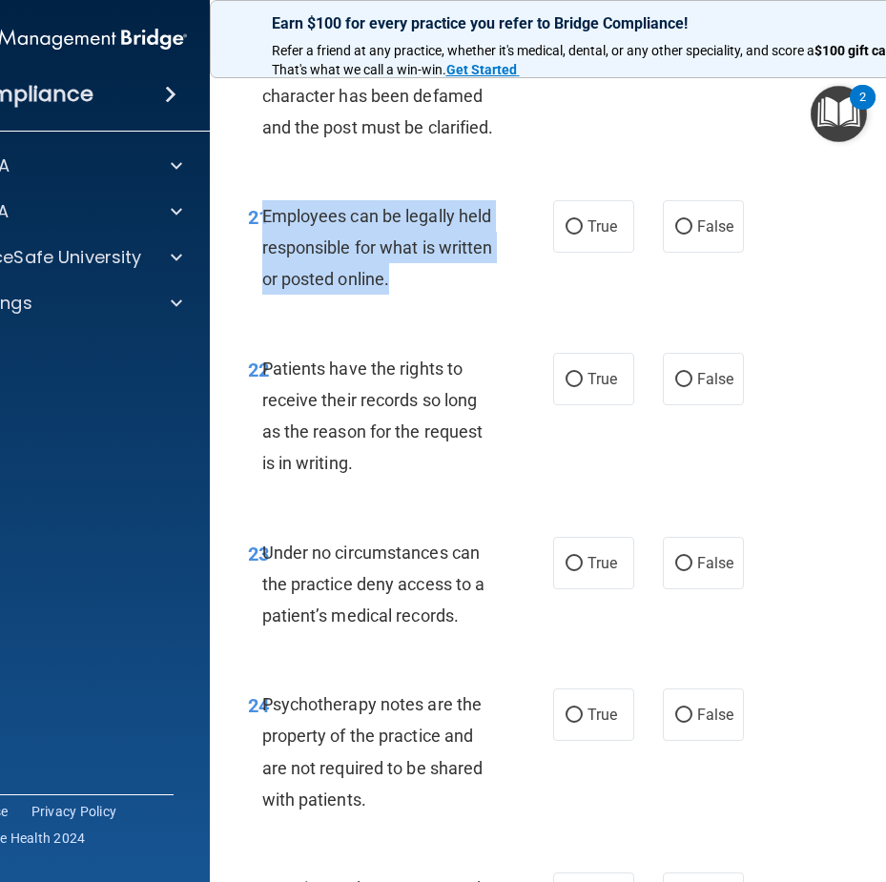
drag, startPoint x: 426, startPoint y: 340, endPoint x: 260, endPoint y: 272, distance: 180.2
click at [262, 272] on div "Employees can be legally held responsible for what is written or posted online." at bounding box center [387, 247] width 251 height 95
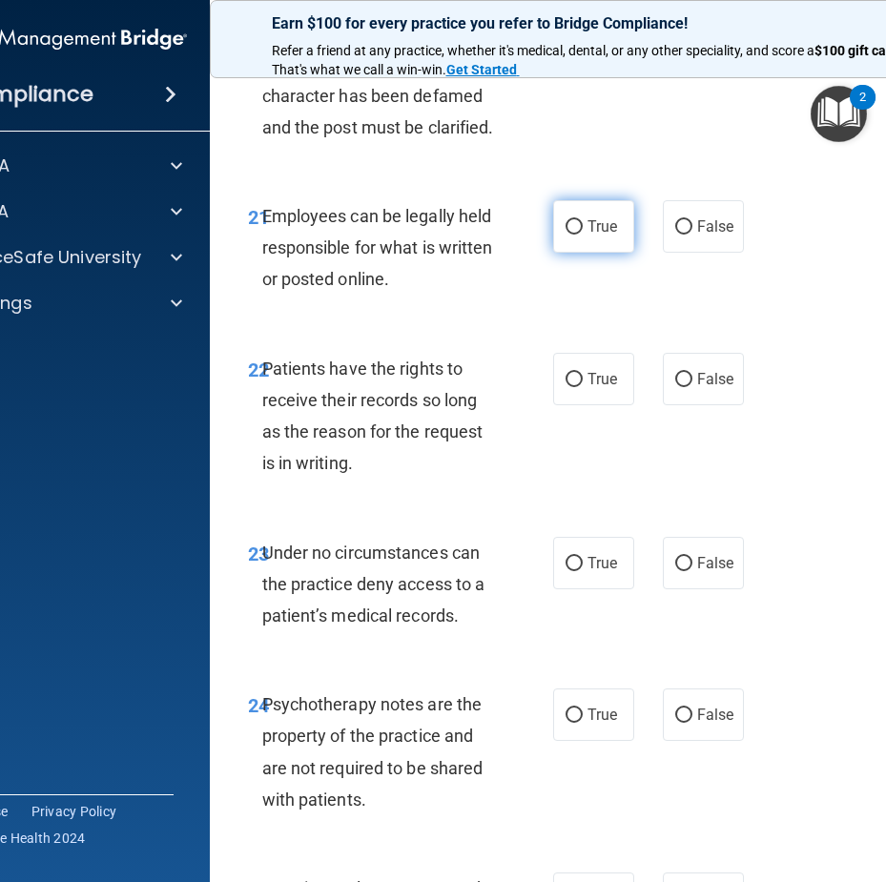
drag, startPoint x: 648, startPoint y: 302, endPoint x: 571, endPoint y: 307, distance: 77.4
click at [642, 253] on div "True False" at bounding box center [651, 226] width 196 height 52
click at [571, 253] on label "True" at bounding box center [593, 226] width 81 height 52
click at [571, 235] on input "True" at bounding box center [574, 227] width 17 height 14
radio input "true"
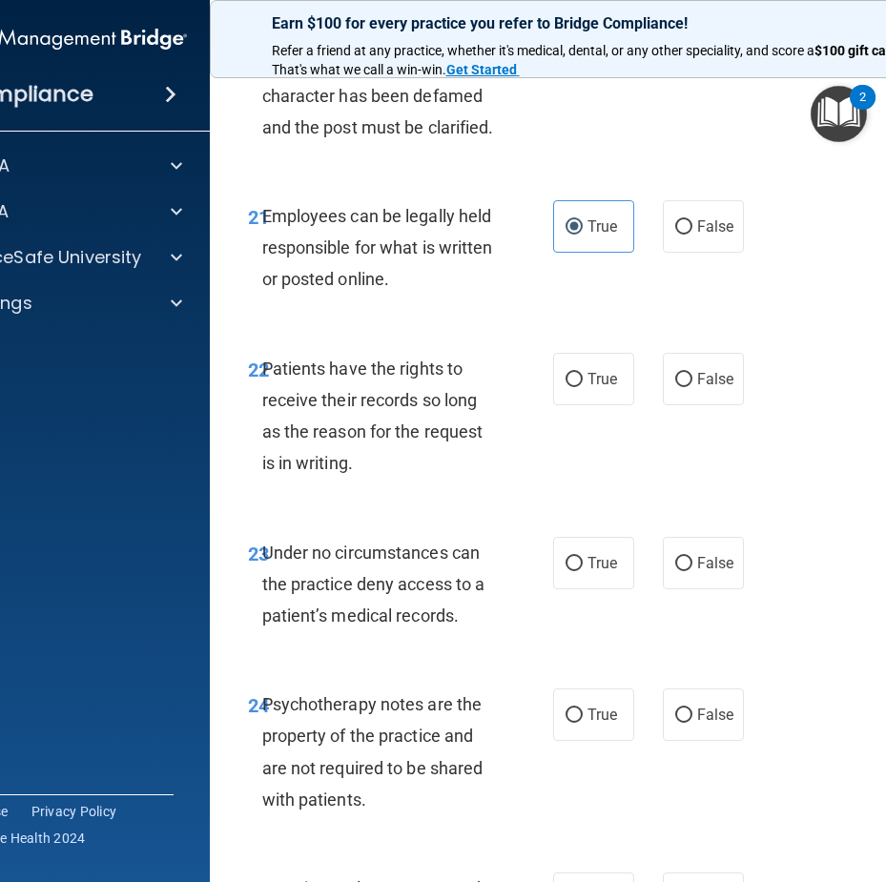
click at [512, 305] on div "21 Employees can be legally held responsible for what is written or posted onli…" at bounding box center [400, 252] width 363 height 105
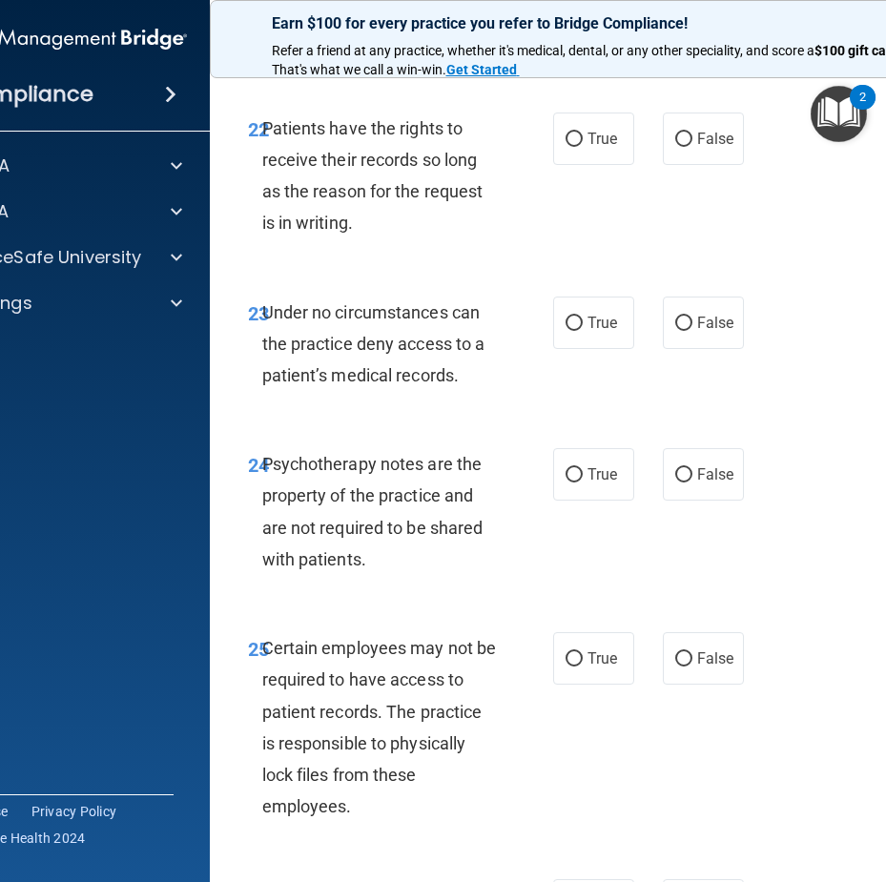
scroll to position [5534, 0]
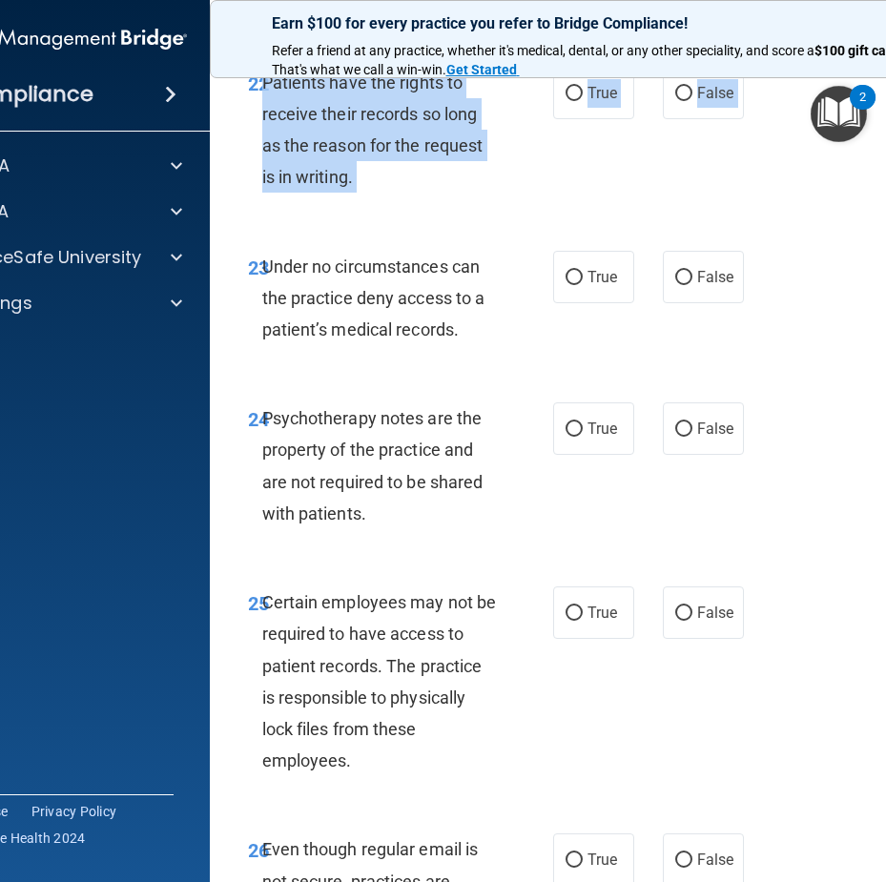
drag, startPoint x: 387, startPoint y: 267, endPoint x: 258, endPoint y: 145, distance: 178.2
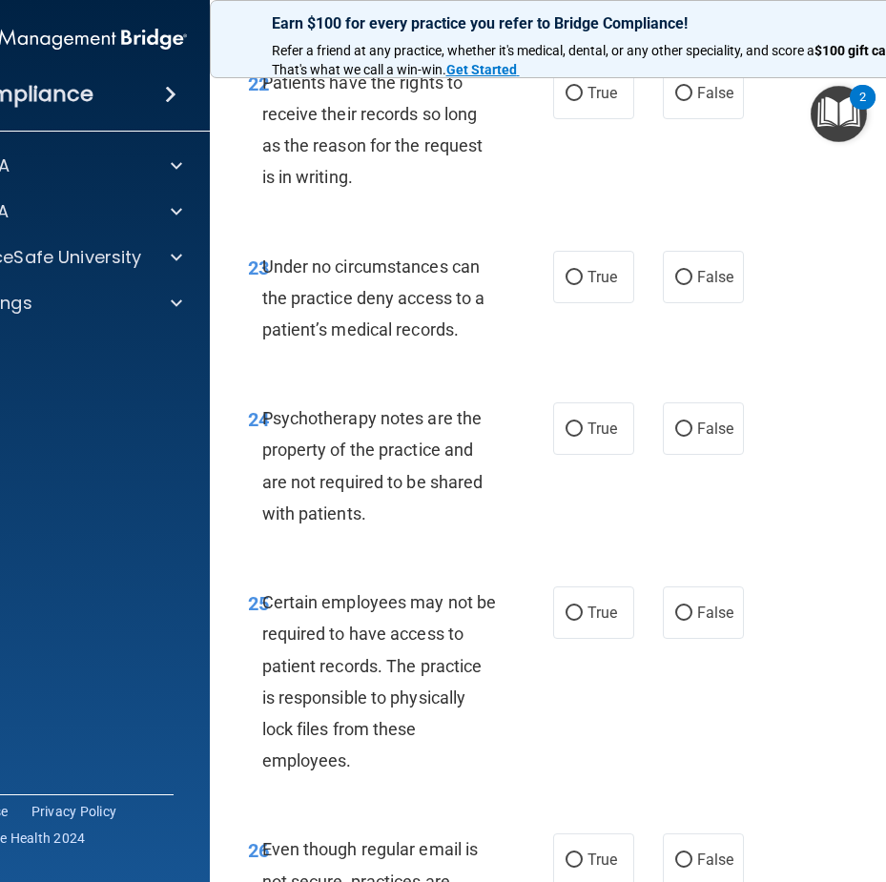
click at [679, 227] on div "22 Patients have the rights to receive their records so long as the reason for …" at bounding box center [596, 135] width 725 height 184
click at [698, 119] on label "False" at bounding box center [703, 93] width 81 height 52
click at [693, 101] on input "False" at bounding box center [683, 94] width 17 height 14
radio input "true"
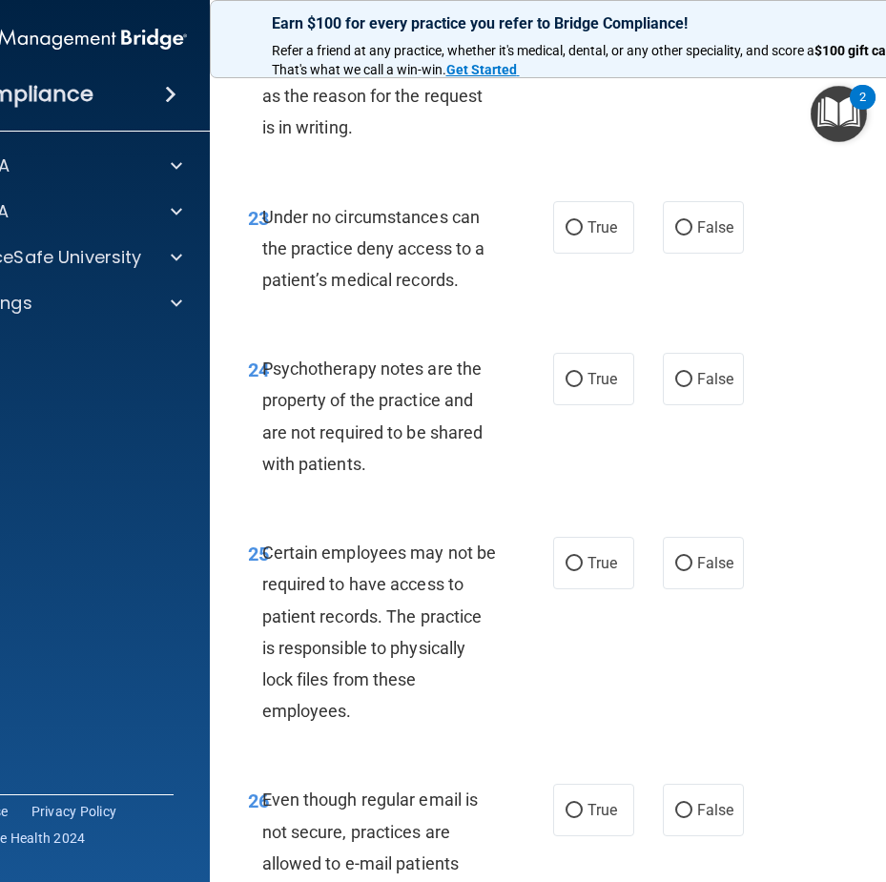
scroll to position [5629, 0]
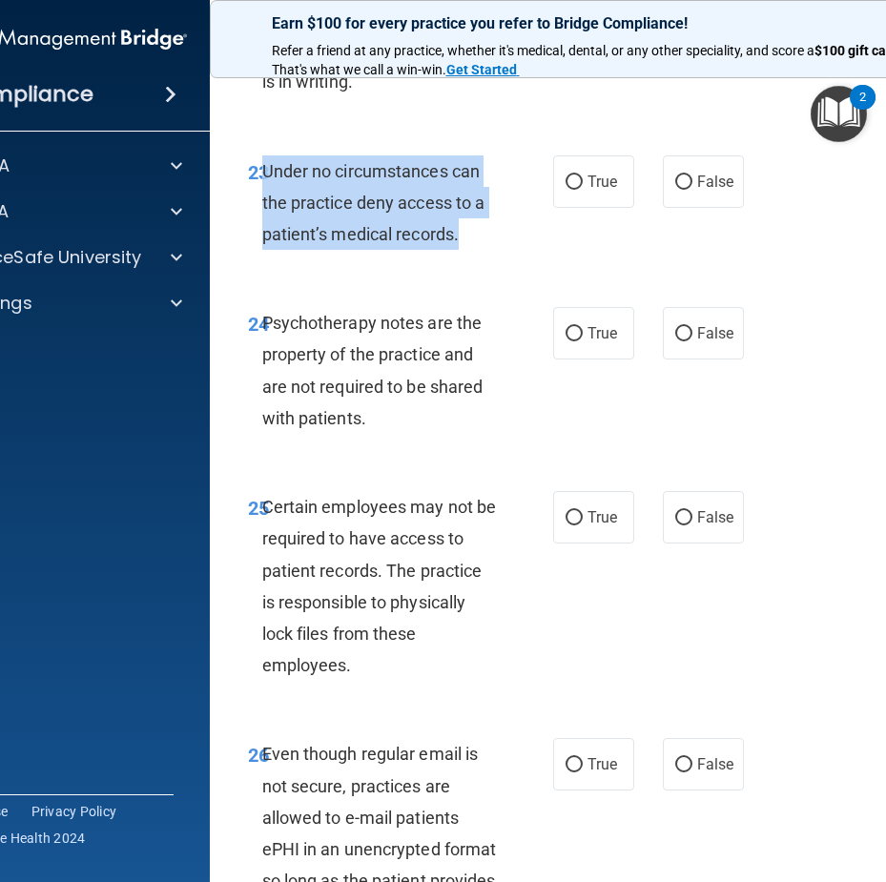
drag, startPoint x: 417, startPoint y: 287, endPoint x: 260, endPoint y: 228, distance: 168.2
click at [262, 228] on div "Under no circumstances can the practice deny access to a patient’s medical reco…" at bounding box center [387, 203] width 251 height 95
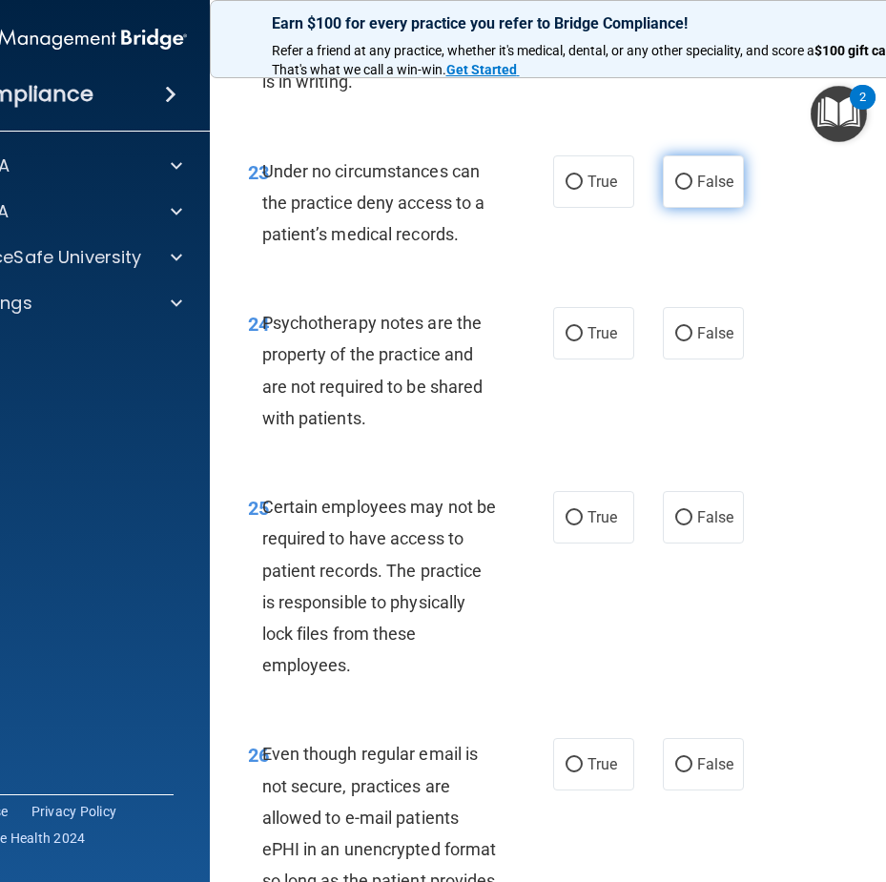
click at [671, 208] on label "False" at bounding box center [703, 182] width 81 height 52
click at [675, 190] on input "False" at bounding box center [683, 183] width 17 height 14
radio input "true"
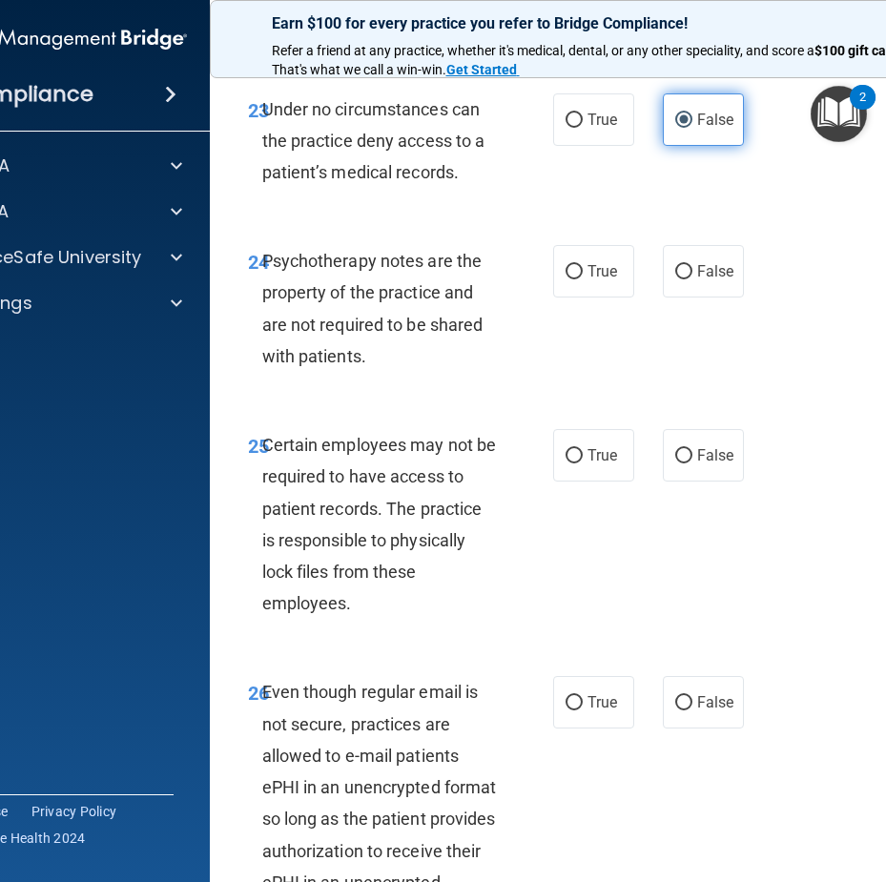
scroll to position [5724, 0]
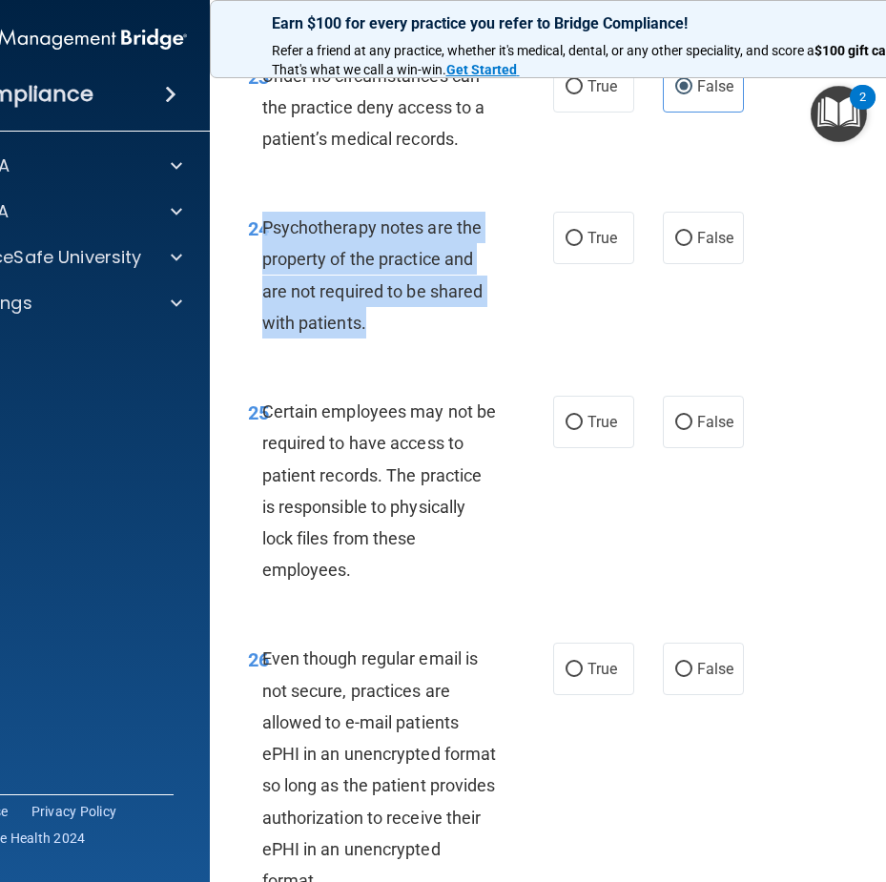
drag, startPoint x: 440, startPoint y: 405, endPoint x: 259, endPoint y: 301, distance: 209.5
click at [259, 301] on div "24 Psychotherapy notes are the property of the practice and are not required to…" at bounding box center [400, 280] width 363 height 136
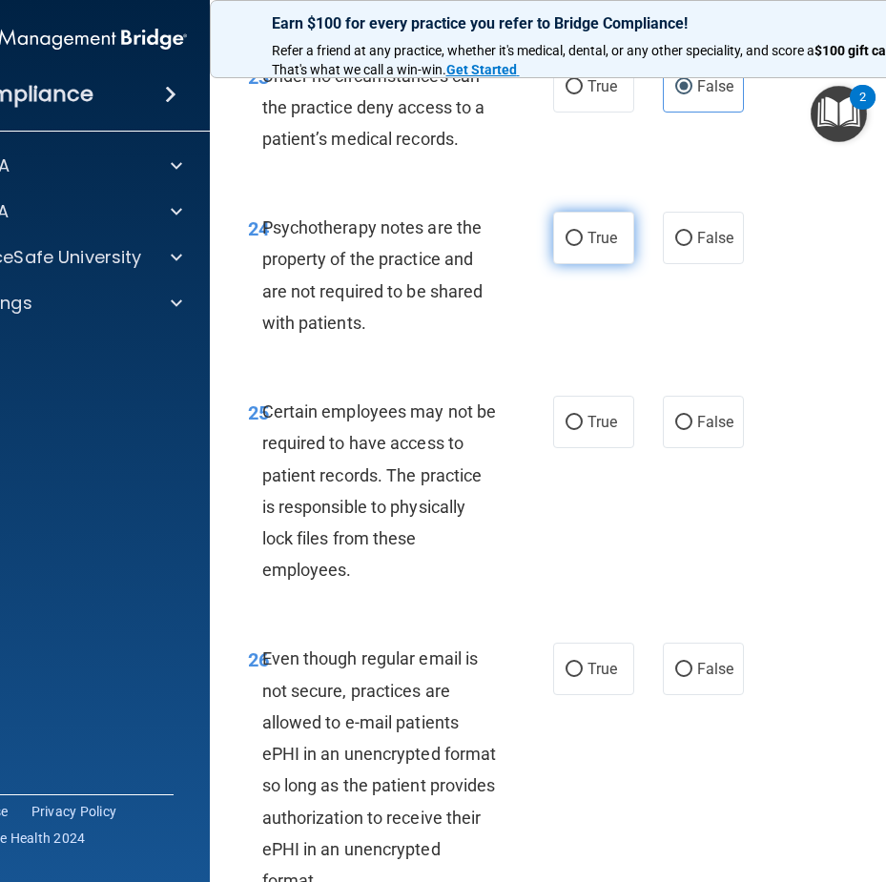
click at [578, 264] on label "True" at bounding box center [593, 238] width 81 height 52
click at [578, 246] on input "True" at bounding box center [574, 239] width 17 height 14
radio input "true"
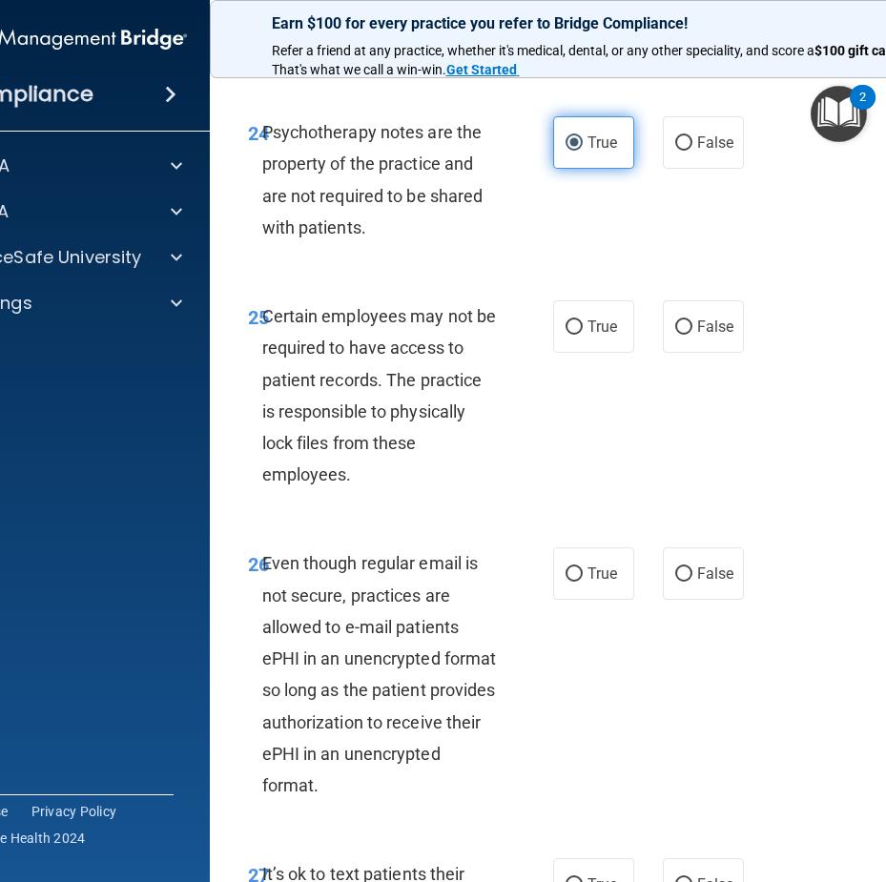
scroll to position [5915, 0]
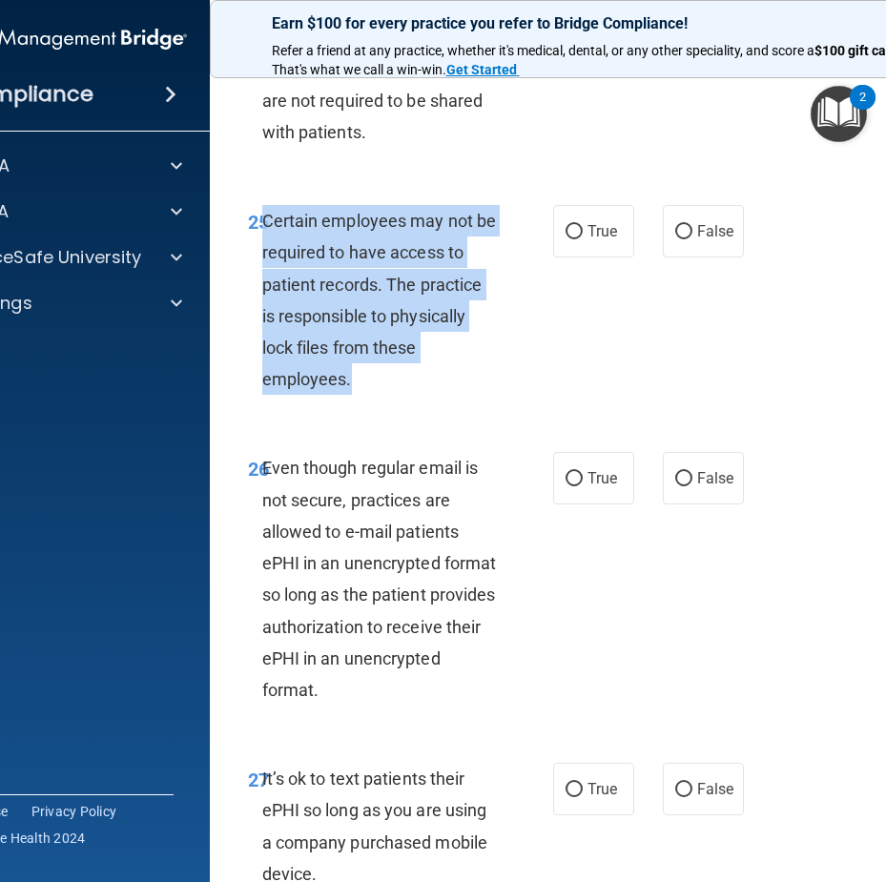
drag, startPoint x: 405, startPoint y: 436, endPoint x: 260, endPoint y: 292, distance: 205.1
click at [262, 292] on div "Certain employees may not be required to have access to patient records. The pr…" at bounding box center [387, 300] width 251 height 190
click at [571, 239] on input "True" at bounding box center [574, 232] width 17 height 14
radio input "true"
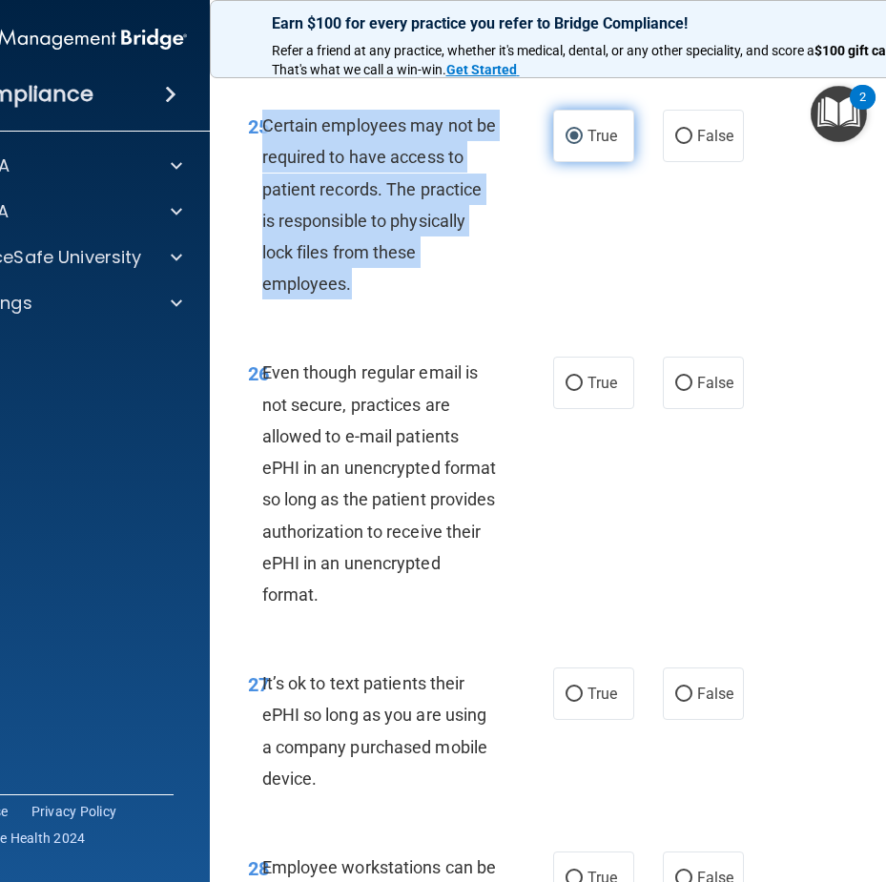
click at [571, 289] on div "25 Certain employees may not be required to have access to patient records. The…" at bounding box center [400, 209] width 363 height 199
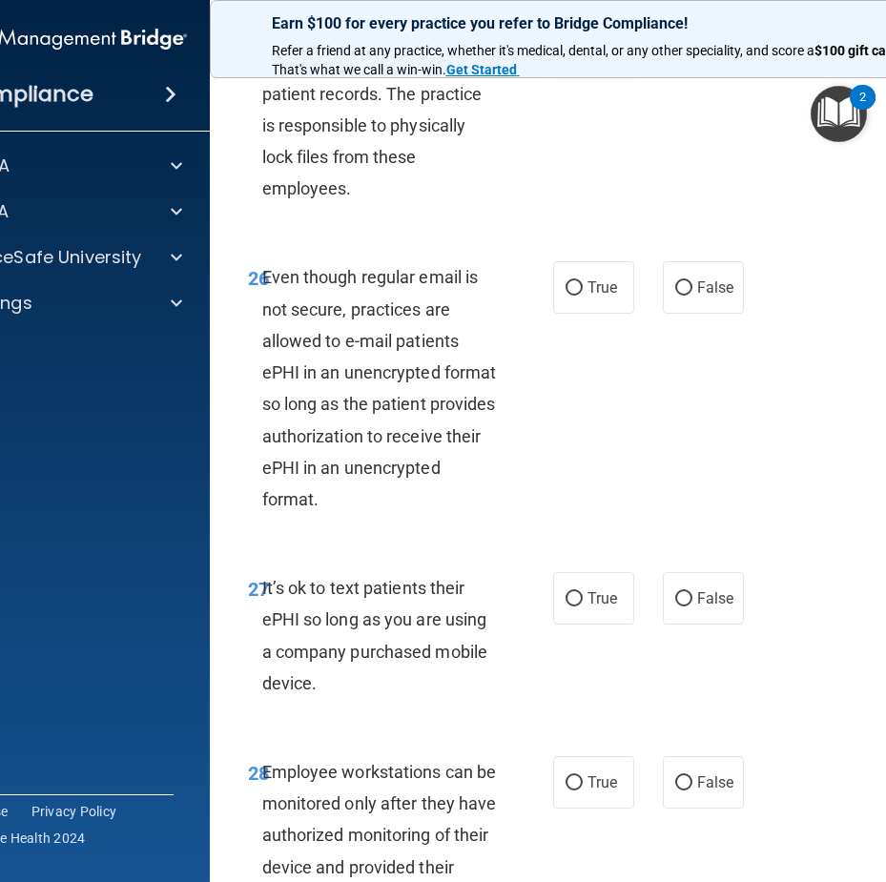
scroll to position [6201, 0]
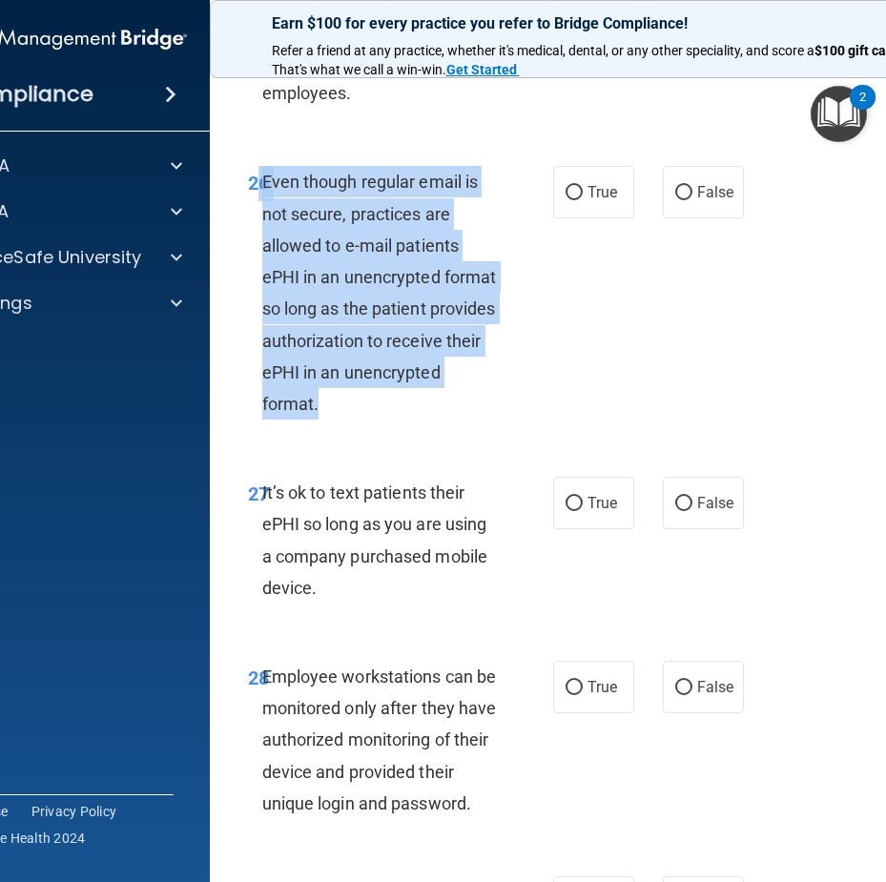
drag, startPoint x: 418, startPoint y: 457, endPoint x: 254, endPoint y: 239, distance: 273.2
click at [254, 239] on div "26 Even though regular email is not secure, practices are allowed to e-mail pat…" at bounding box center [400, 297] width 363 height 263
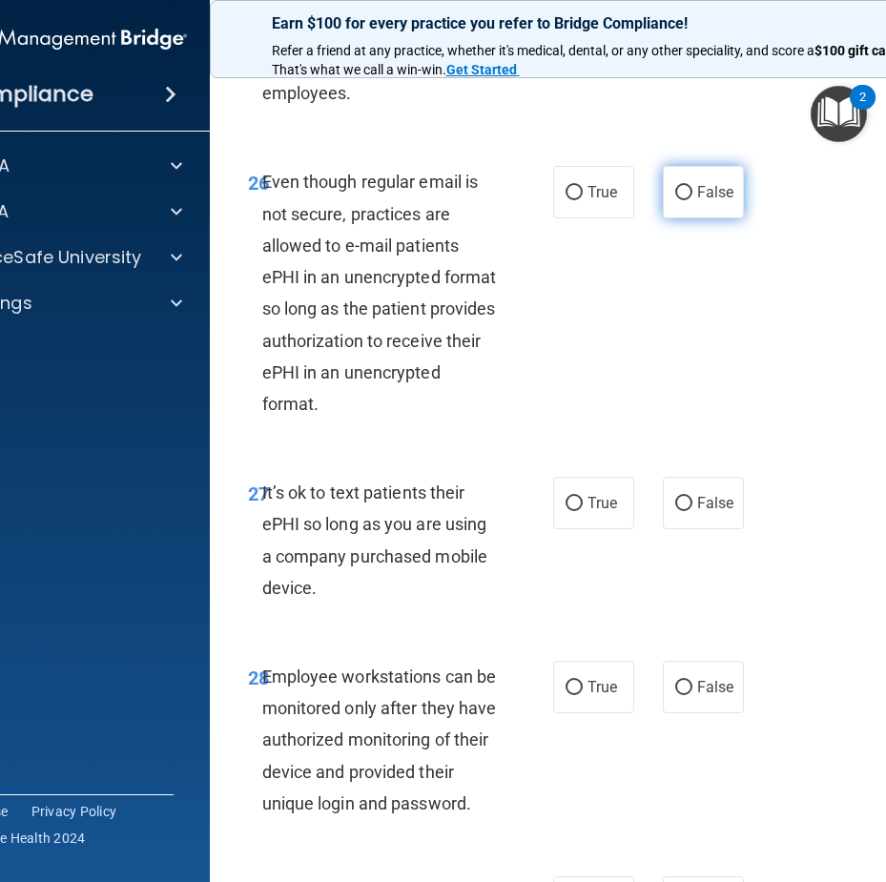
click at [680, 218] on label "False" at bounding box center [703, 192] width 81 height 52
click at [680, 200] on input "False" at bounding box center [683, 193] width 17 height 14
radio input "true"
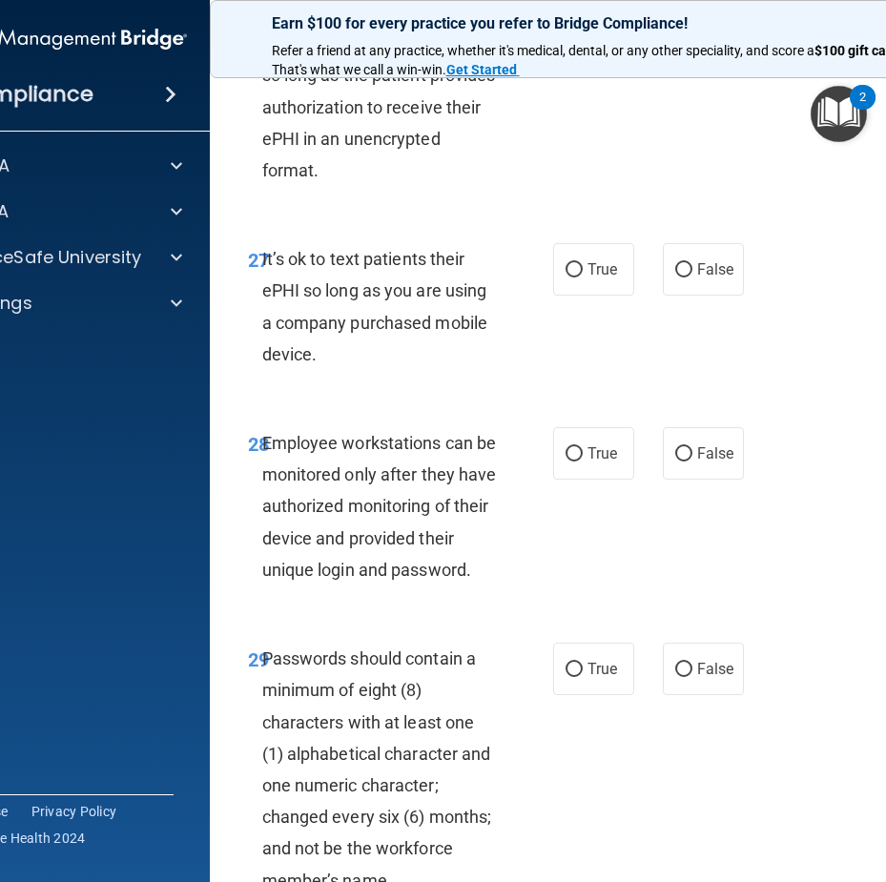
scroll to position [6488, 0]
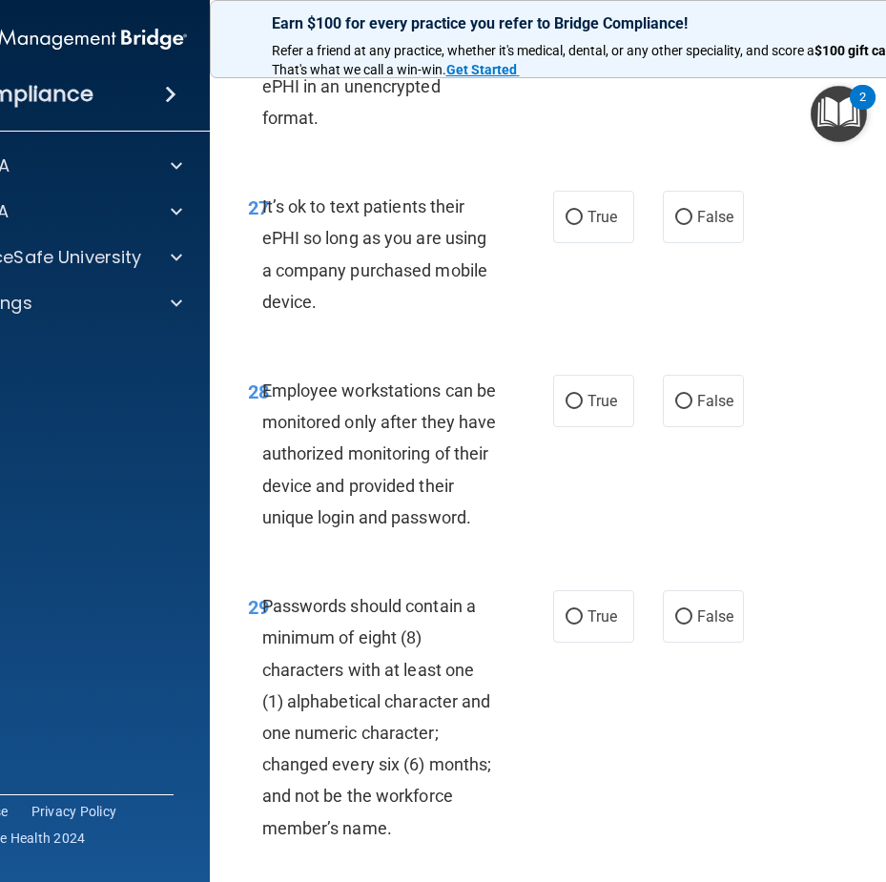
drag, startPoint x: 357, startPoint y: 363, endPoint x: 253, endPoint y: 266, distance: 142.4
click at [253, 266] on div "27 It’s ok to text patients their ePHI so long as you are using a company purch…" at bounding box center [400, 259] width 363 height 136
click at [683, 243] on label "False" at bounding box center [703, 217] width 81 height 52
click at [683, 225] on input "False" at bounding box center [683, 218] width 17 height 14
radio input "true"
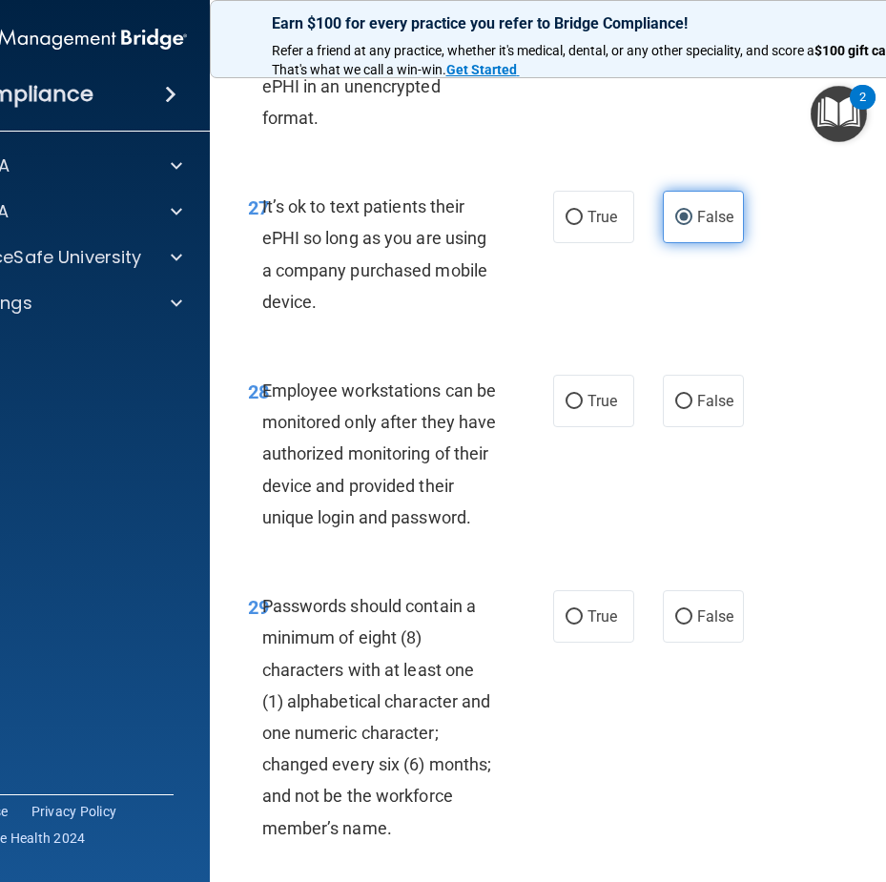
scroll to position [6583, 0]
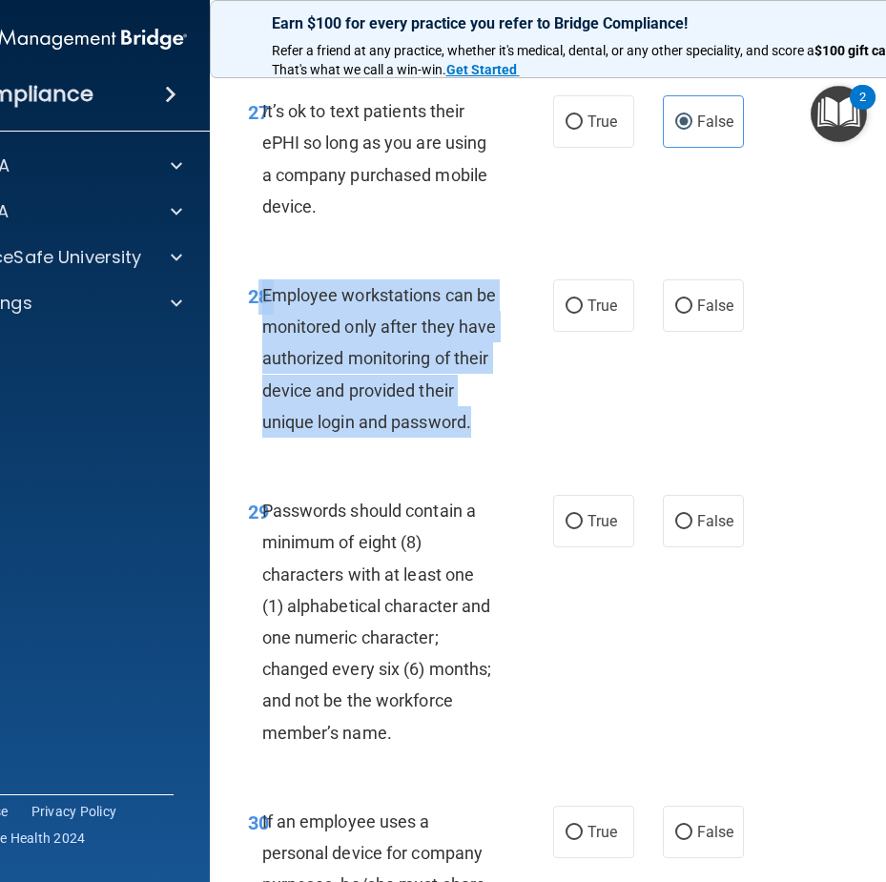
drag, startPoint x: 490, startPoint y: 488, endPoint x: 253, endPoint y: 346, distance: 276.4
click at [253, 346] on div "28 Employee workstations can be monitored only after they have authorized monit…" at bounding box center [400, 364] width 363 height 168
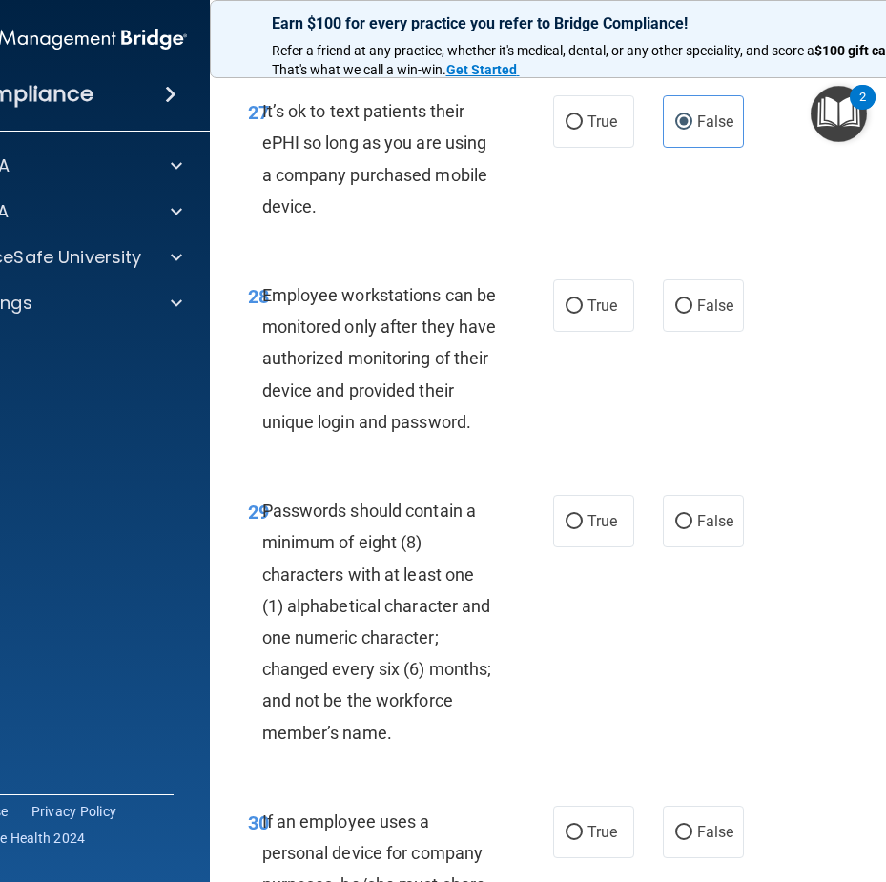
click at [842, 256] on div "27 It’s ok to text patients their ePHI so long as you are using a company purch…" at bounding box center [596, 164] width 725 height 184
click at [654, 332] on div "True False" at bounding box center [651, 306] width 196 height 52
click at [675, 314] on input "False" at bounding box center [683, 307] width 17 height 14
radio input "true"
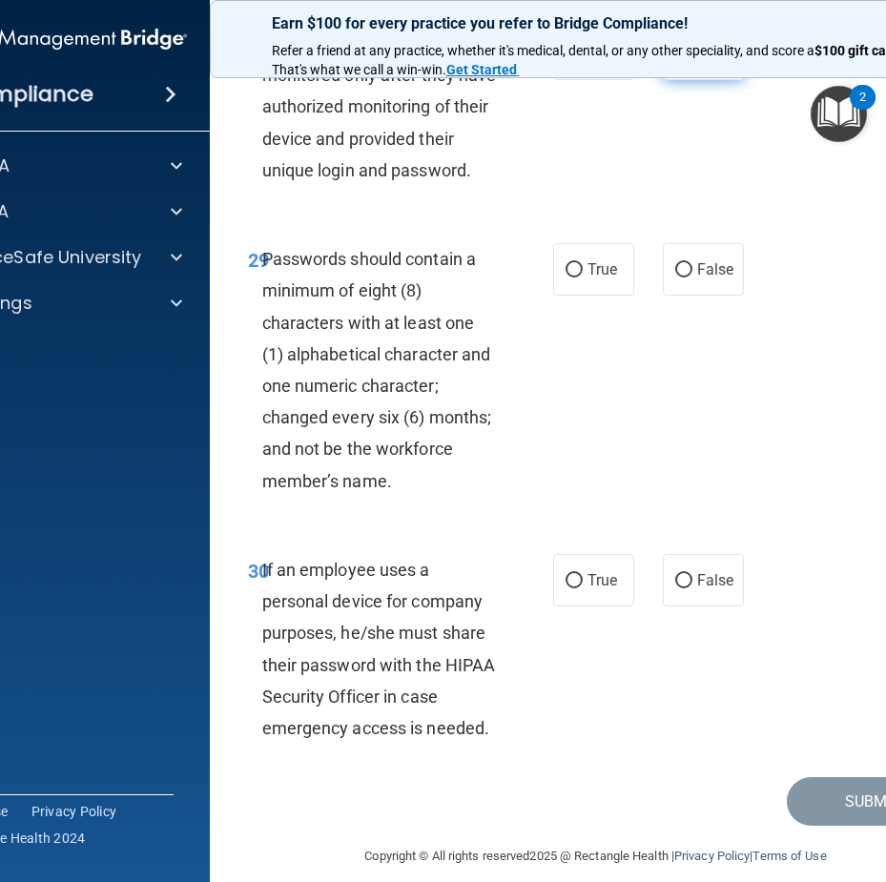
scroll to position [6869, 0]
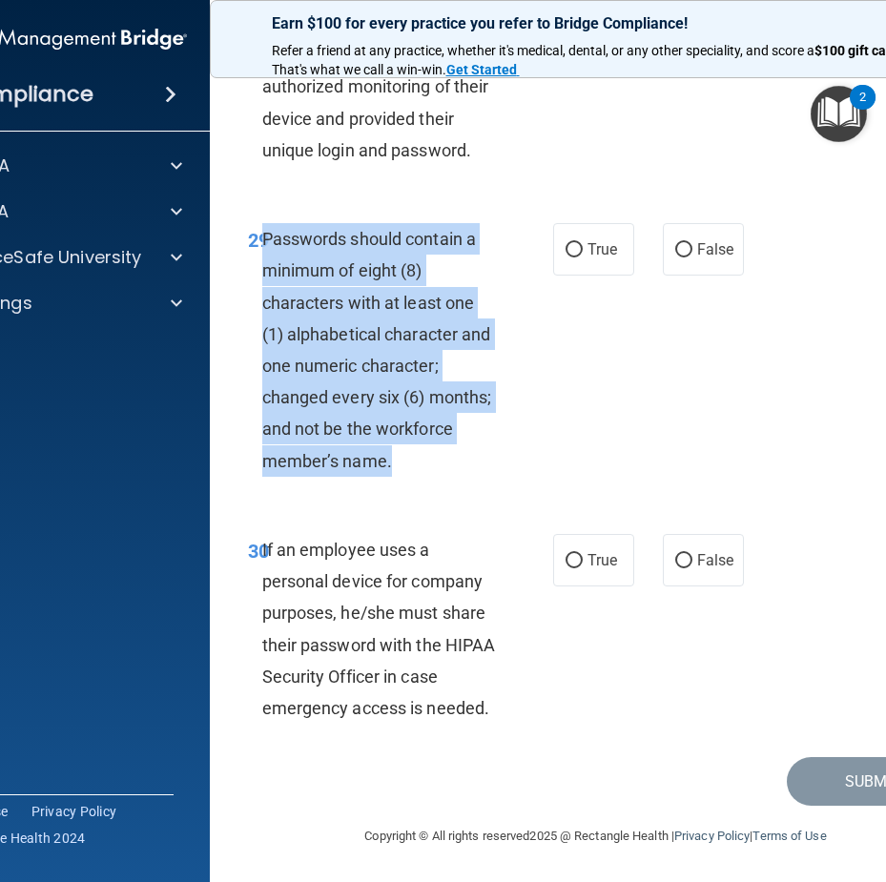
drag, startPoint x: 383, startPoint y: 466, endPoint x: 258, endPoint y: 282, distance: 221.8
click at [262, 282] on div "Passwords should contain a minimum of eight (8) characters with at least one (1…" at bounding box center [387, 350] width 251 height 254
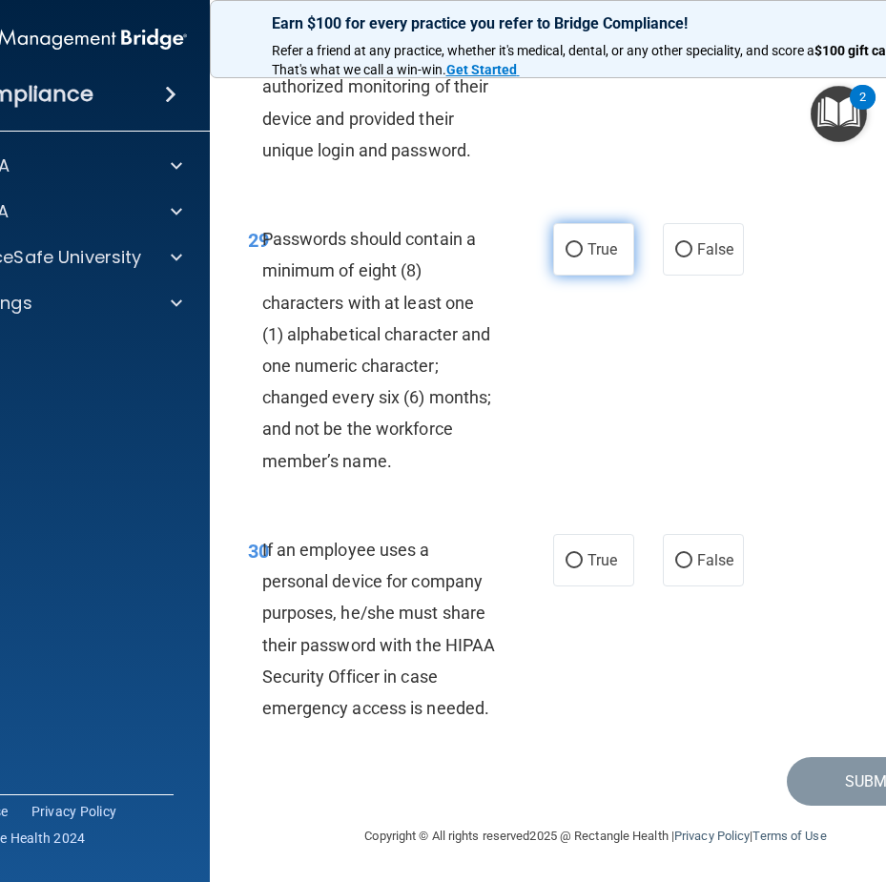
click at [577, 276] on label "True" at bounding box center [593, 249] width 81 height 52
click at [577, 258] on input "True" at bounding box center [574, 250] width 17 height 14
radio input "true"
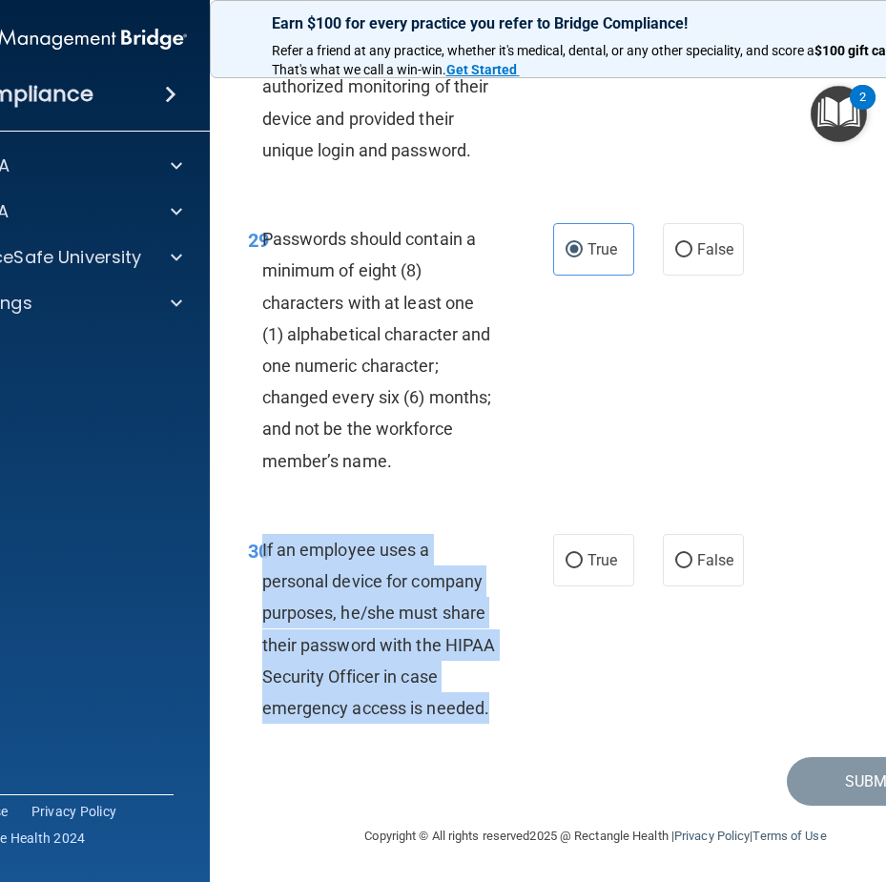
drag, startPoint x: 488, startPoint y: 766, endPoint x: 257, endPoint y: 594, distance: 288.5
click at [262, 594] on div "If an employee uses a personal device for company purposes, he/she must share t…" at bounding box center [387, 629] width 251 height 190
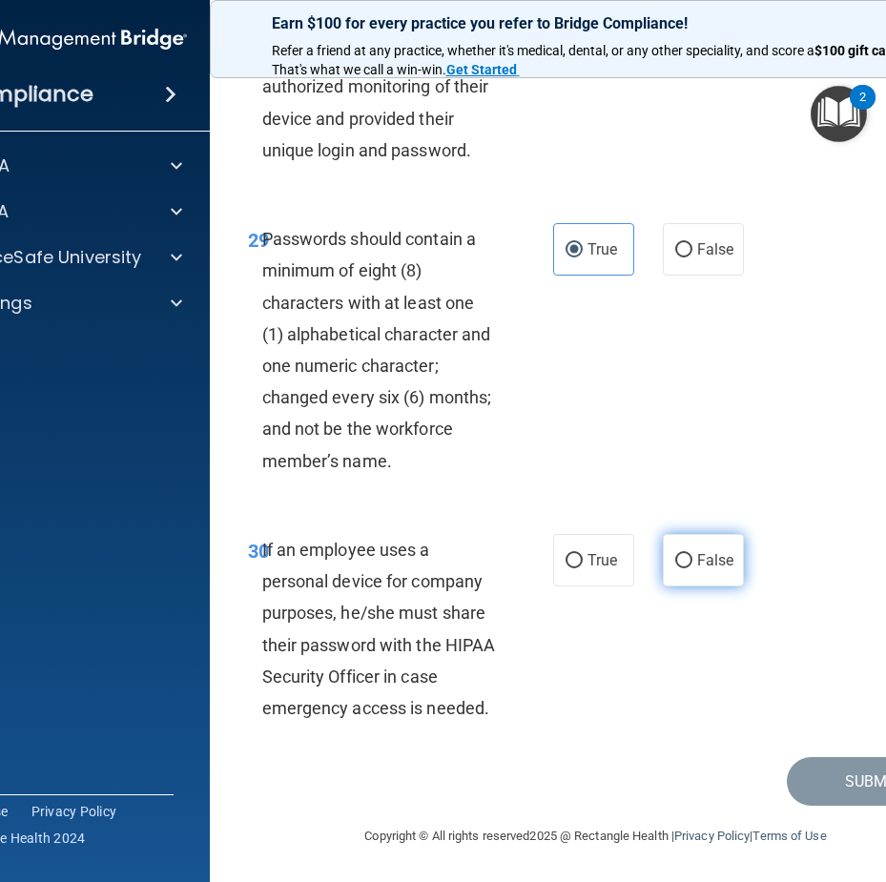
click at [697, 570] on span "False" at bounding box center [715, 560] width 37 height 18
click at [693, 569] on input "False" at bounding box center [683, 561] width 17 height 14
radio input "true"
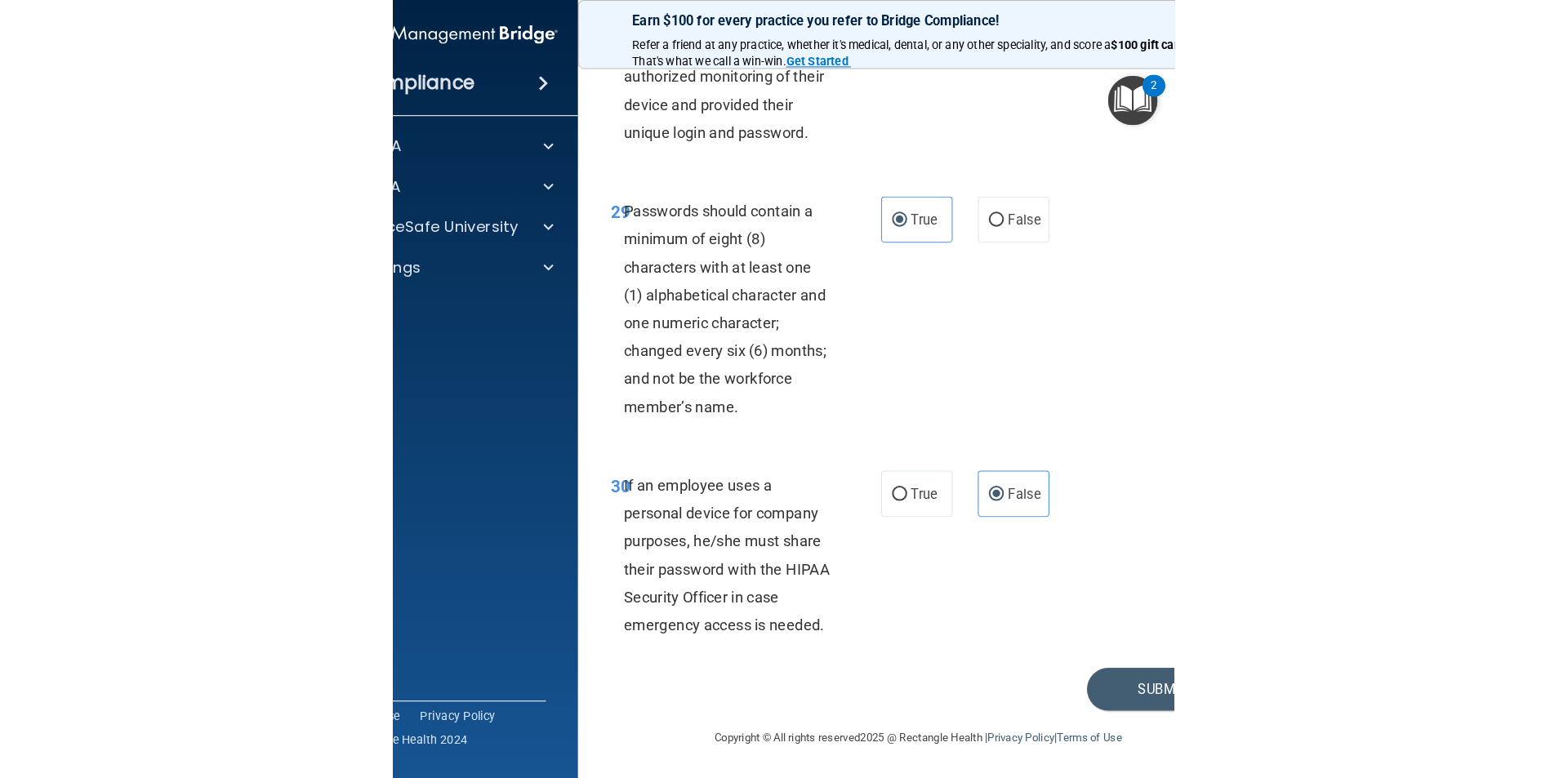
scroll to position [5839, 0]
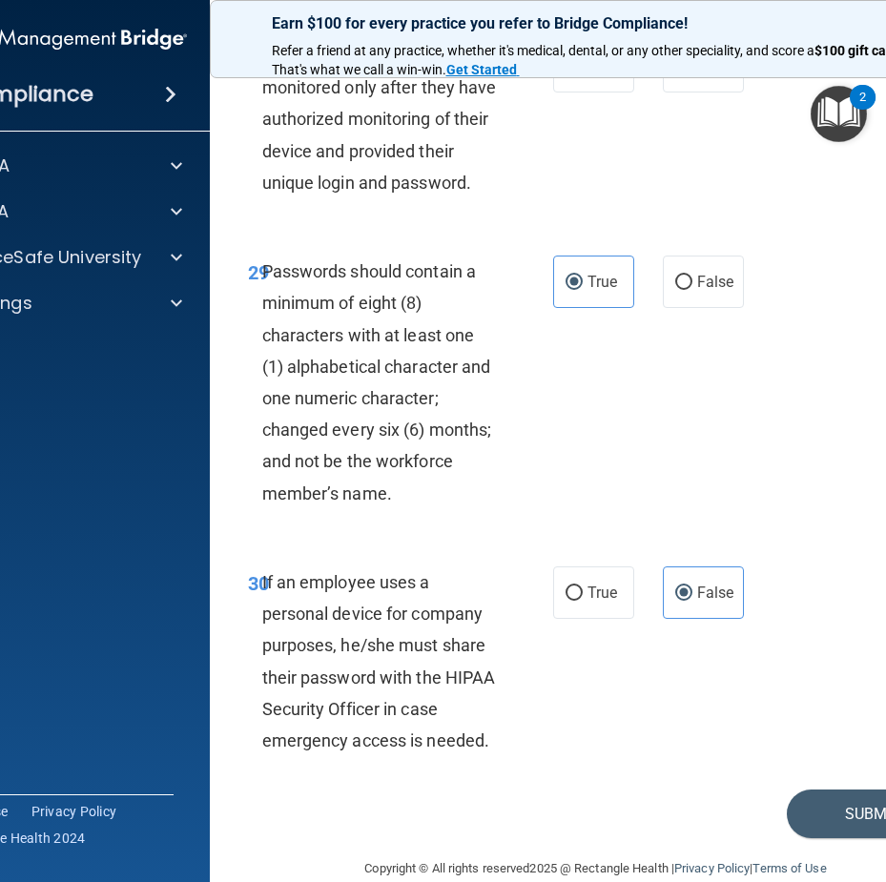
click at [833, 790] on div "30 If an employee uses a personal device for company purposes, he/she must shar…" at bounding box center [596, 666] width 725 height 247
click at [833, 839] on button "Submit" at bounding box center [873, 814] width 172 height 49
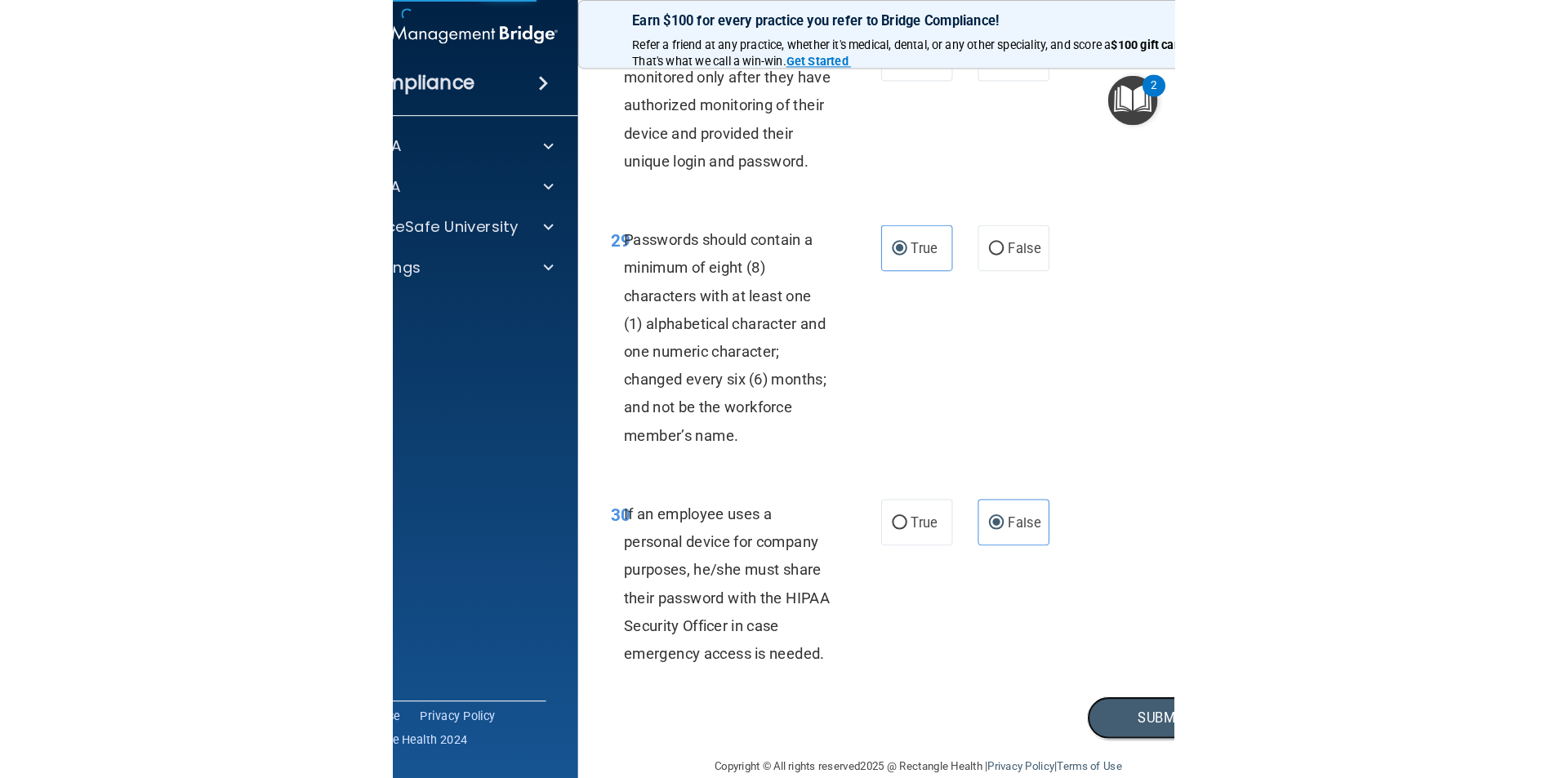
scroll to position [3321, 0]
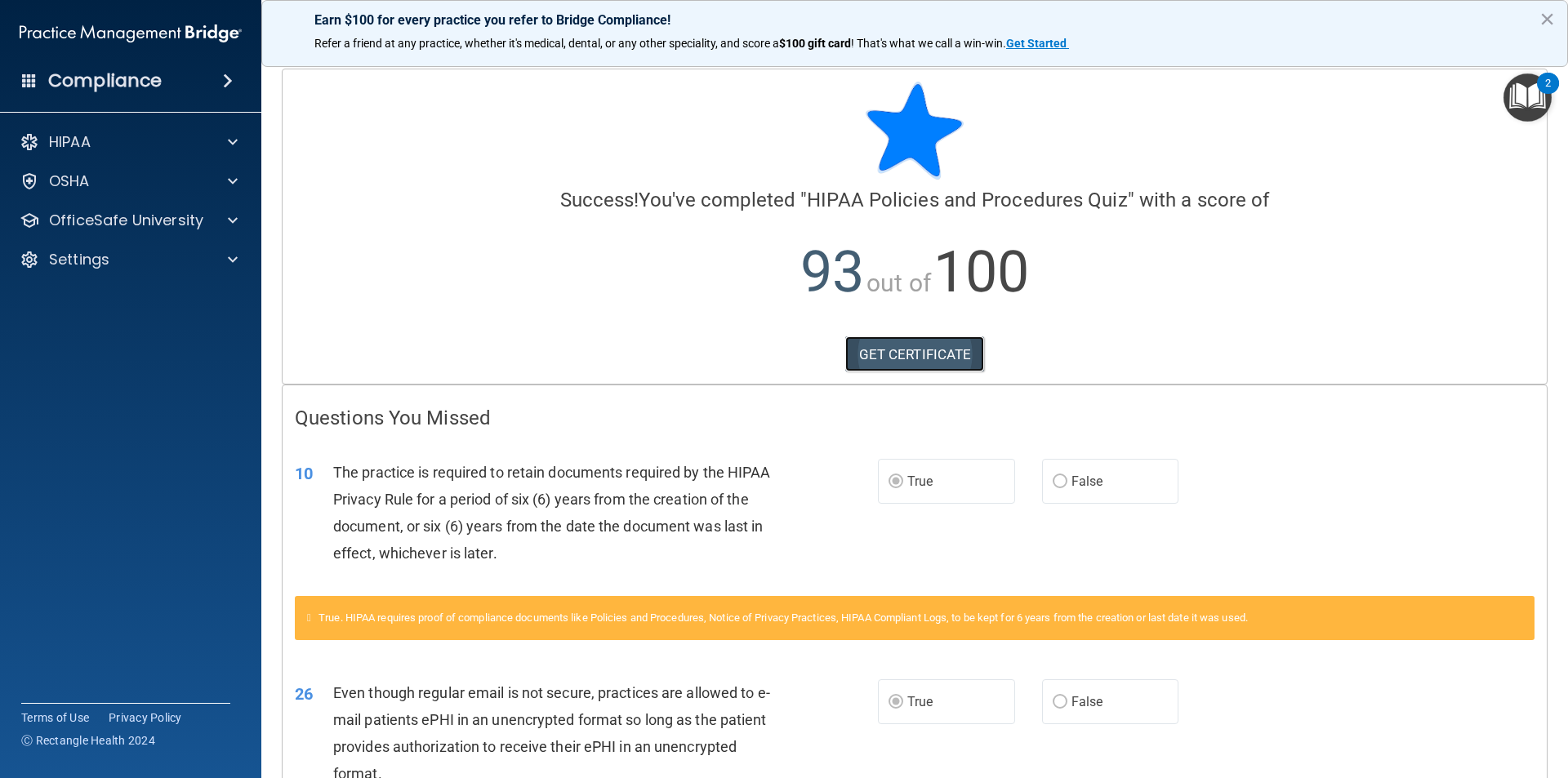
click at [959, 347] on link "GET CERTIFICATE" at bounding box center [914, 354] width 140 height 36
click at [244, 209] on div "OfficeSafe University" at bounding box center [131, 221] width 262 height 33
click at [231, 220] on span at bounding box center [232, 220] width 9 height 20
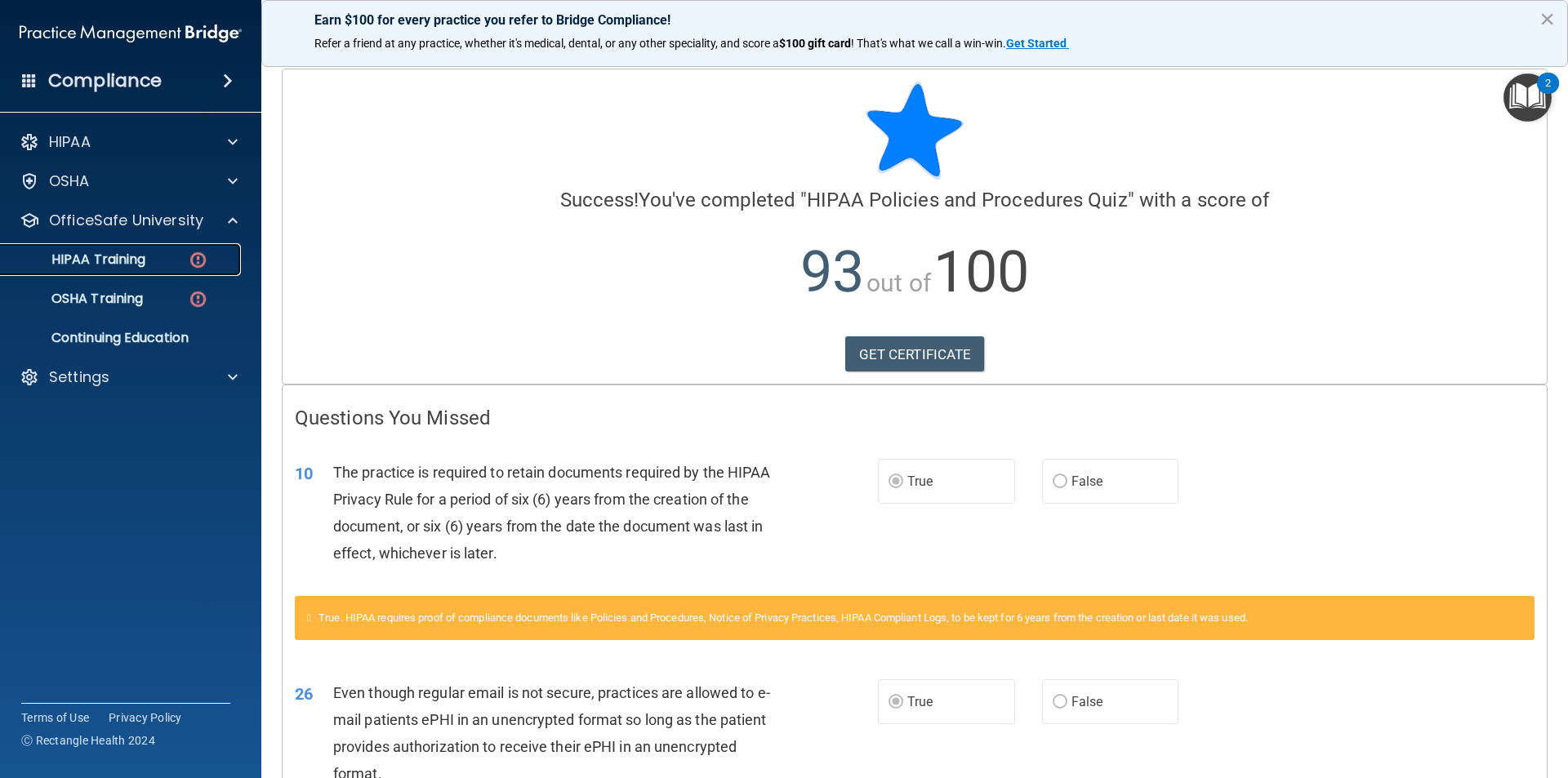
click at [192, 246] on link "HIPAA Training" at bounding box center [112, 259] width 258 height 33
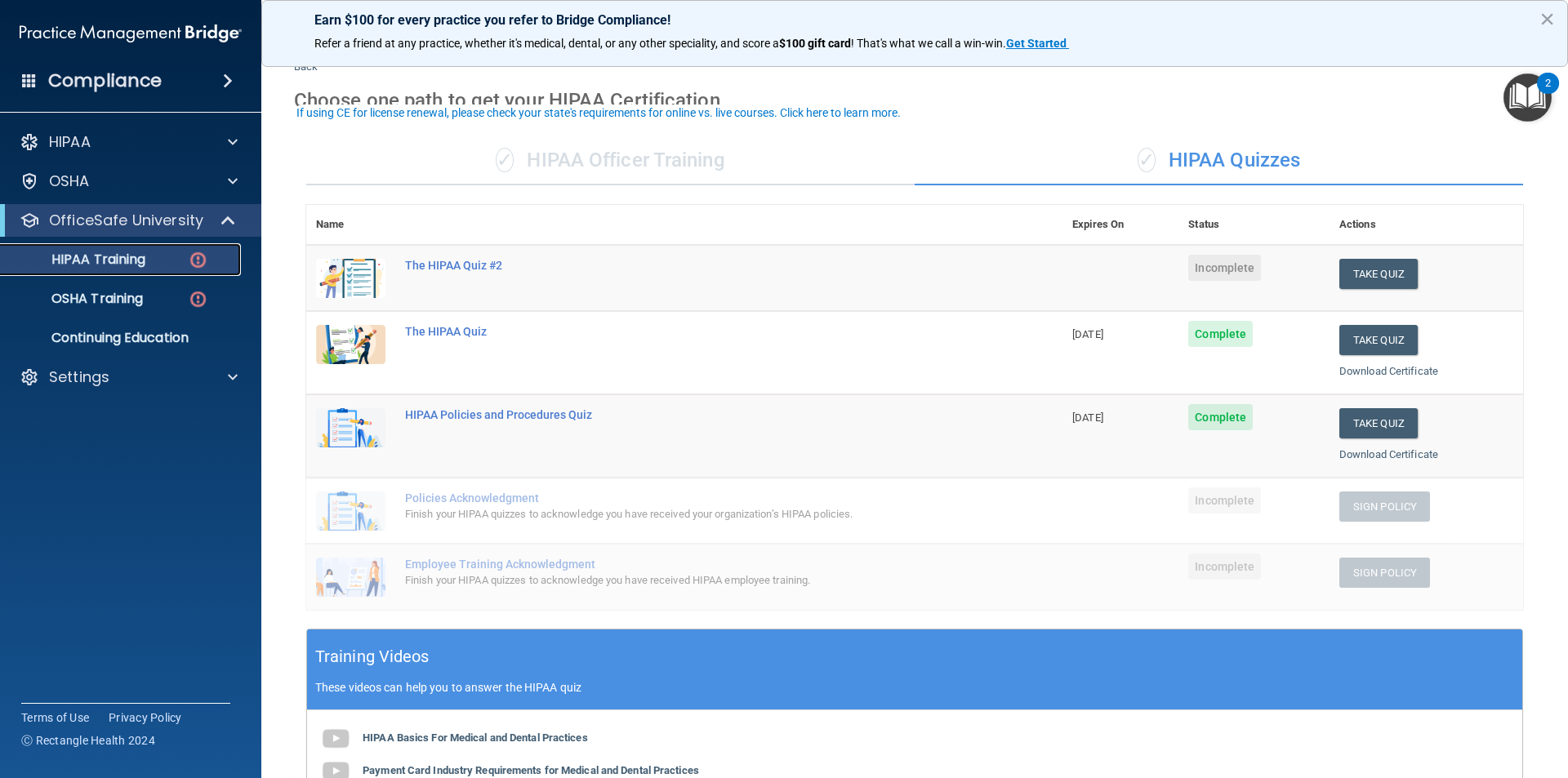
scroll to position [81, 0]
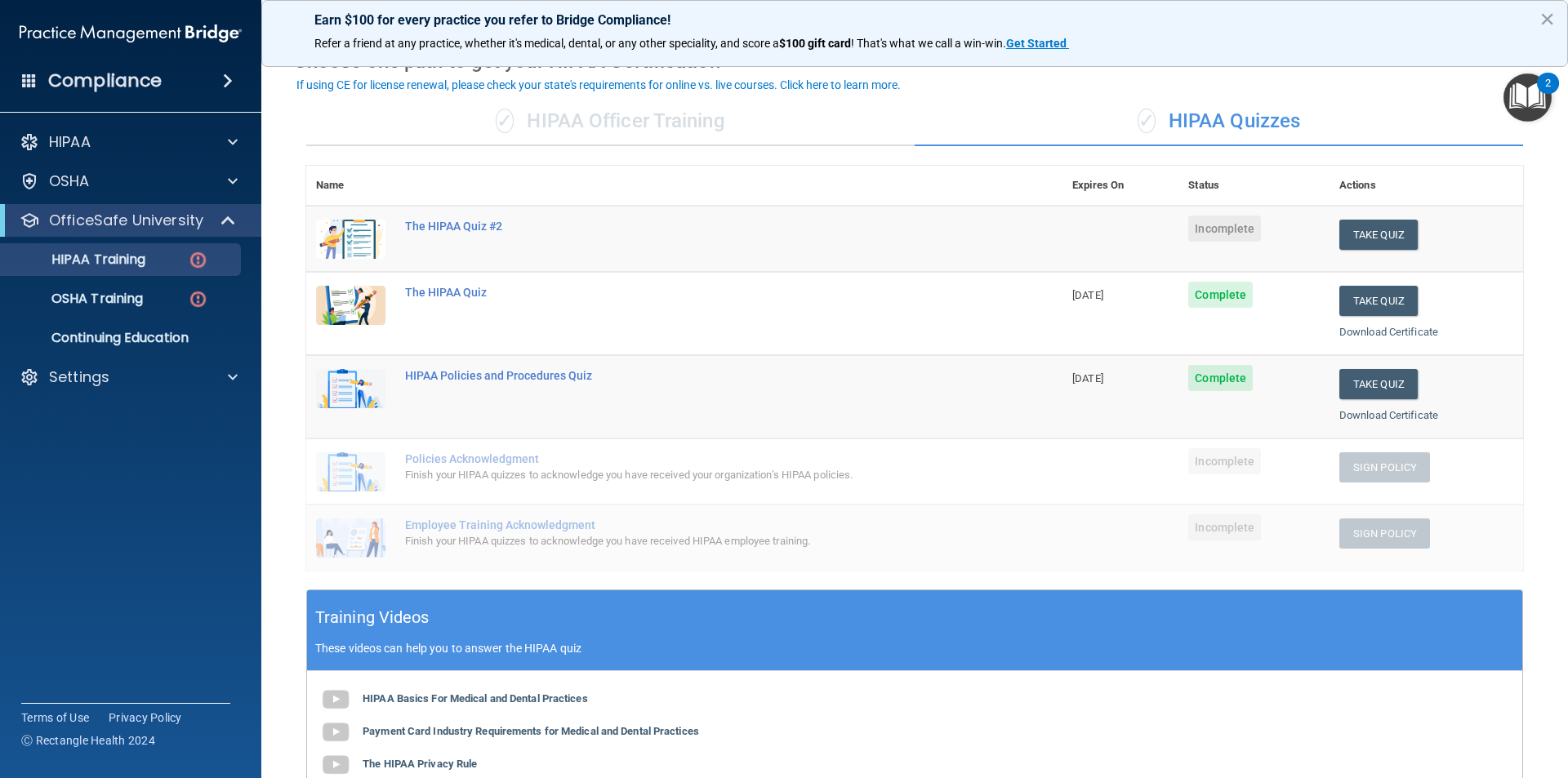
click at [1347, 216] on td "Take Quiz Download Certificate" at bounding box center [1426, 239] width 193 height 67
click at [1348, 241] on button "Take Quiz" at bounding box center [1379, 235] width 79 height 30
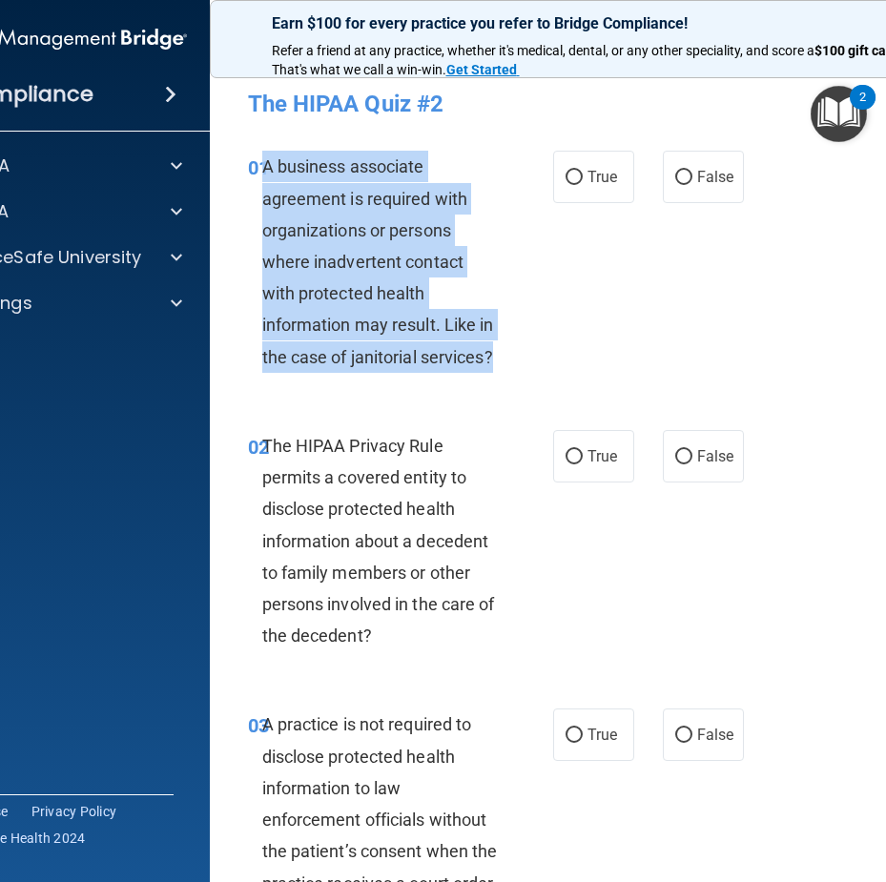
drag, startPoint x: 531, startPoint y: 372, endPoint x: 256, endPoint y: 168, distance: 343.1
click at [256, 168] on div "01 A business associate agreement is required with organizations or persons whe…" at bounding box center [400, 267] width 363 height 232
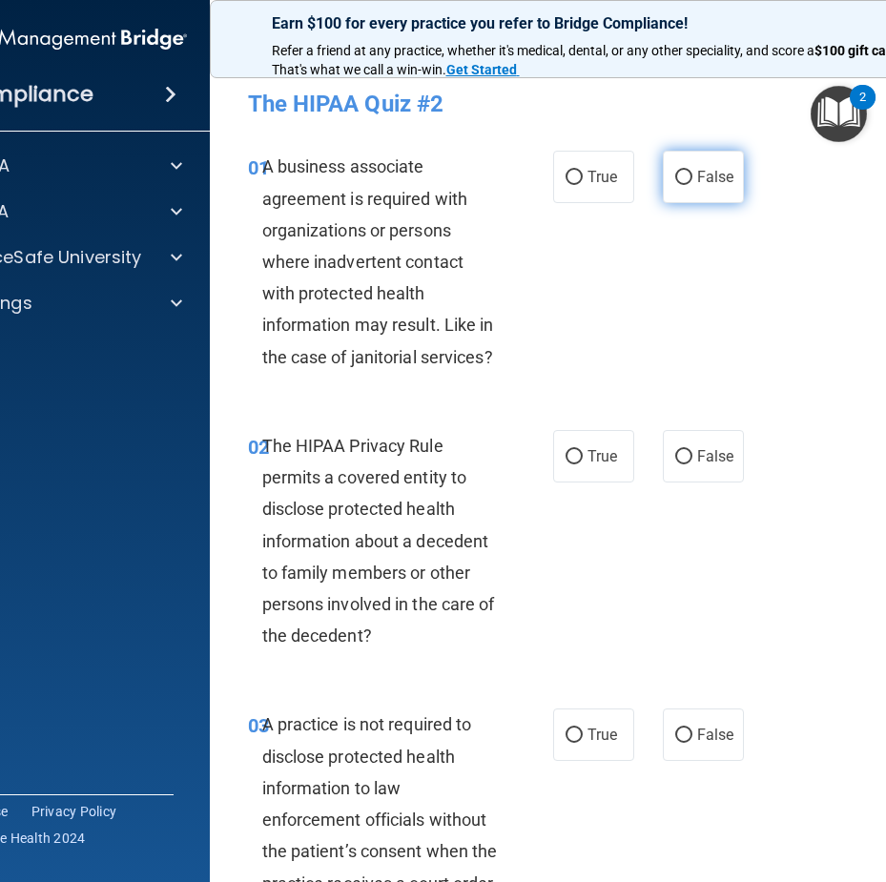
click at [714, 174] on span "False" at bounding box center [715, 177] width 37 height 18
click at [693, 174] on input "False" at bounding box center [683, 178] width 17 height 14
radio input "true"
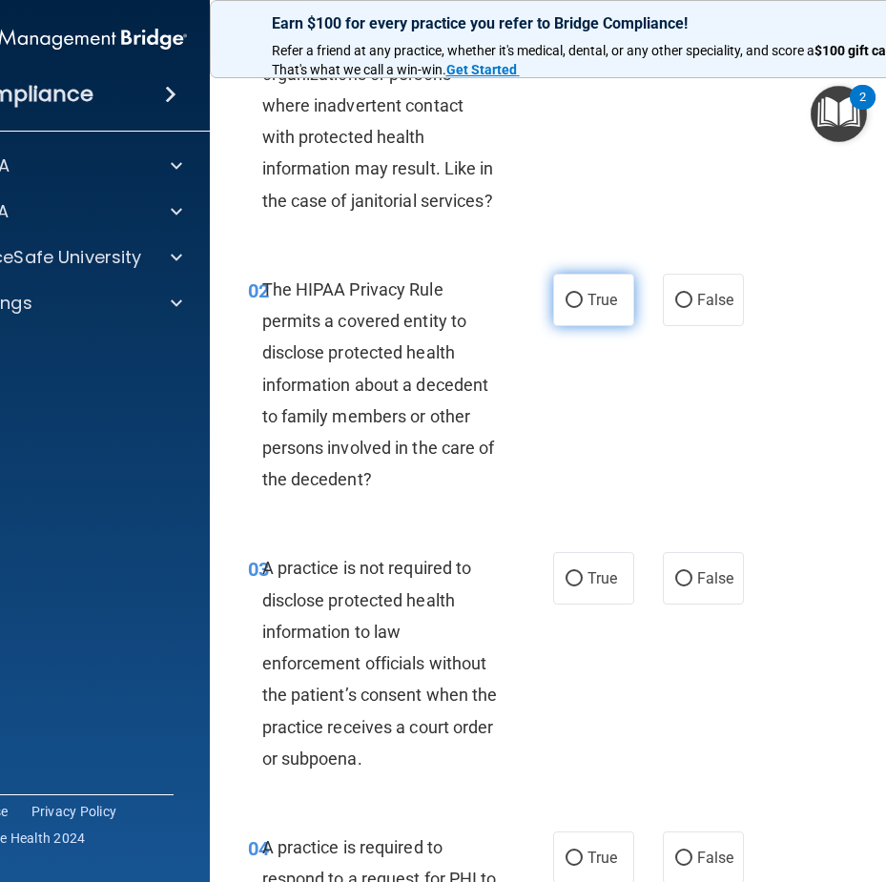
scroll to position [191, 0]
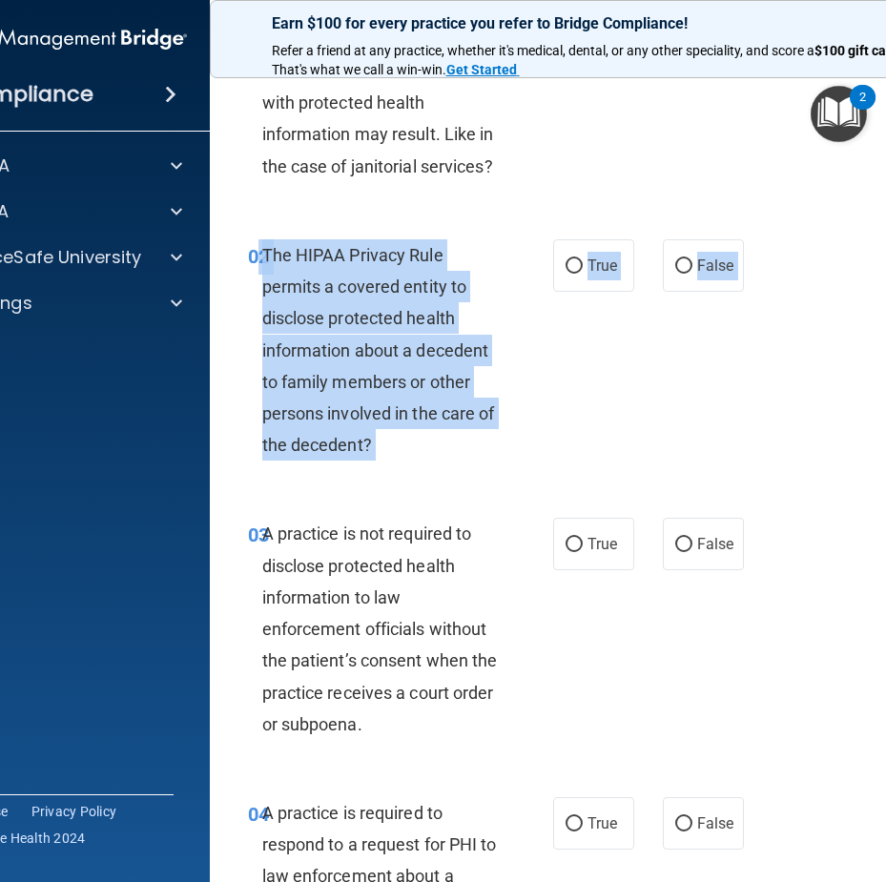
drag, startPoint x: 377, startPoint y: 486, endPoint x: 252, endPoint y: 245, distance: 271.0
click at [252, 245] on div "02 The HIPAA Privacy Rule permits a covered entity to disclose protected health…" at bounding box center [596, 356] width 725 height 280
click at [313, 250] on span "The HIPAA Privacy Rule permits a covered entity to disclose protected health in…" at bounding box center [378, 350] width 233 height 210
click at [380, 445] on div "The HIPAA Privacy Rule permits a covered entity to disclose protected health in…" at bounding box center [387, 350] width 251 height 222
drag, startPoint x: 381, startPoint y: 446, endPoint x: 260, endPoint y: 267, distance: 215.7
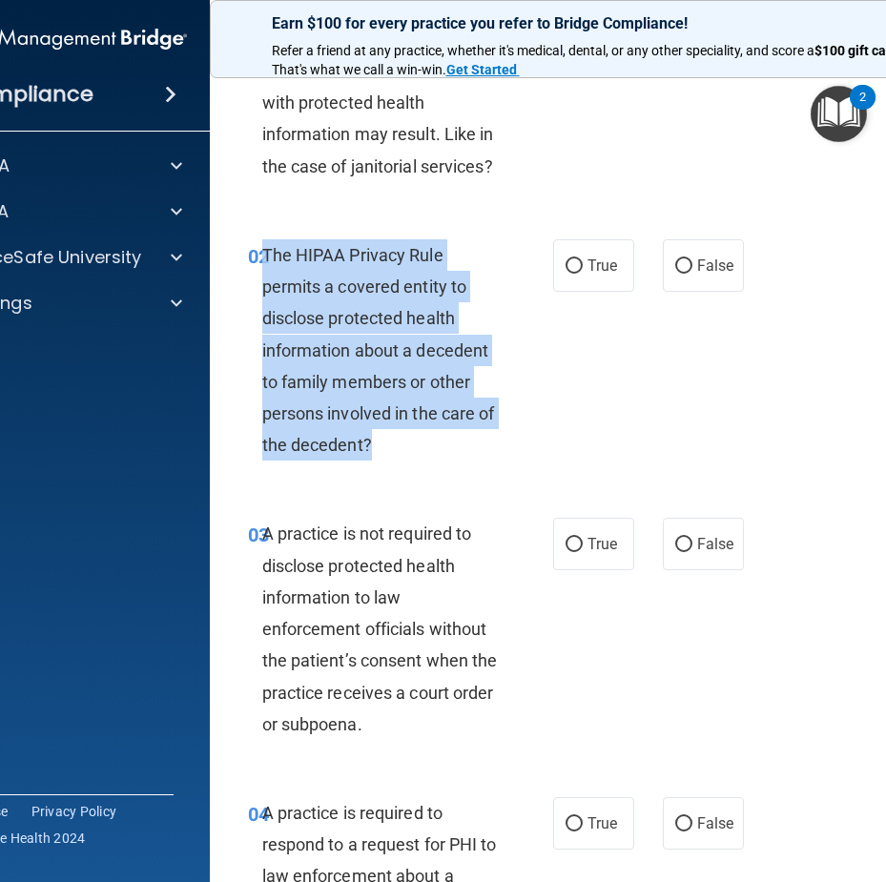
click at [262, 267] on div "The HIPAA Privacy Rule permits a covered entity to disclose protected health in…" at bounding box center [387, 350] width 251 height 222
drag, startPoint x: 492, startPoint y: 295, endPoint x: 512, endPoint y: 289, distance: 20.8
click at [492, 295] on div "The HIPAA Privacy Rule permits a covered entity to disclose protected health in…" at bounding box center [387, 350] width 251 height 222
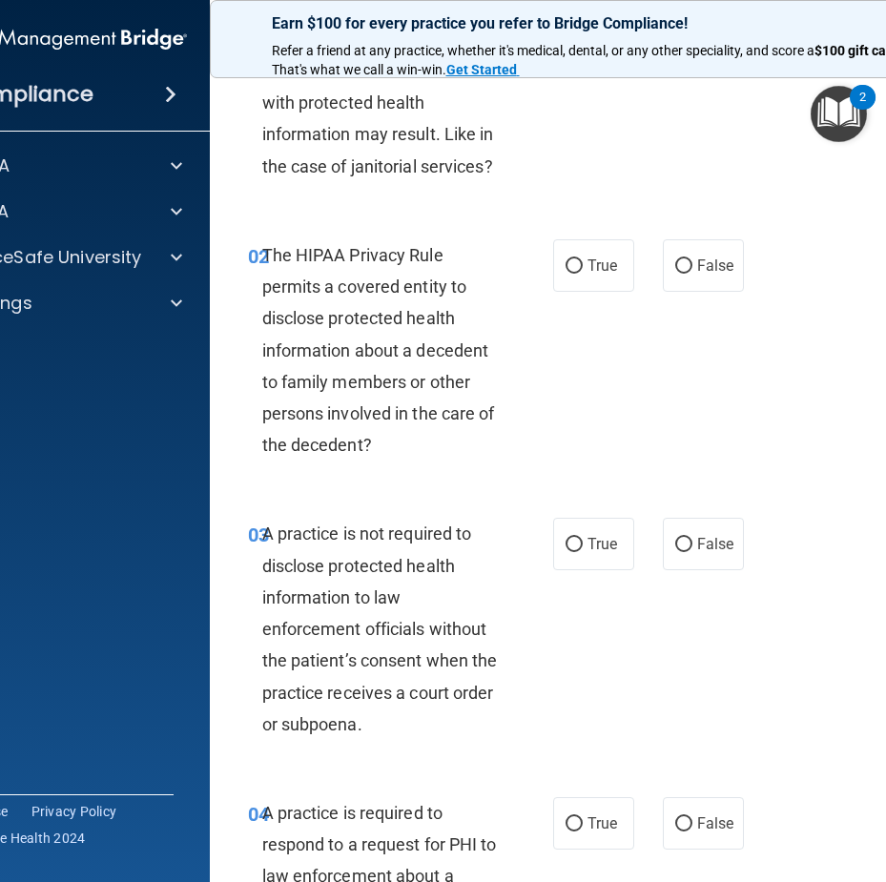
click at [513, 289] on div "02 The HIPAA Privacy Rule permits a covered entity to disclose protected health…" at bounding box center [400, 355] width 363 height 232
click at [542, 279] on div "02 The HIPAA Privacy Rule permits a covered entity to disclose protected health…" at bounding box center [400, 355] width 363 height 232
click at [554, 276] on label "True" at bounding box center [593, 265] width 81 height 52
click at [566, 274] on input "True" at bounding box center [574, 267] width 17 height 14
radio input "true"
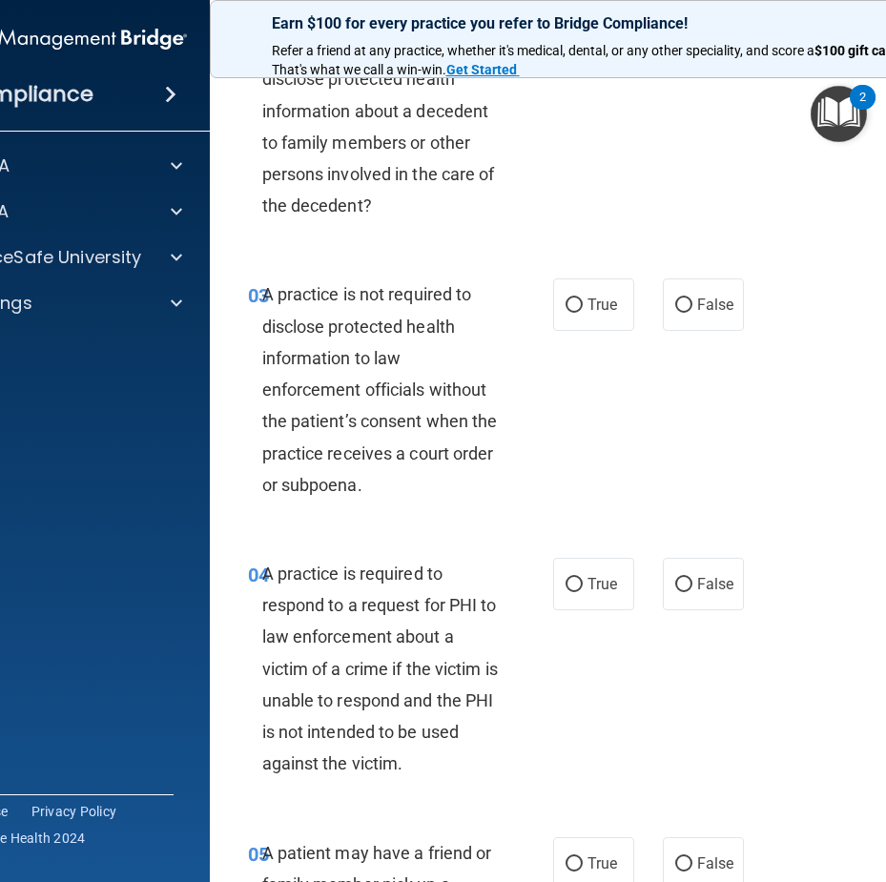
scroll to position [477, 0]
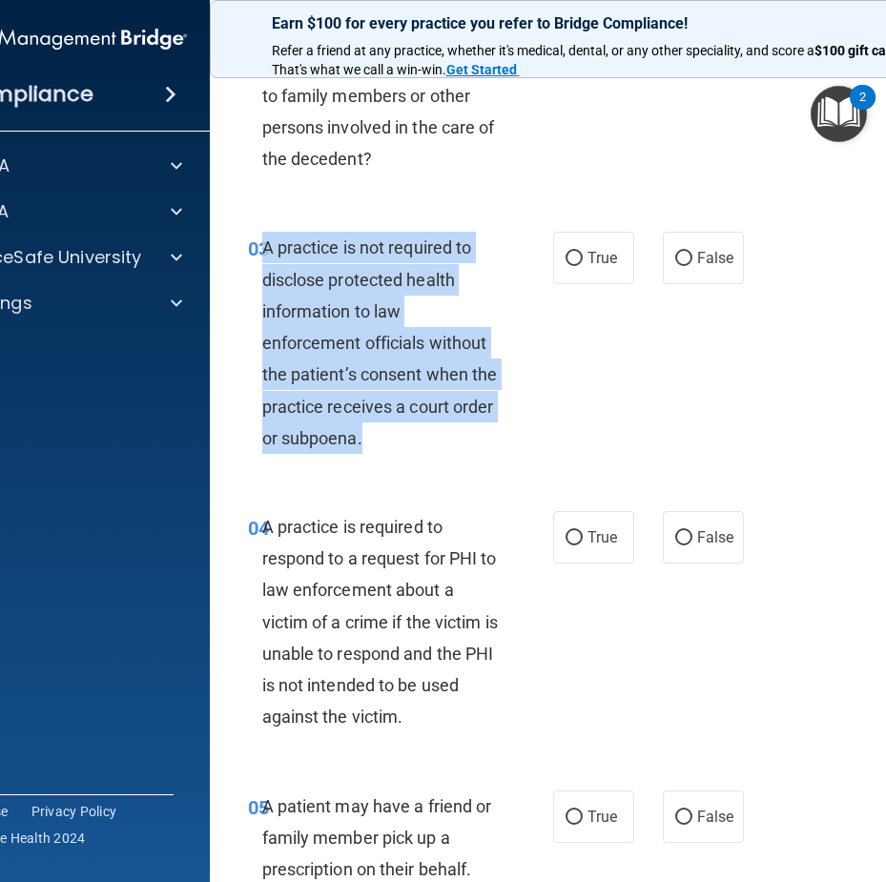
drag, startPoint x: 382, startPoint y: 444, endPoint x: 259, endPoint y: 249, distance: 230.3
click at [262, 249] on div "A practice is not required to disclose protected health information to law enfo…" at bounding box center [387, 343] width 251 height 222
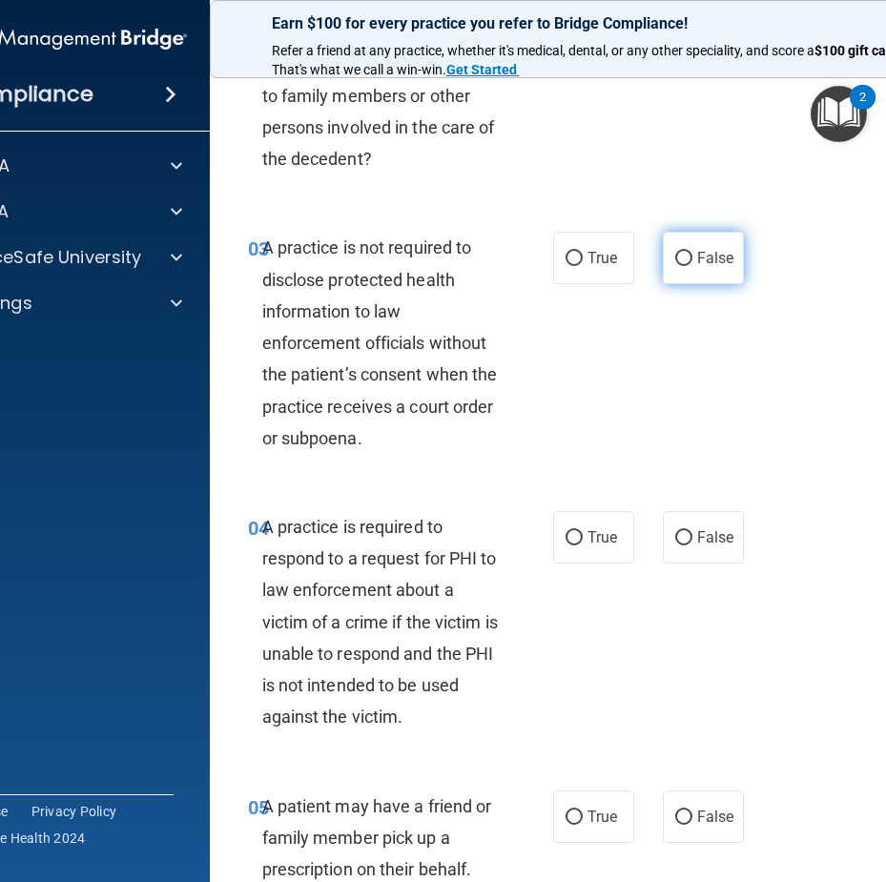
click at [675, 267] on label "False" at bounding box center [703, 258] width 81 height 52
click at [675, 266] on input "False" at bounding box center [683, 259] width 17 height 14
radio input "true"
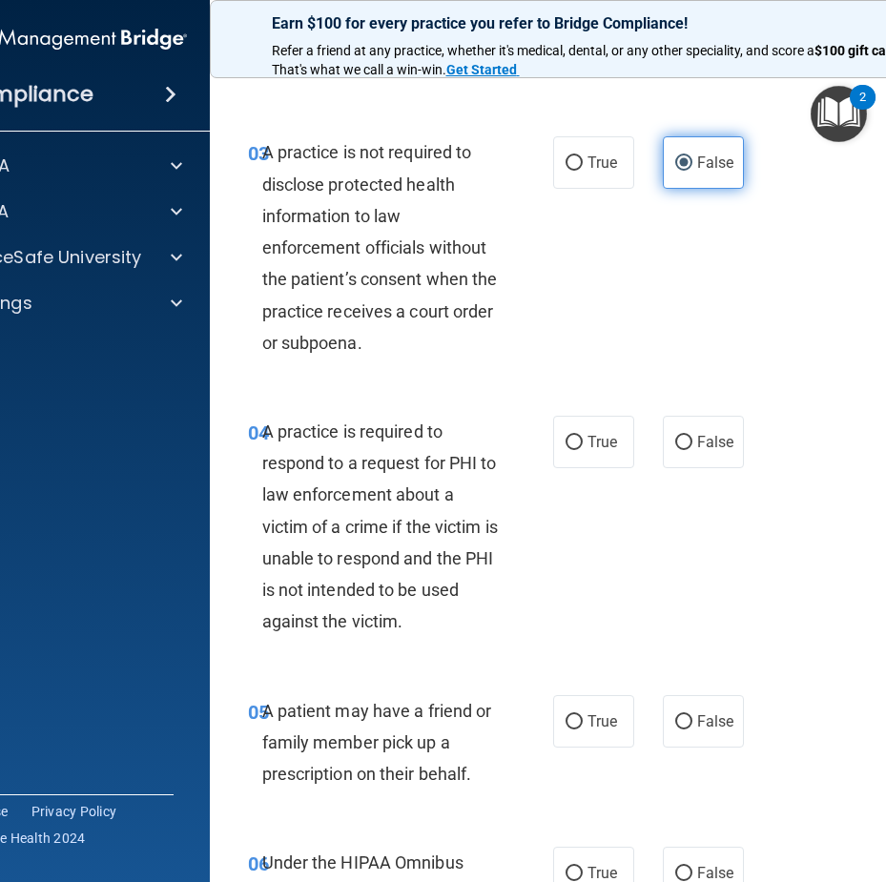
scroll to position [668, 0]
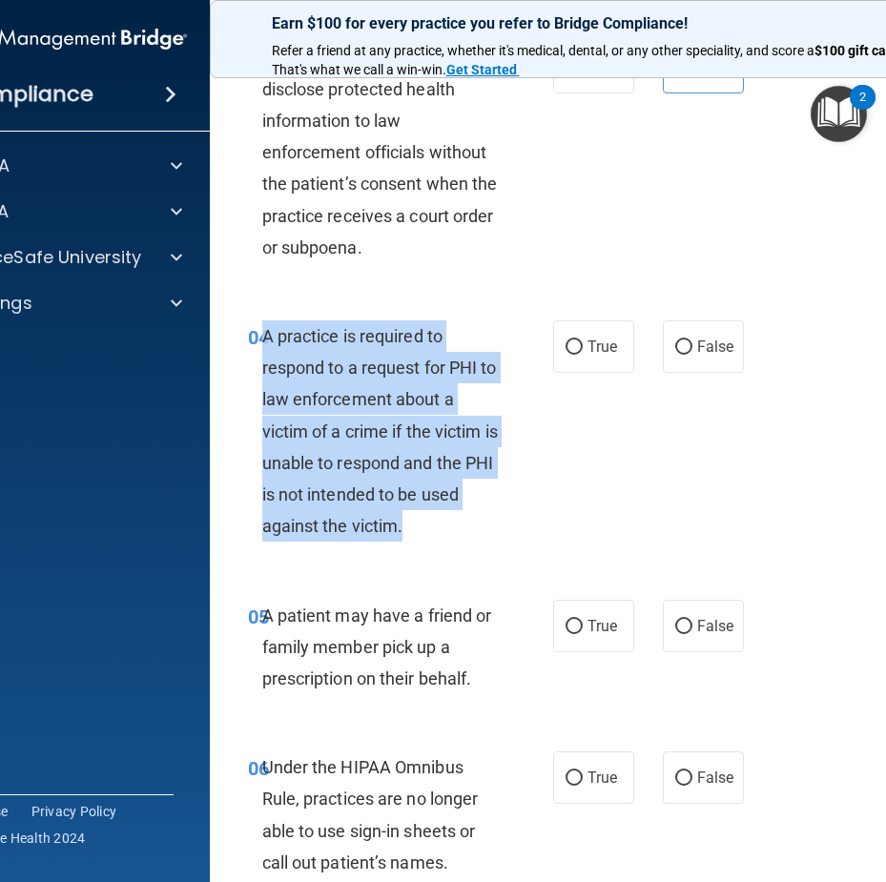
drag, startPoint x: 400, startPoint y: 517, endPoint x: 259, endPoint y: 339, distance: 227.5
click at [262, 339] on div "A practice is required to respond to a request for PHI to law enforcement about…" at bounding box center [387, 432] width 251 height 222
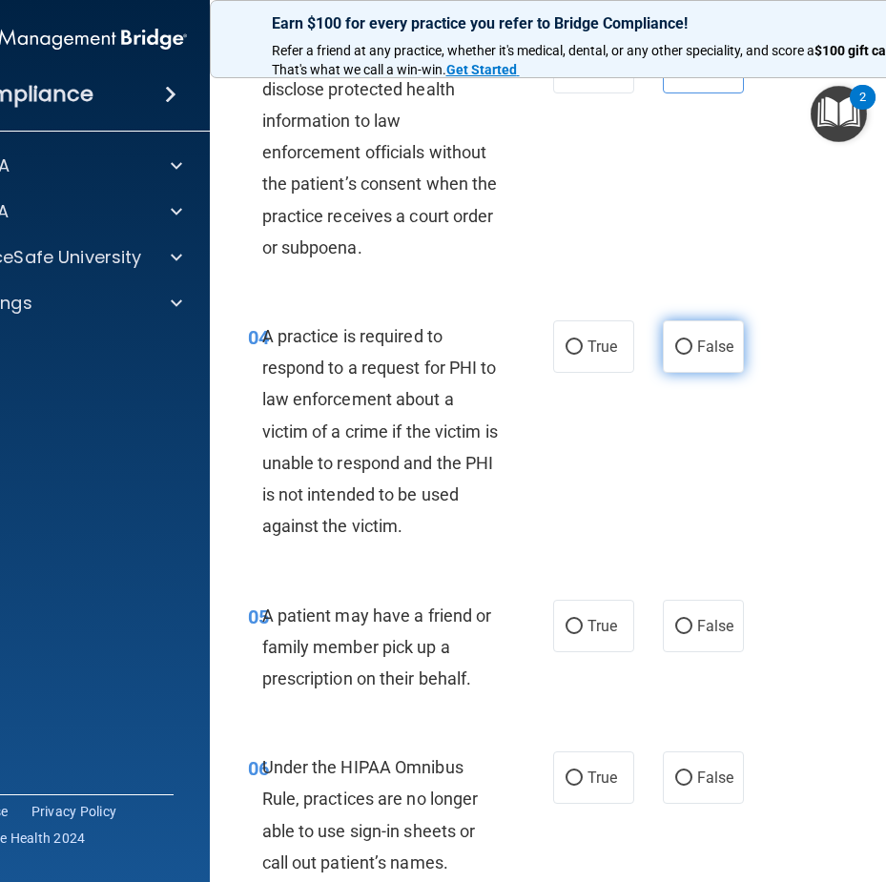
click at [695, 363] on label "False" at bounding box center [703, 347] width 81 height 52
click at [693, 355] on input "False" at bounding box center [683, 348] width 17 height 14
radio input "true"
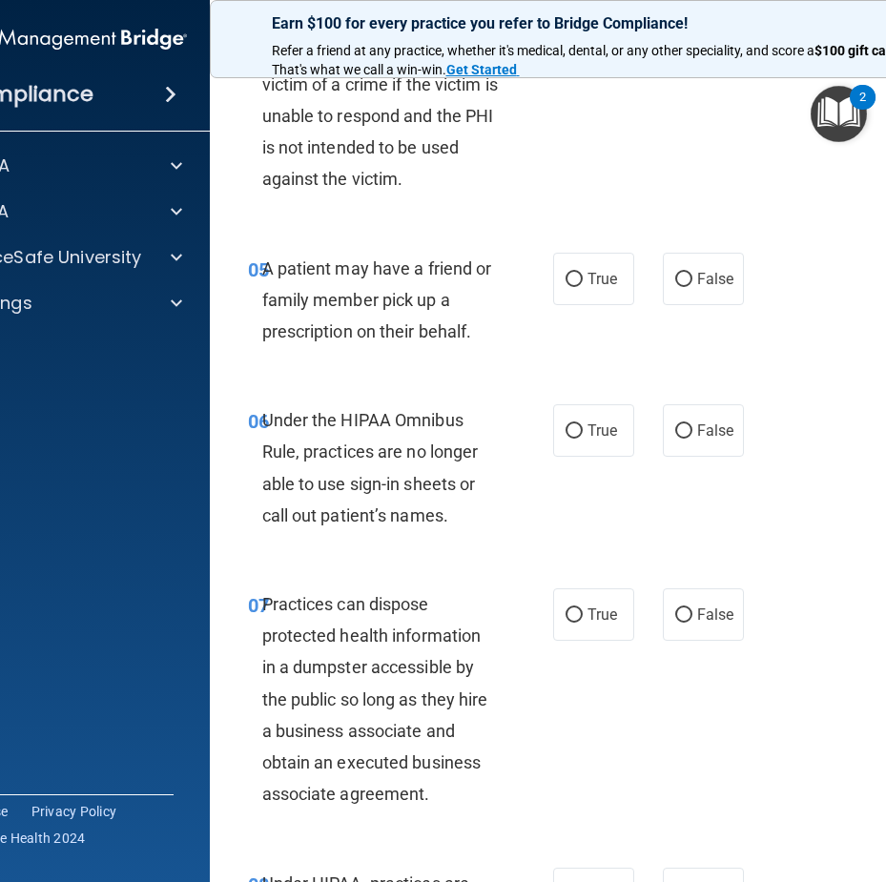
scroll to position [1049, 0]
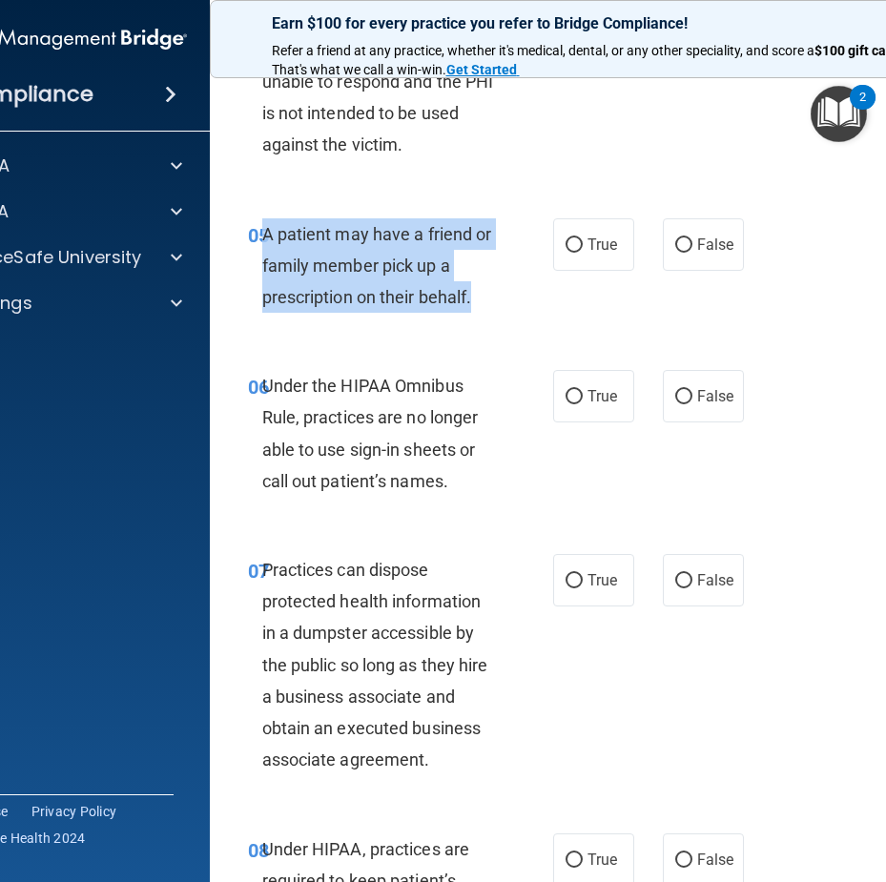
drag, startPoint x: 475, startPoint y: 291, endPoint x: 260, endPoint y: 236, distance: 222.6
click at [262, 236] on div "A patient may have a friend or family member pick up a prescription on their be…" at bounding box center [387, 265] width 251 height 95
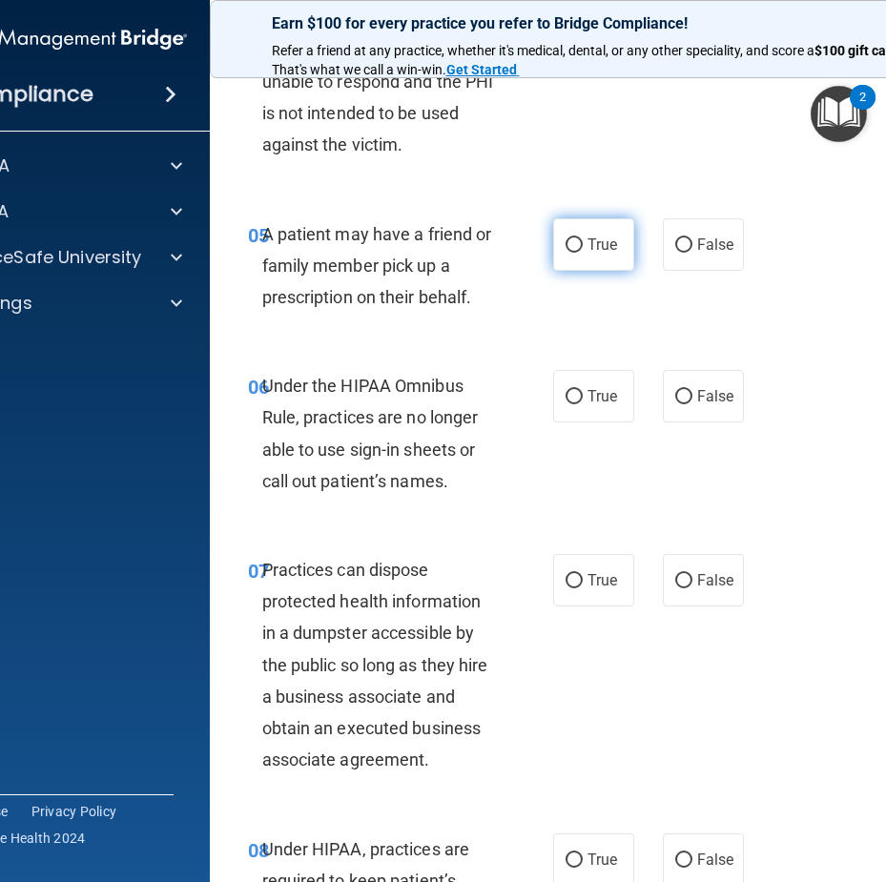
click at [573, 265] on label "True" at bounding box center [593, 244] width 81 height 52
click at [573, 253] on input "True" at bounding box center [574, 246] width 17 height 14
radio input "true"
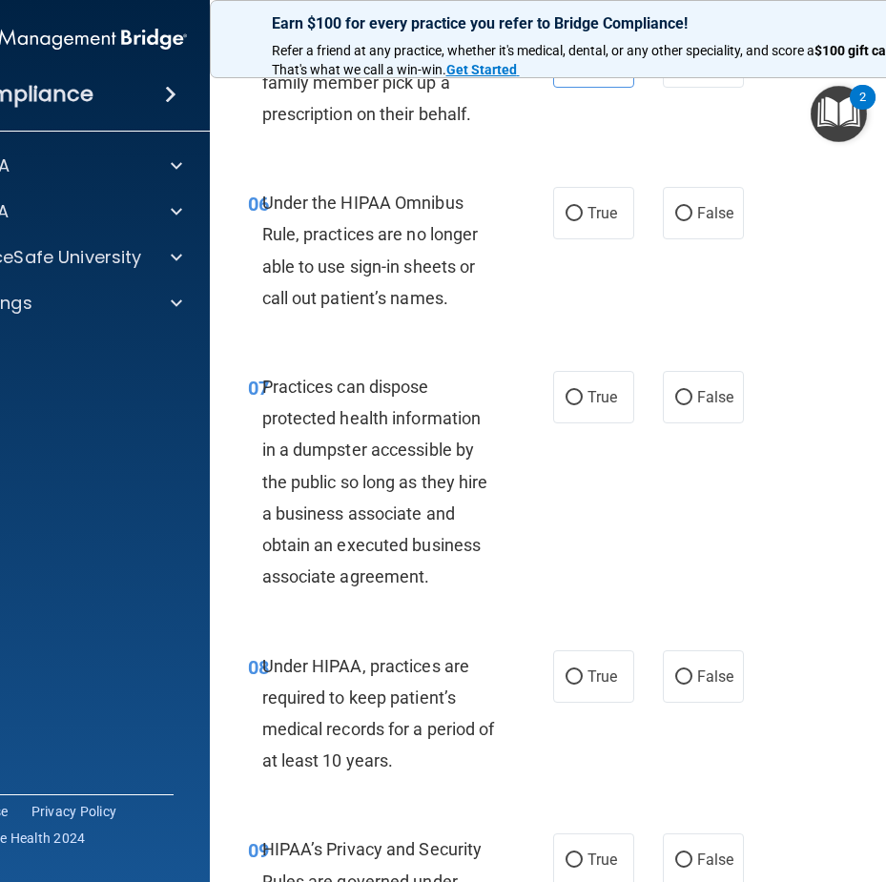
scroll to position [1240, 0]
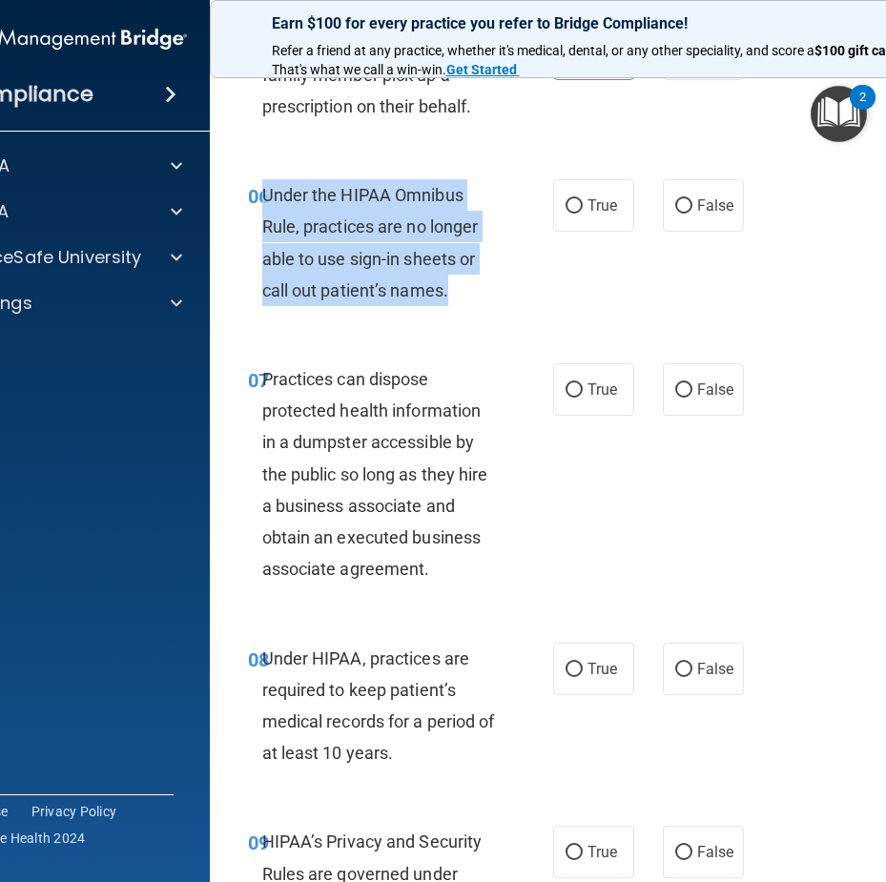
drag, startPoint x: 456, startPoint y: 286, endPoint x: 258, endPoint y: 192, distance: 219.8
click at [262, 192] on div "Under the HIPAA Omnibus Rule, practices are no longer able to use sign-in sheet…" at bounding box center [387, 242] width 251 height 127
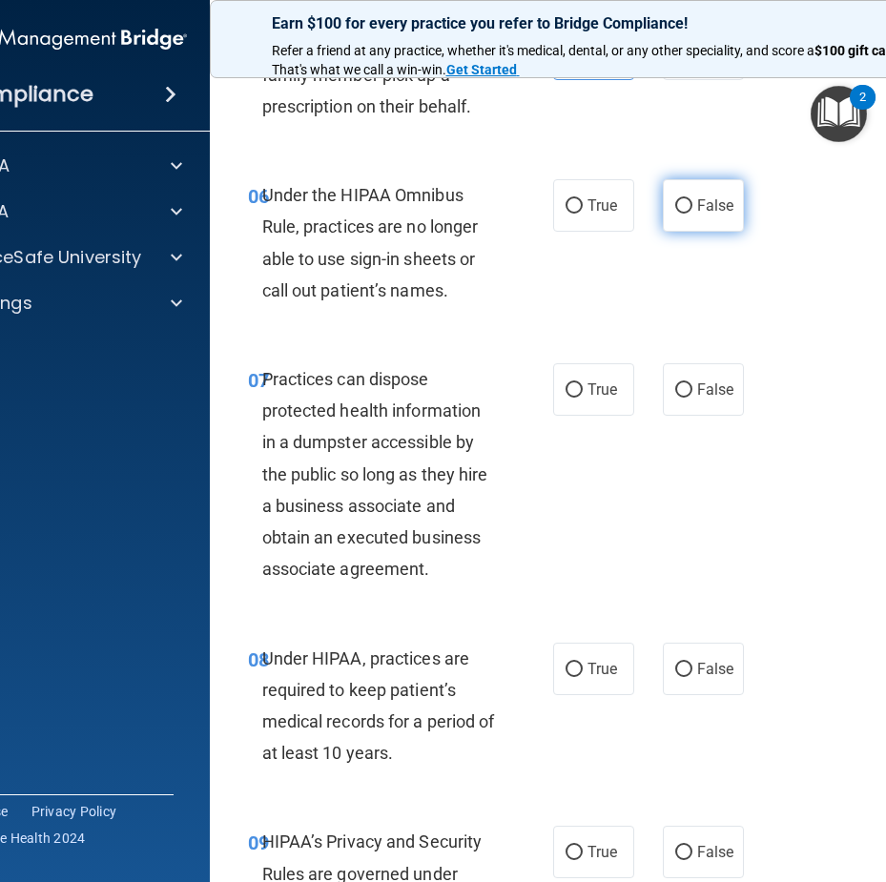
drag, startPoint x: 750, startPoint y: 233, endPoint x: 728, endPoint y: 218, distance: 26.7
click at [749, 233] on div "06 Under the HIPAA Omnibus Rule, practices are no longer able to use sign-in sh…" at bounding box center [596, 248] width 725 height 184
click at [728, 218] on label "False" at bounding box center [703, 205] width 81 height 52
click at [693, 214] on input "False" at bounding box center [683, 206] width 17 height 14
radio input "true"
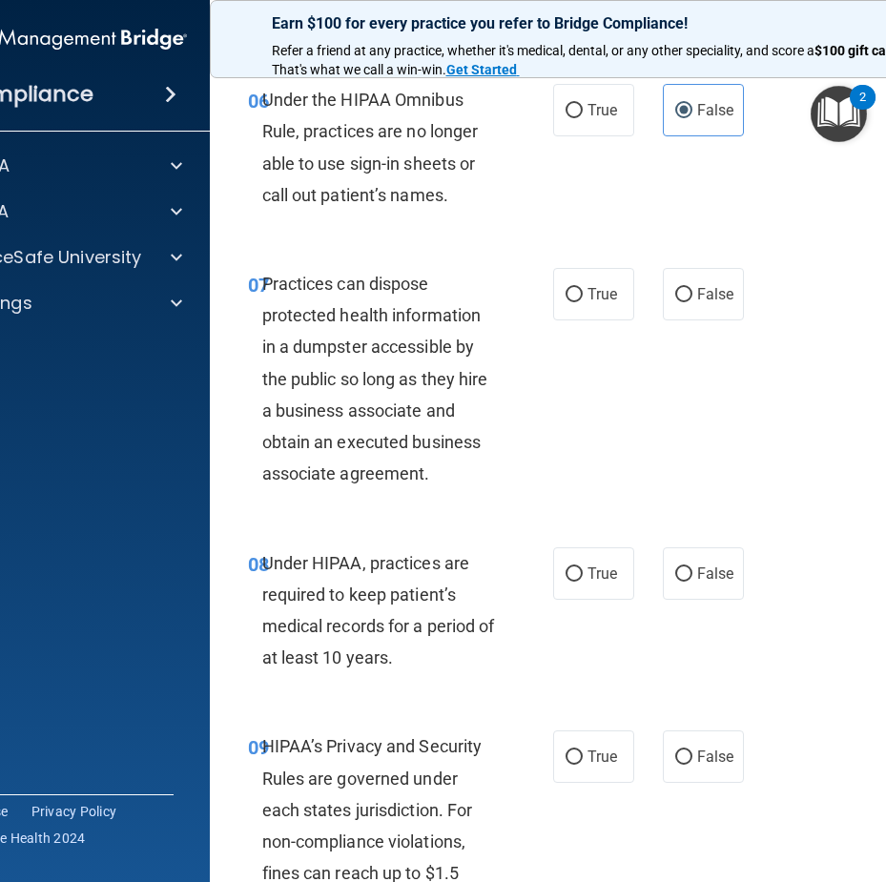
scroll to position [1431, 0]
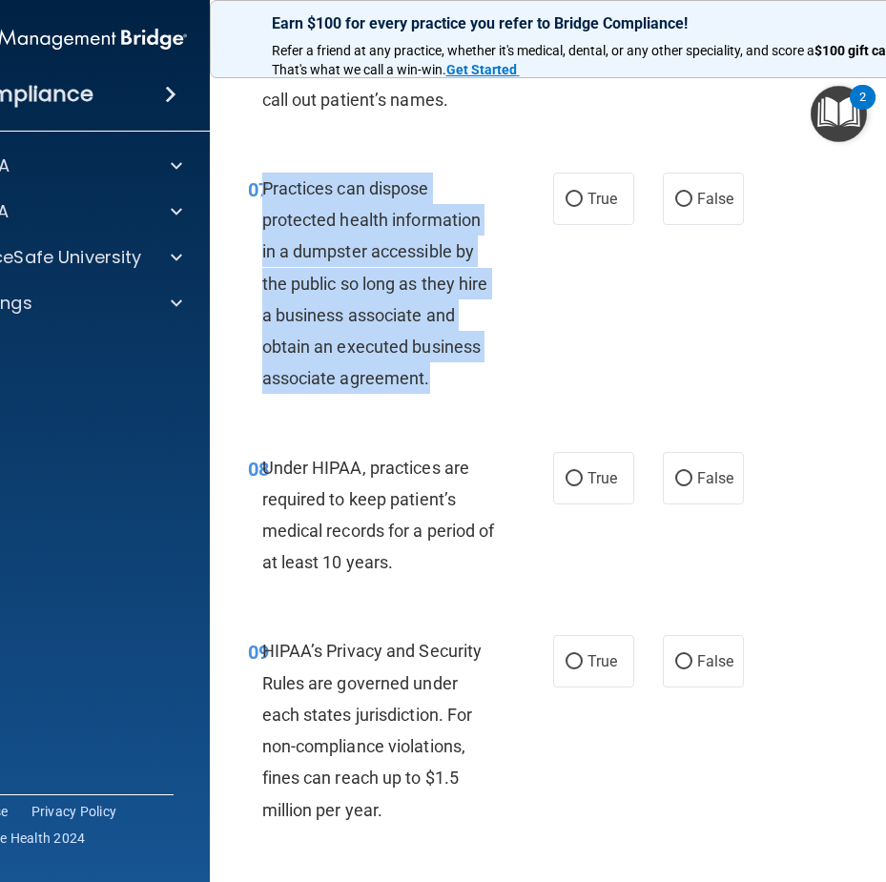
drag, startPoint x: 448, startPoint y: 389, endPoint x: 259, endPoint y: 183, distance: 280.2
click at [262, 183] on div "Practices can dispose protected health information in a dumpster accessible by …" at bounding box center [387, 284] width 251 height 222
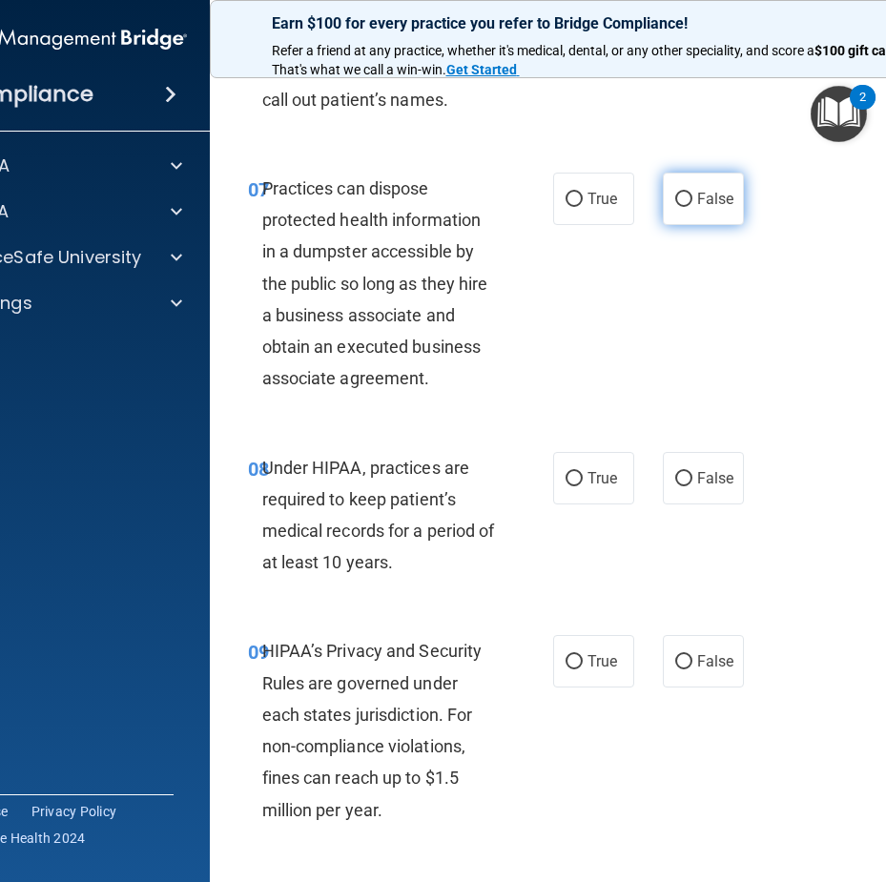
click at [729, 207] on label "False" at bounding box center [703, 199] width 81 height 52
click at [693, 207] on input "False" at bounding box center [683, 200] width 17 height 14
radio input "true"
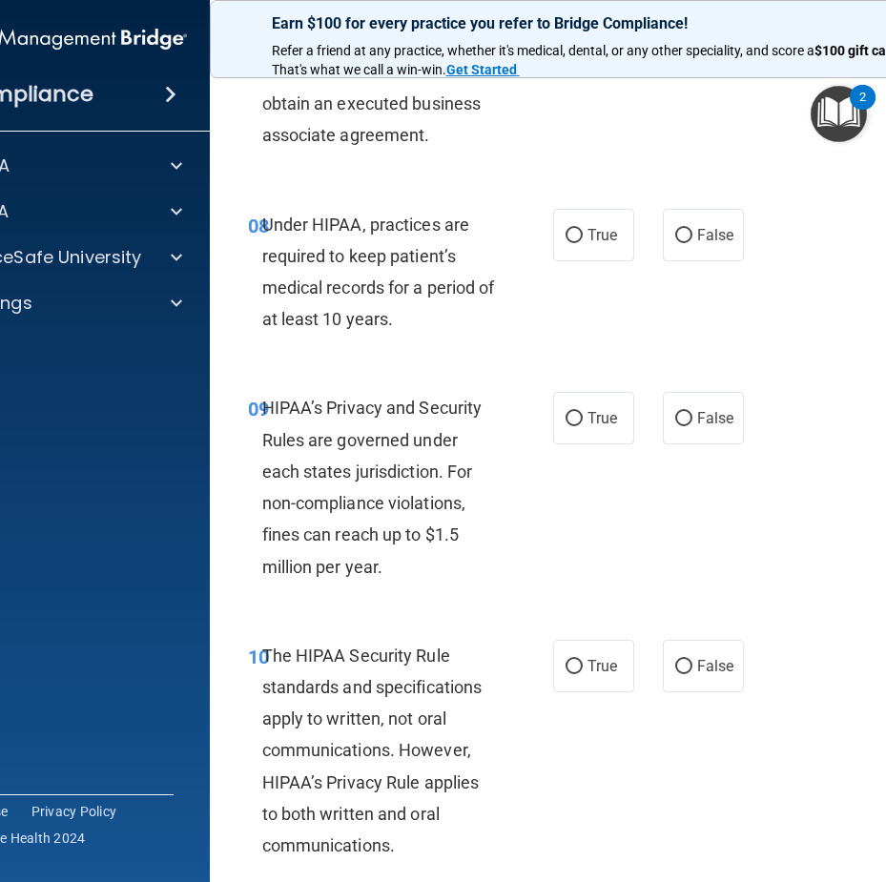
scroll to position [1717, 0]
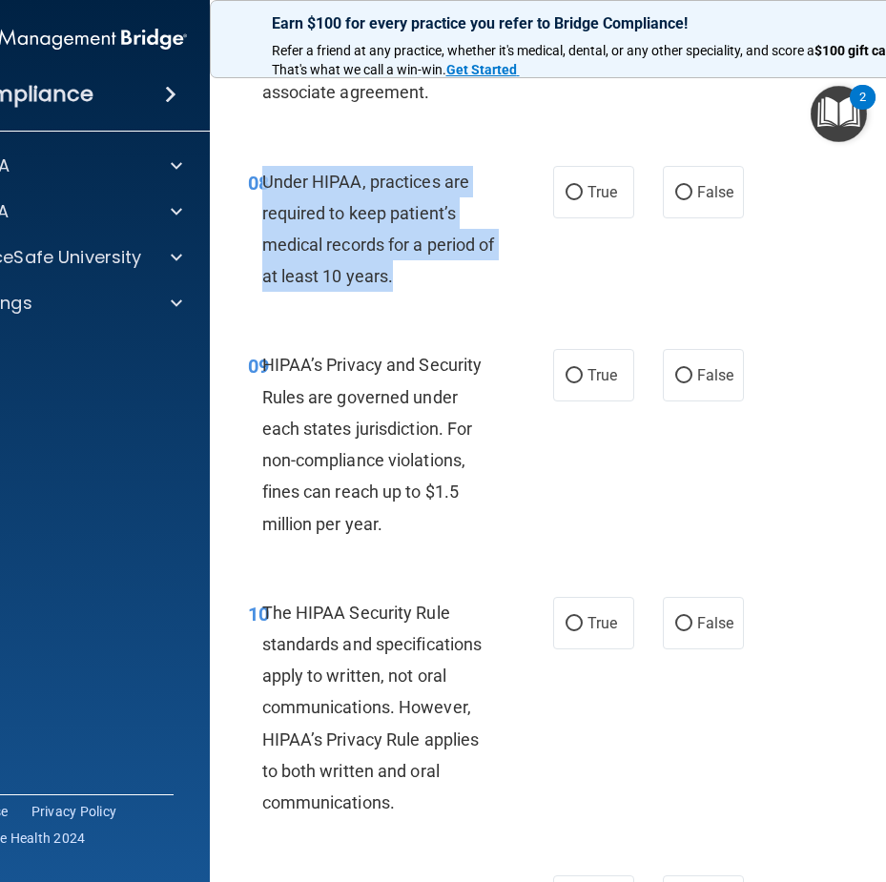
drag, startPoint x: 425, startPoint y: 279, endPoint x: 260, endPoint y: 180, distance: 192.1
click at [262, 180] on div "Under HIPAA, practices are required to keep patient’s medical records for a per…" at bounding box center [387, 229] width 251 height 127
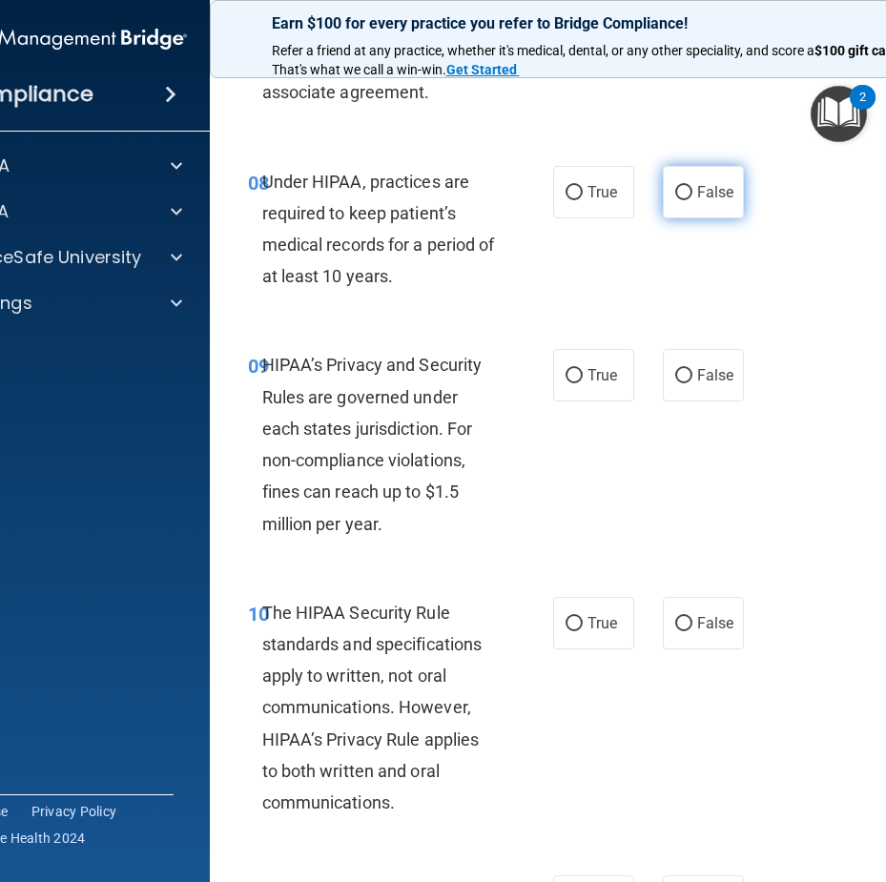
click at [682, 183] on label "False" at bounding box center [703, 192] width 81 height 52
click at [682, 186] on input "False" at bounding box center [683, 193] width 17 height 14
radio input "true"
click at [579, 177] on label "True" at bounding box center [593, 192] width 81 height 52
click at [579, 186] on input "True" at bounding box center [574, 193] width 17 height 14
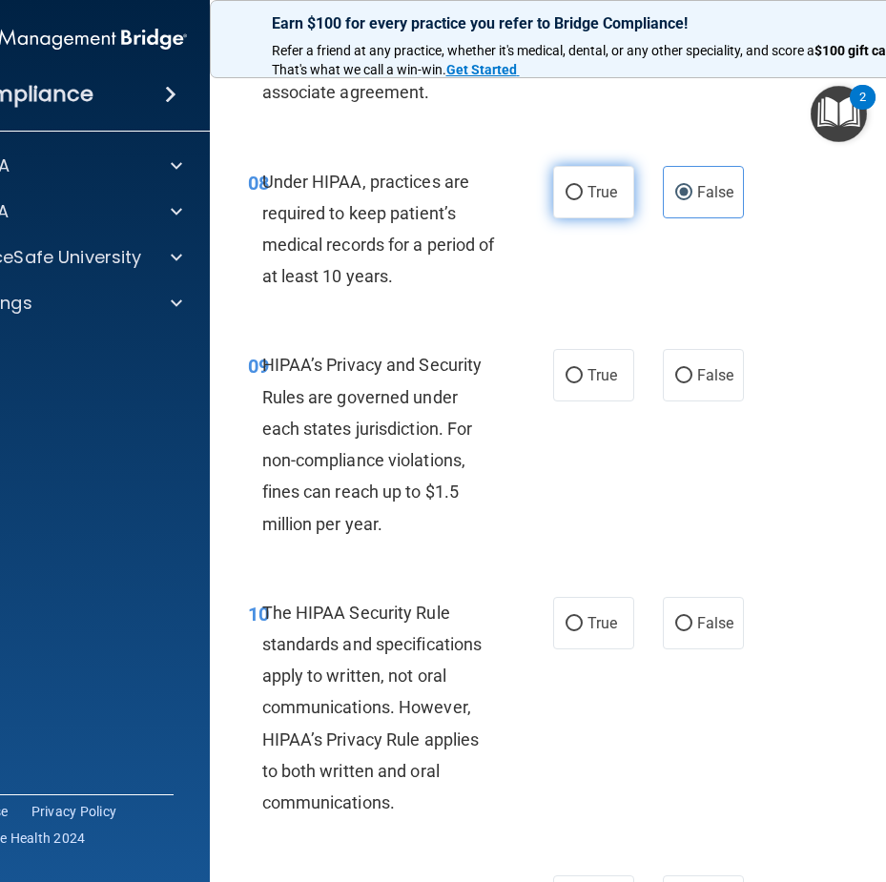
radio input "true"
radio input "false"
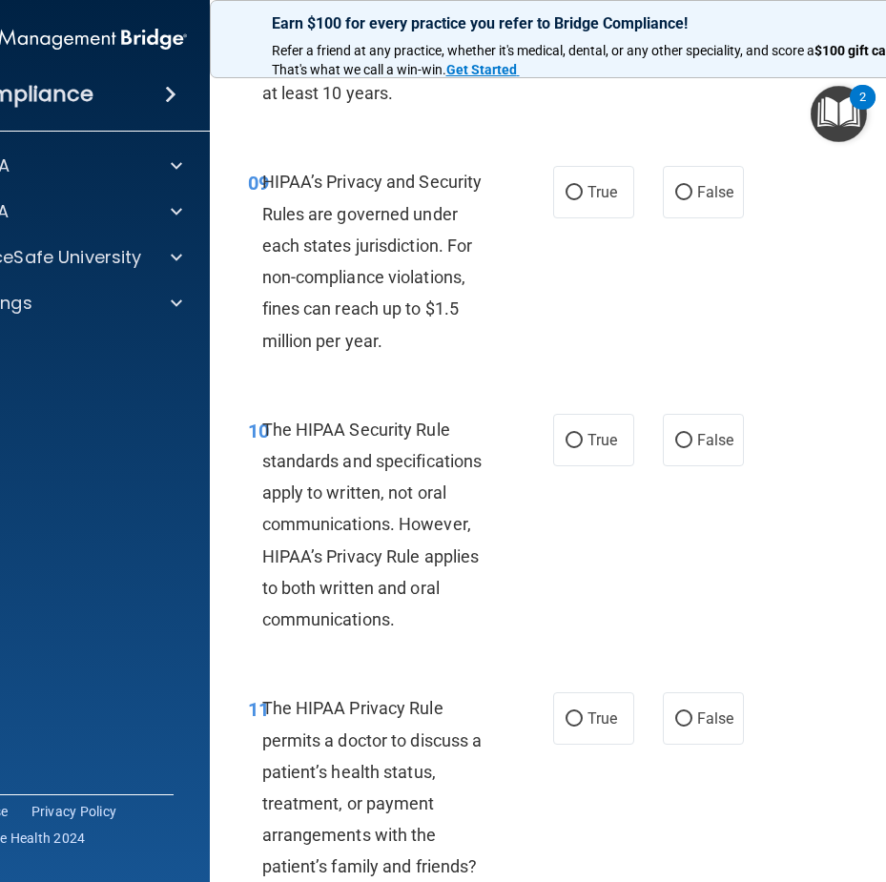
scroll to position [1908, 0]
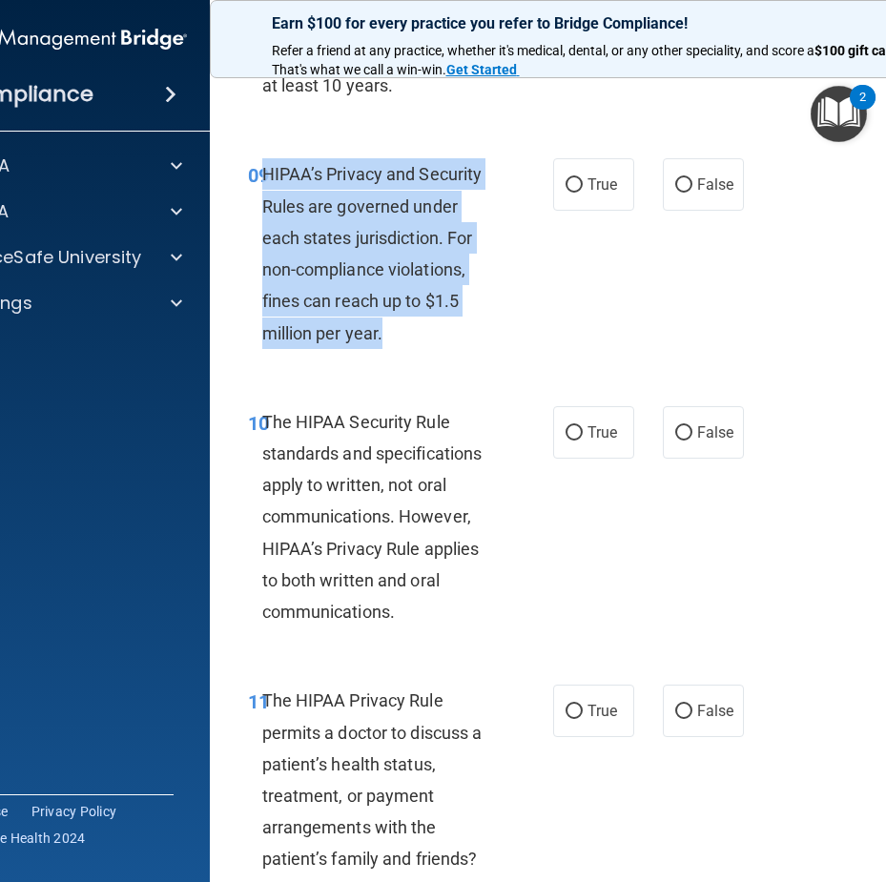
drag, startPoint x: 432, startPoint y: 334, endPoint x: 260, endPoint y: 180, distance: 230.4
click at [262, 180] on div "HIPAA’s Privacy and Security Rules are governed under each states jurisdiction.…" at bounding box center [387, 253] width 251 height 190
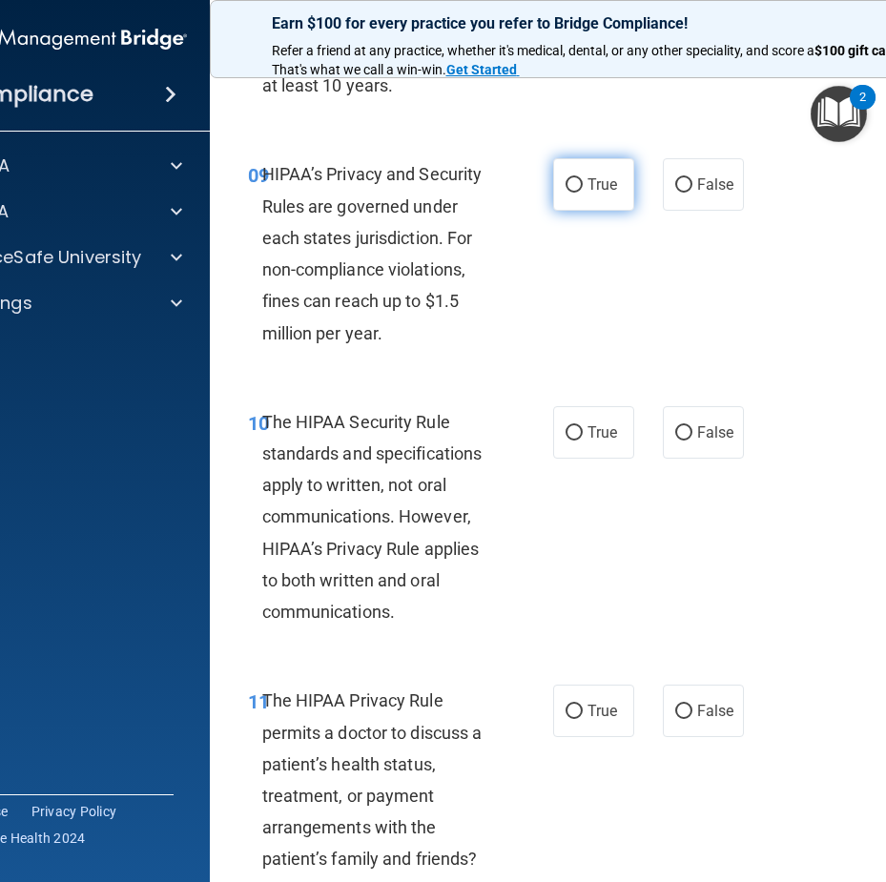
click at [619, 197] on label "True" at bounding box center [593, 184] width 81 height 52
click at [583, 193] on input "True" at bounding box center [574, 185] width 17 height 14
radio input "true"
click at [672, 201] on label "False" at bounding box center [703, 184] width 81 height 52
click at [675, 193] on input "False" at bounding box center [683, 185] width 17 height 14
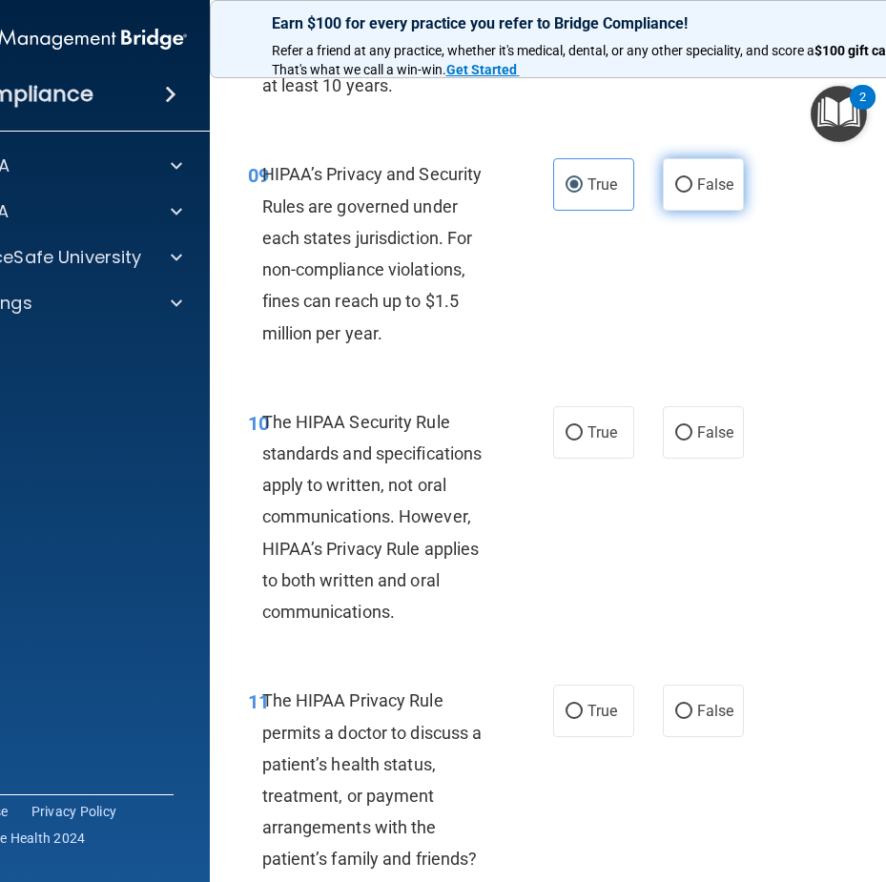
radio input "true"
radio input "false"
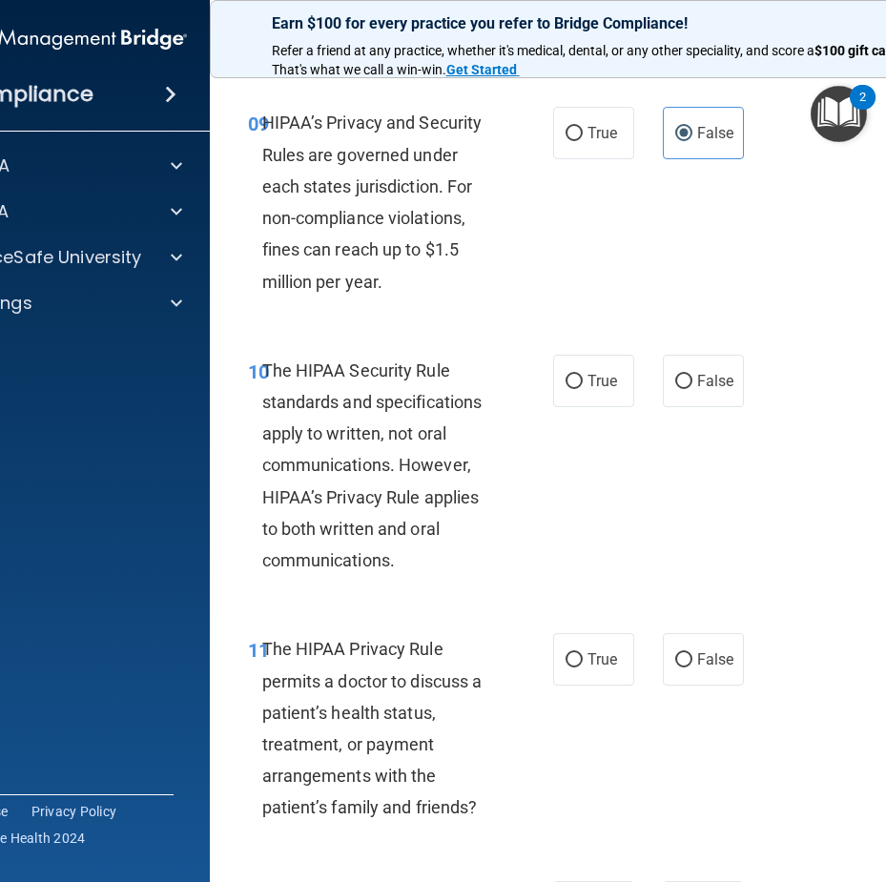
scroll to position [2004, 0]
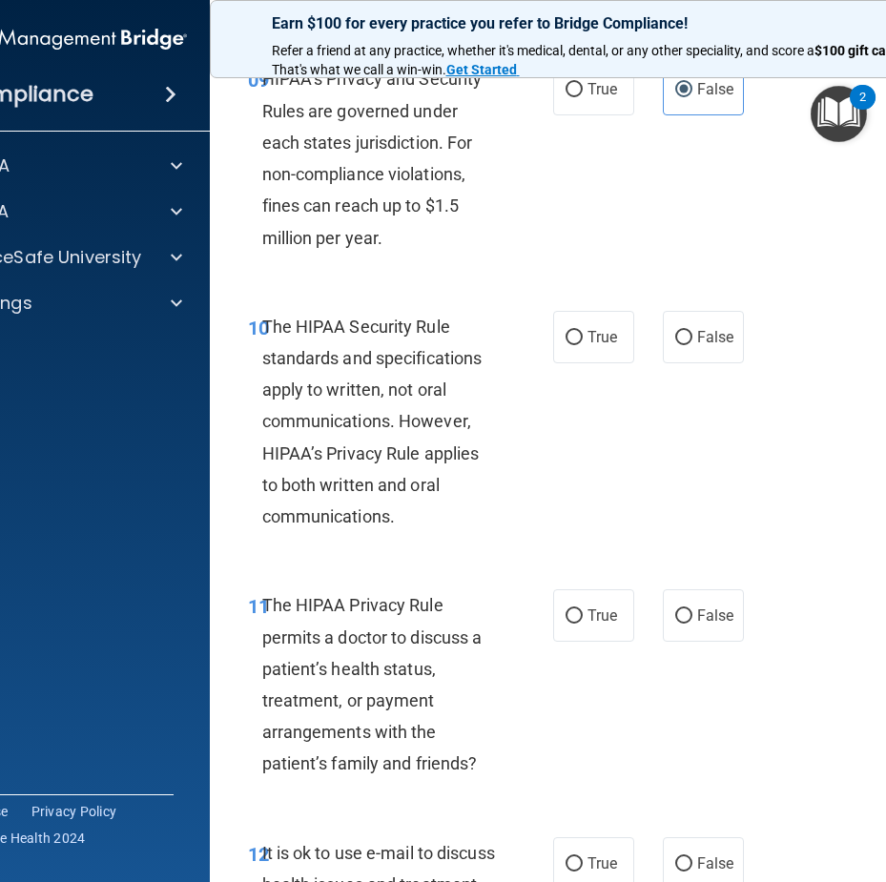
click at [413, 496] on div "The HIPAA Security Rule standards and specifications apply to written, not oral…" at bounding box center [387, 422] width 251 height 222
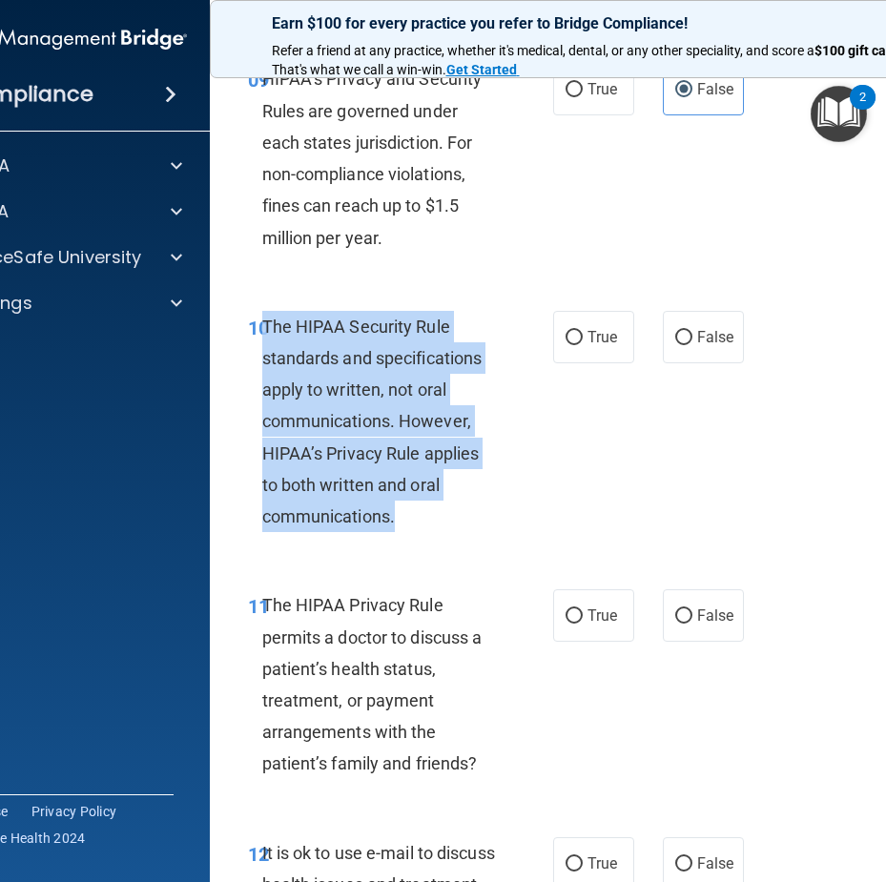
drag, startPoint x: 401, startPoint y: 512, endPoint x: 260, endPoint y: 327, distance: 232.8
click at [262, 327] on div "The HIPAA Security Rule standards and specifications apply to written, not oral…" at bounding box center [387, 422] width 251 height 222
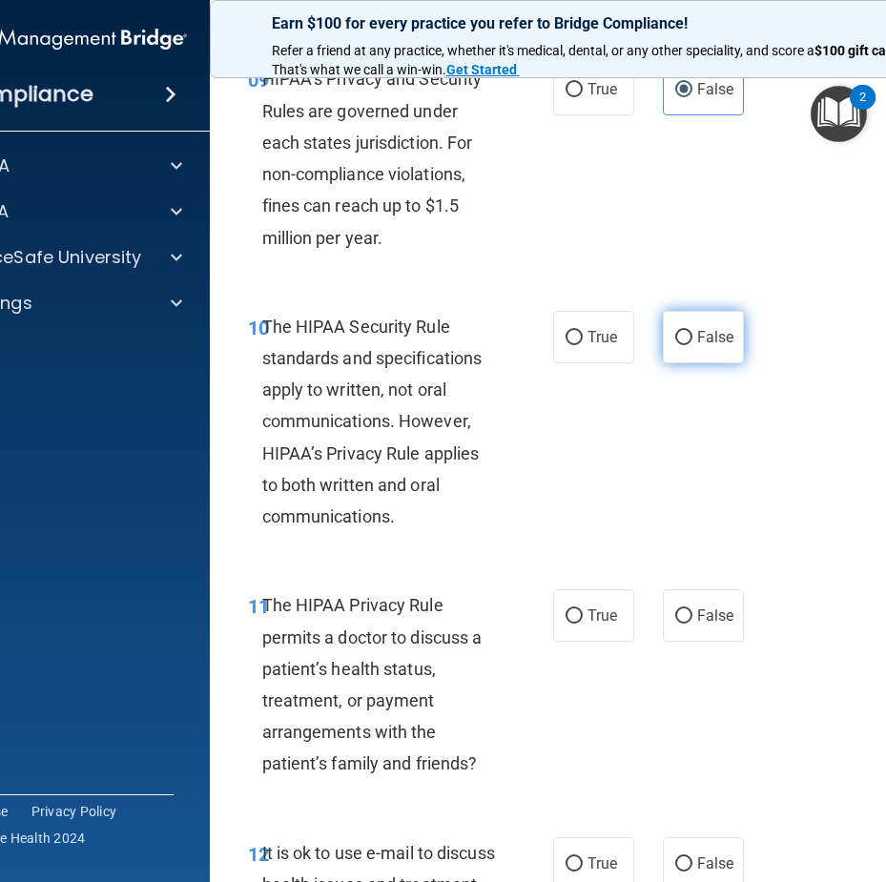
click at [697, 337] on span "False" at bounding box center [715, 337] width 37 height 18
click at [693, 337] on input "False" at bounding box center [683, 338] width 17 height 14
radio input "true"
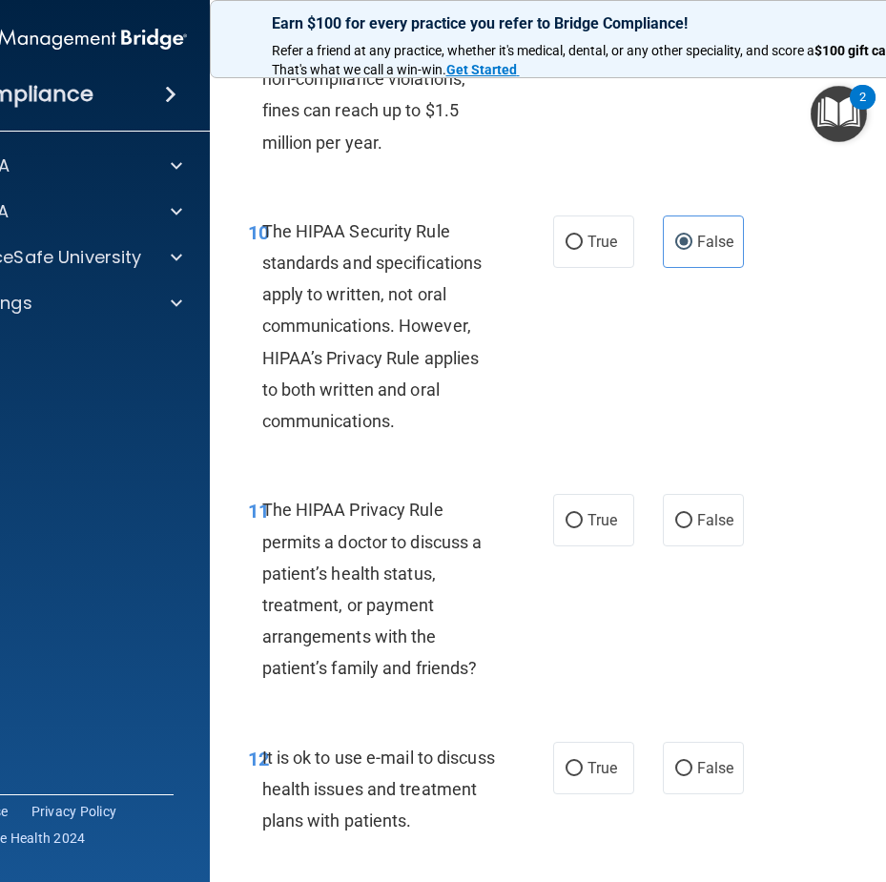
scroll to position [2194, 0]
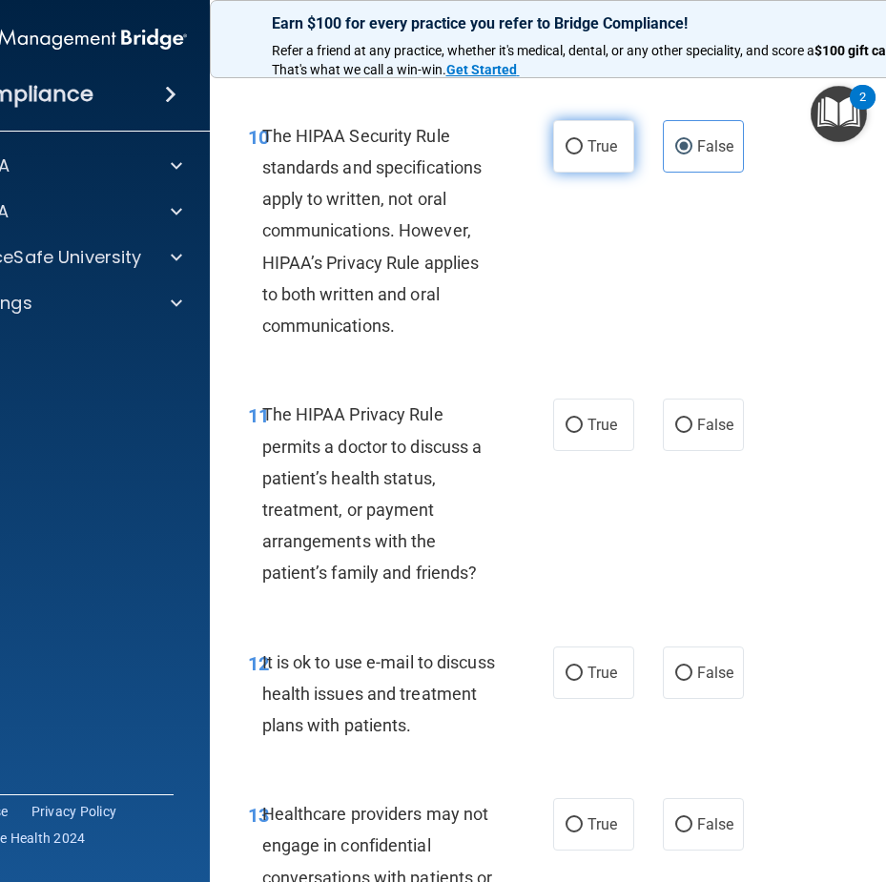
click at [569, 144] on input "True" at bounding box center [574, 147] width 17 height 14
radio input "true"
radio input "false"
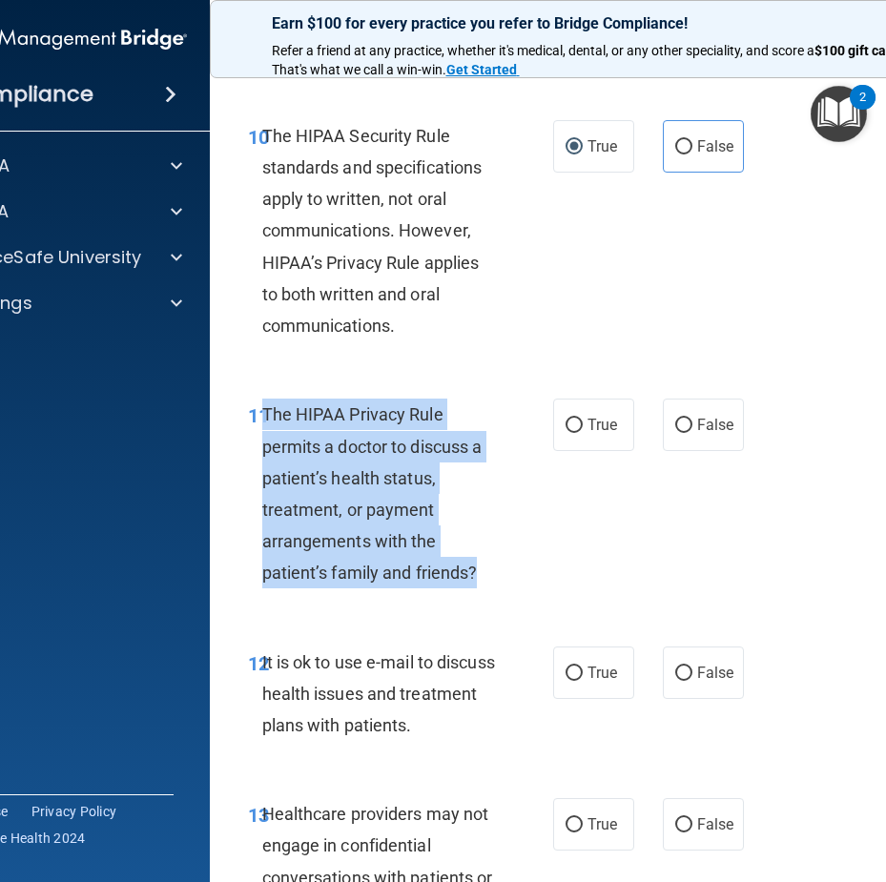
drag, startPoint x: 474, startPoint y: 572, endPoint x: 255, endPoint y: 413, distance: 271.2
click at [262, 413] on div "The HIPAA Privacy Rule permits a doctor to discuss a patient’s health status, t…" at bounding box center [387, 494] width 251 height 190
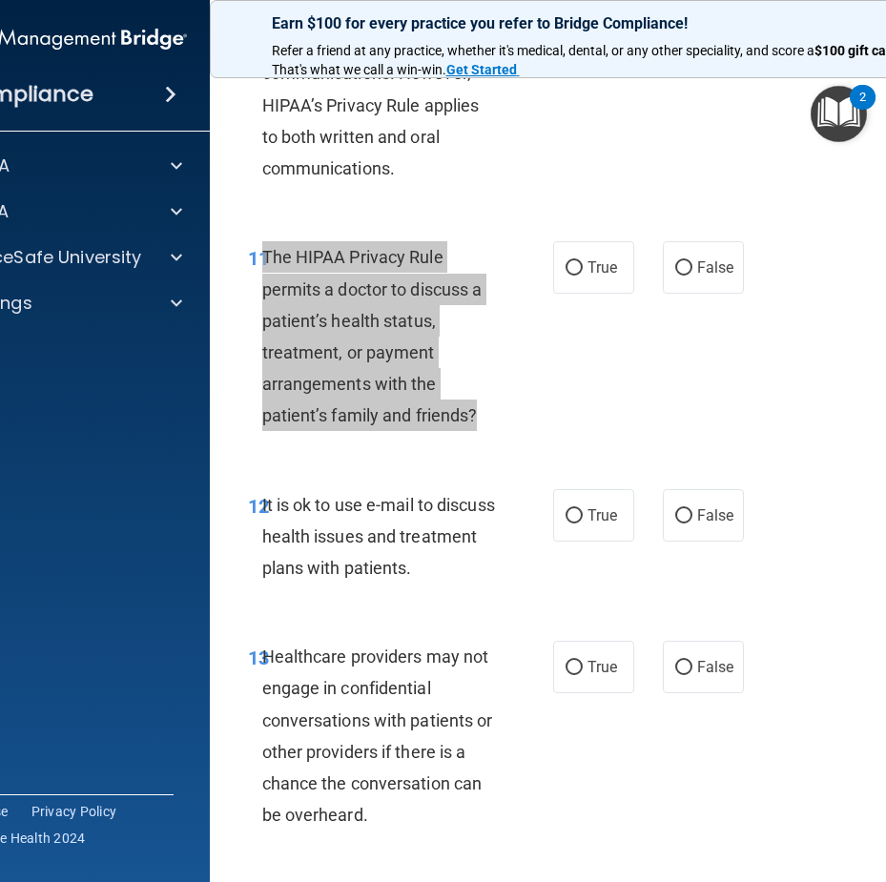
scroll to position [2385, 0]
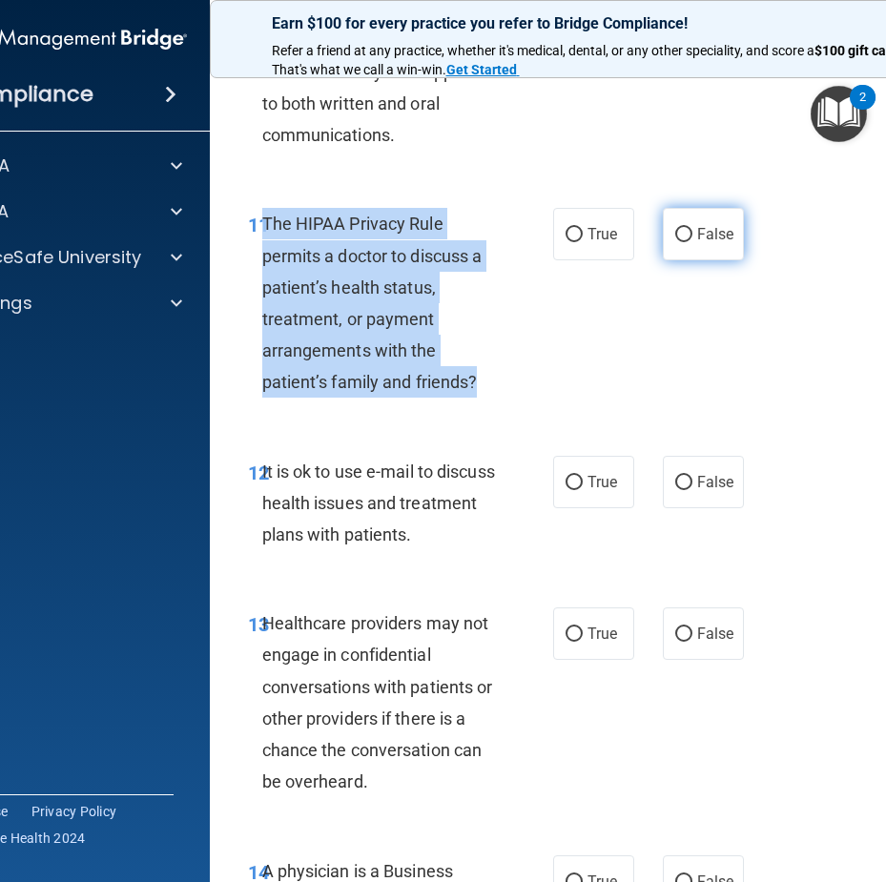
click at [684, 236] on input "False" at bounding box center [683, 235] width 17 height 14
radio input "true"
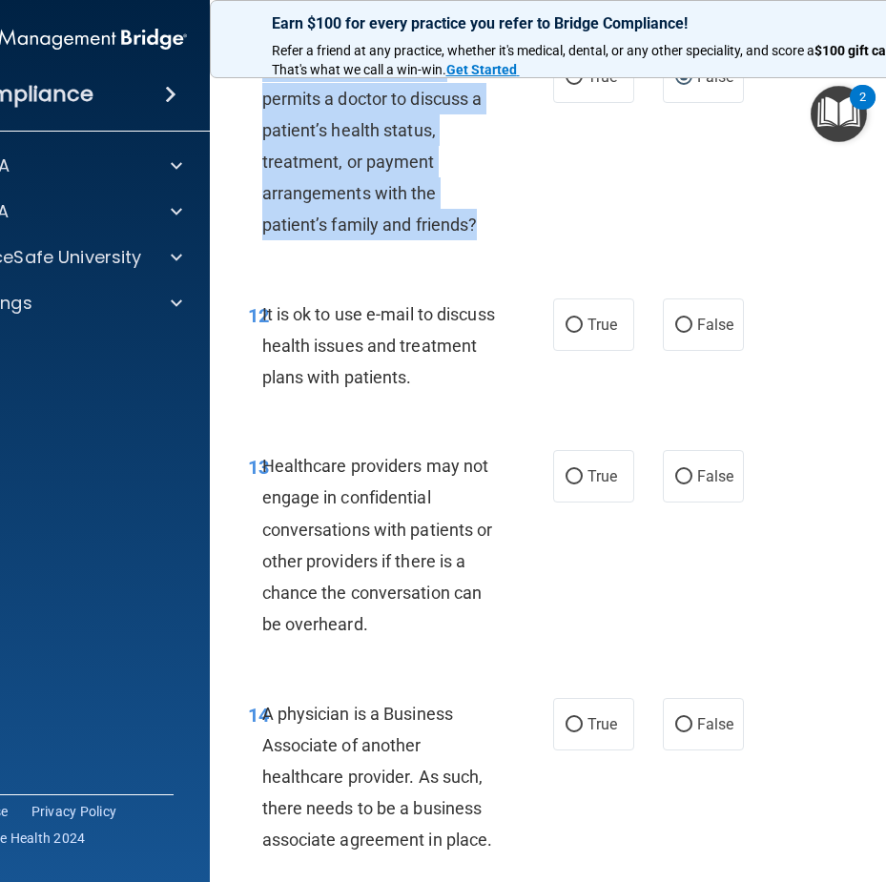
scroll to position [2576, 0]
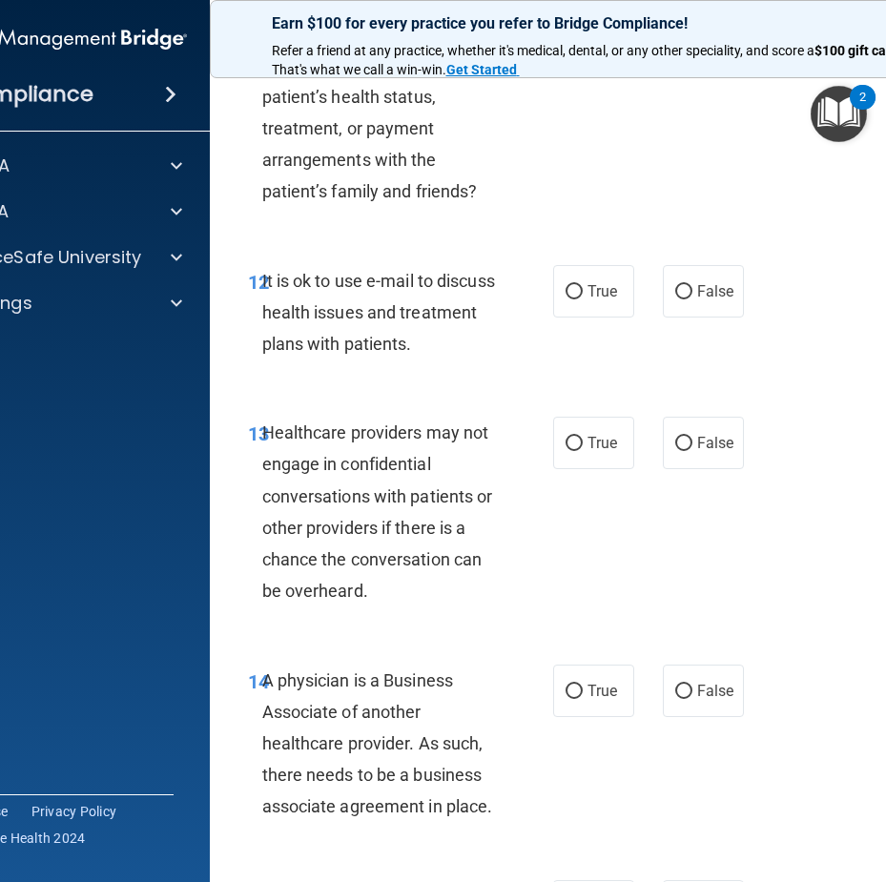
click at [639, 282] on div "True False" at bounding box center [651, 291] width 196 height 52
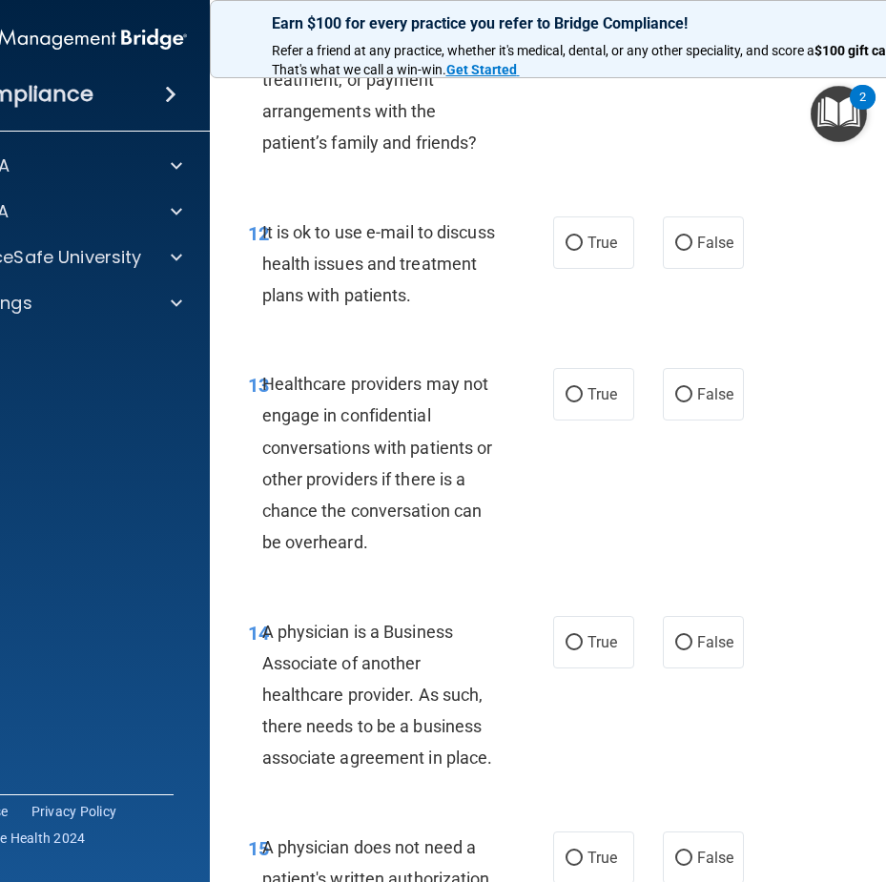
scroll to position [2671, 0]
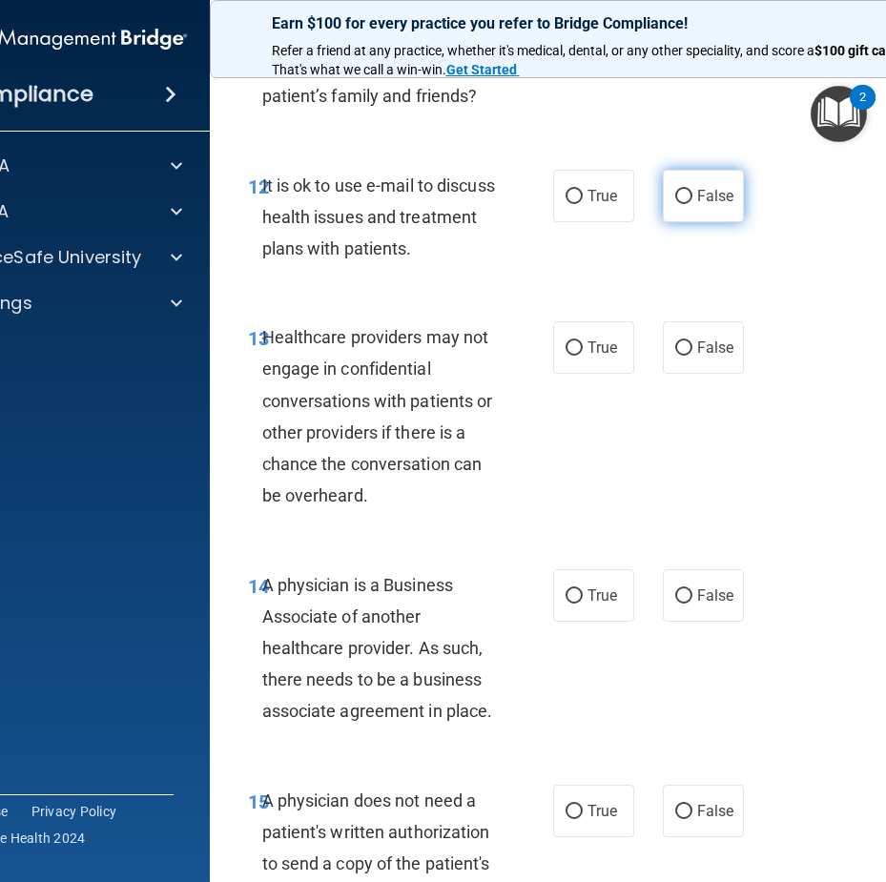
click at [663, 215] on label "False" at bounding box center [703, 196] width 81 height 52
click at [675, 204] on input "False" at bounding box center [683, 197] width 17 height 14
radio input "true"
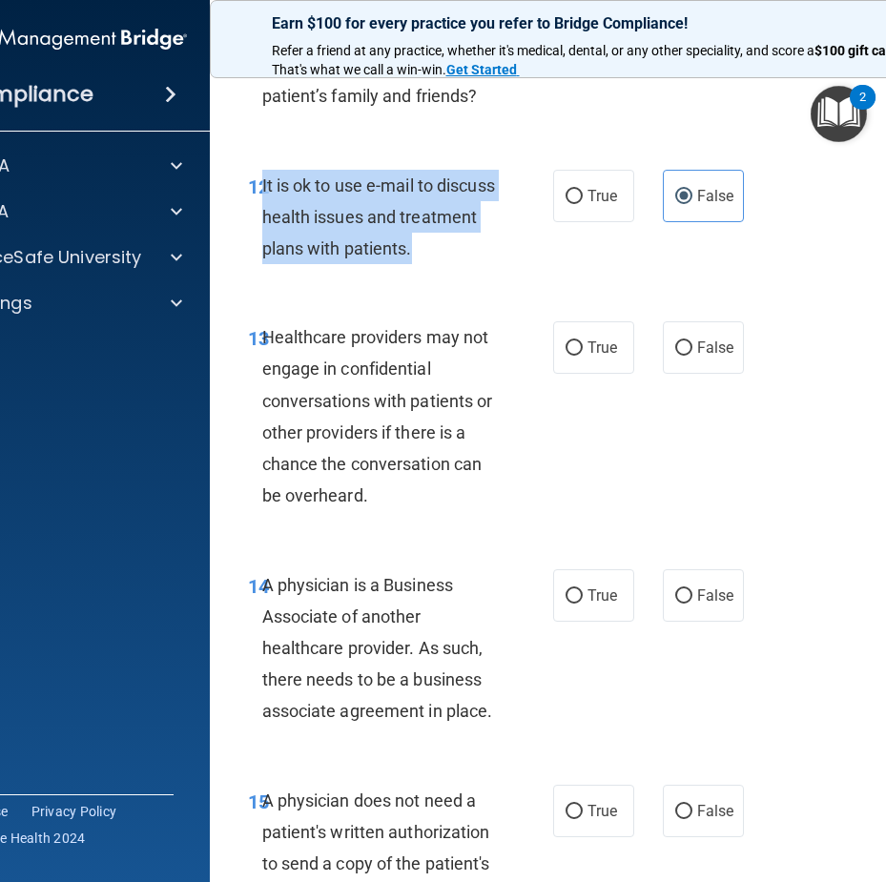
drag, startPoint x: 521, startPoint y: 246, endPoint x: 256, endPoint y: 188, distance: 271.5
click at [256, 188] on div "12 It is ok to use e-mail to discuss health issues and treatment plans with pat…" at bounding box center [400, 222] width 363 height 105
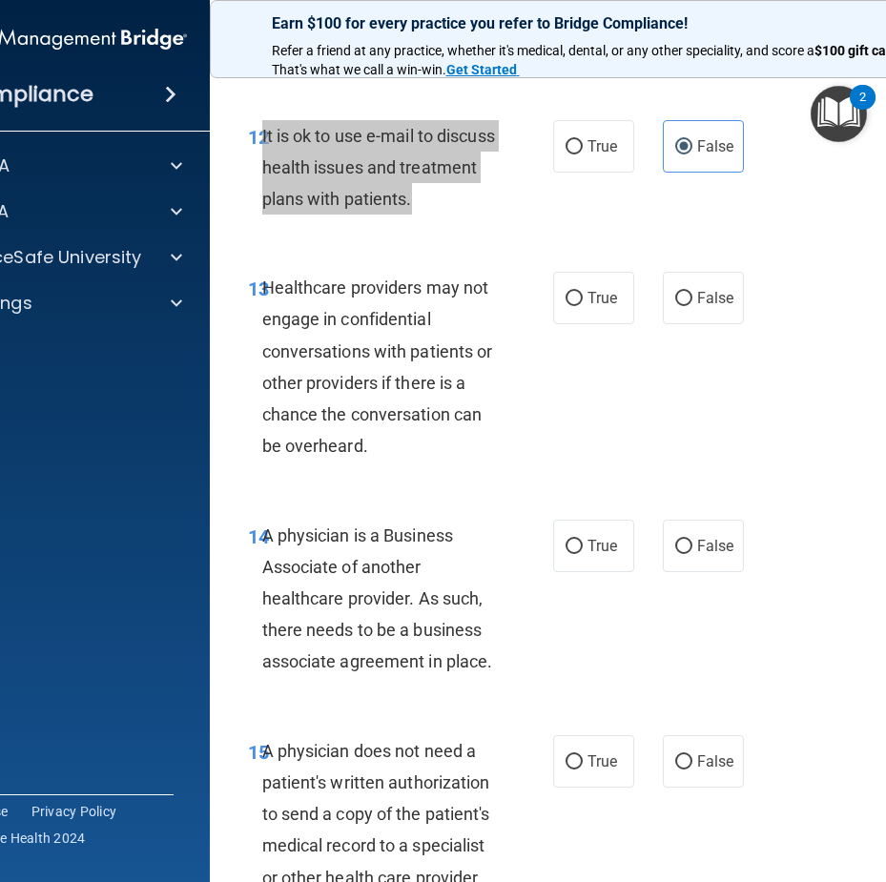
scroll to position [2767, 0]
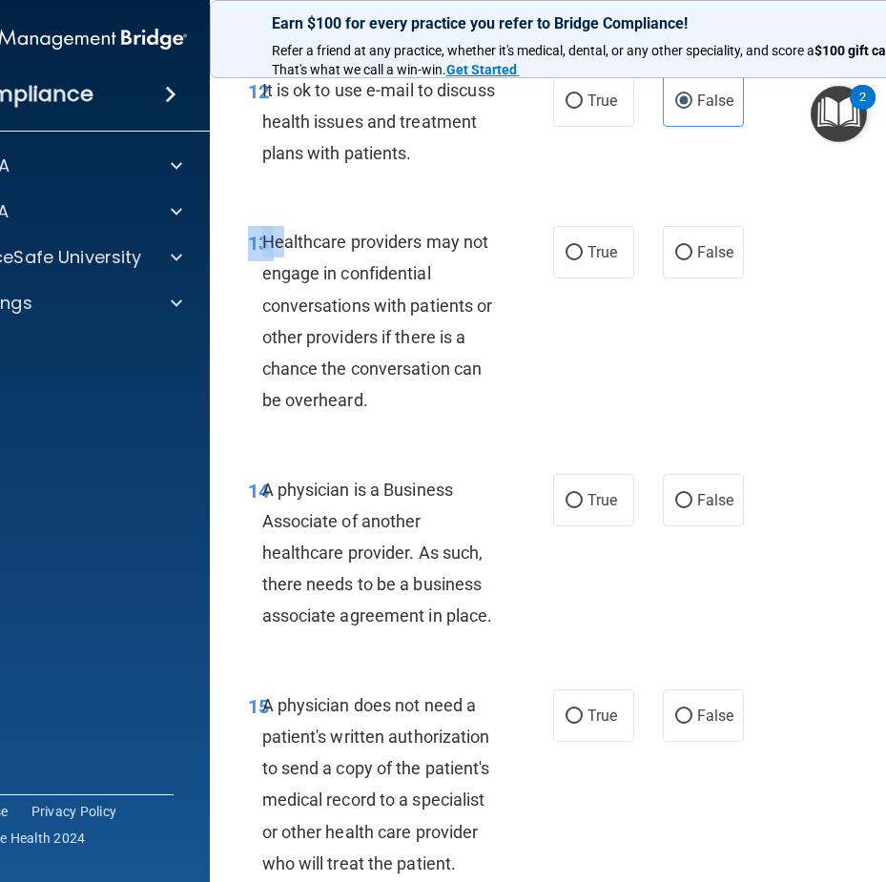
drag, startPoint x: 468, startPoint y: 421, endPoint x: 279, endPoint y: 258, distance: 250.3
click at [279, 258] on div "13 Healthcare providers may not engage in confidential conversations with patie…" at bounding box center [596, 325] width 725 height 247
click at [295, 321] on div "Healthcare providers may not engage in confidential conversations with patients…" at bounding box center [387, 321] width 251 height 190
click at [615, 110] on label "True" at bounding box center [593, 100] width 81 height 52
click at [583, 109] on input "True" at bounding box center [574, 101] width 17 height 14
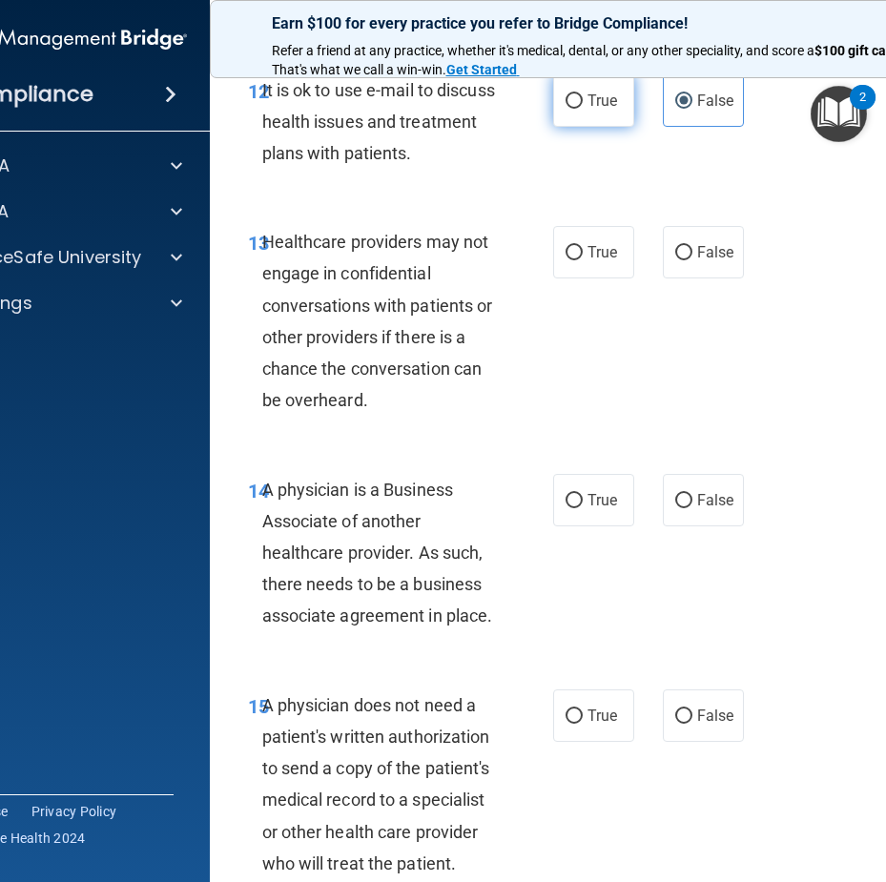
radio input "true"
radio input "false"
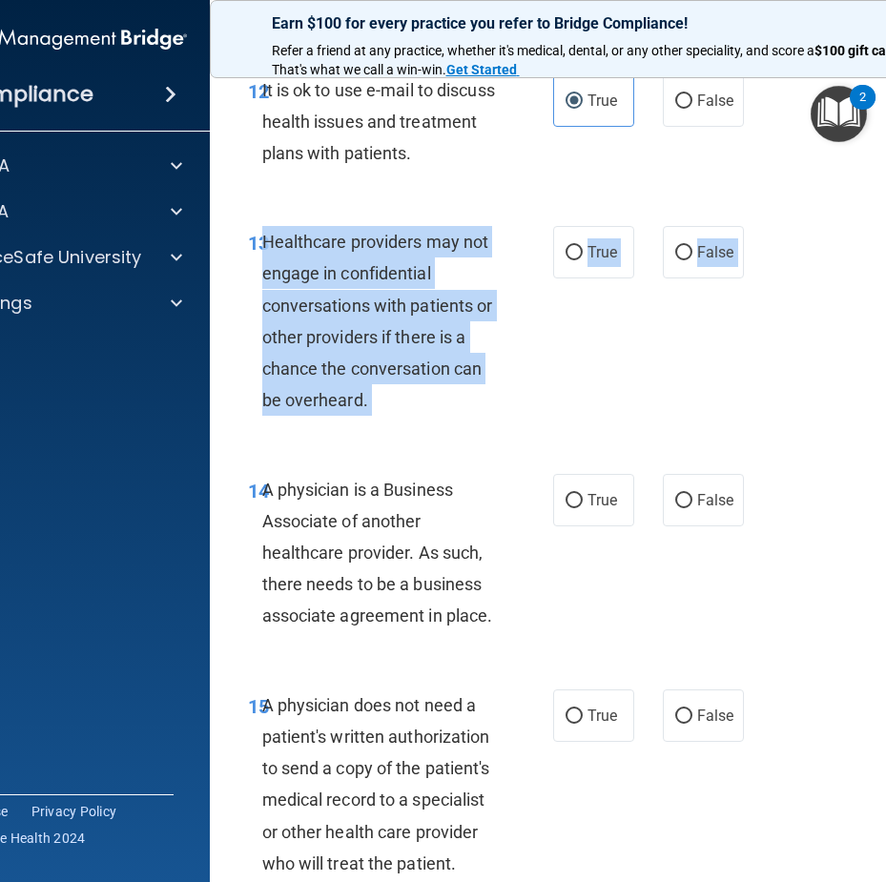
drag, startPoint x: 359, startPoint y: 427, endPoint x: 254, endPoint y: 248, distance: 207.8
click at [254, 248] on div "13 Healthcare providers may not engage in confidential conversations with patie…" at bounding box center [596, 325] width 725 height 247
click at [262, 248] on span "Healthcare providers may not engage in confidential conversations with patients…" at bounding box center [377, 321] width 231 height 178
drag, startPoint x: 374, startPoint y: 405, endPoint x: 260, endPoint y: 236, distance: 204.8
click at [262, 236] on div "Healthcare providers may not engage in confidential conversations with patients…" at bounding box center [387, 321] width 251 height 190
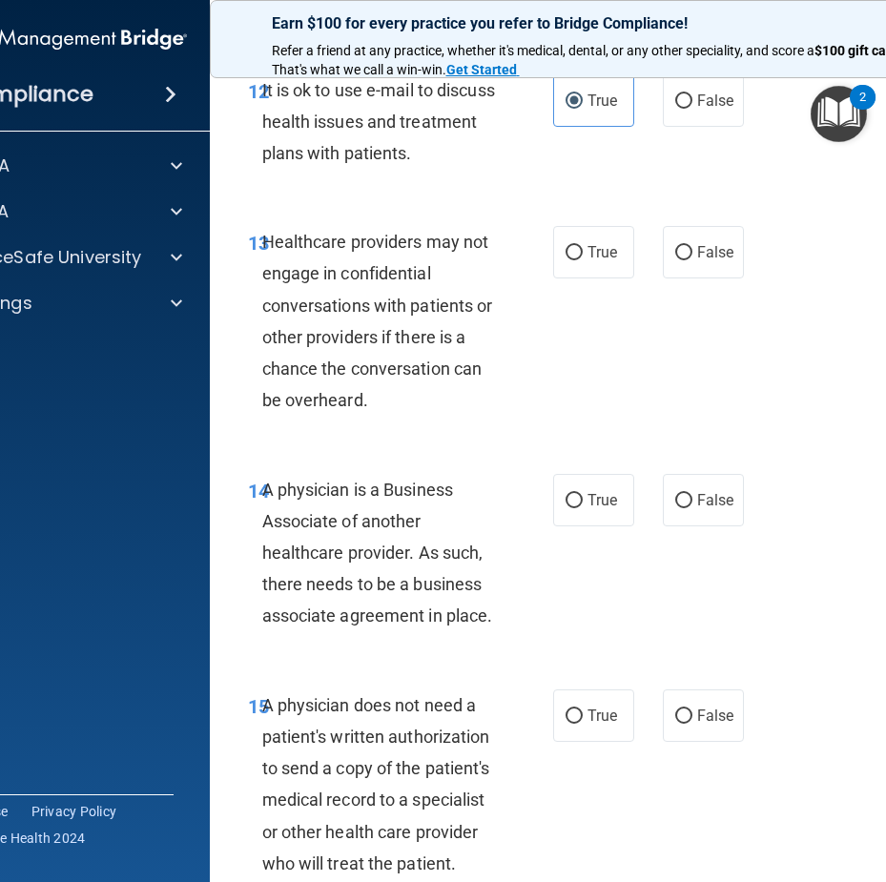
click at [740, 270] on div "True False" at bounding box center [651, 252] width 196 height 52
click at [715, 261] on label "False" at bounding box center [703, 252] width 81 height 52
click at [693, 260] on input "False" at bounding box center [683, 253] width 17 height 14
radio input "true"
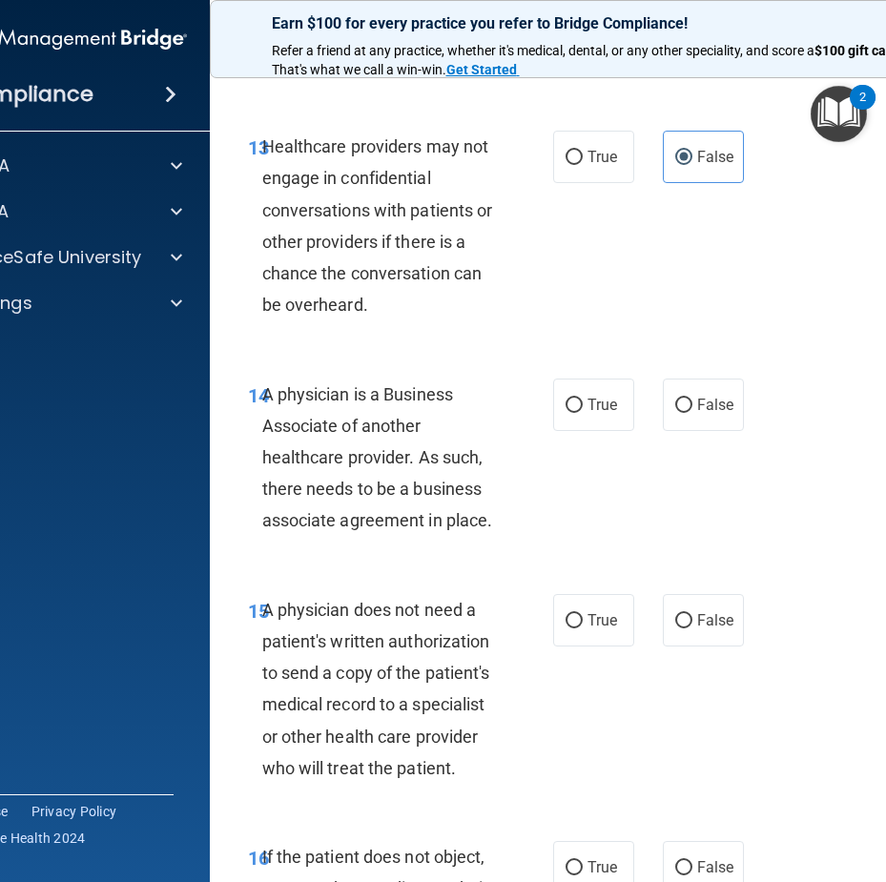
drag, startPoint x: 496, startPoint y: 534, endPoint x: 256, endPoint y: 409, distance: 271.0
click at [262, 409] on div "A physician is a Business Associate of another healthcare provider. As such, th…" at bounding box center [387, 458] width 251 height 158
click at [682, 405] on input "False" at bounding box center [683, 406] width 17 height 14
radio input "true"
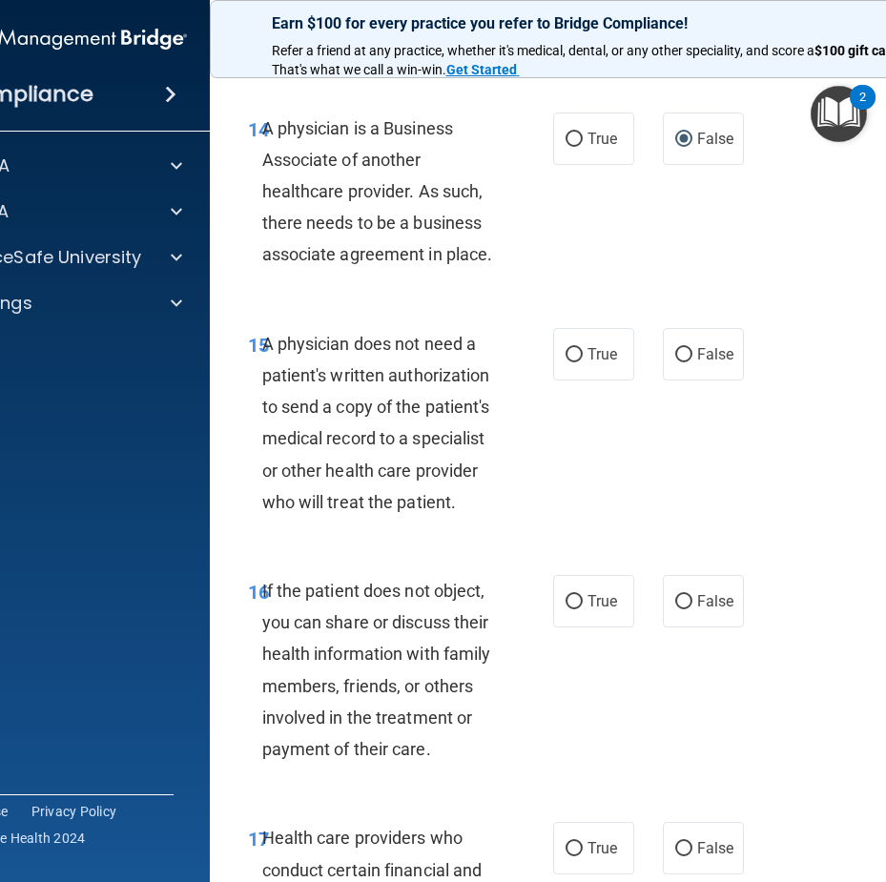
scroll to position [3148, 0]
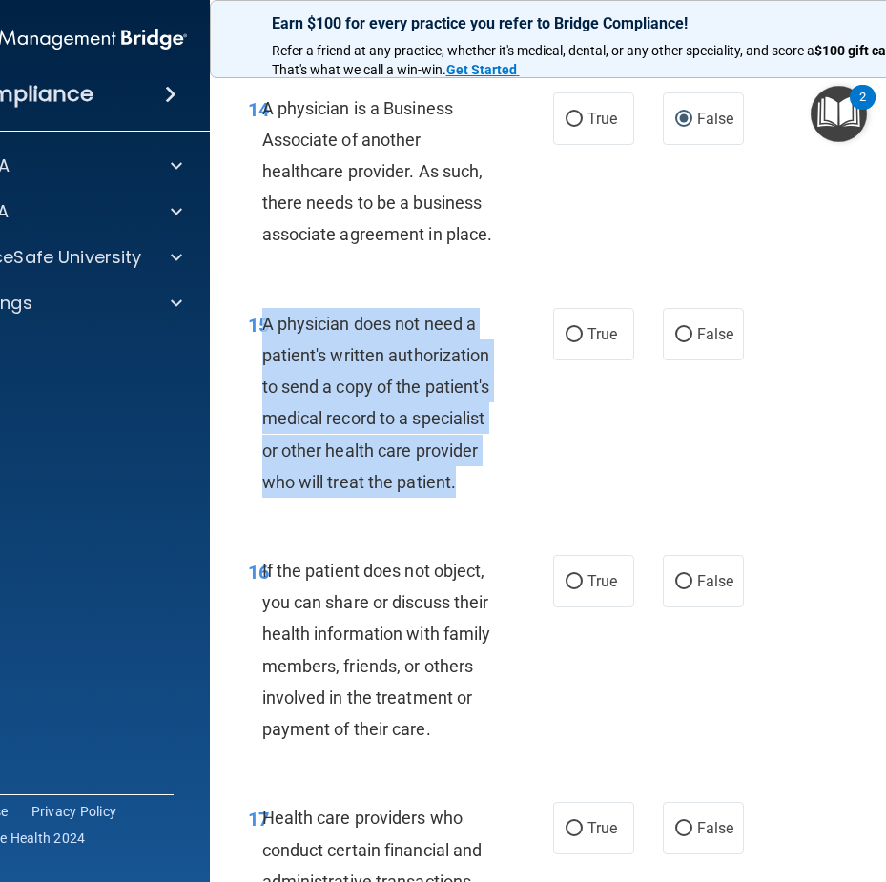
drag, startPoint x: 453, startPoint y: 485, endPoint x: 259, endPoint y: 331, distance: 247.9
click at [262, 331] on div "A physician does not need a patient's written authorization to send a copy of t…" at bounding box center [387, 403] width 251 height 190
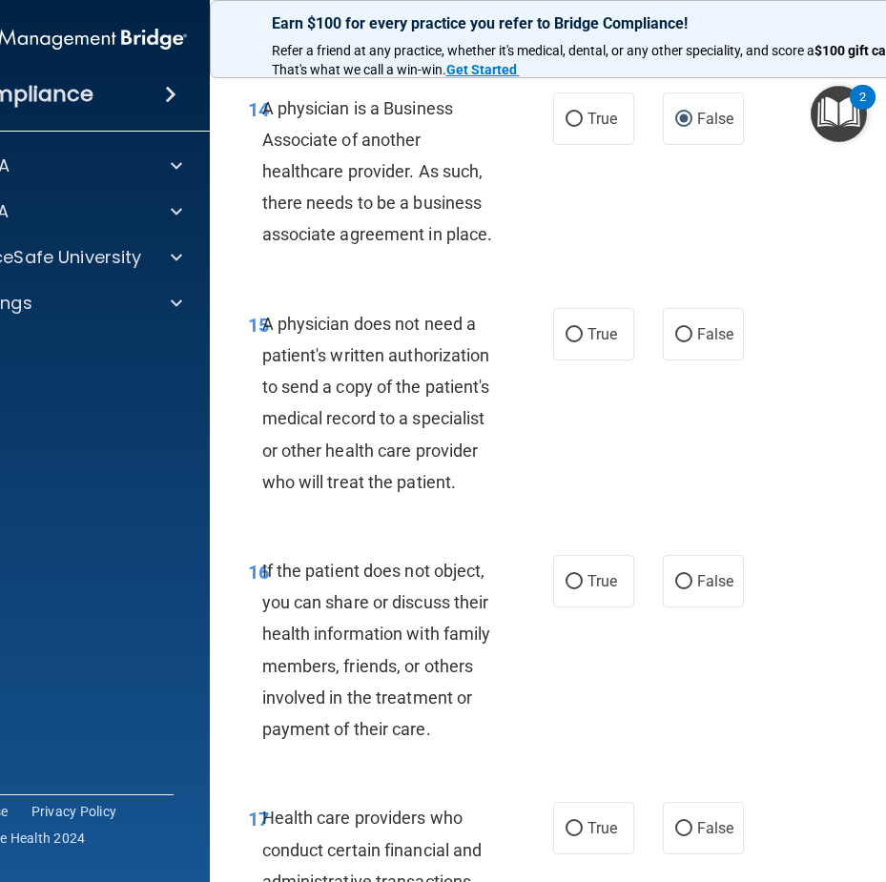
click at [637, 352] on div "True False" at bounding box center [651, 334] width 196 height 52
click at [617, 349] on label "True" at bounding box center [593, 334] width 81 height 52
click at [583, 343] on input "True" at bounding box center [574, 335] width 17 height 14
radio input "true"
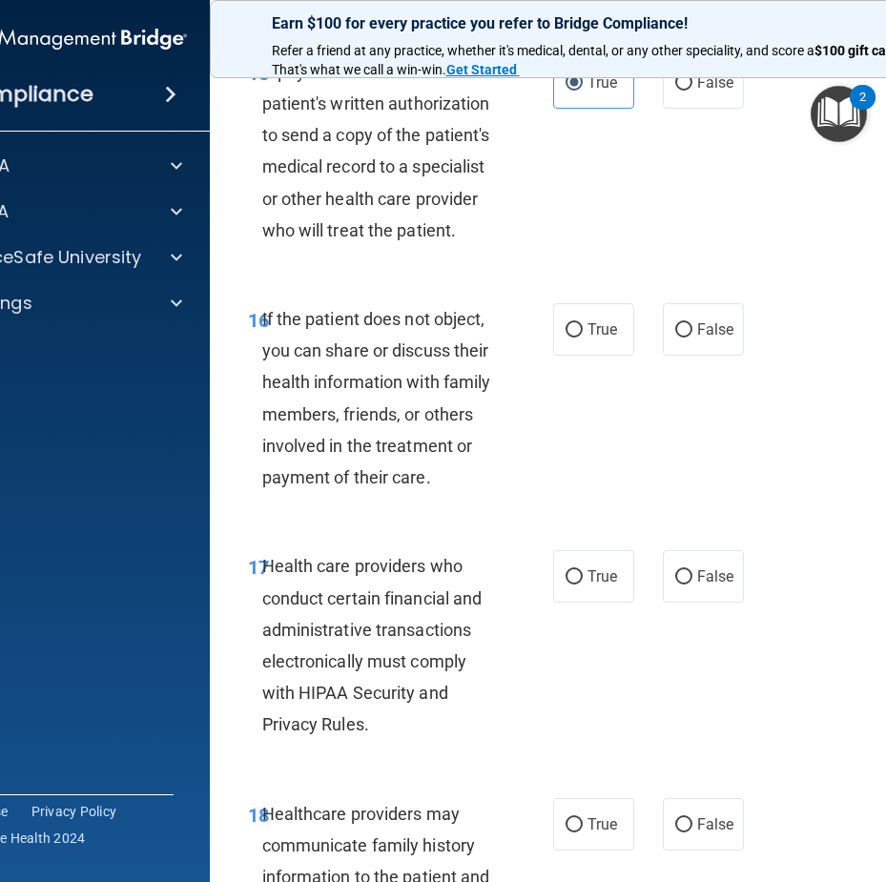
scroll to position [3435, 0]
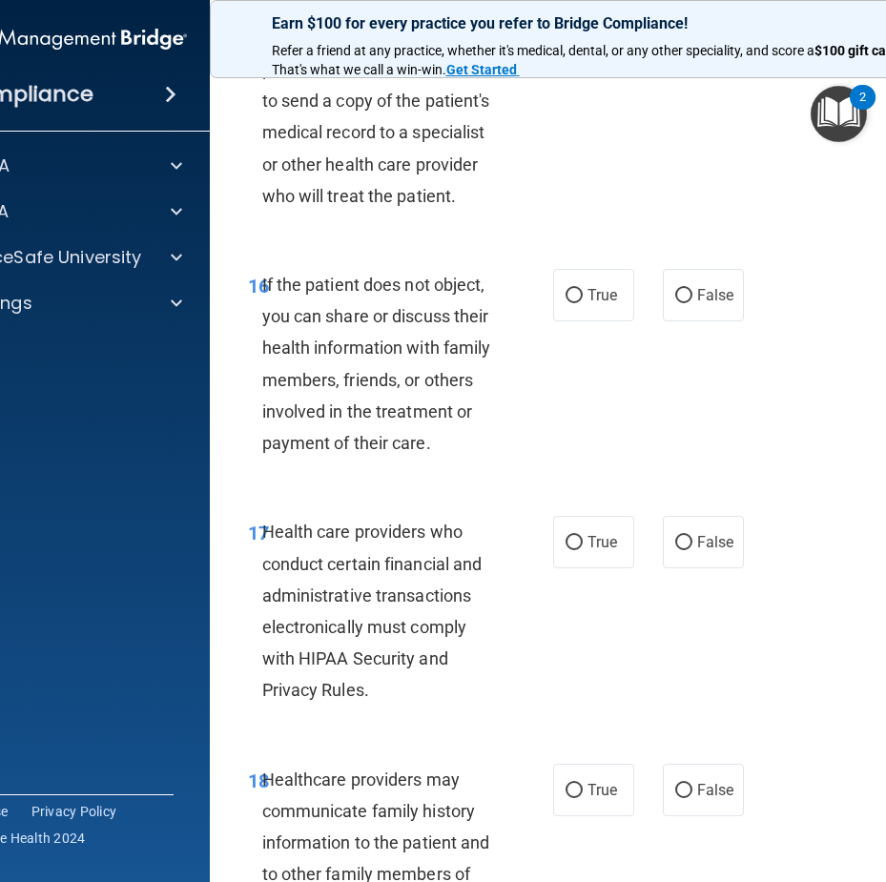
drag, startPoint x: 450, startPoint y: 434, endPoint x: 424, endPoint y: 446, distance: 29.1
click at [424, 446] on div "If the patient does not object, you can share or discuss their health informati…" at bounding box center [387, 364] width 251 height 190
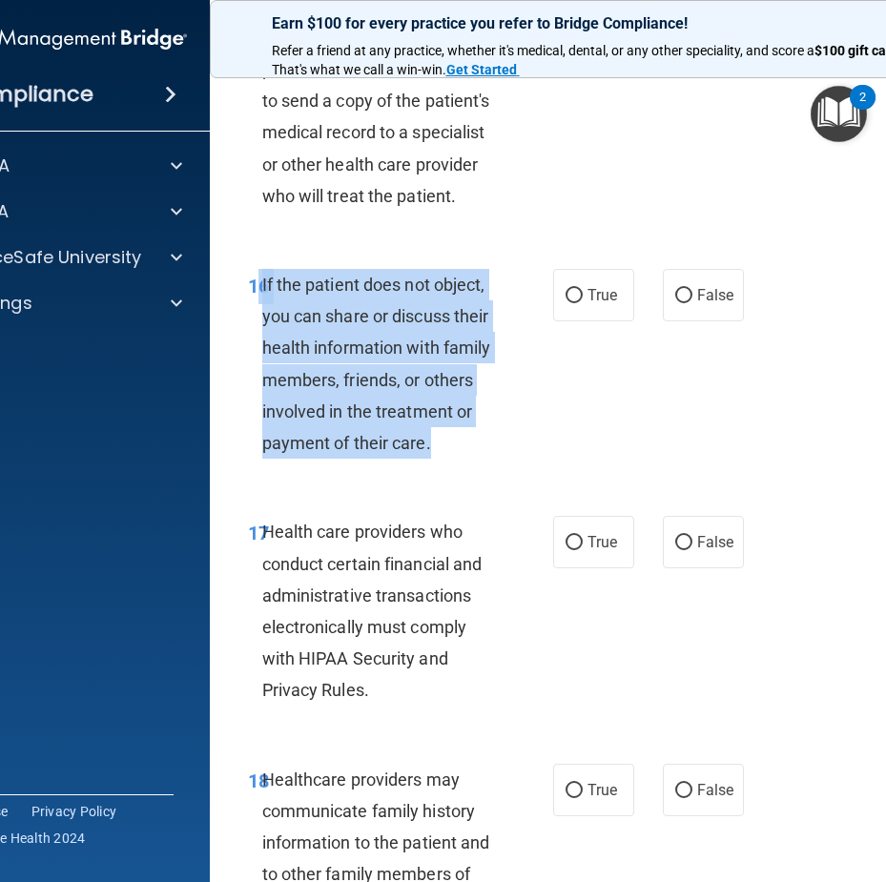
drag, startPoint x: 426, startPoint y: 447, endPoint x: 251, endPoint y: 292, distance: 233.8
click at [251, 292] on div "16 If the patient does not object, you can share or discuss their health inform…" at bounding box center [400, 368] width 363 height 199
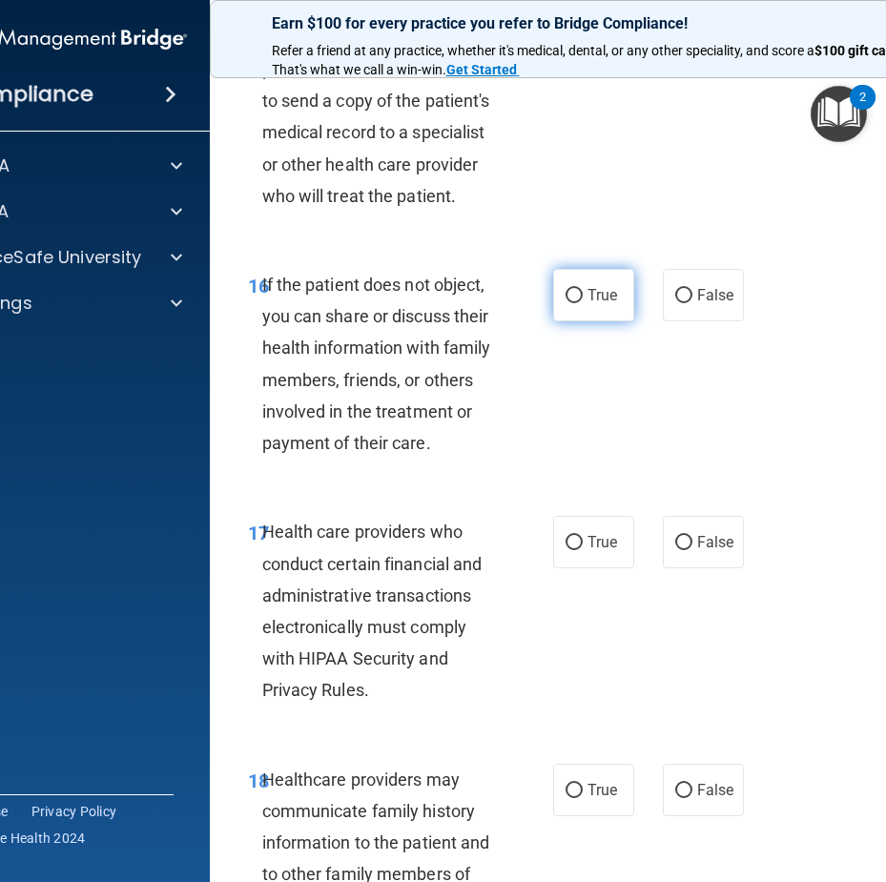
click at [588, 301] on span "True" at bounding box center [603, 295] width 30 height 18
click at [583, 301] on input "True" at bounding box center [574, 296] width 17 height 14
radio input "true"
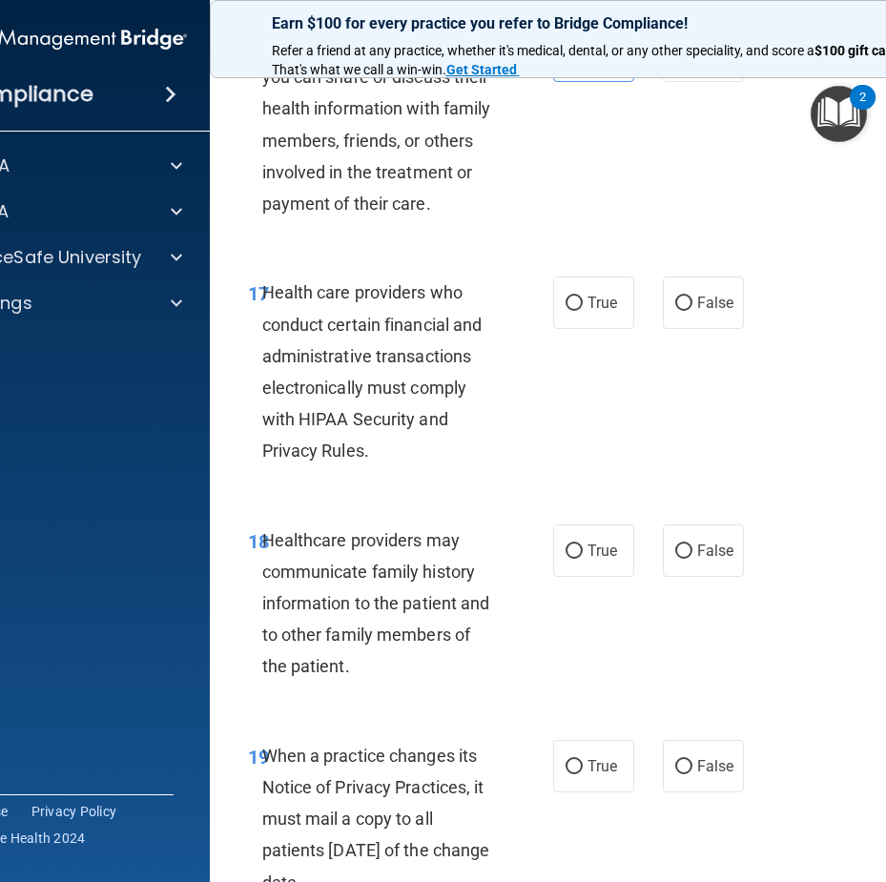
scroll to position [3721, 0]
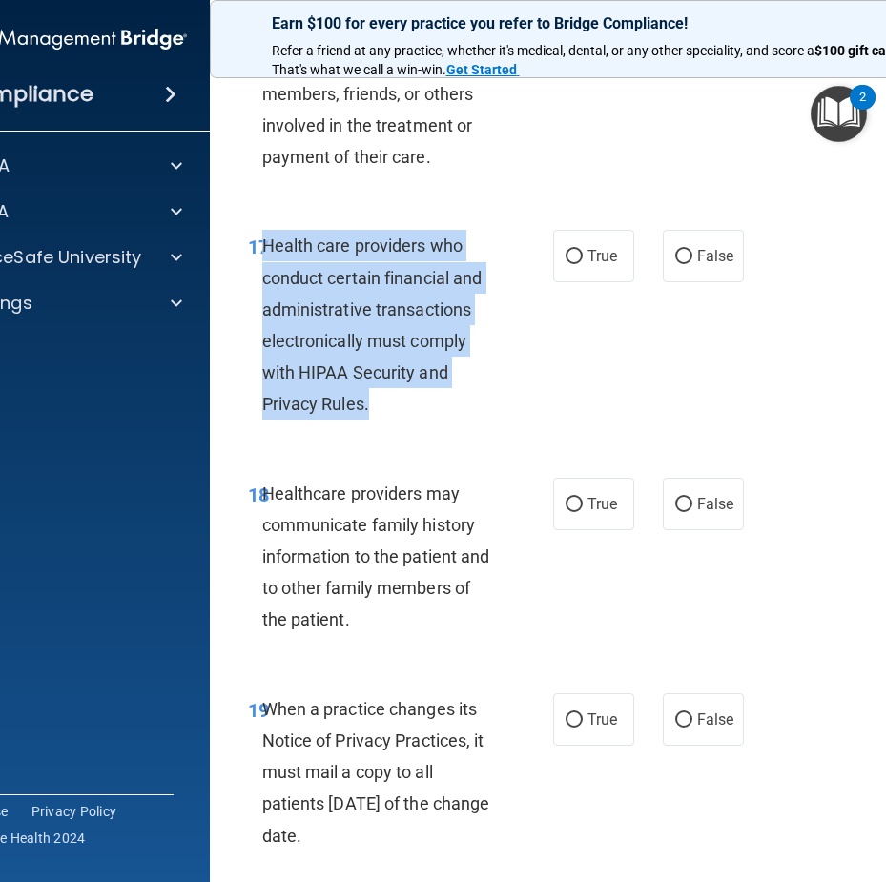
drag, startPoint x: 326, startPoint y: 360, endPoint x: 259, endPoint y: 244, distance: 133.8
click at [262, 244] on div "Health care providers who conduct certain financial and administrative transact…" at bounding box center [387, 325] width 251 height 190
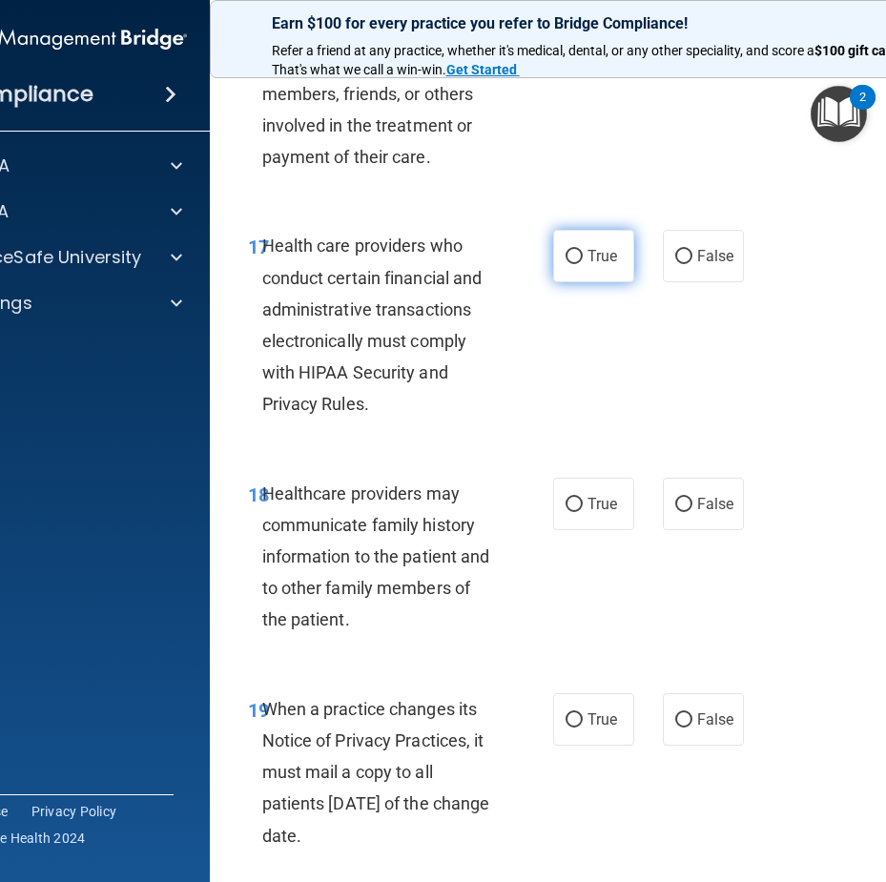
click at [596, 276] on label "True" at bounding box center [593, 256] width 81 height 52
click at [583, 264] on input "True" at bounding box center [574, 257] width 17 height 14
radio input "true"
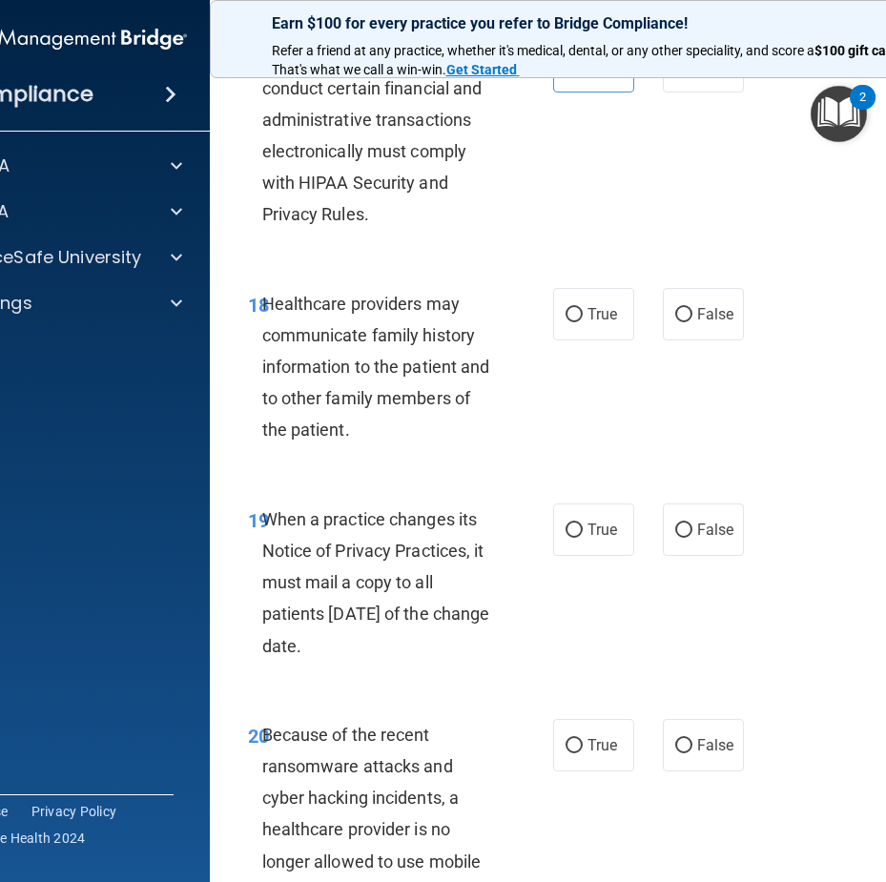
scroll to position [3912, 0]
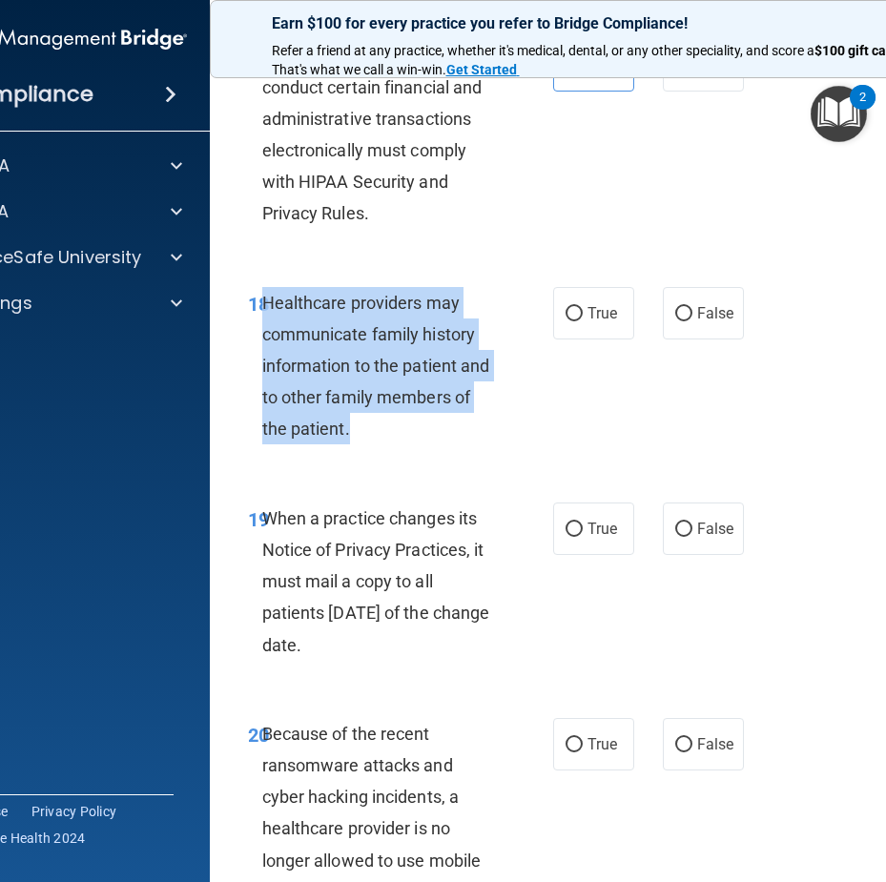
drag, startPoint x: 388, startPoint y: 421, endPoint x: 260, endPoint y: 301, distance: 175.5
click at [262, 301] on div "Healthcare providers may communicate family history information to the patient …" at bounding box center [387, 366] width 251 height 158
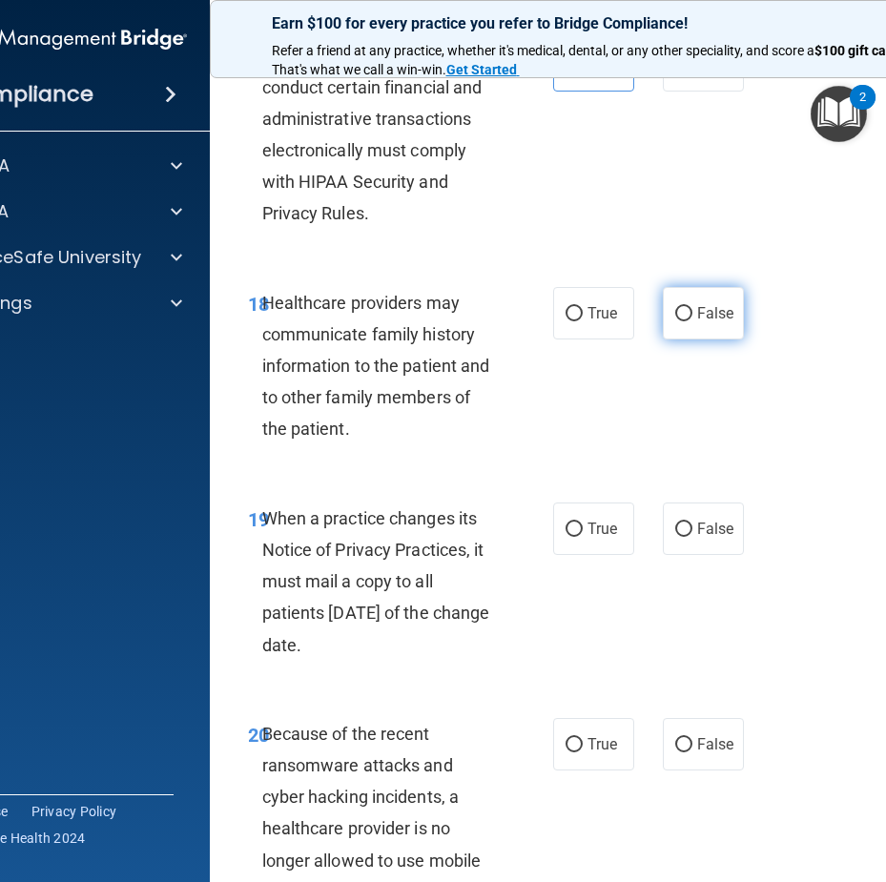
click at [712, 287] on label "False" at bounding box center [703, 313] width 81 height 52
click at [693, 307] on input "False" at bounding box center [683, 314] width 17 height 14
radio input "true"
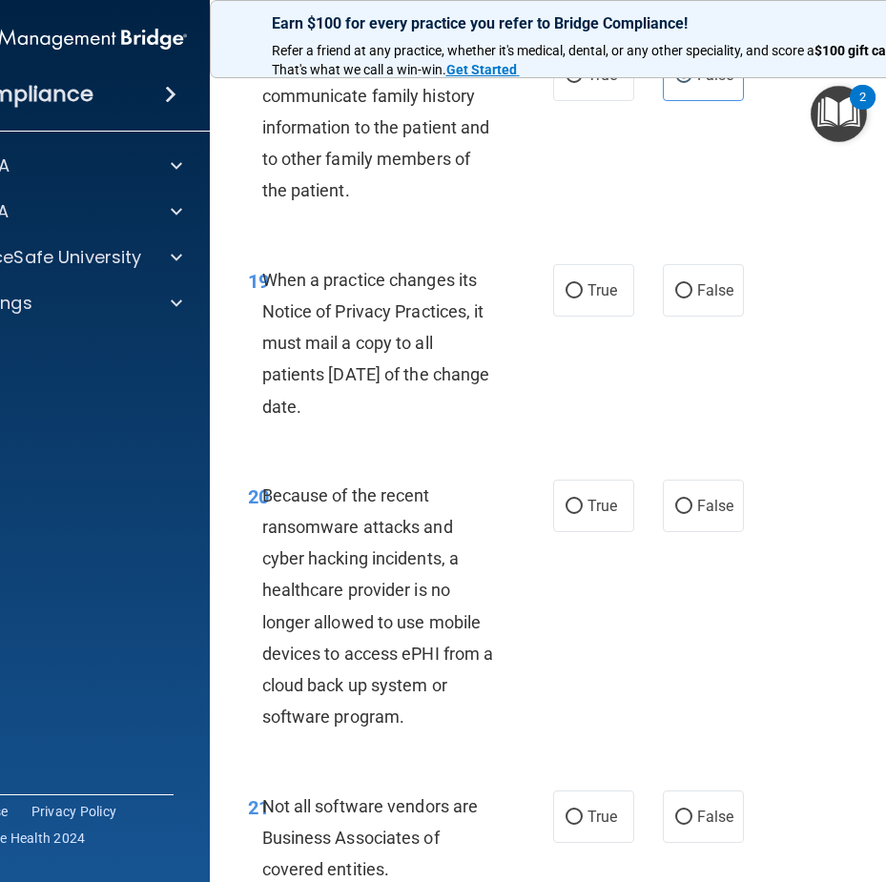
scroll to position [4198, 0]
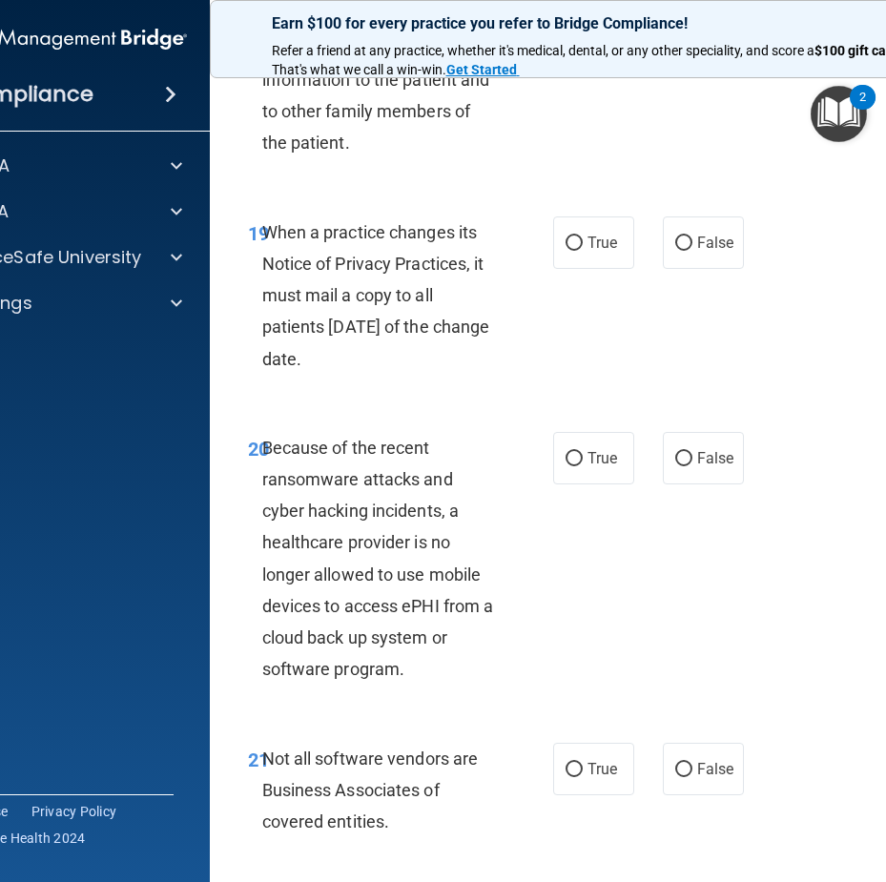
drag, startPoint x: 390, startPoint y: 363, endPoint x: 255, endPoint y: 247, distance: 178.6
click at [262, 247] on div "When a practice changes its Notice of Privacy Practices, it must mail a copy to…" at bounding box center [387, 296] width 251 height 158
click at [716, 251] on span "False" at bounding box center [715, 243] width 37 height 18
click at [693, 251] on input "False" at bounding box center [683, 244] width 17 height 14
radio input "true"
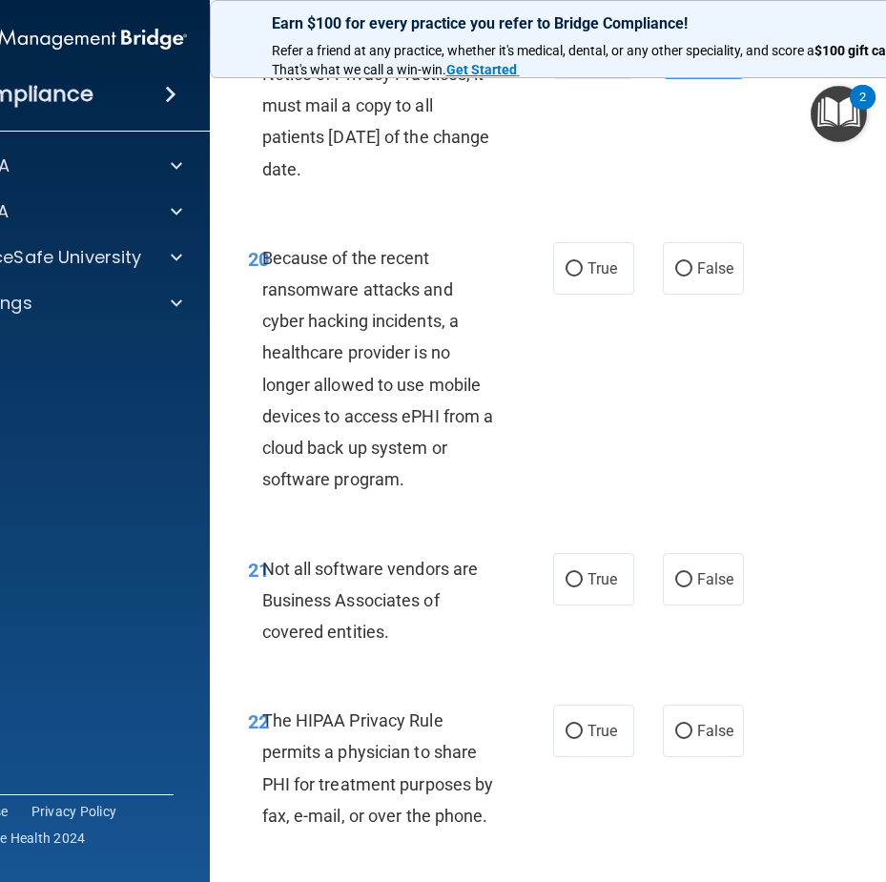
scroll to position [4389, 0]
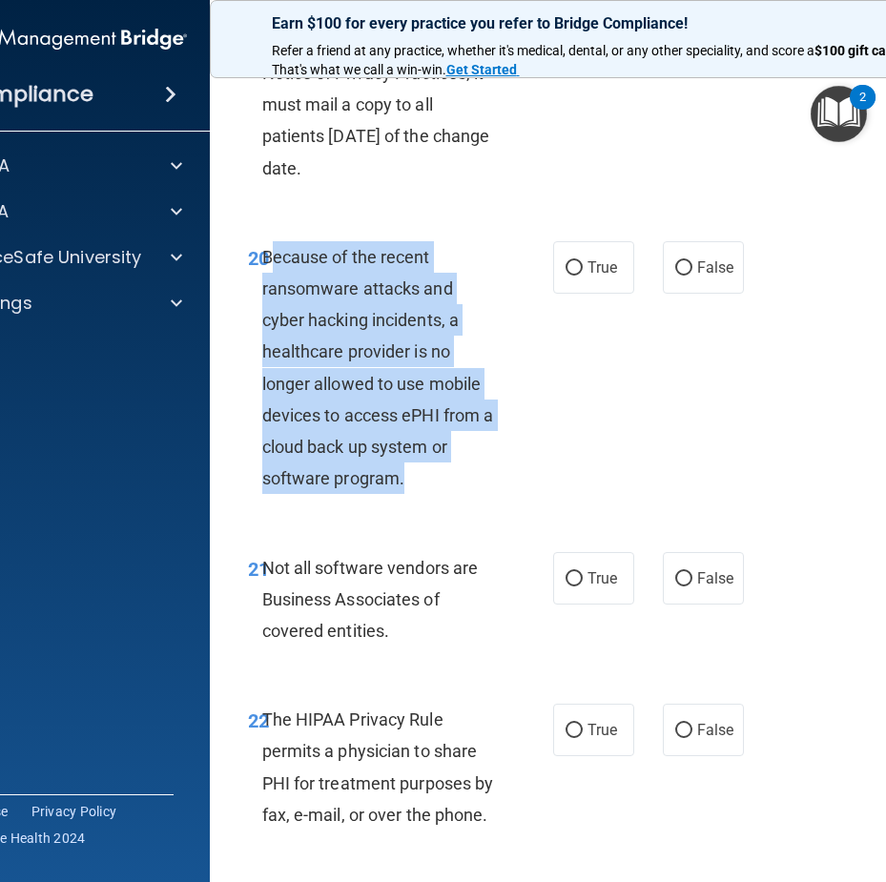
drag, startPoint x: 405, startPoint y: 503, endPoint x: 261, endPoint y: 268, distance: 274.9
click at [261, 268] on div "20 Because of the recent ransomware attacks and cyber hacking incidents, a heal…" at bounding box center [400, 372] width 363 height 263
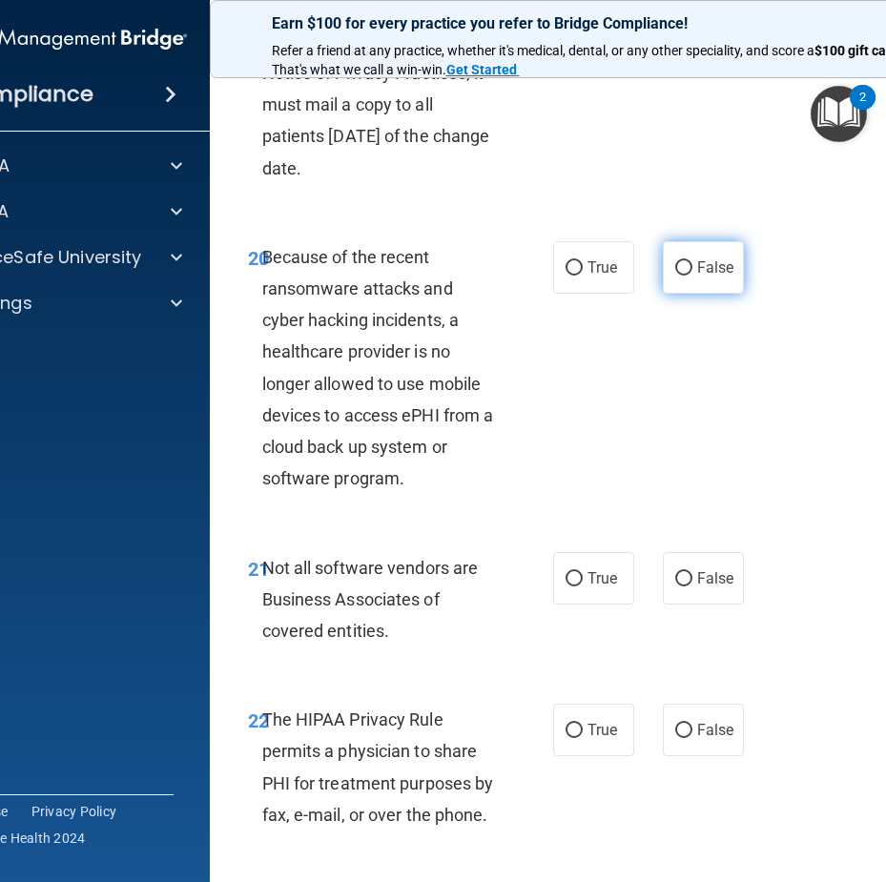
click at [724, 253] on label "False" at bounding box center [703, 267] width 81 height 52
click at [693, 261] on input "False" at bounding box center [683, 268] width 17 height 14
radio input "true"
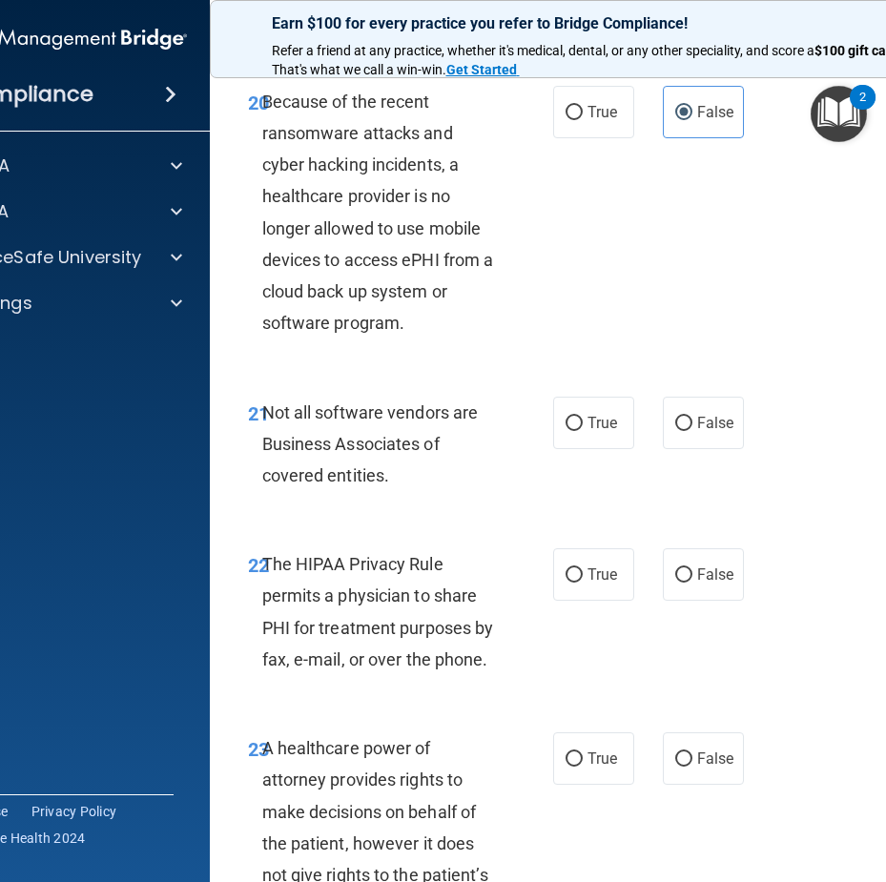
scroll to position [4675, 0]
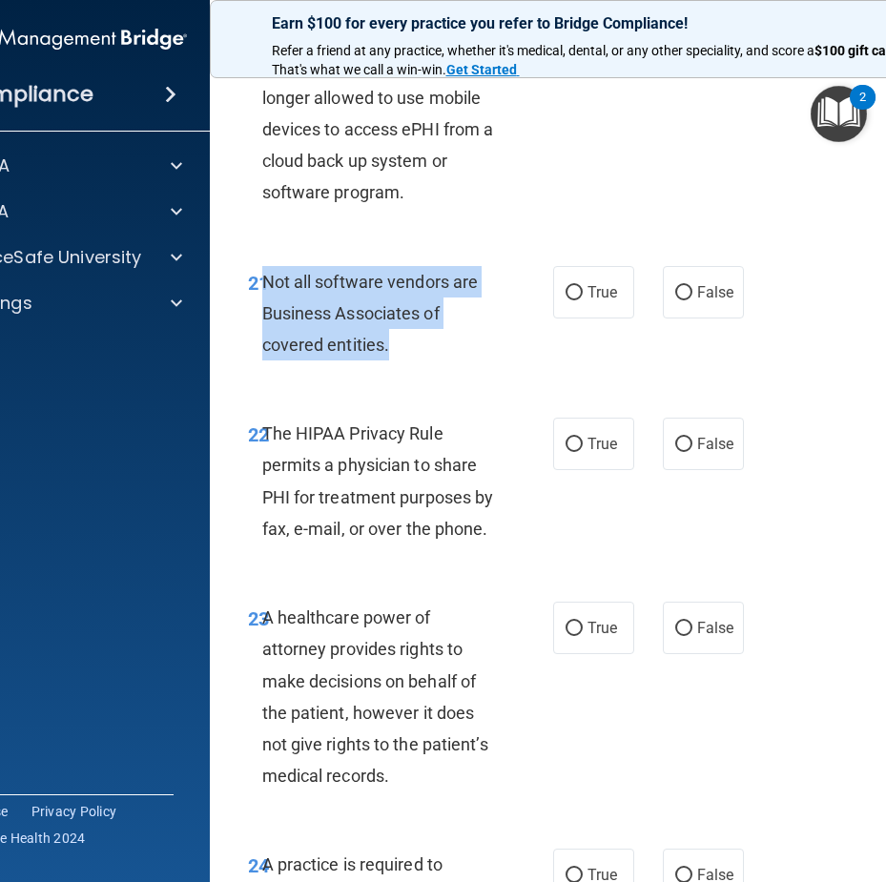
drag, startPoint x: 311, startPoint y: 314, endPoint x: 259, endPoint y: 290, distance: 57.6
click at [262, 290] on div "Not all software vendors are Business Associates of covered entities." at bounding box center [387, 313] width 251 height 95
click at [787, 195] on div "20 Because of the recent ransomware attacks and cyber hacking incidents, a heal…" at bounding box center [596, 86] width 725 height 311
drag, startPoint x: 370, startPoint y: 336, endPoint x: 260, endPoint y: 280, distance: 123.3
click at [262, 280] on div "Not all software vendors are Business Associates of covered entities." at bounding box center [387, 313] width 251 height 95
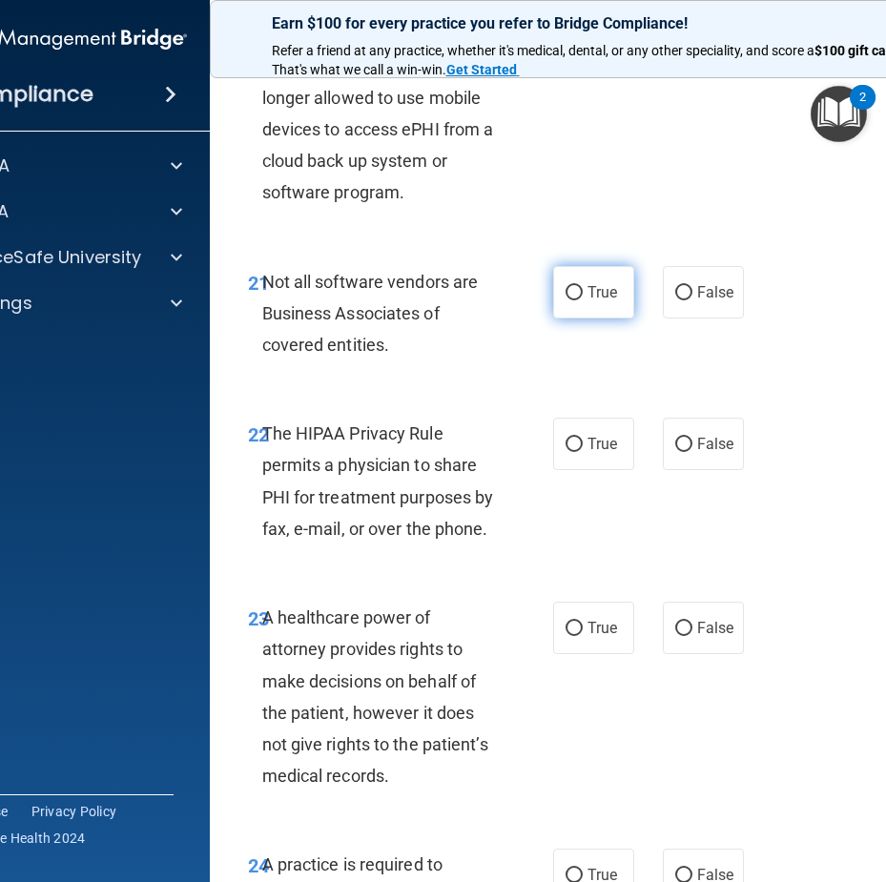
click at [602, 280] on label "True" at bounding box center [593, 292] width 81 height 52
click at [583, 286] on input "True" at bounding box center [574, 293] width 17 height 14
radio input "true"
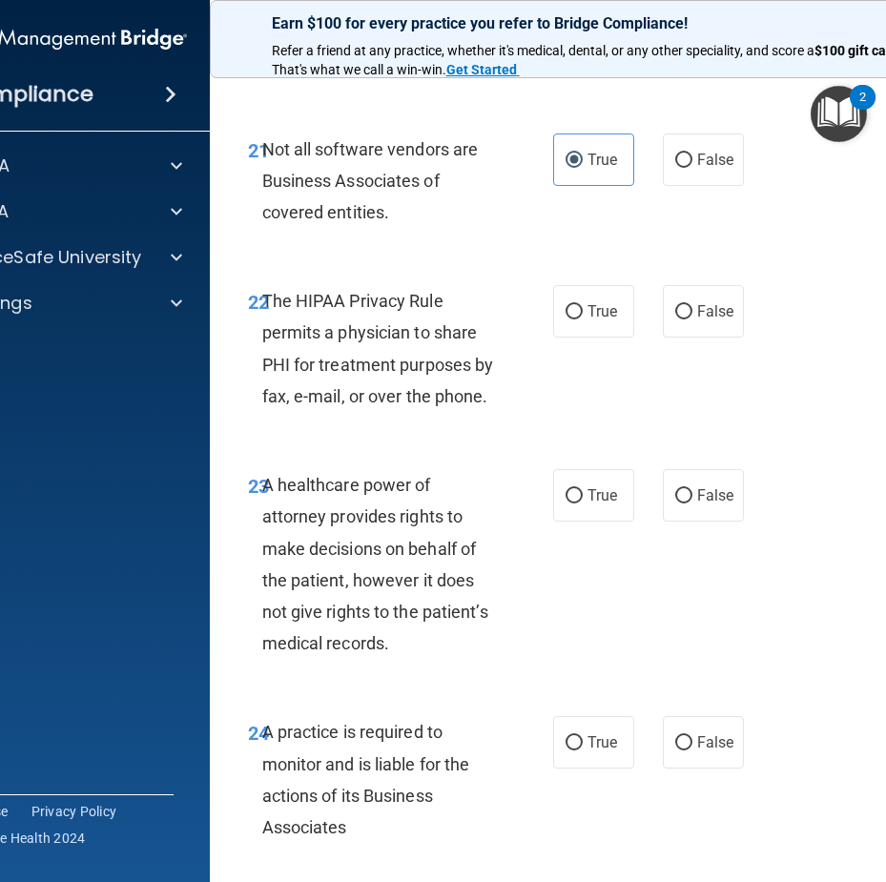
scroll to position [4866, 0]
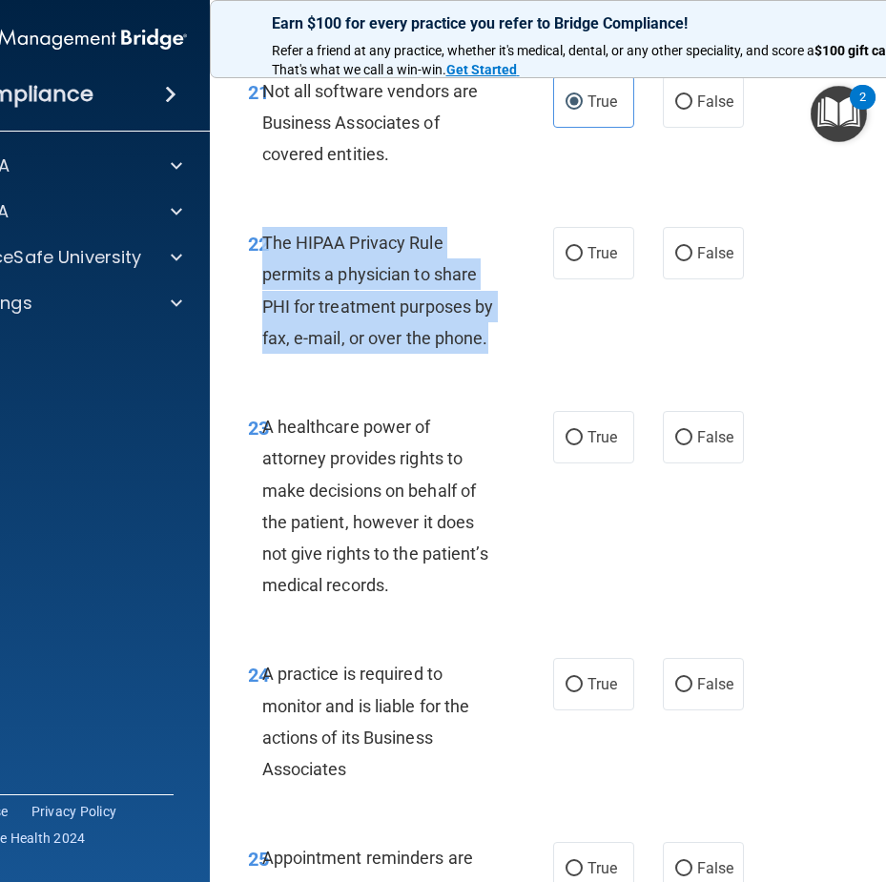
drag, startPoint x: 496, startPoint y: 352, endPoint x: 258, endPoint y: 241, distance: 262.9
click at [262, 241] on div "The HIPAA Privacy Rule permits a physician to share PHI for treatment purposes …" at bounding box center [387, 290] width 251 height 127
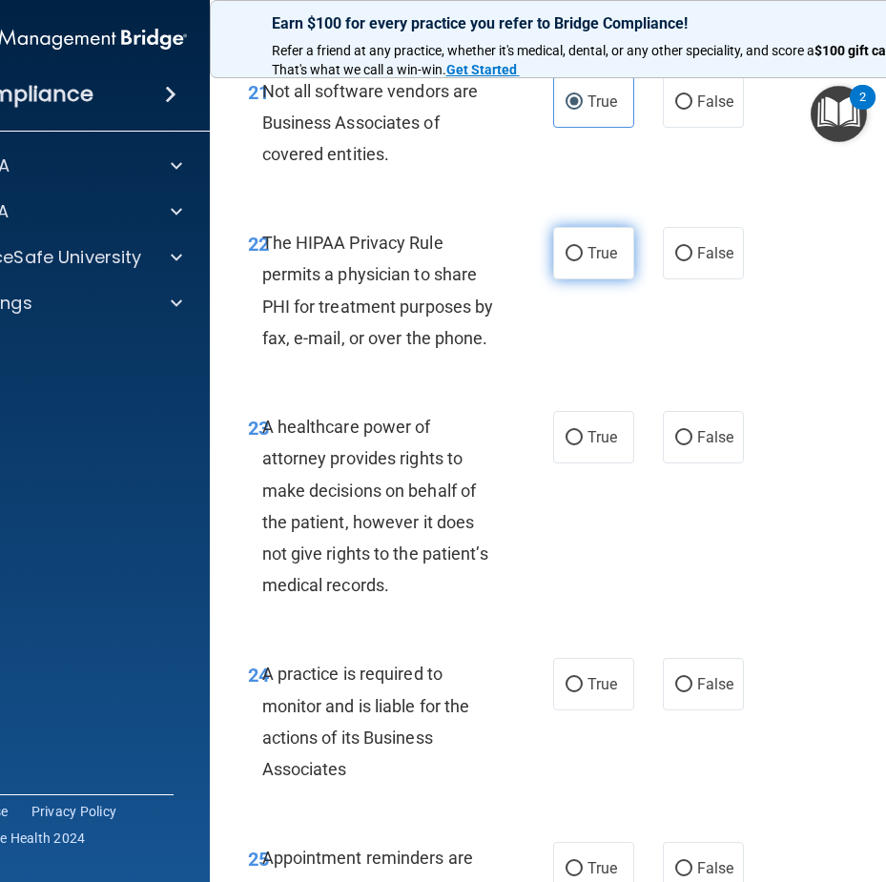
click at [571, 267] on label "True" at bounding box center [593, 253] width 81 height 52
click at [571, 261] on input "True" at bounding box center [574, 254] width 17 height 14
radio input "true"
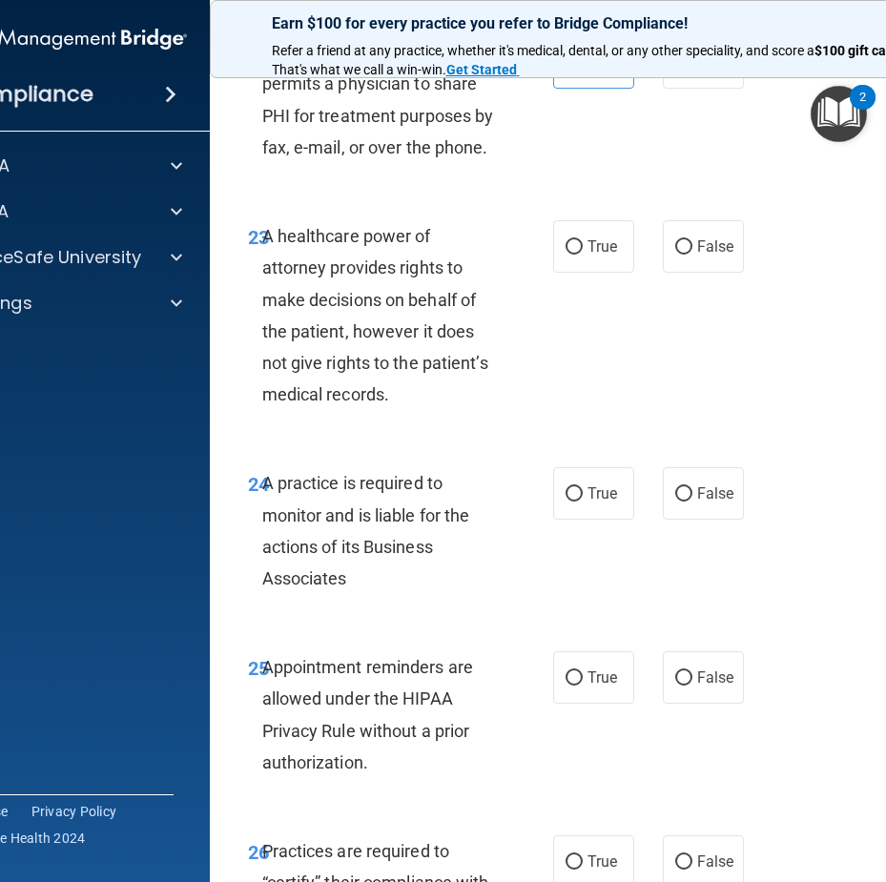
scroll to position [5152, 0]
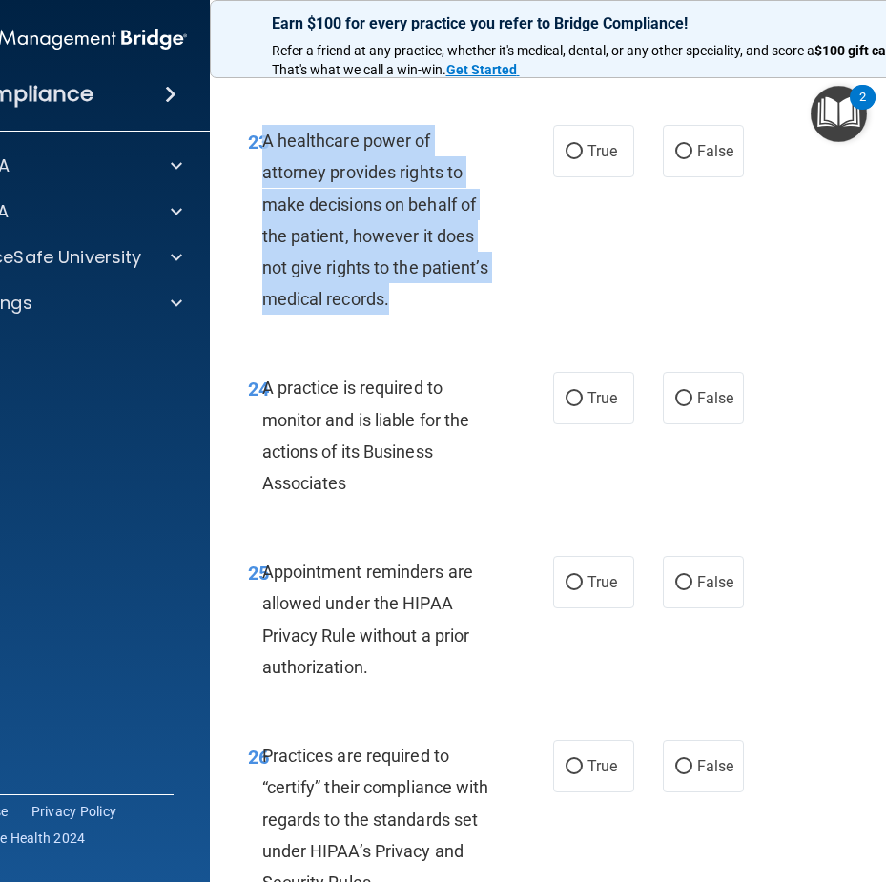
drag, startPoint x: 432, startPoint y: 303, endPoint x: 257, endPoint y: 151, distance: 232.6
click at [262, 151] on div "A healthcare power of attorney provides rights to make decisions on behalf of t…" at bounding box center [387, 220] width 251 height 190
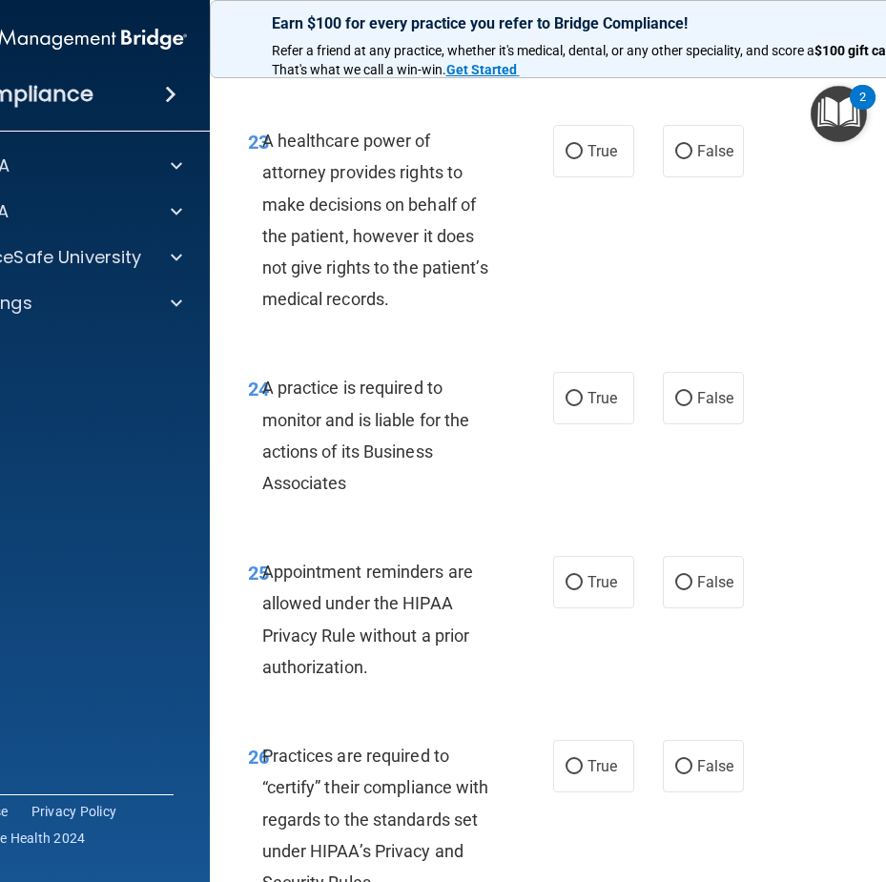
click at [654, 160] on div "True False" at bounding box center [651, 151] width 196 height 52
click at [709, 142] on span "False" at bounding box center [715, 151] width 37 height 18
click at [693, 145] on input "False" at bounding box center [683, 152] width 17 height 14
radio input "true"
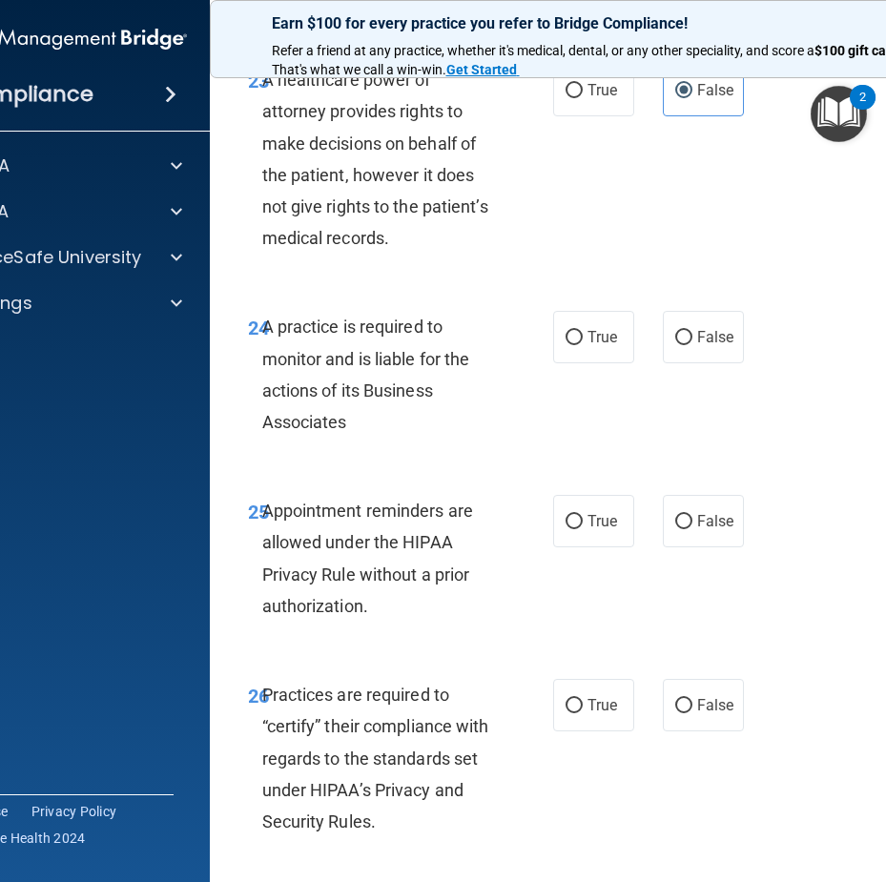
scroll to position [5247, 0]
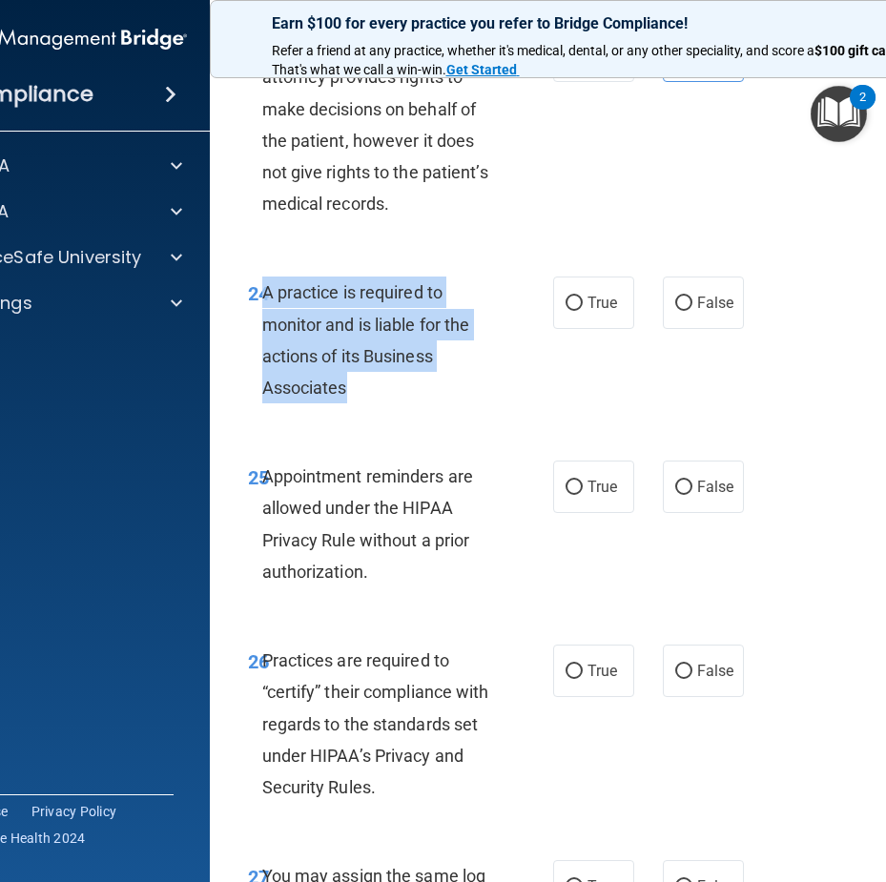
drag, startPoint x: 372, startPoint y: 405, endPoint x: 258, endPoint y: 301, distance: 154.7
click at [258, 301] on div "24 A practice is required to monitor and is liable for the actions of its Busin…" at bounding box center [400, 345] width 363 height 136
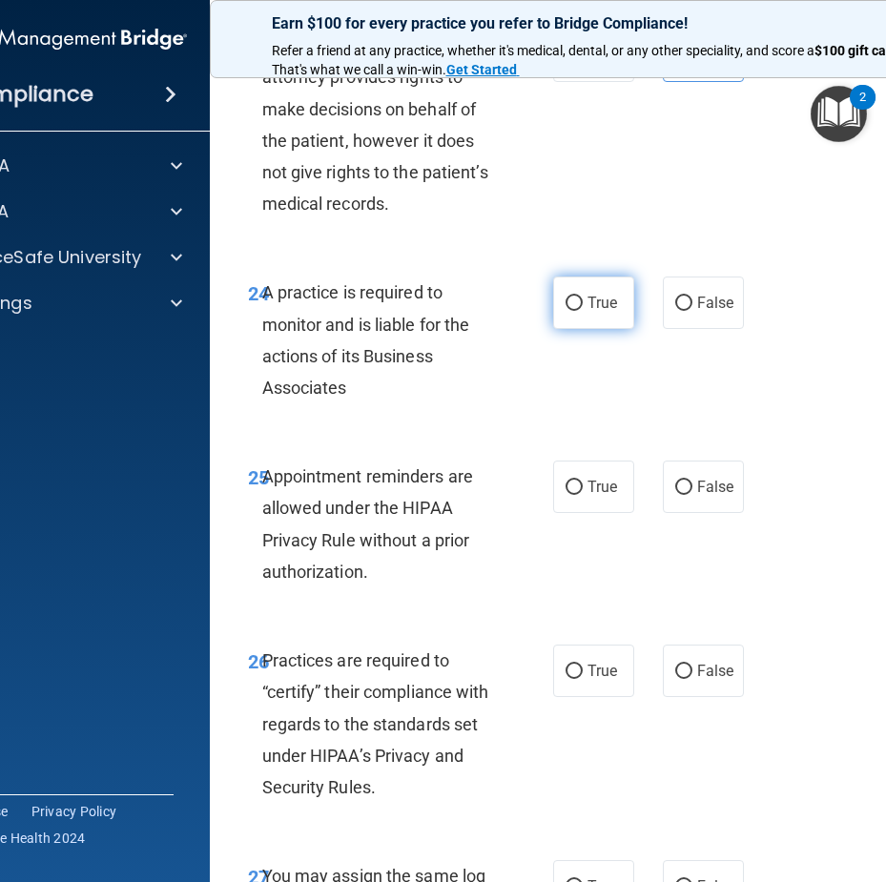
click at [610, 295] on span "True" at bounding box center [603, 303] width 30 height 18
click at [583, 297] on input "True" at bounding box center [574, 304] width 17 height 14
radio input "true"
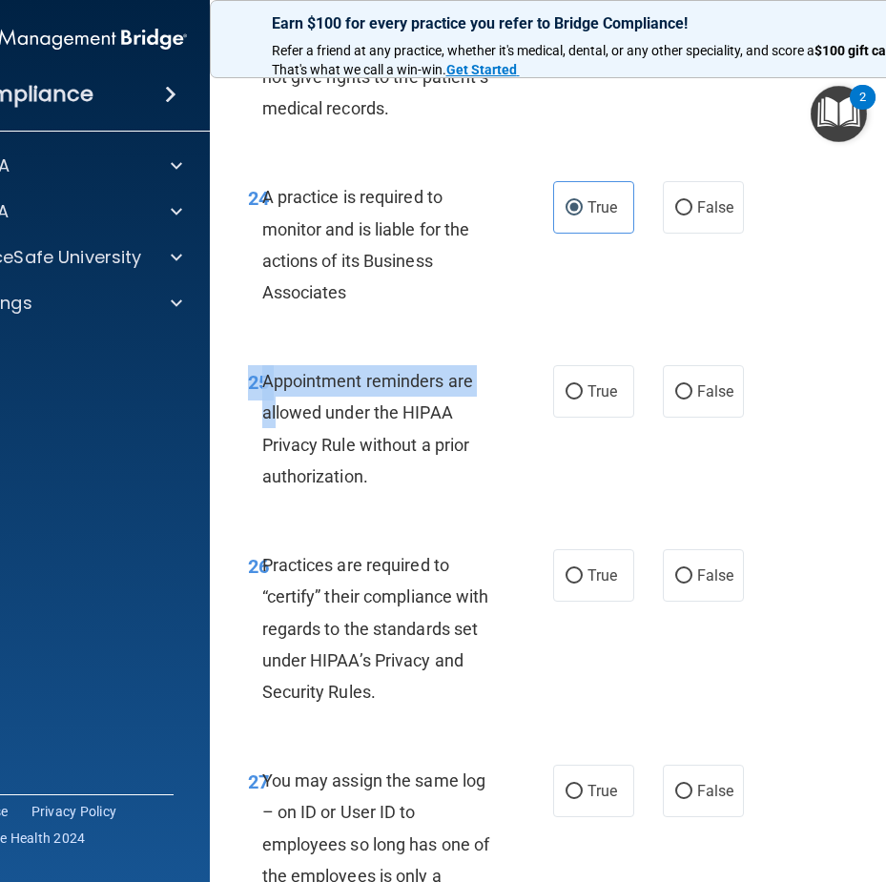
drag, startPoint x: 408, startPoint y: 505, endPoint x: 274, endPoint y: 424, distance: 157.1
click at [269, 415] on div "25 Appointment reminders are allowed under the HIPAA Privacy Rule without a pri…" at bounding box center [596, 434] width 725 height 184
click at [306, 449] on span "Appointment reminders are allowed under the HIPAA Privacy Rule without a prior …" at bounding box center [368, 428] width 212 height 115
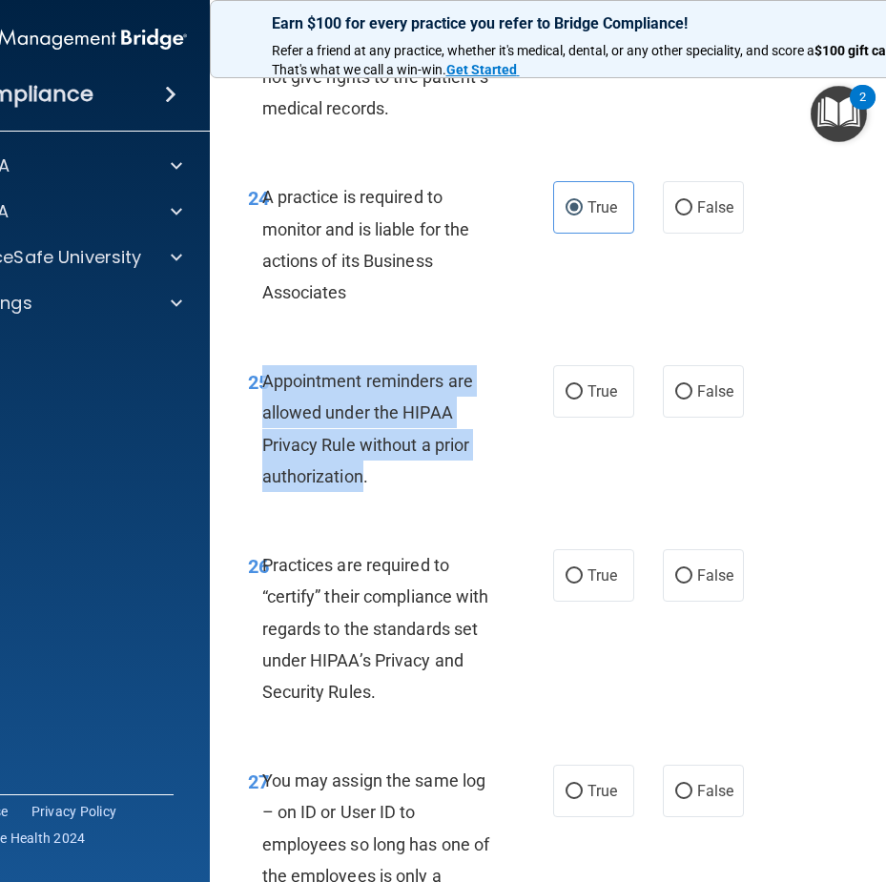
drag, startPoint x: 355, startPoint y: 467, endPoint x: 260, endPoint y: 368, distance: 137.6
click at [262, 368] on div "Appointment reminders are allowed under the HIPAA Privacy Rule without a prior …" at bounding box center [387, 428] width 251 height 127
click at [528, 402] on div "25 Appointment reminders are allowed under the HIPAA Privacy Rule without a pri…" at bounding box center [400, 433] width 363 height 136
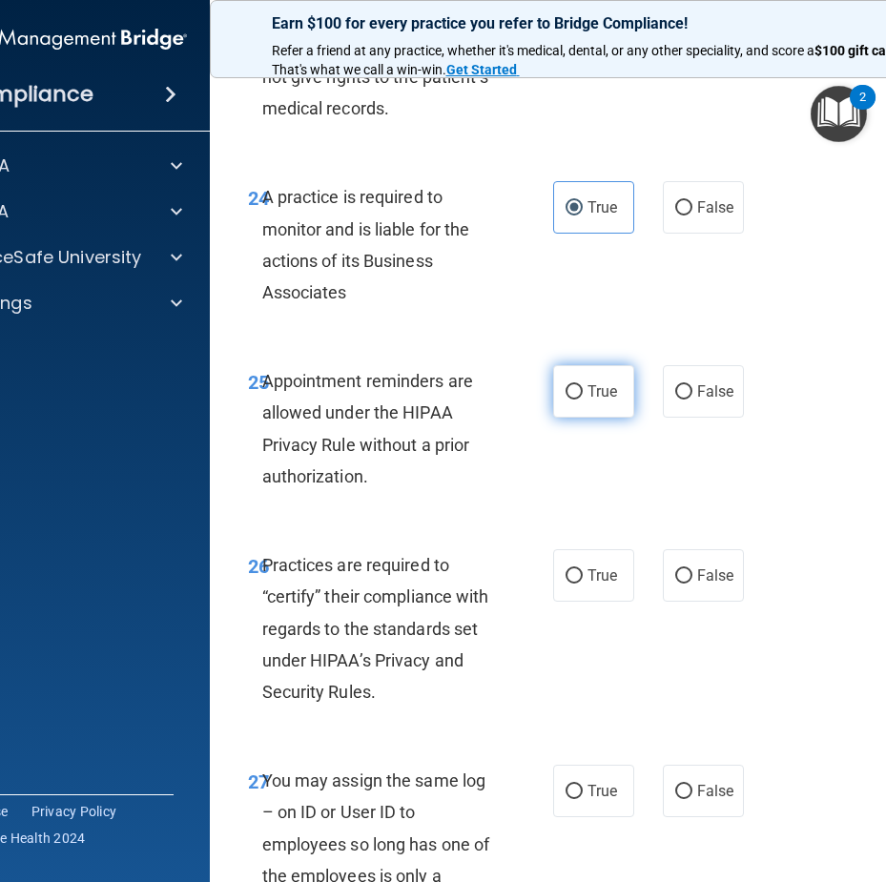
click at [582, 377] on label "True" at bounding box center [593, 391] width 81 height 52
click at [582, 385] on input "True" at bounding box center [574, 392] width 17 height 14
radio input "true"
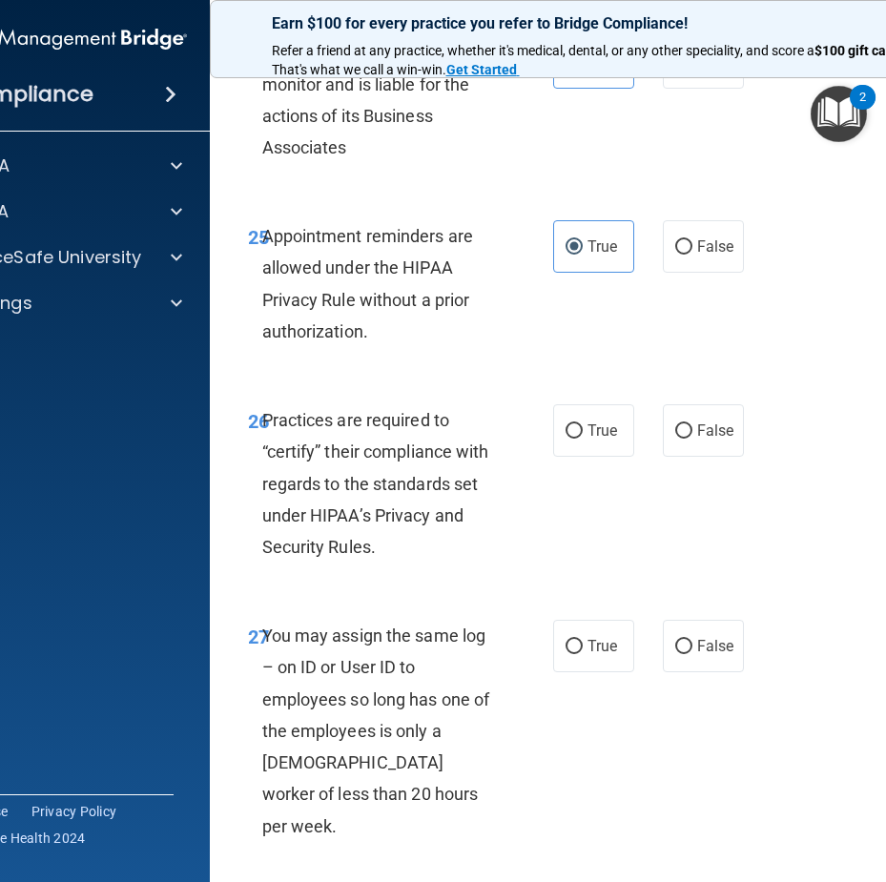
scroll to position [5629, 0]
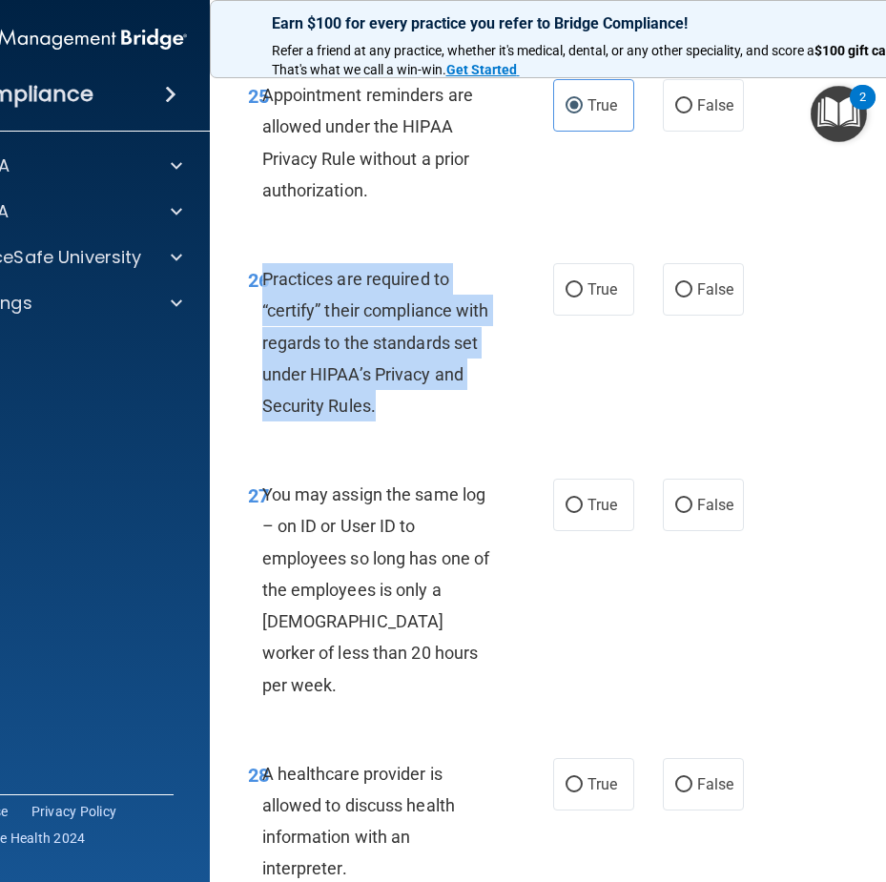
drag, startPoint x: 397, startPoint y: 409, endPoint x: 260, endPoint y: 280, distance: 189.0
click at [262, 280] on div "Practices are required to “certify” their compliance with regards to the standa…" at bounding box center [387, 342] width 251 height 158
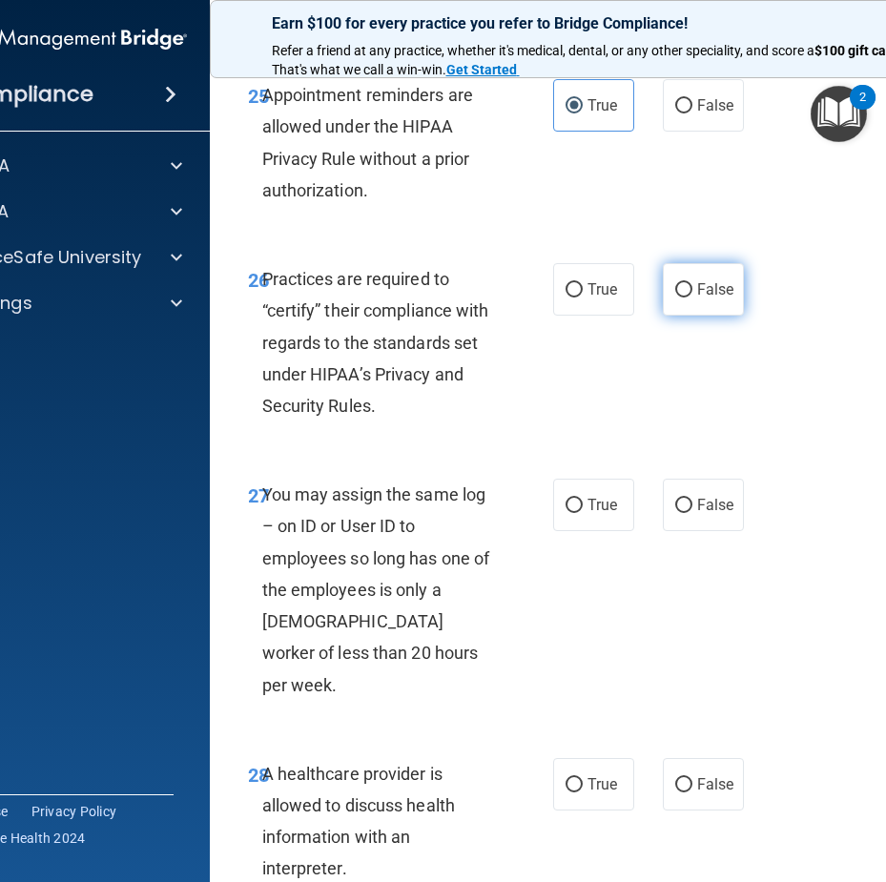
click at [679, 309] on label "False" at bounding box center [703, 289] width 81 height 52
click at [679, 298] on input "False" at bounding box center [683, 290] width 17 height 14
radio input "true"
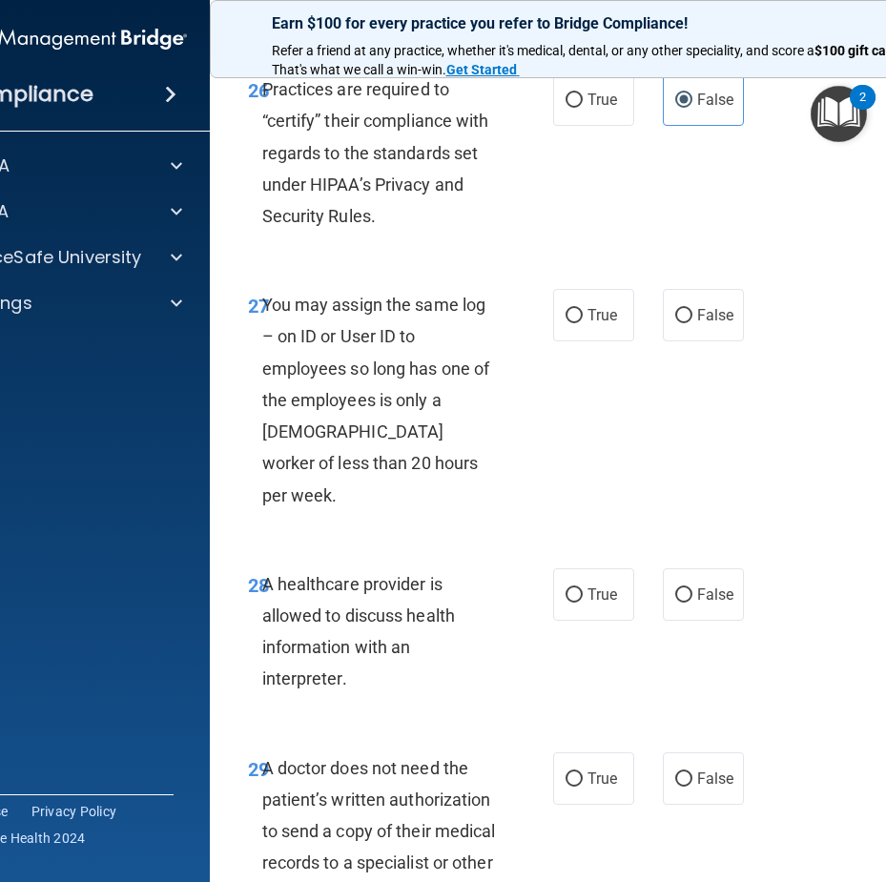
scroll to position [5820, 0]
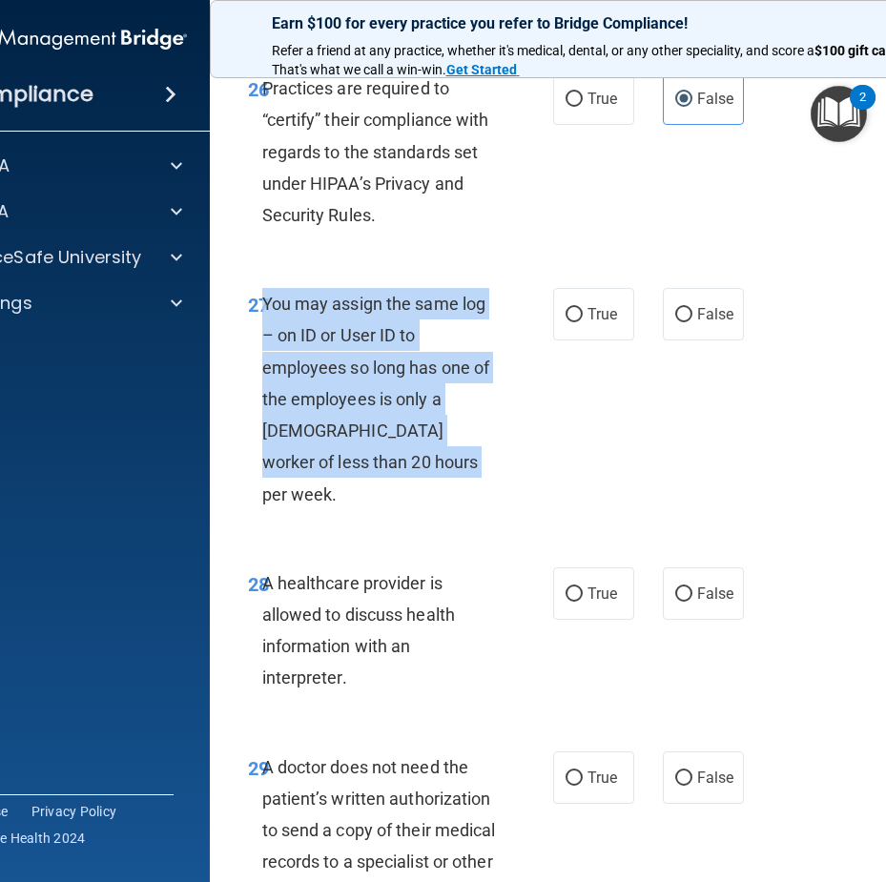
drag, startPoint x: 384, startPoint y: 466, endPoint x: 259, endPoint y: 307, distance: 201.7
click at [262, 307] on div "You may assign the same log – on ID or User ID to employees so long has one of …" at bounding box center [387, 399] width 251 height 222
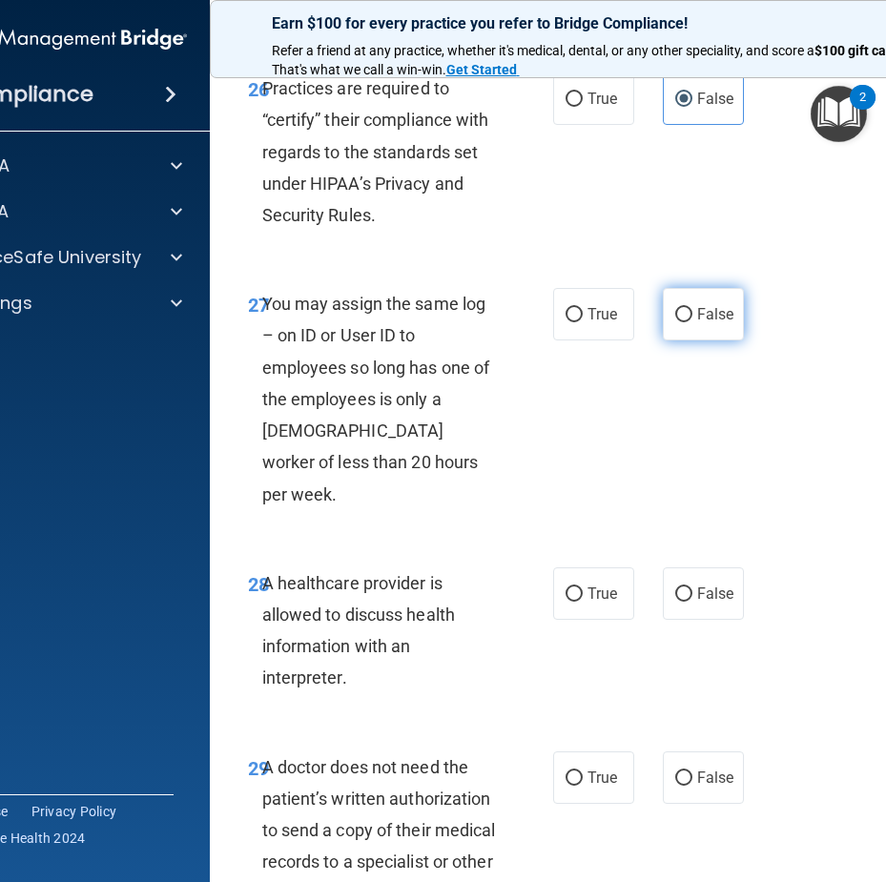
click at [714, 322] on span "False" at bounding box center [715, 314] width 37 height 18
click at [693, 322] on input "False" at bounding box center [683, 315] width 17 height 14
radio input "true"
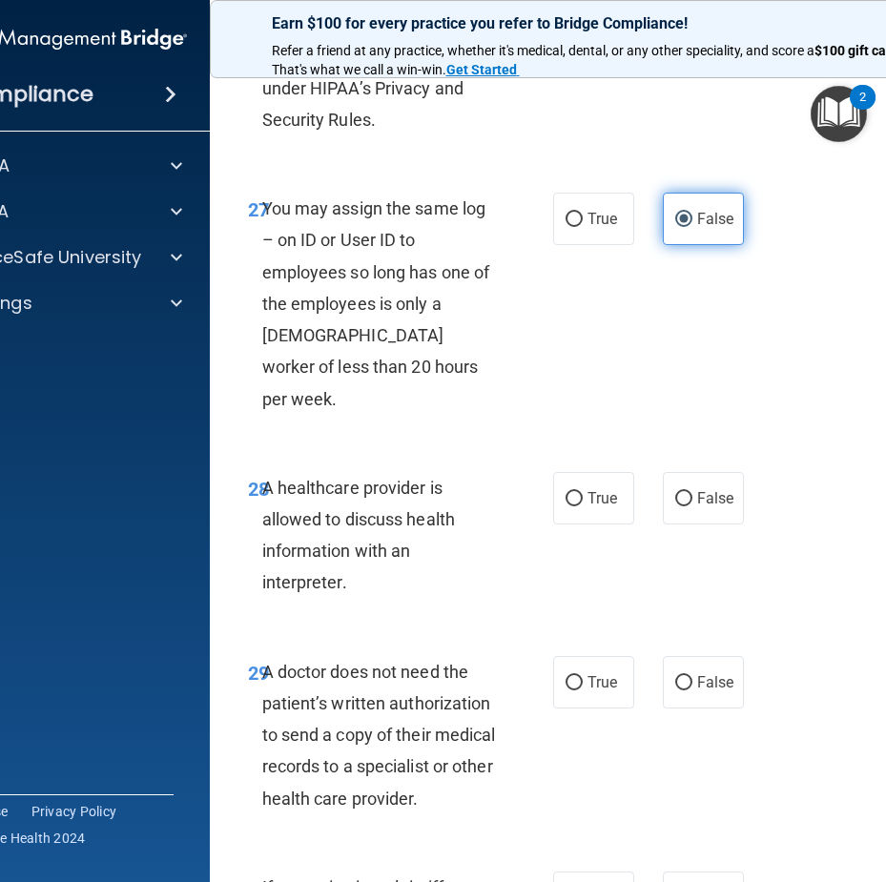
scroll to position [6011, 0]
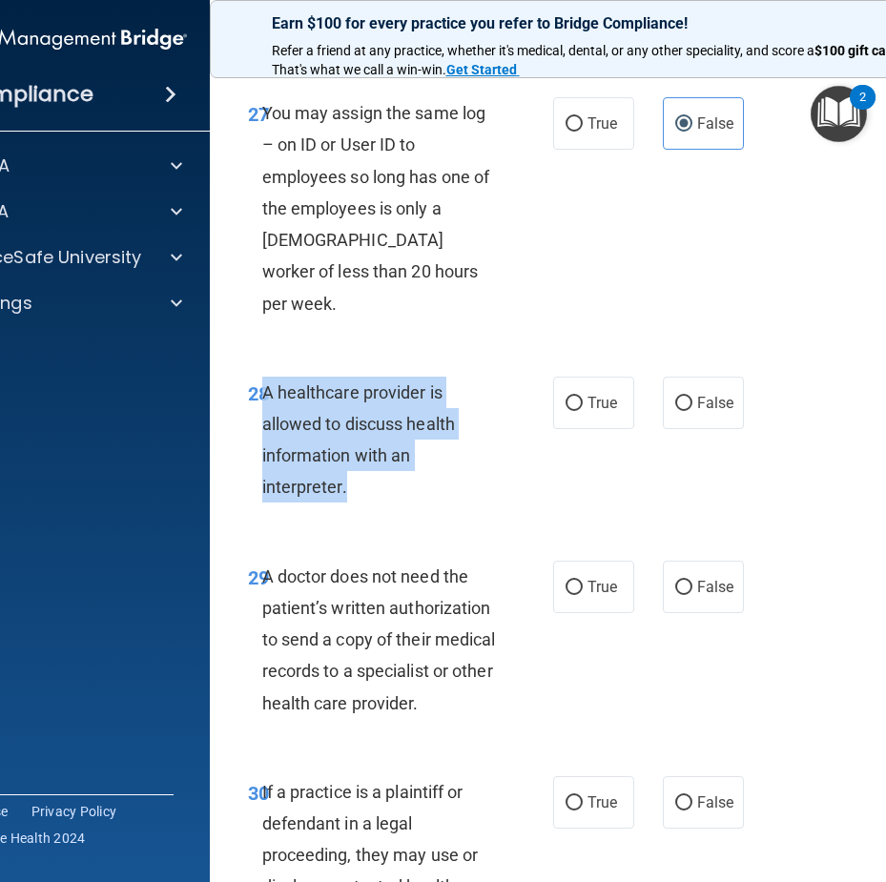
drag, startPoint x: 355, startPoint y: 446, endPoint x: 257, endPoint y: 363, distance: 128.6
click at [262, 377] on div "A healthcare provider is allowed to discuss health information with an interpre…" at bounding box center [387, 440] width 251 height 127
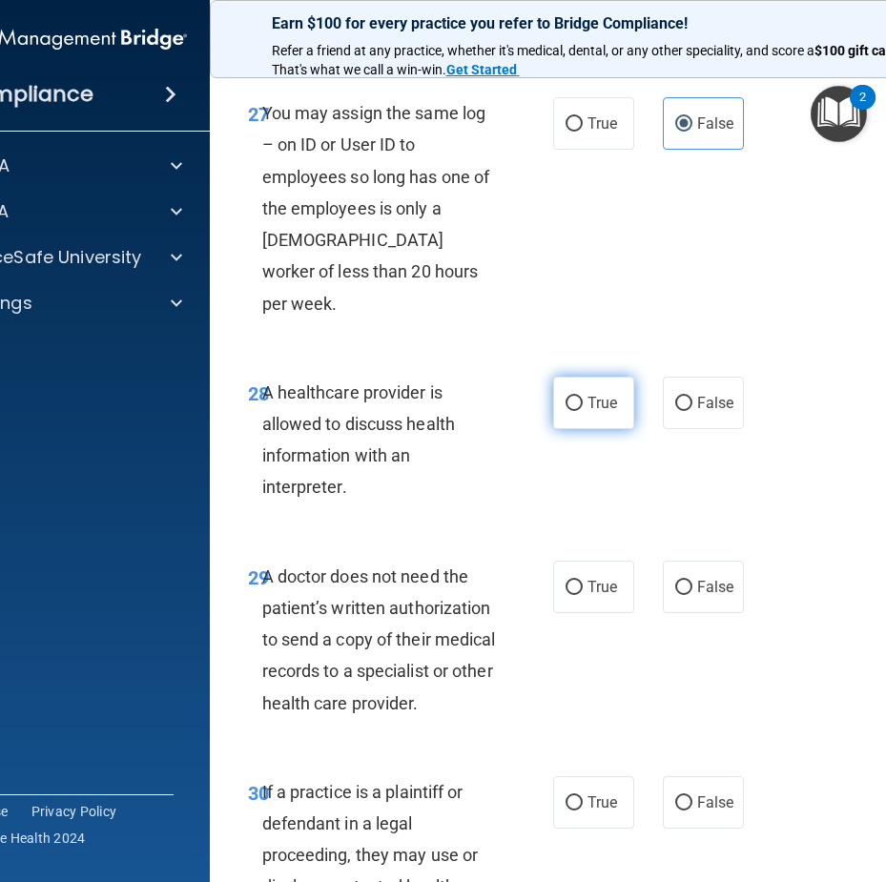
click at [553, 378] on label "True" at bounding box center [593, 403] width 81 height 52
click at [566, 397] on input "True" at bounding box center [574, 404] width 17 height 14
radio input "true"
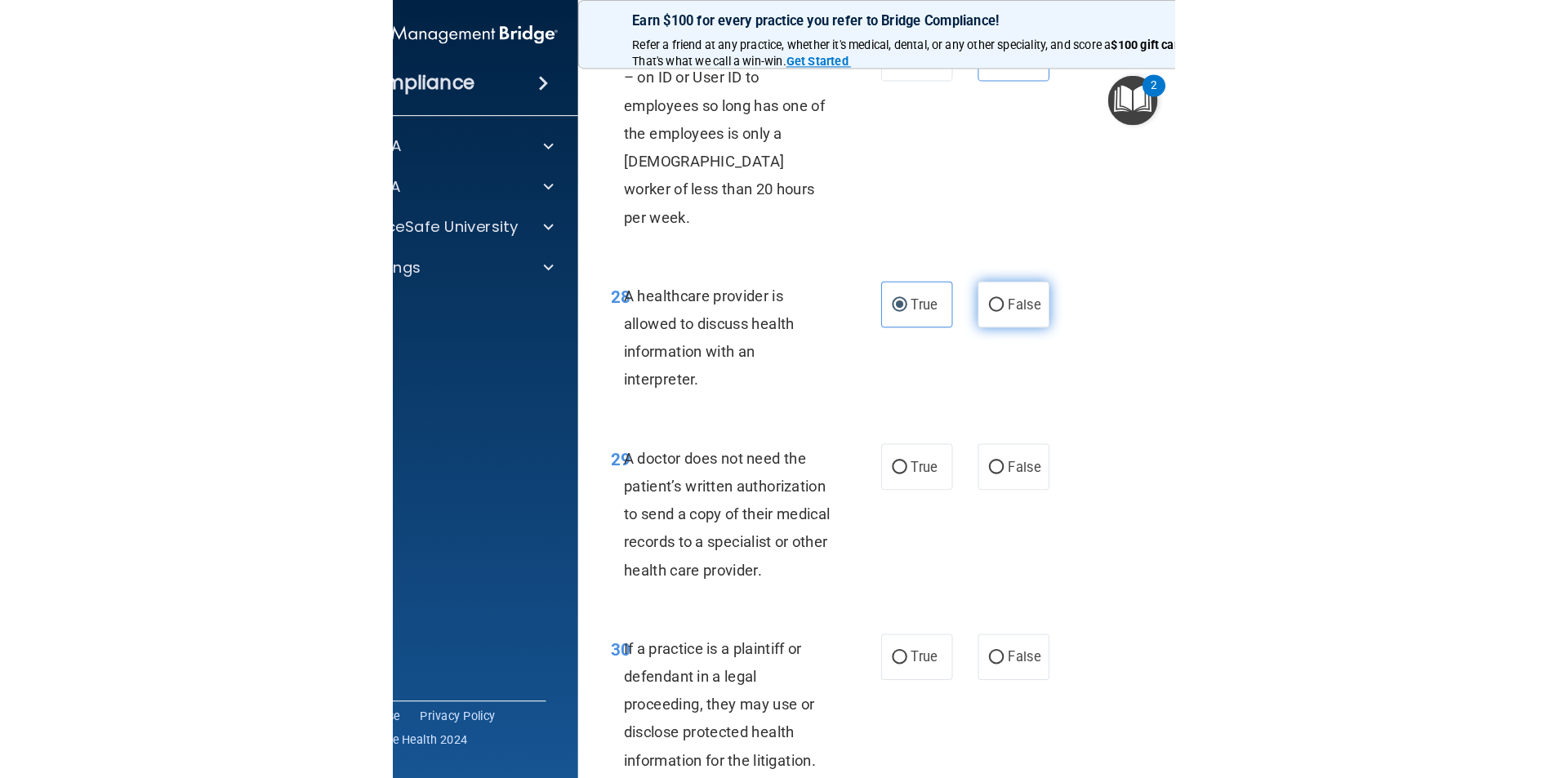
scroll to position [5297, 0]
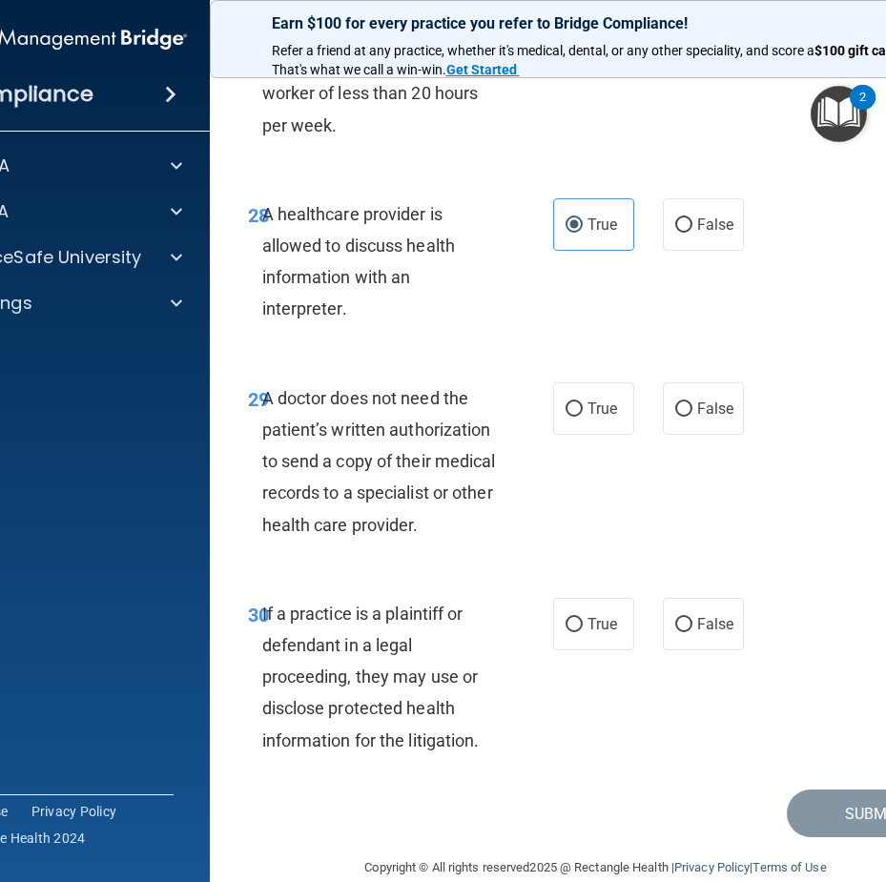
drag, startPoint x: 388, startPoint y: 461, endPoint x: 254, endPoint y: 362, distance: 167.2
click at [254, 383] on div "29 A doctor does not need the patient’s written authorization to send a copy of…" at bounding box center [400, 467] width 363 height 168
click at [689, 383] on label "False" at bounding box center [703, 409] width 81 height 52
click at [689, 403] on input "False" at bounding box center [683, 410] width 17 height 14
radio input "true"
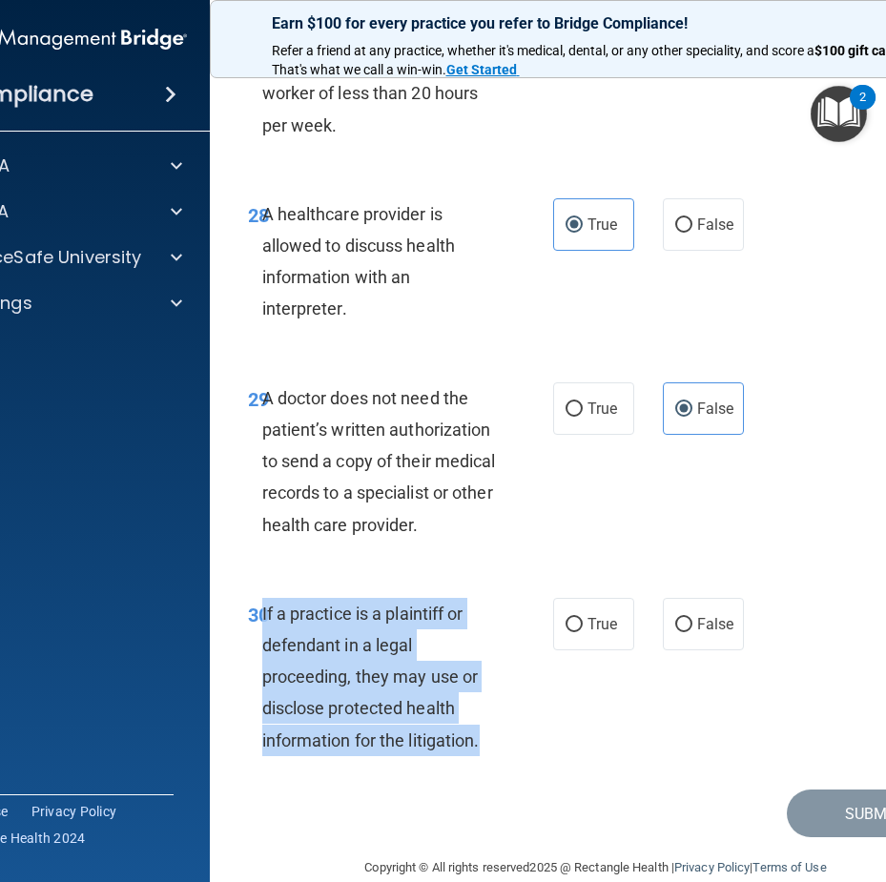
drag, startPoint x: 486, startPoint y: 715, endPoint x: 257, endPoint y: 580, distance: 265.6
click at [262, 598] on div "If a practice is a plaintiff or defendant in a legal proceeding, they may use o…" at bounding box center [387, 677] width 251 height 158
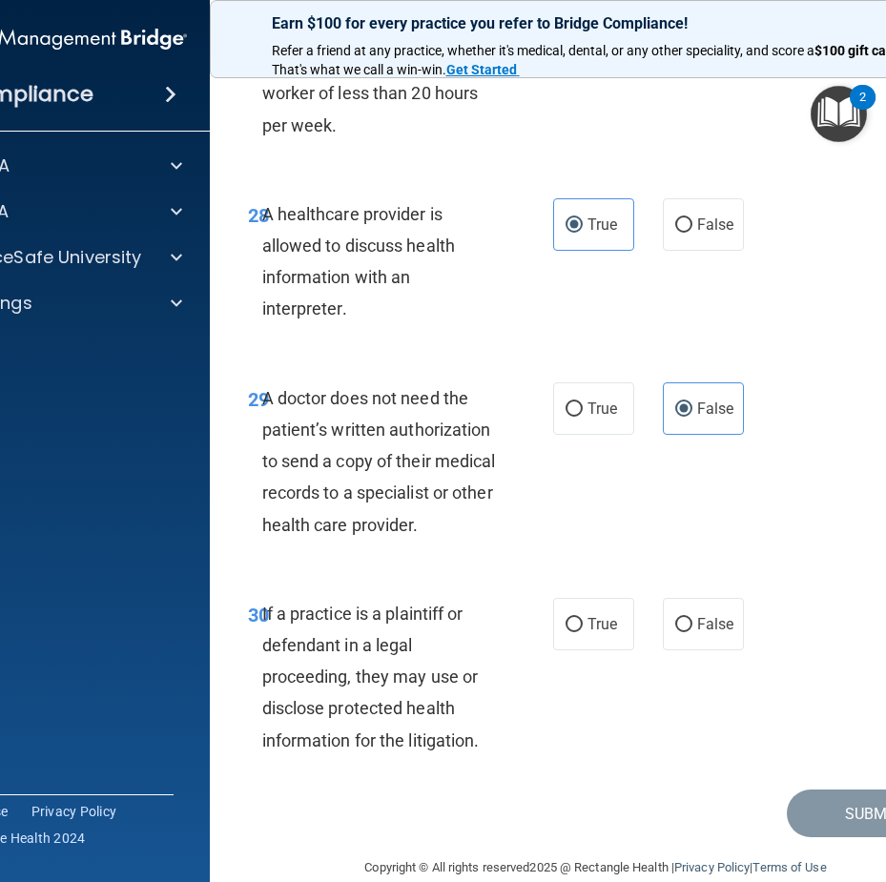
drag, startPoint x: 758, startPoint y: 472, endPoint x: 747, endPoint y: 474, distance: 10.7
click at [756, 477] on div "29 A doctor does not need the patient’s written authorization to send a copy of…" at bounding box center [596, 467] width 725 height 216
click at [609, 615] on span "True" at bounding box center [603, 624] width 30 height 18
click at [583, 618] on input "True" at bounding box center [574, 625] width 17 height 14
radio input "true"
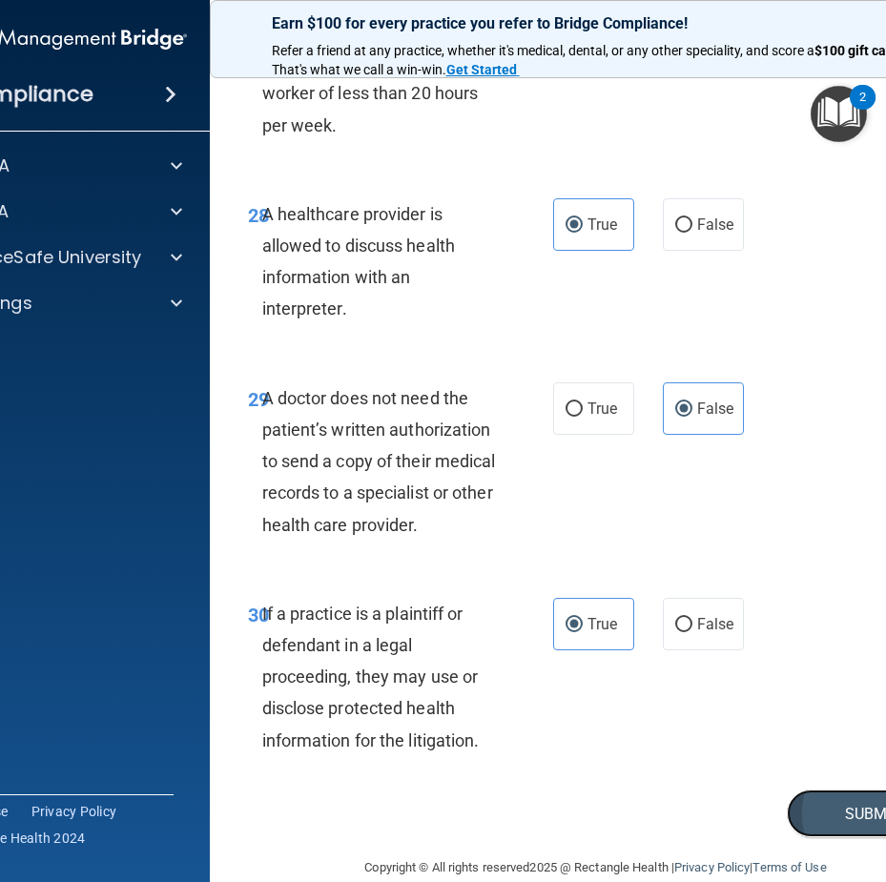
click at [877, 792] on button "Submit" at bounding box center [873, 814] width 172 height 49
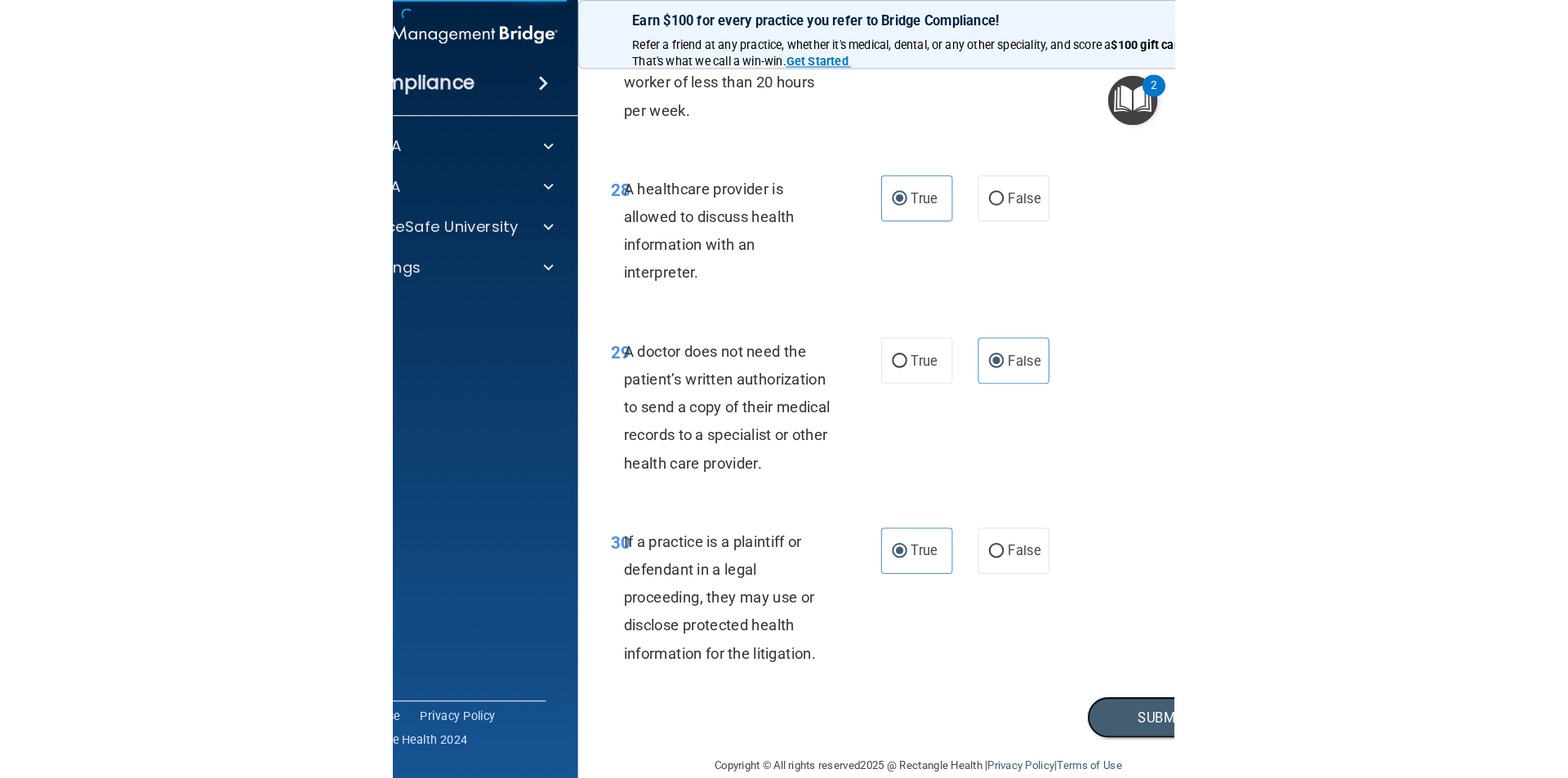
scroll to position [3023, 0]
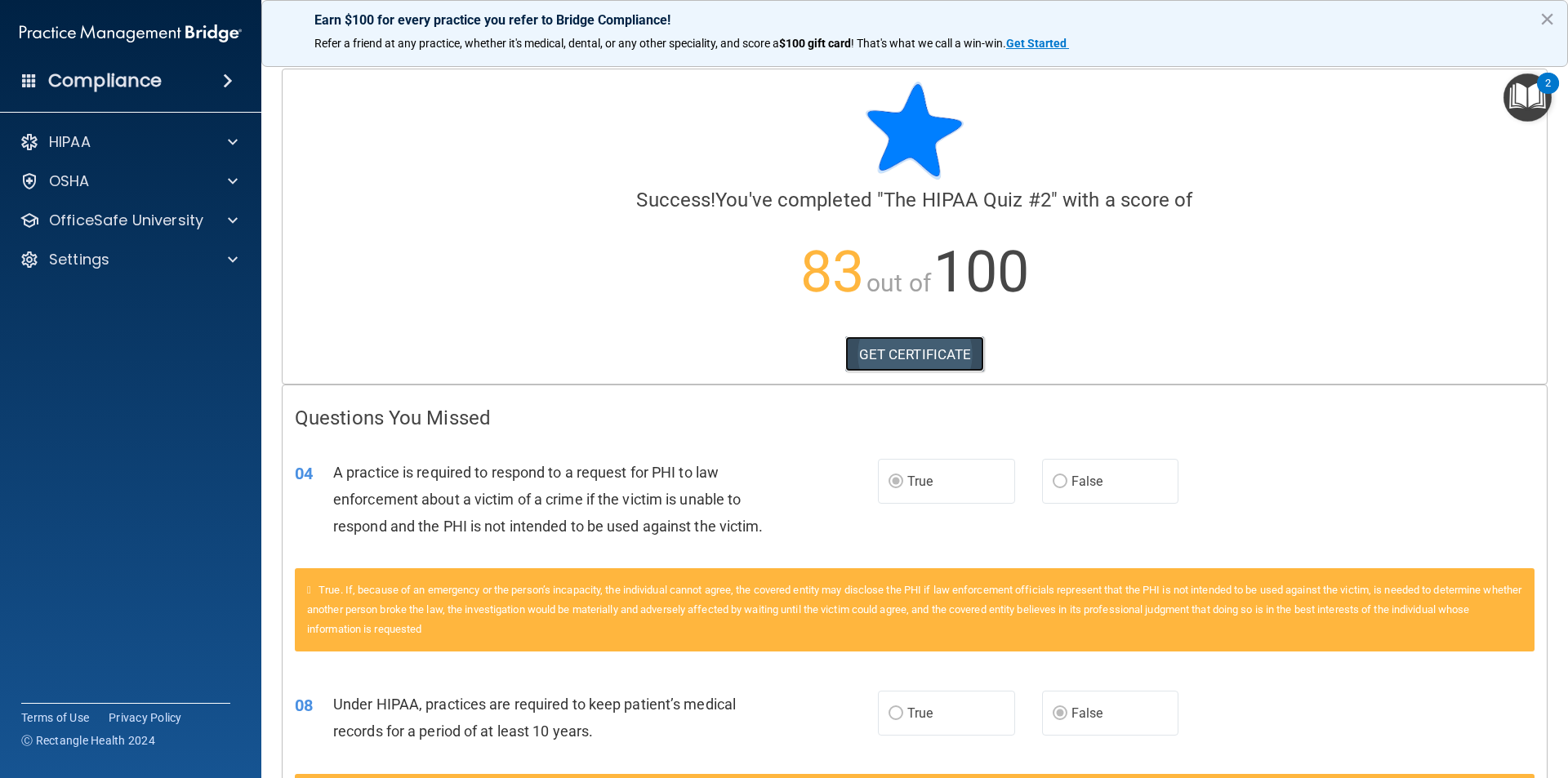
click at [891, 352] on link "GET CERTIFICATE" at bounding box center [914, 354] width 140 height 36
click at [918, 362] on link "GET CERTIFICATE" at bounding box center [914, 354] width 140 height 36
click at [230, 259] on span at bounding box center [232, 259] width 9 height 20
click at [151, 306] on p "My Account" at bounding box center [122, 299] width 223 height 16
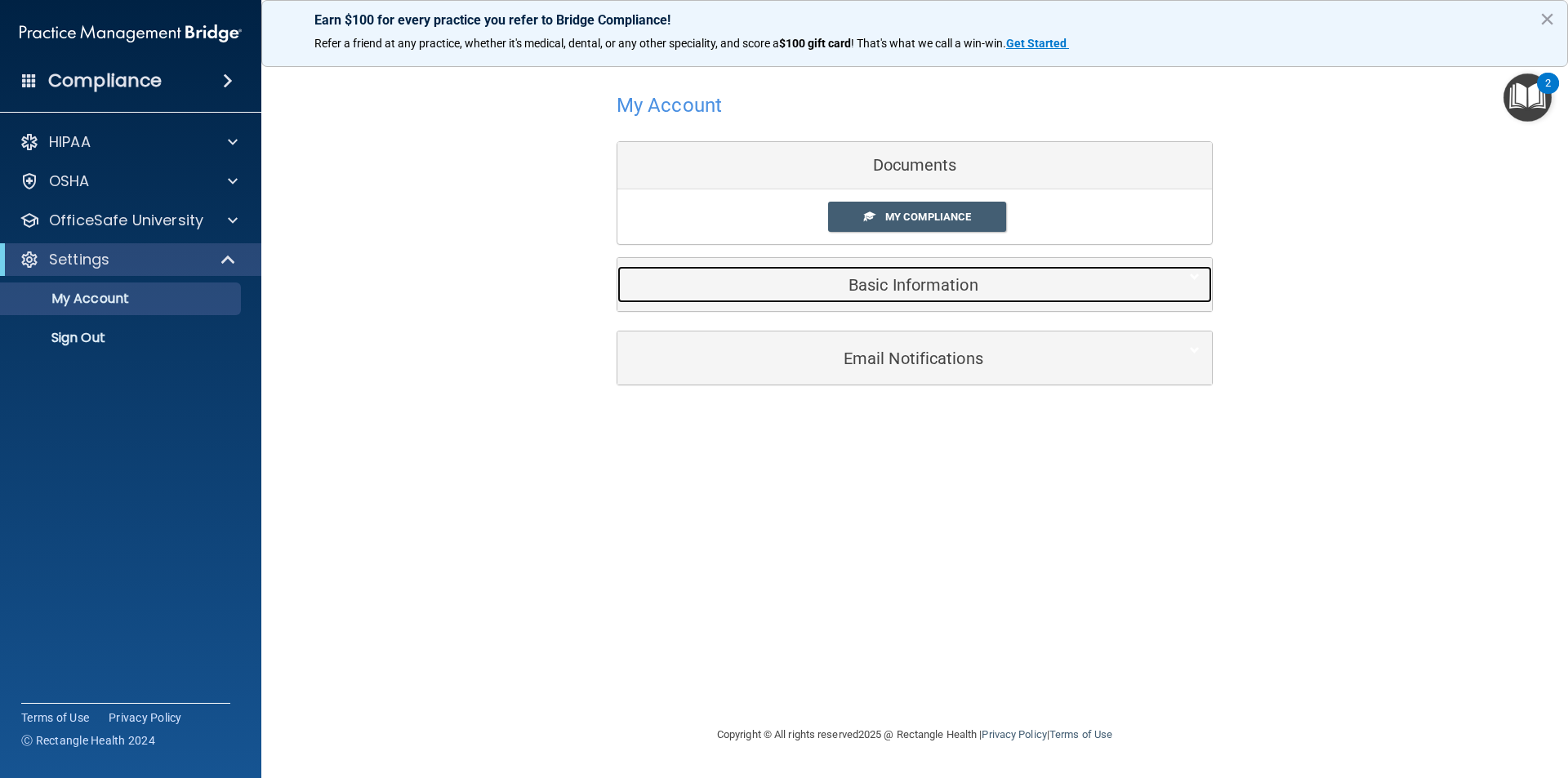
click at [864, 278] on h5 "Basic Information" at bounding box center [890, 284] width 520 height 18
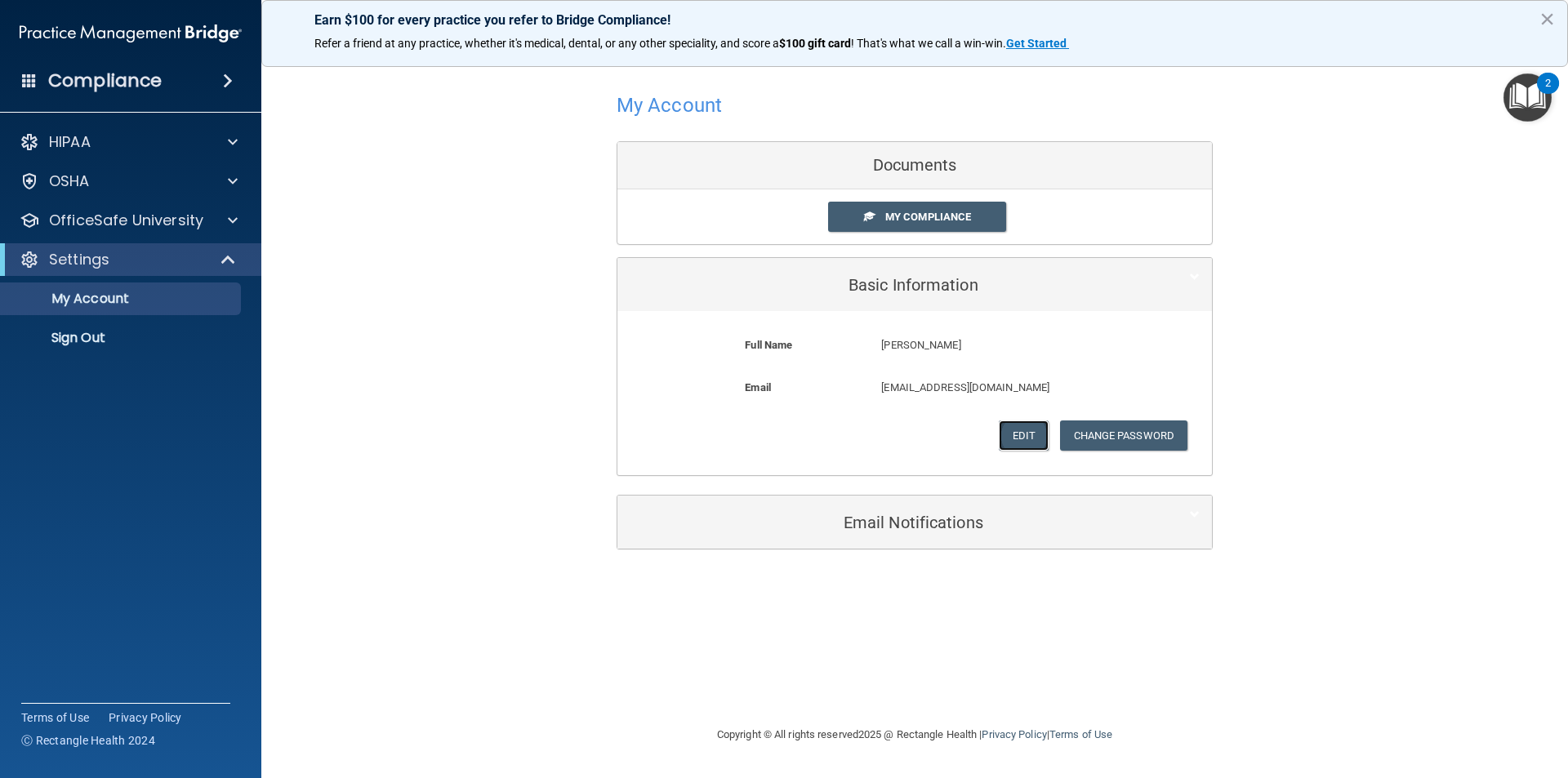
click at [1009, 434] on button "Edit" at bounding box center [1024, 435] width 50 height 30
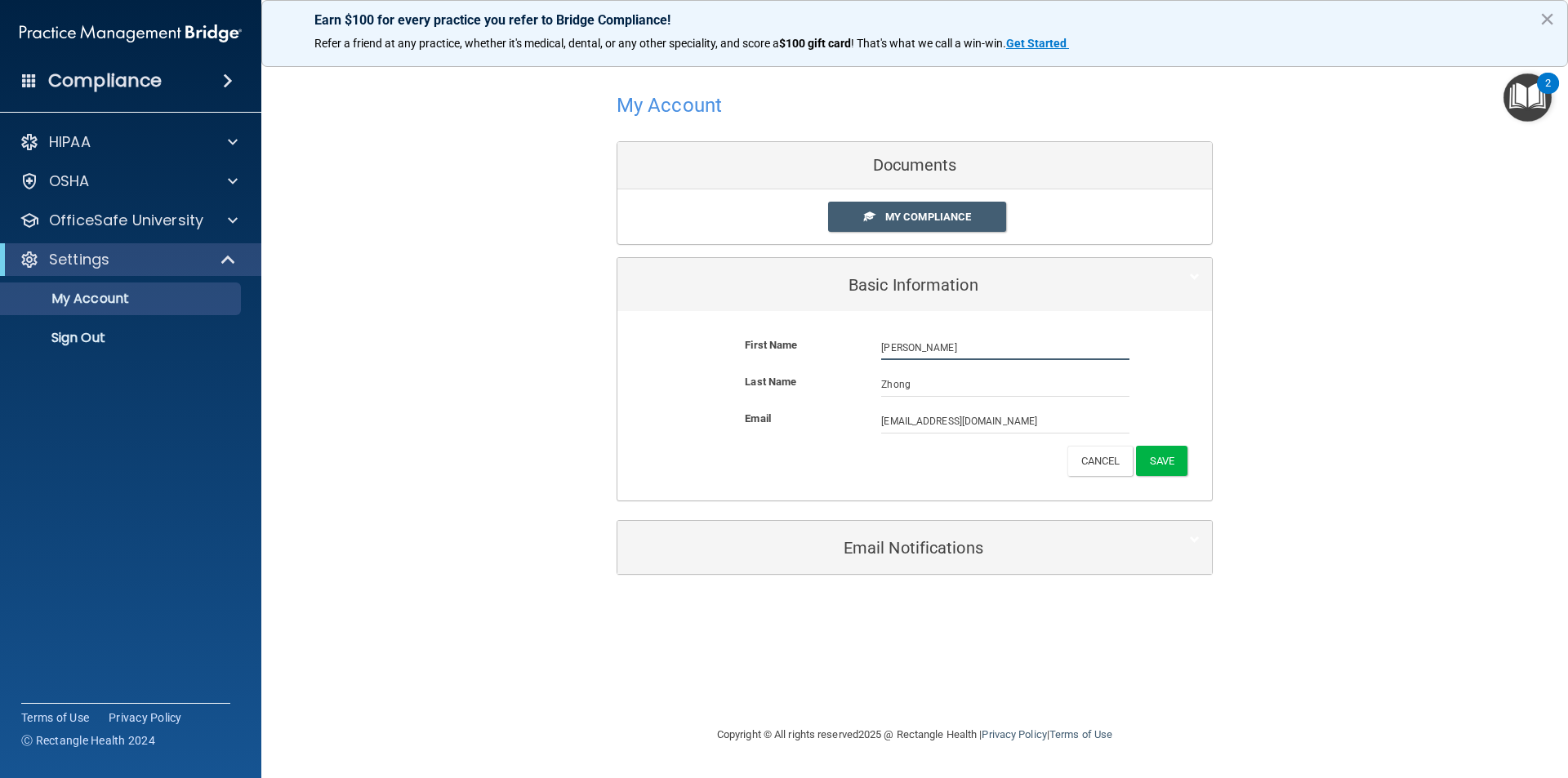
drag, startPoint x: 918, startPoint y: 347, endPoint x: 847, endPoint y: 360, distance: 72.2
click at [847, 360] on div "First Name Elaine Zhong Elaine" at bounding box center [915, 347] width 570 height 25
type input "Qiling"
click at [1172, 454] on button "Save" at bounding box center [1161, 460] width 51 height 30
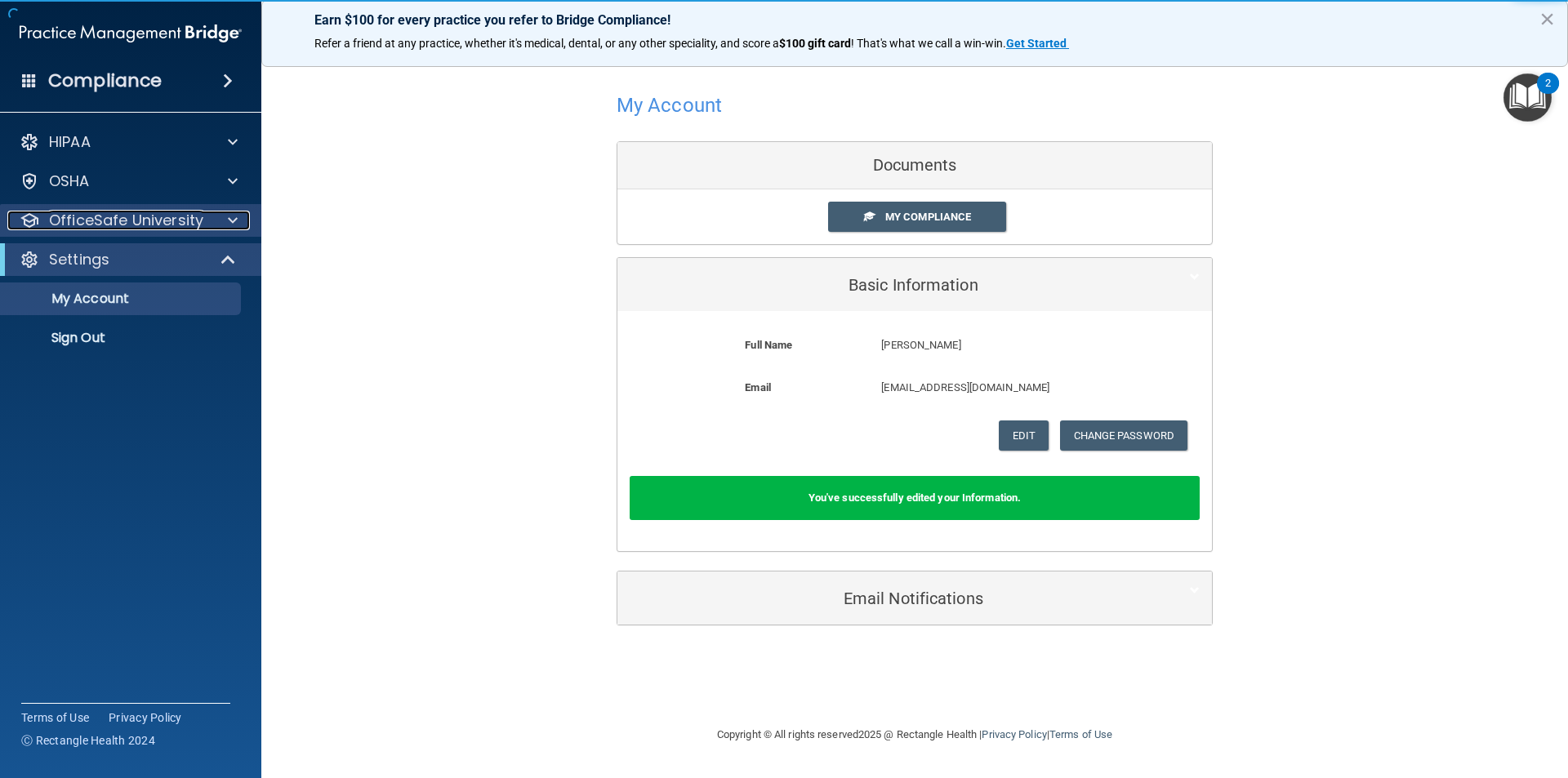
click at [226, 225] on div at bounding box center [230, 220] width 41 height 20
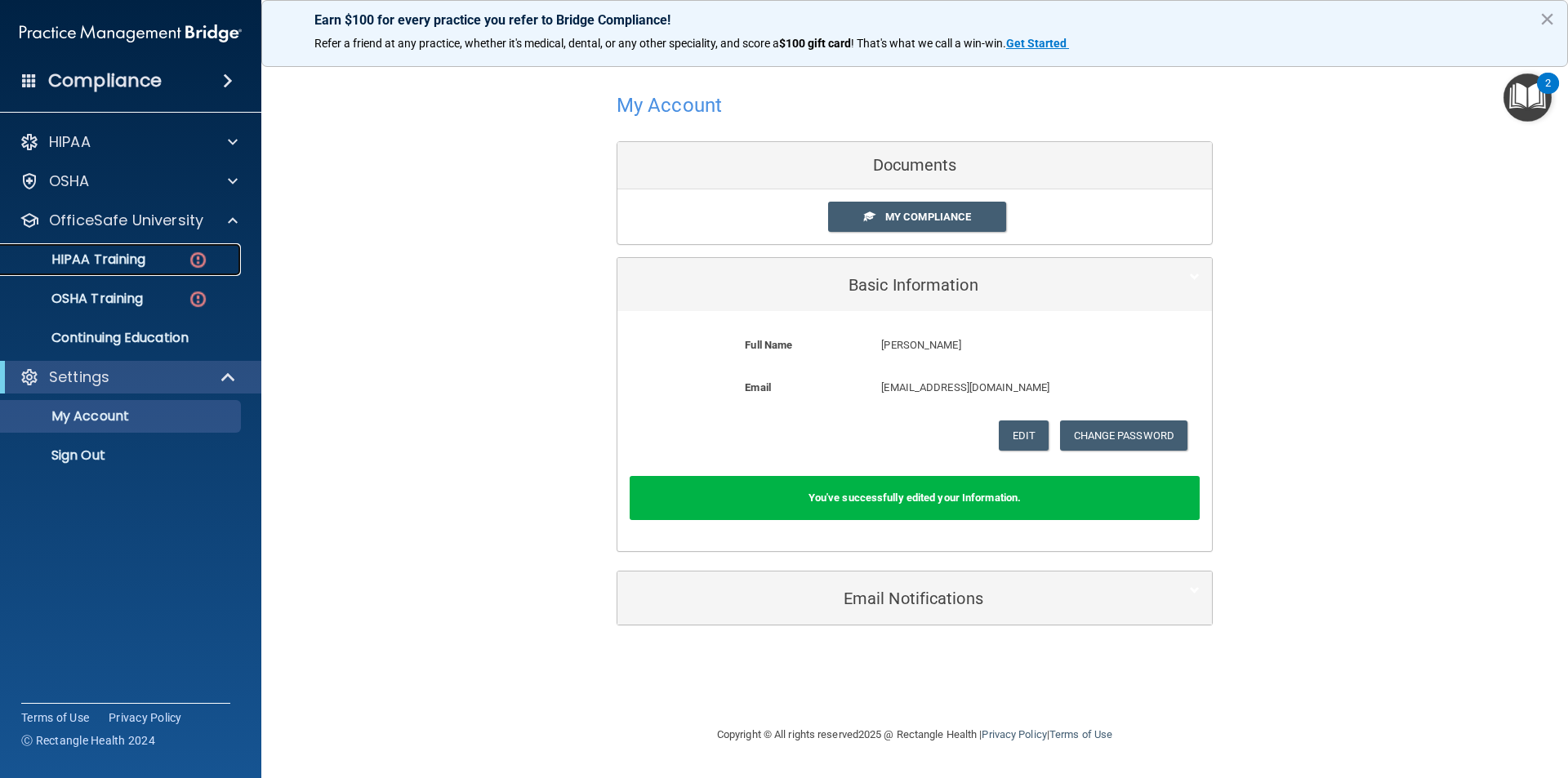
click at [157, 261] on div "HIPAA Training" at bounding box center [122, 259] width 223 height 16
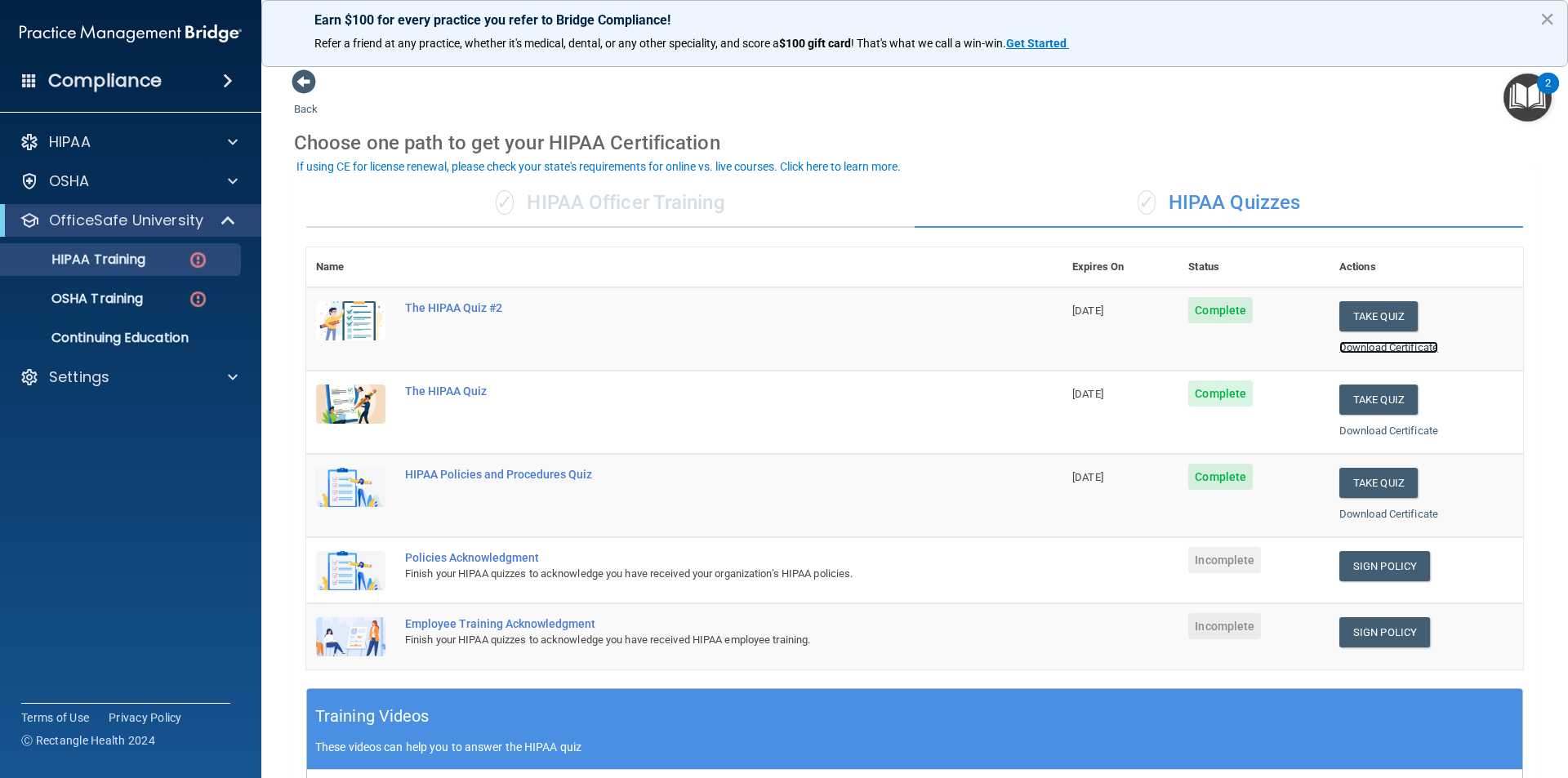
click at [1362, 353] on link "Download Certificate" at bounding box center [1388, 347] width 98 height 12
click at [1380, 436] on link "Download Certificate" at bounding box center [1388, 431] width 98 height 12
click at [1411, 511] on link "Download Certificate" at bounding box center [1388, 514] width 98 height 12
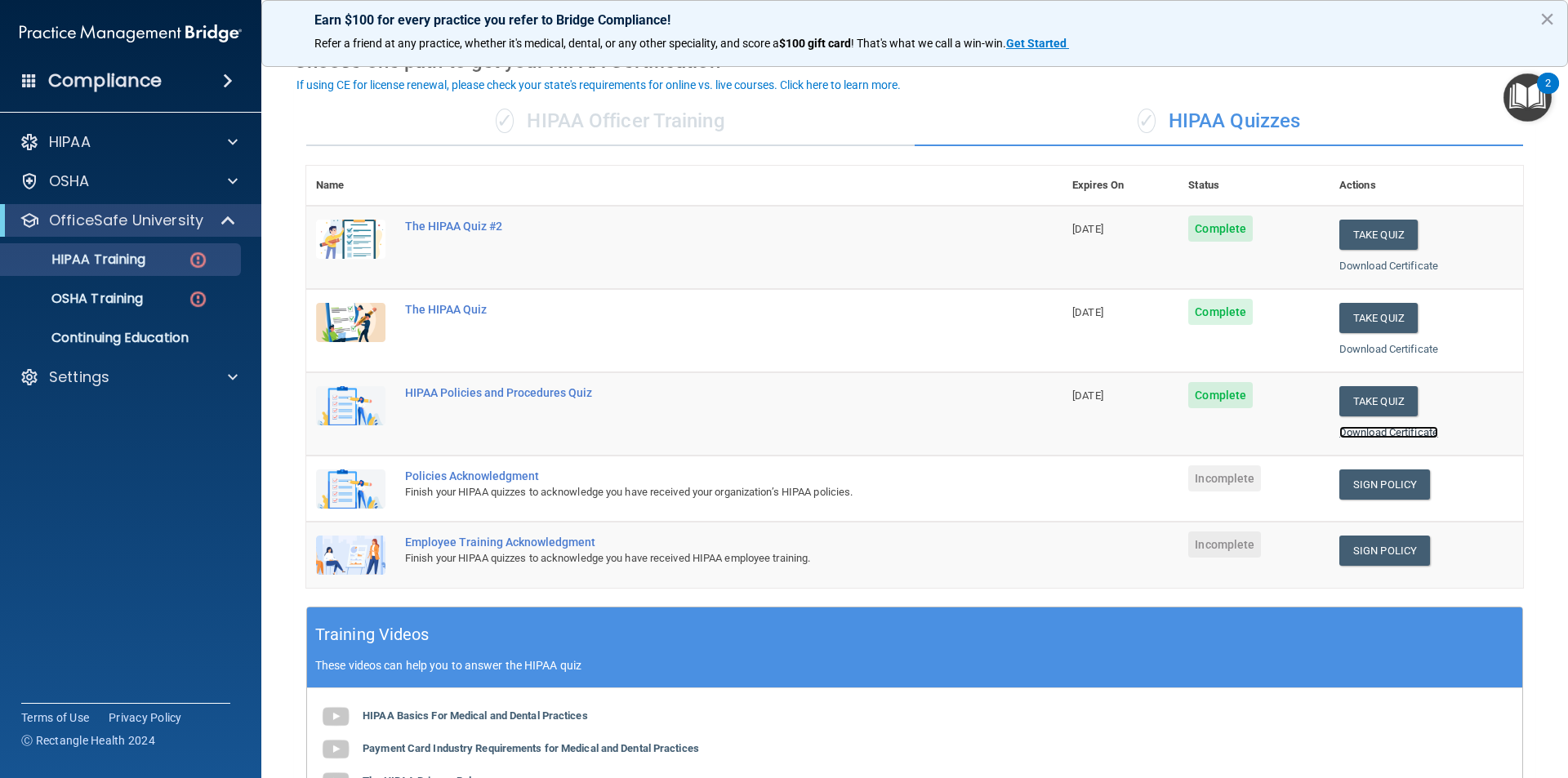
scroll to position [163, 0]
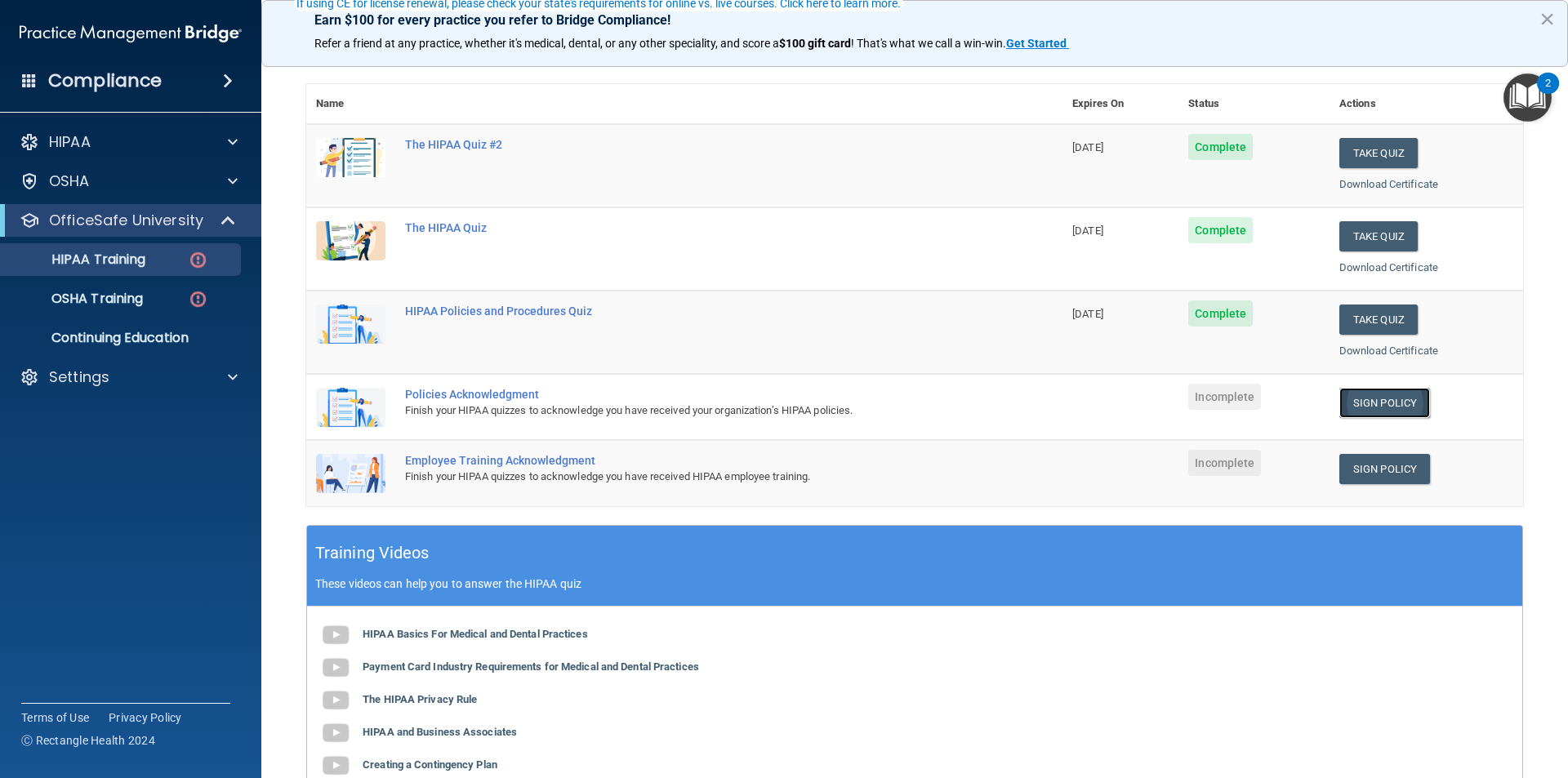
click at [1345, 392] on link "Sign Policy" at bounding box center [1385, 402] width 91 height 30
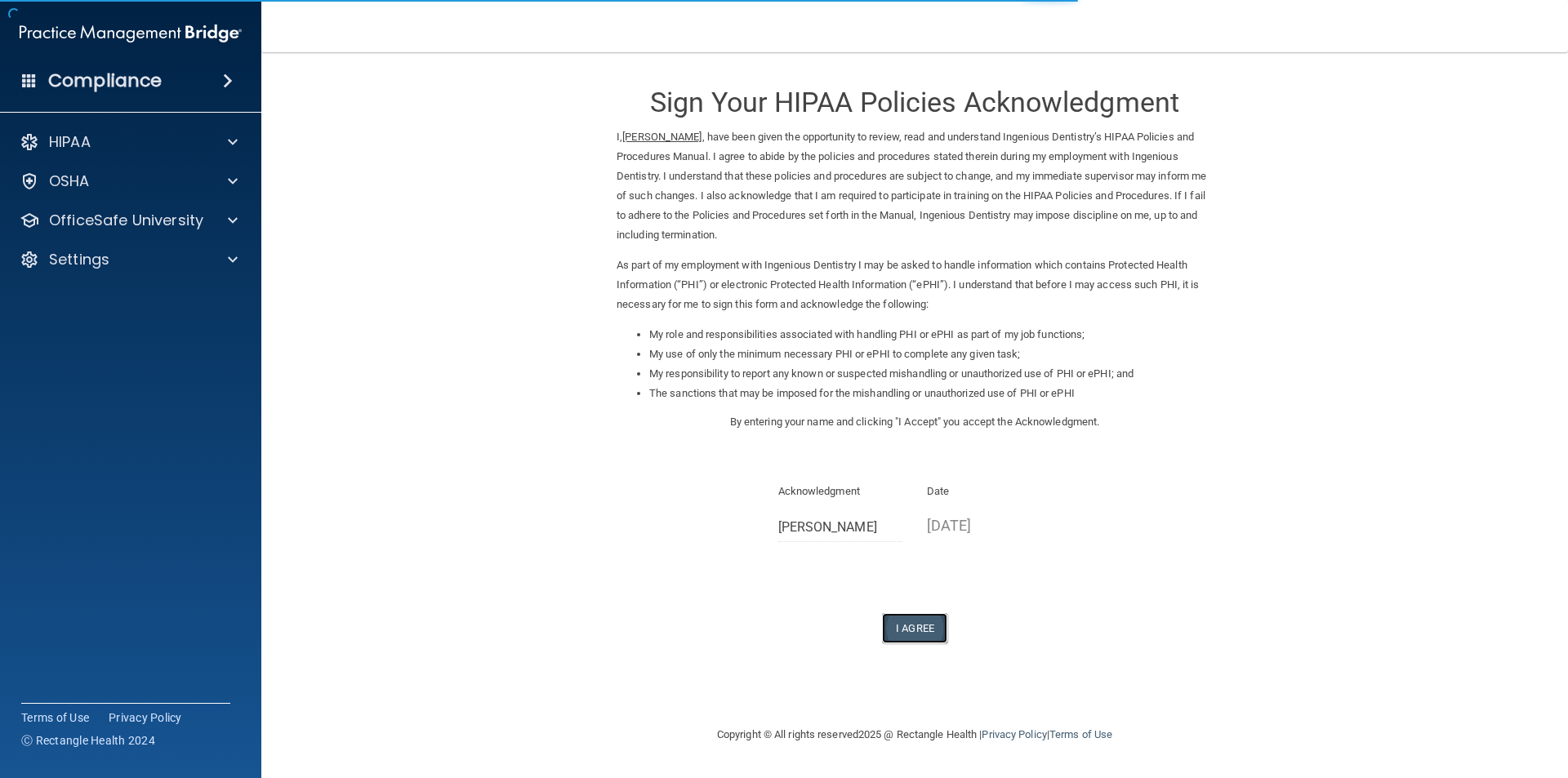
click at [930, 628] on button "I Agree" at bounding box center [914, 627] width 65 height 30
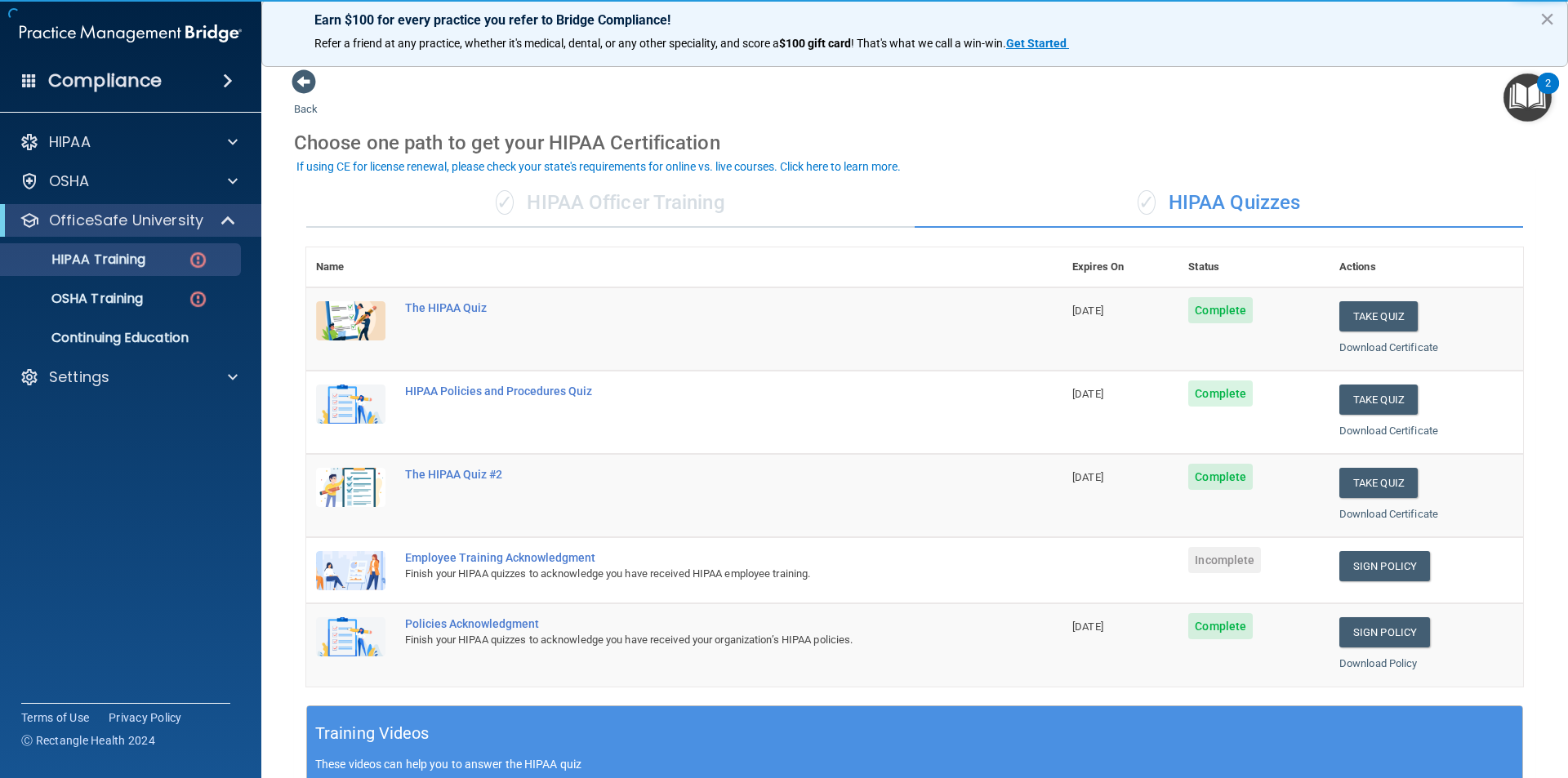
click at [1384, 585] on td "Sign Policy Sign Policy Download Policy" at bounding box center [1426, 570] width 193 height 66
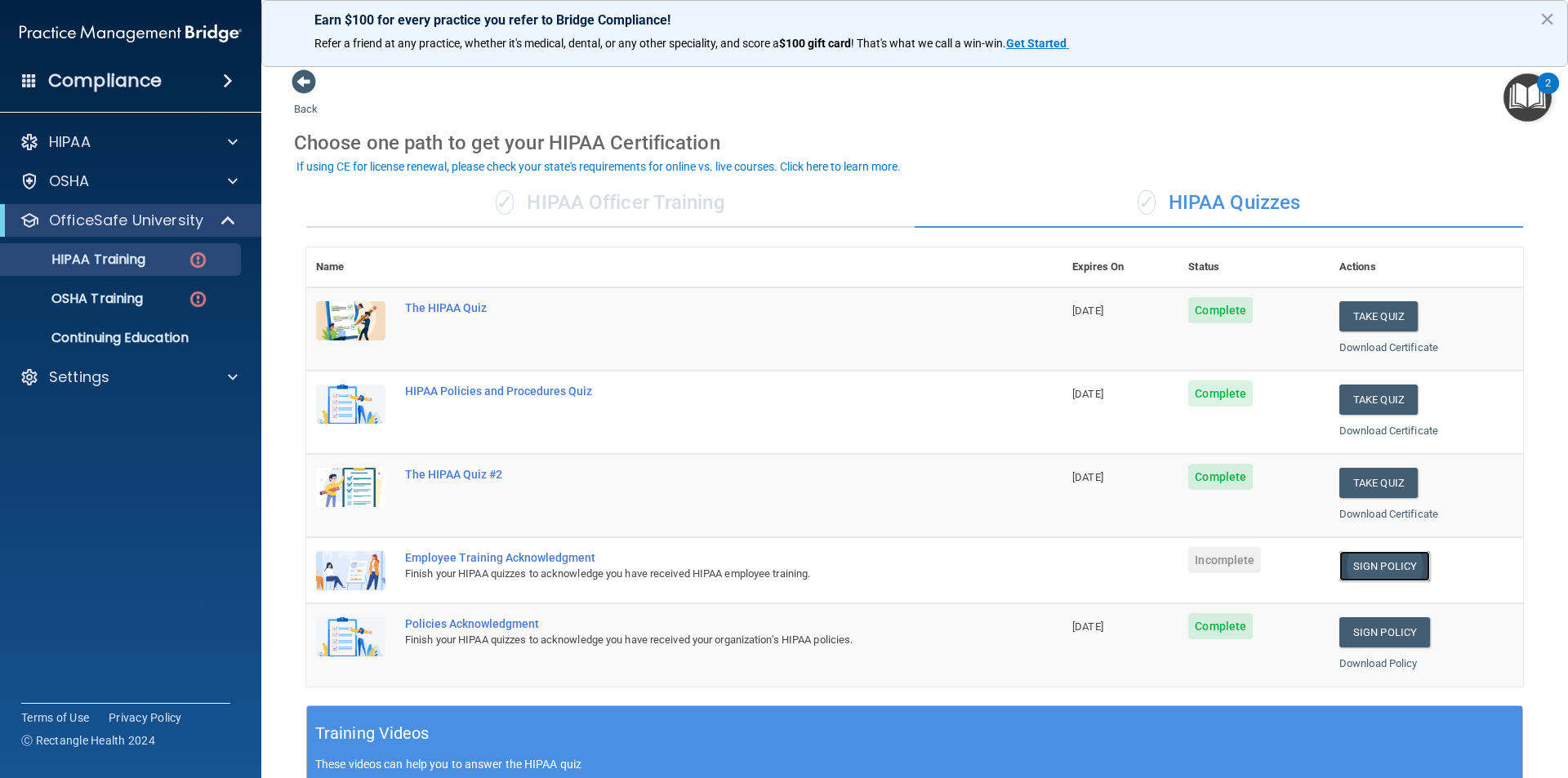
click at [1384, 579] on link "Sign Policy" at bounding box center [1385, 566] width 91 height 30
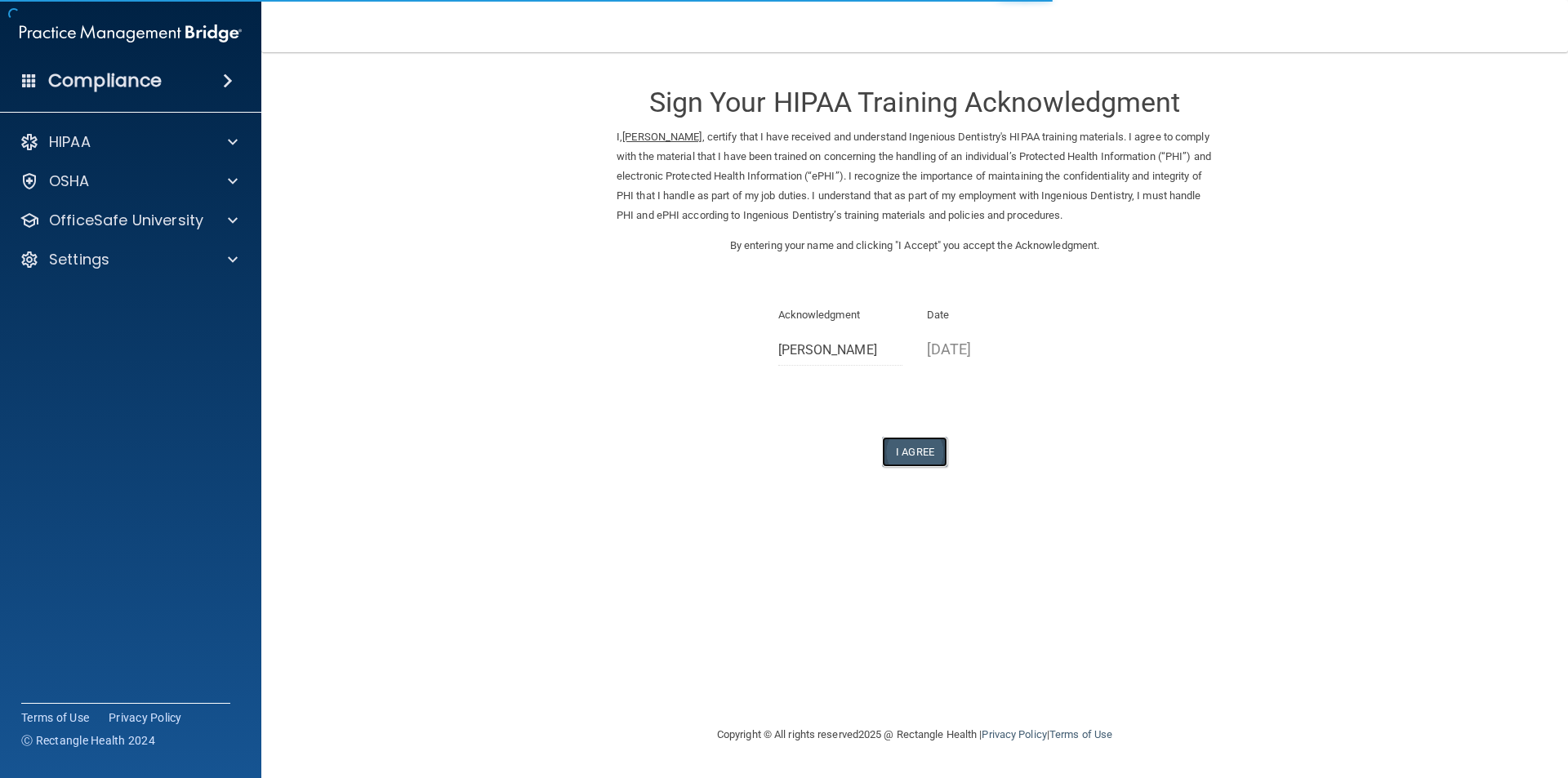
click at [903, 438] on button "I Agree" at bounding box center [914, 451] width 65 height 30
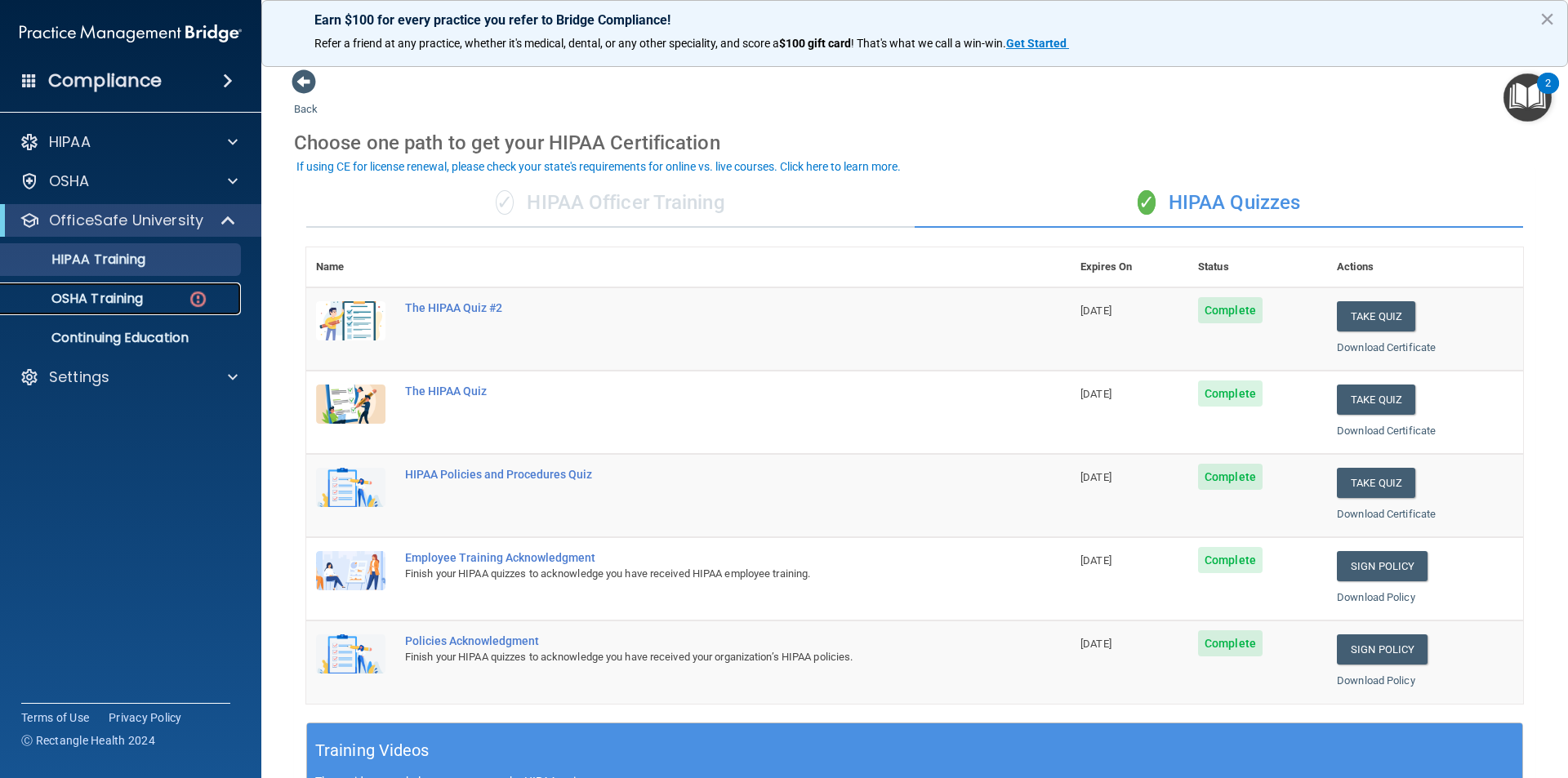
click at [128, 312] on link "OSHA Training" at bounding box center [112, 299] width 258 height 33
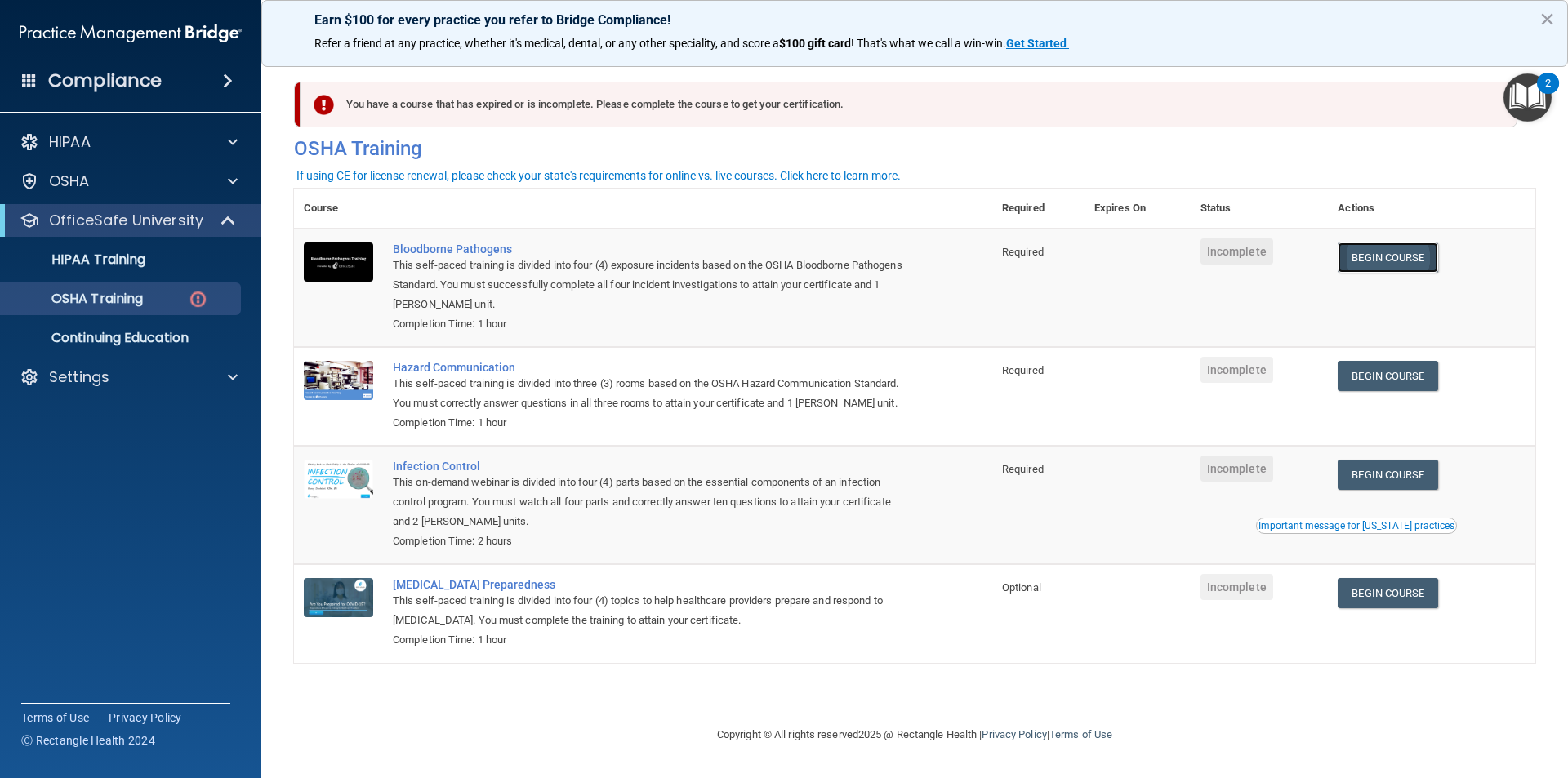
click at [1396, 269] on link "Begin Course" at bounding box center [1387, 257] width 99 height 30
